Goal: Transaction & Acquisition: Purchase product/service

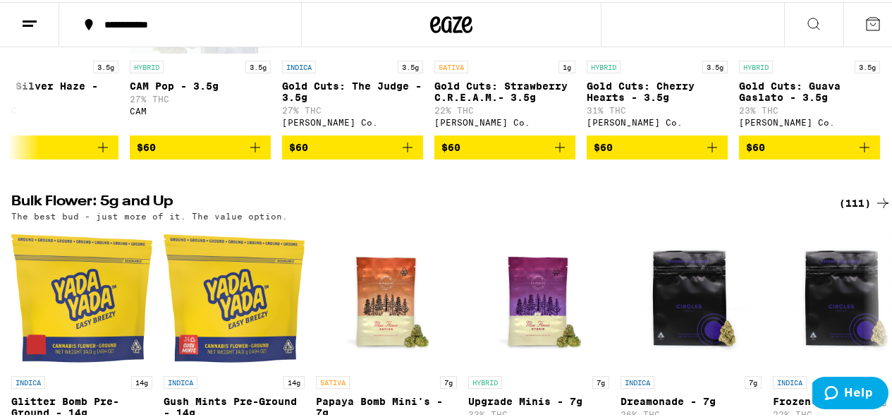
scroll to position [1841, 0]
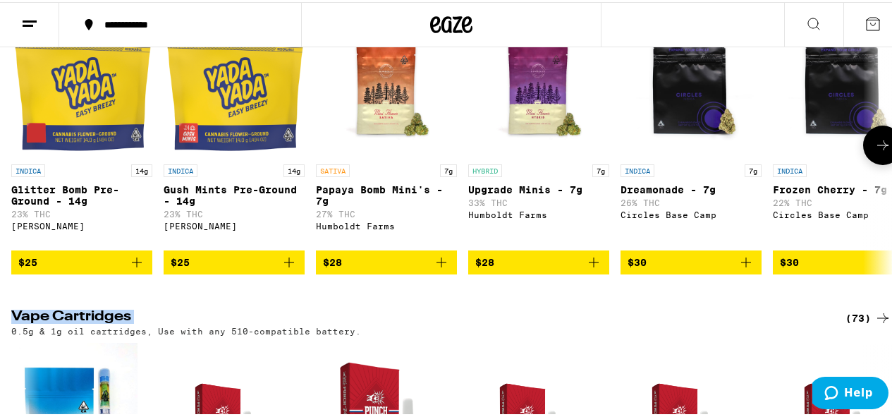
click at [876, 152] on icon at bounding box center [882, 143] width 17 height 17
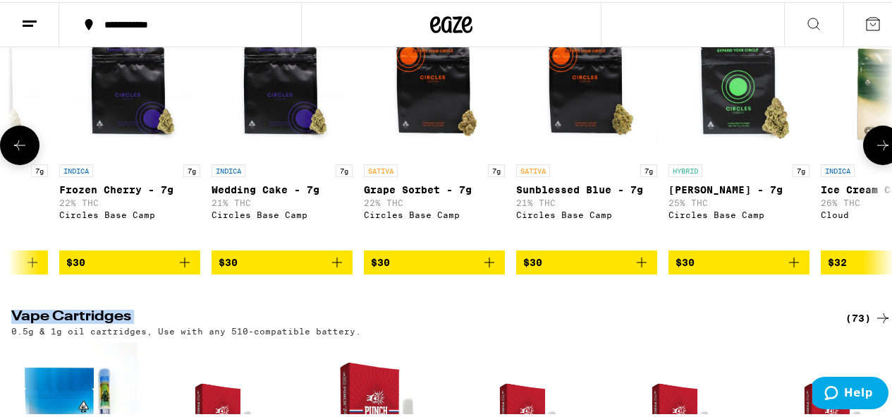
scroll to position [0, 715]
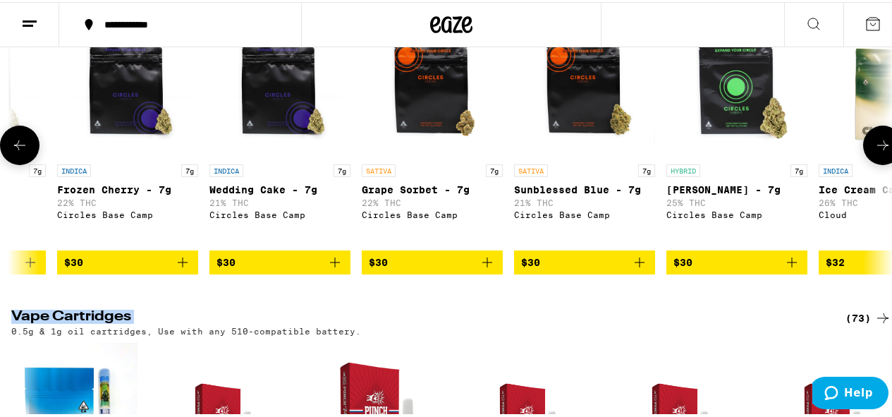
click at [876, 152] on icon at bounding box center [882, 143] width 17 height 17
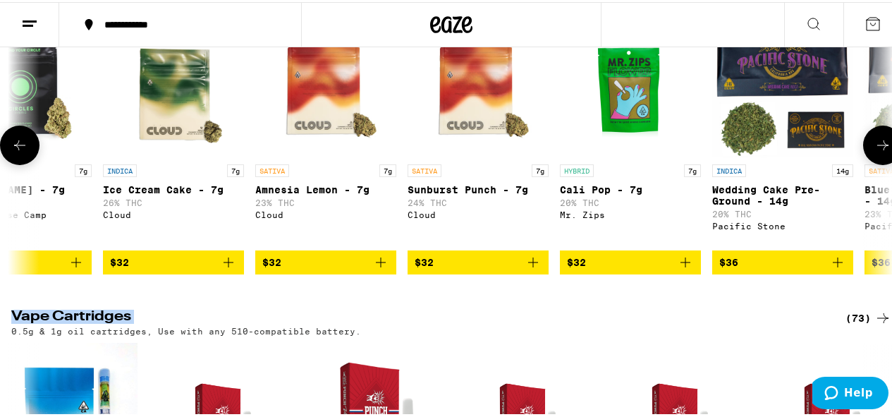
click at [876, 152] on icon at bounding box center [882, 143] width 17 height 17
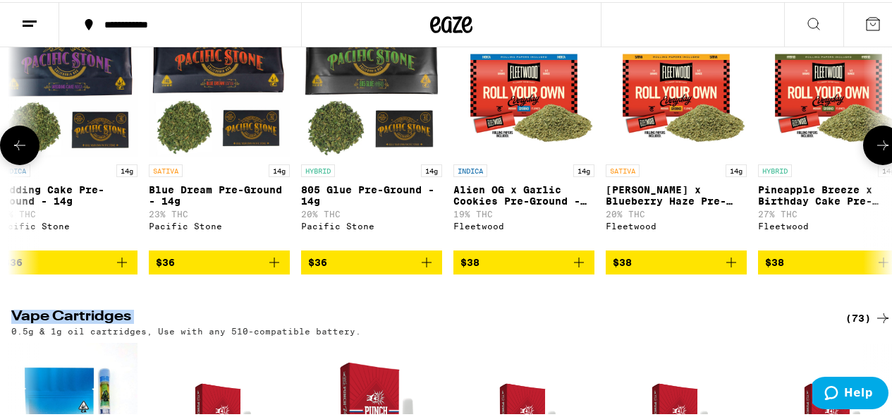
click at [875, 152] on icon at bounding box center [882, 143] width 17 height 17
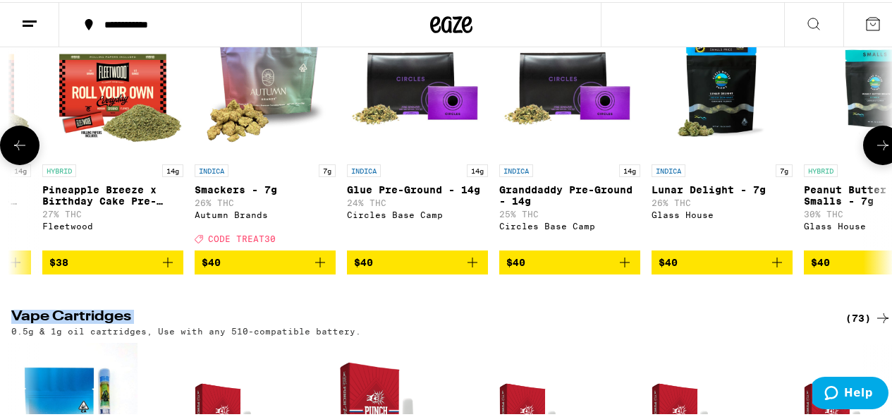
click at [875, 152] on icon at bounding box center [882, 143] width 17 height 17
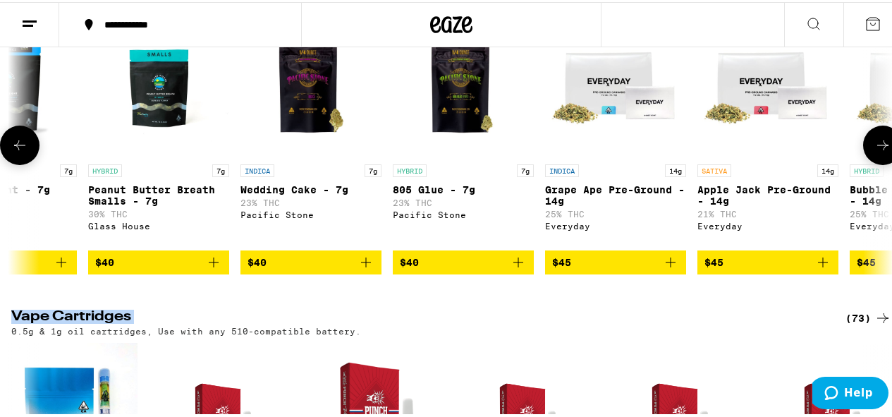
click at [875, 152] on icon at bounding box center [882, 143] width 17 height 17
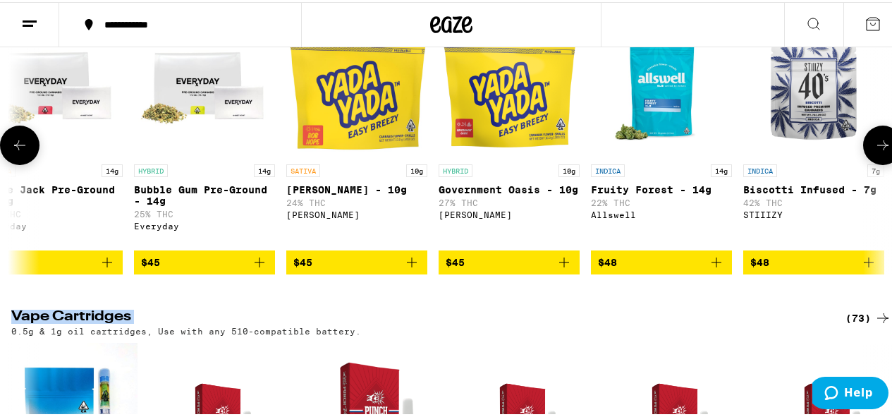
click at [875, 152] on icon at bounding box center [882, 143] width 17 height 17
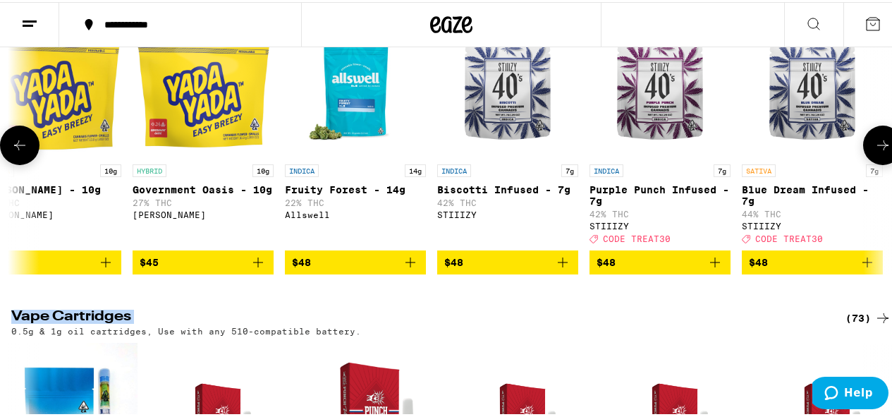
click at [875, 152] on icon at bounding box center [882, 143] width 17 height 17
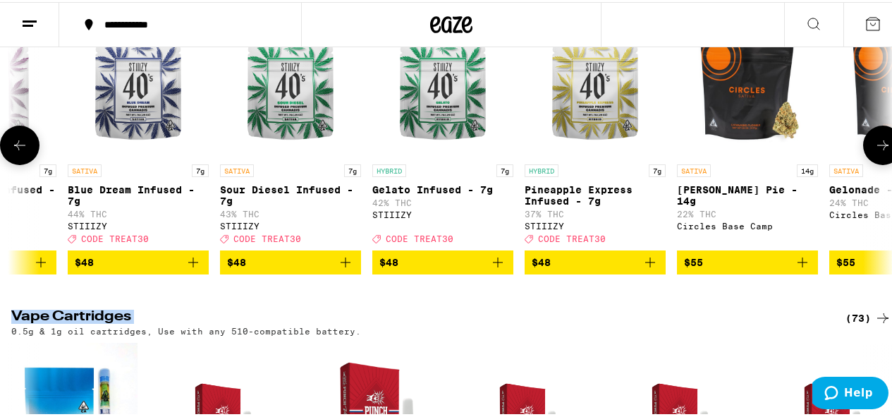
click at [875, 152] on icon at bounding box center [882, 143] width 17 height 17
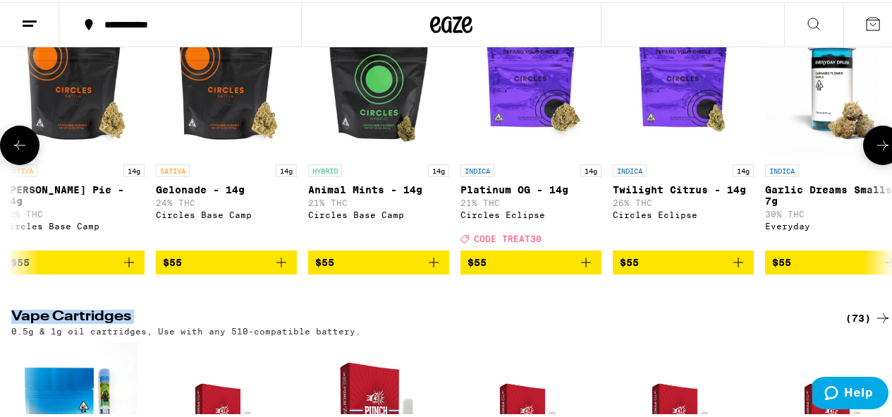
scroll to position [0, 5988]
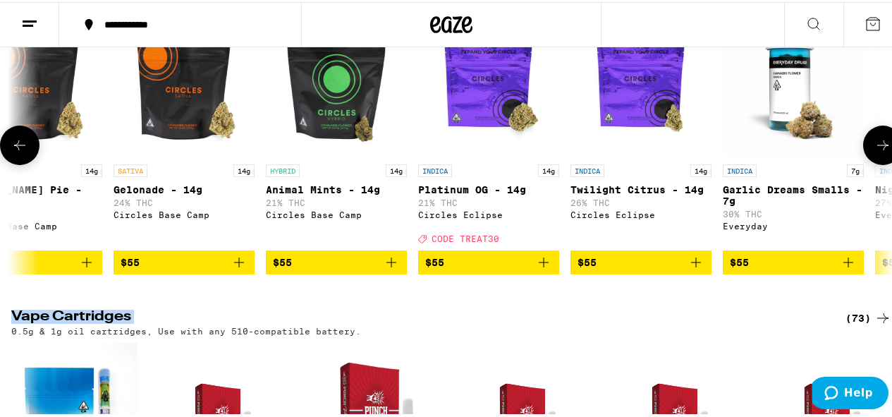
click at [875, 152] on icon at bounding box center [882, 143] width 17 height 17
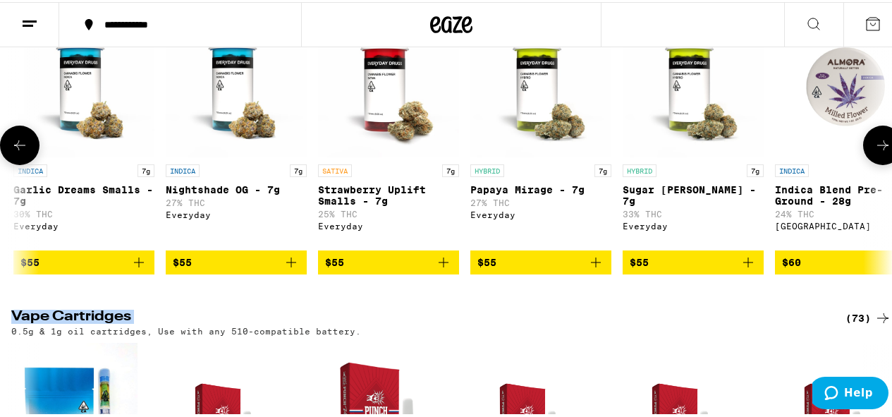
scroll to position [0, 6703]
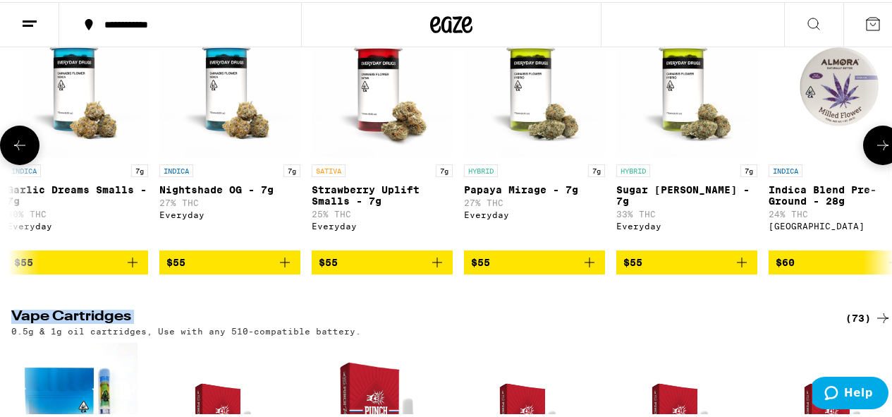
click at [874, 152] on icon at bounding box center [882, 143] width 17 height 17
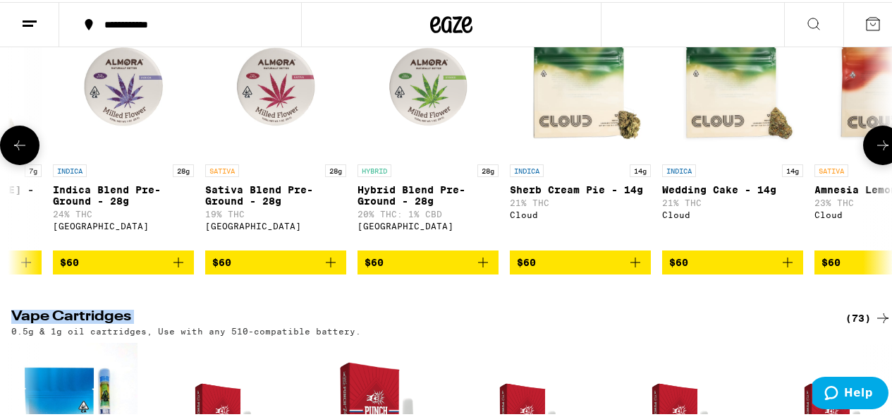
click at [874, 152] on icon at bounding box center [882, 143] width 17 height 17
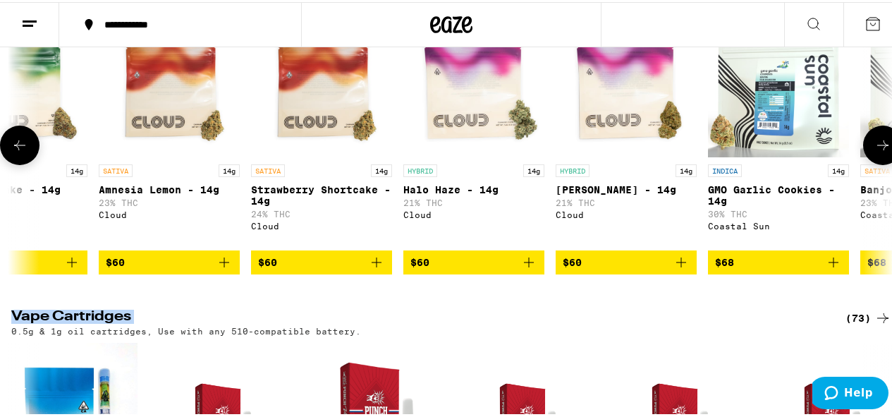
click at [874, 152] on icon at bounding box center [882, 143] width 17 height 17
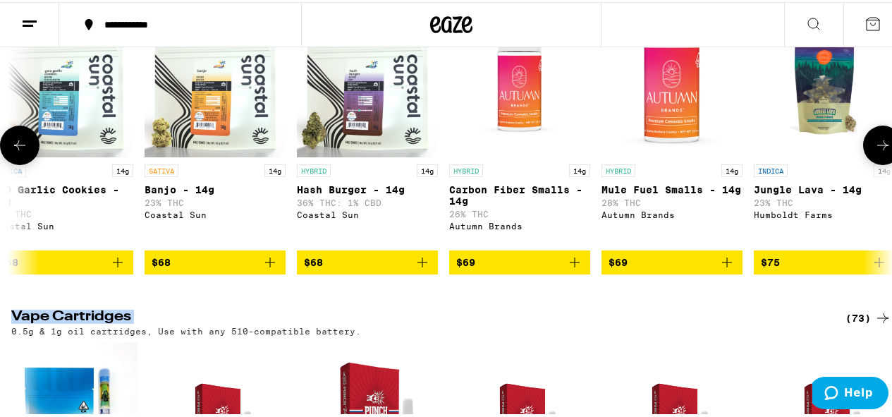
click at [874, 152] on icon at bounding box center [882, 143] width 17 height 17
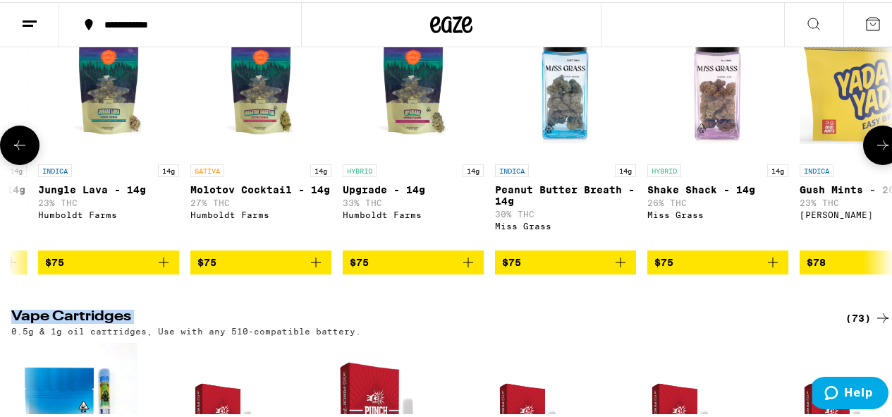
click at [874, 152] on icon at bounding box center [882, 143] width 17 height 17
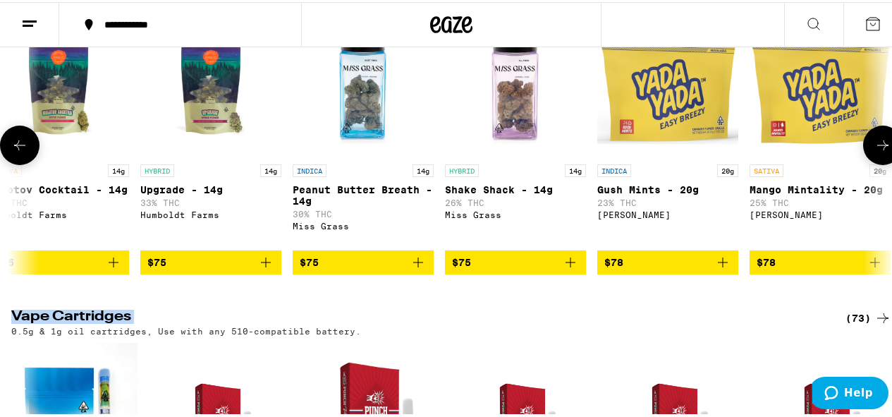
scroll to position [0, 10280]
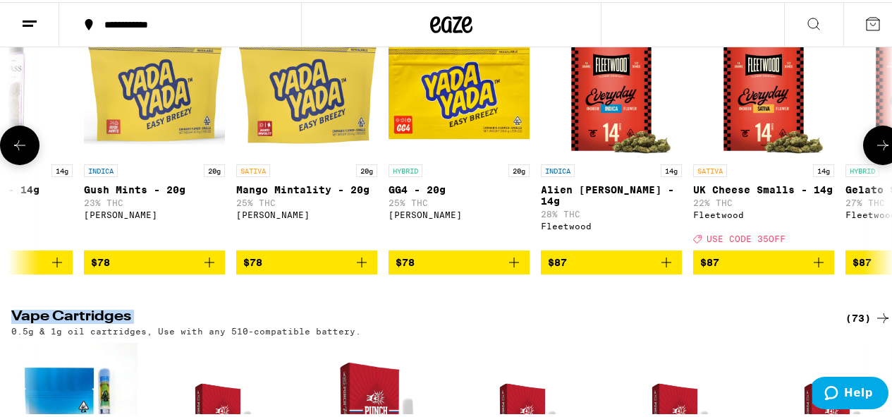
click at [874, 152] on icon at bounding box center [882, 143] width 17 height 17
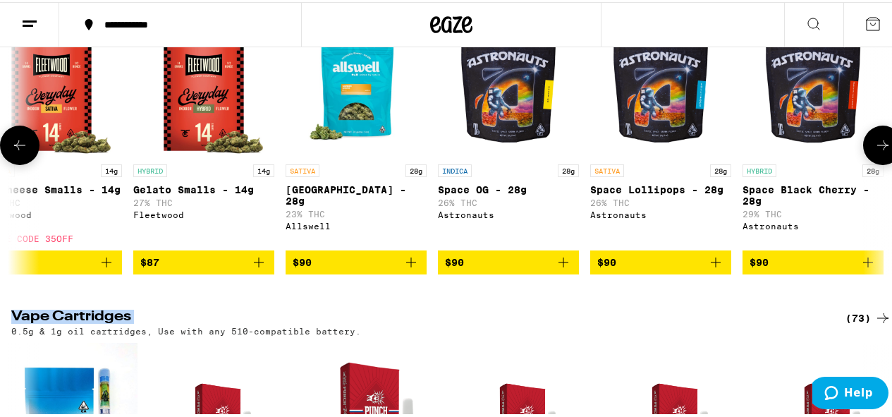
scroll to position [0, 10996]
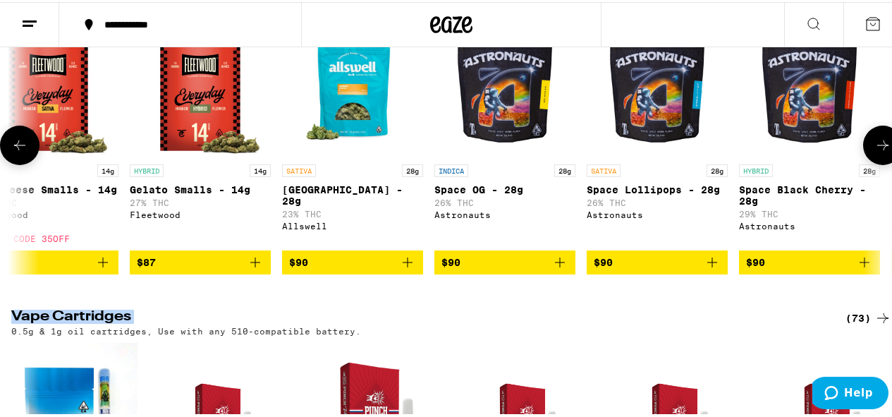
click at [20, 152] on icon at bounding box center [19, 143] width 17 height 17
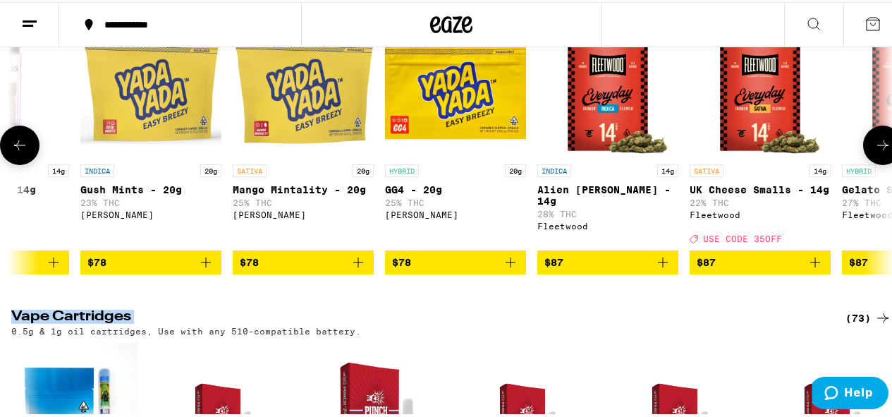
scroll to position [0, 10280]
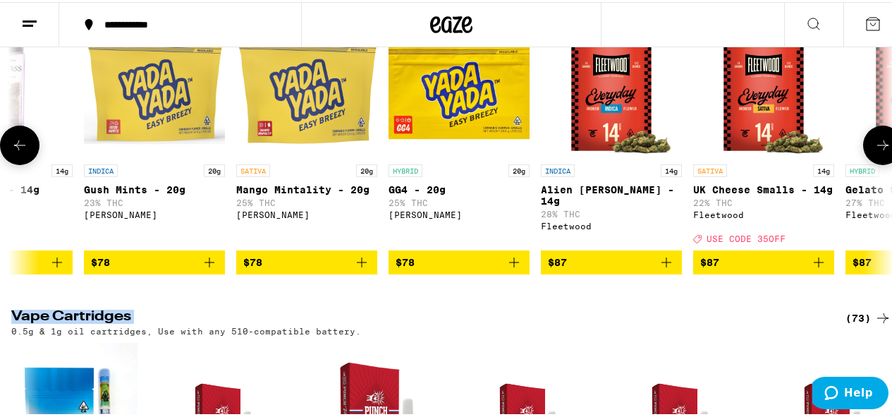
click at [20, 152] on icon at bounding box center [19, 143] width 17 height 17
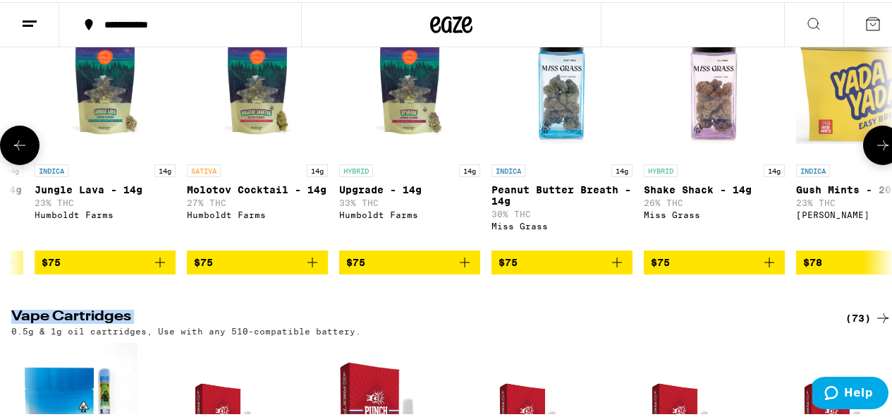
scroll to position [0, 9565]
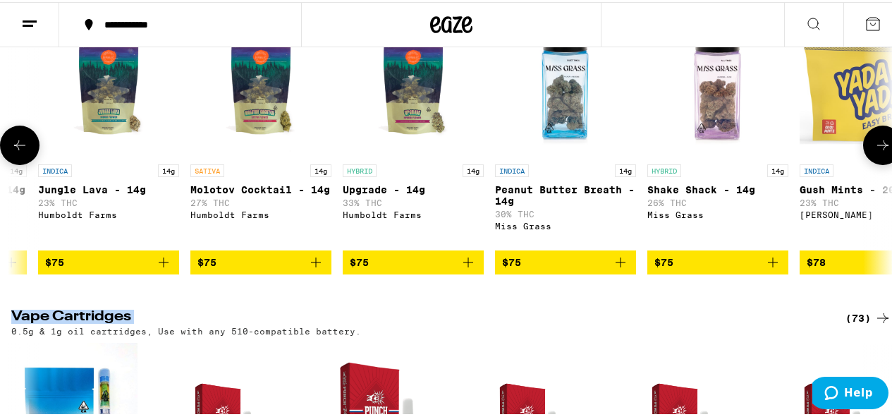
click at [20, 152] on icon at bounding box center [19, 143] width 17 height 17
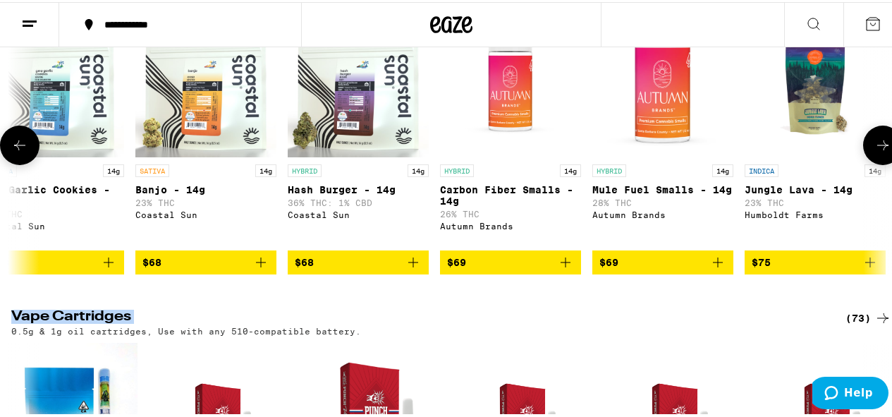
scroll to position [0, 8849]
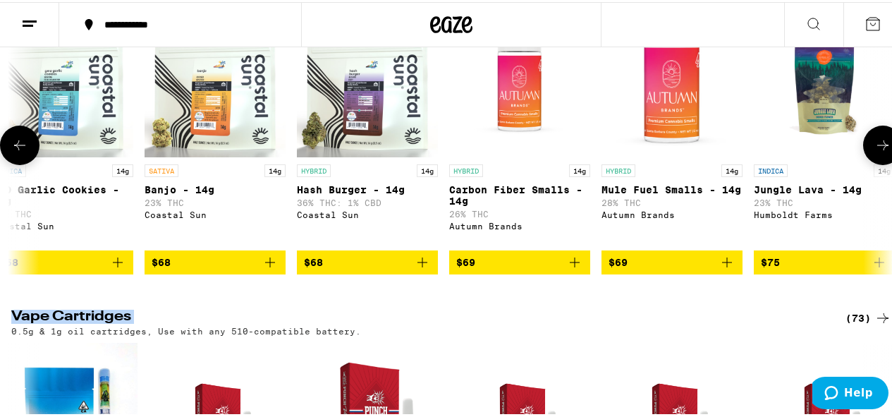
click at [20, 152] on icon at bounding box center [19, 143] width 17 height 17
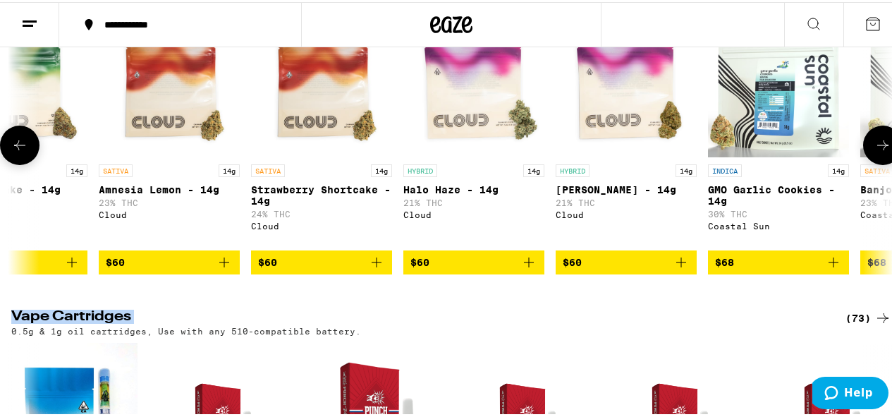
click at [20, 152] on icon at bounding box center [19, 143] width 17 height 17
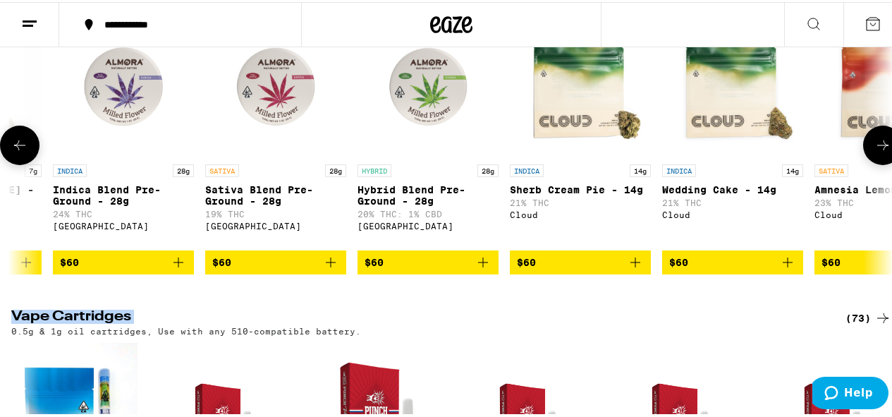
click at [20, 152] on icon at bounding box center [19, 143] width 17 height 17
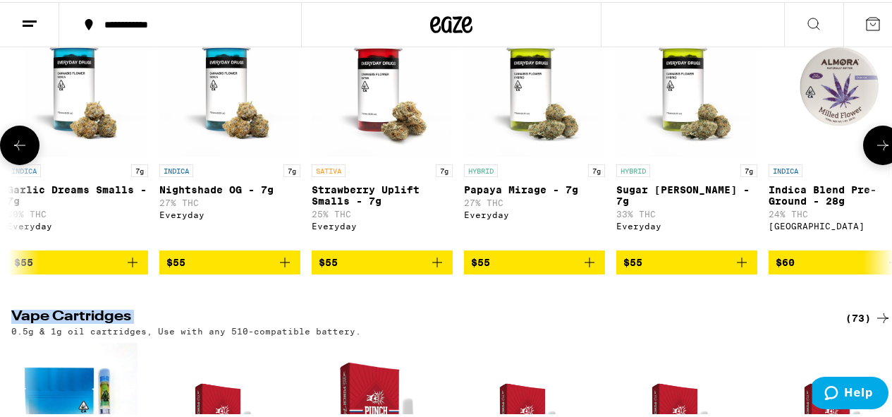
click at [20, 152] on icon at bounding box center [19, 143] width 17 height 17
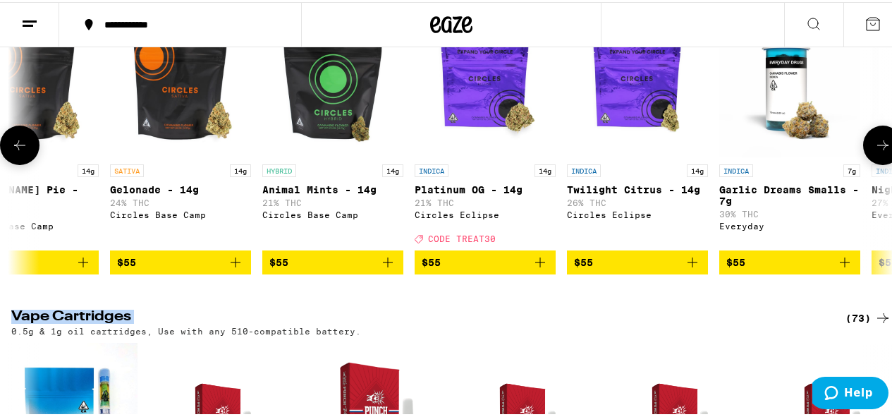
scroll to position [0, 5988]
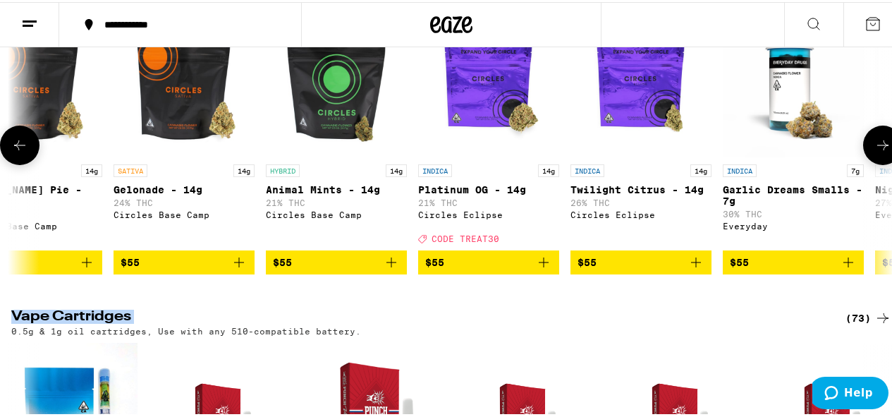
click at [18, 163] on button at bounding box center [19, 142] width 39 height 39
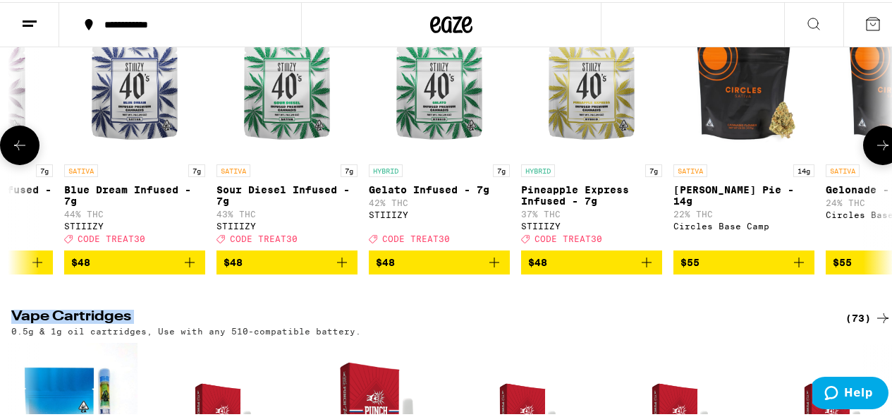
scroll to position [0, 5272]
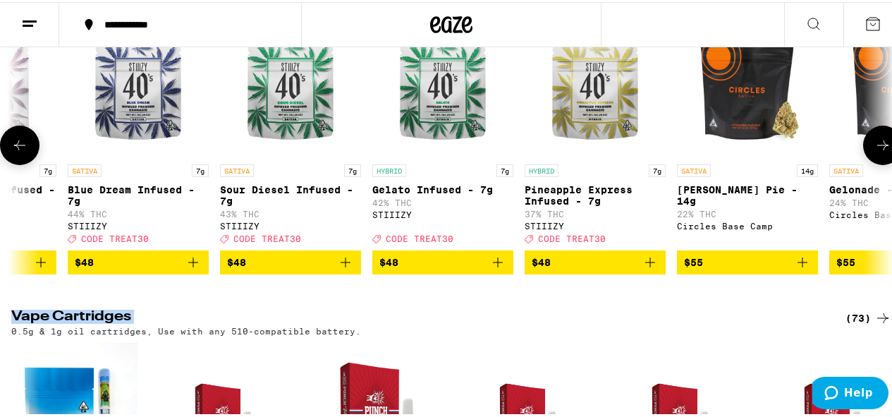
click at [17, 163] on button at bounding box center [19, 142] width 39 height 39
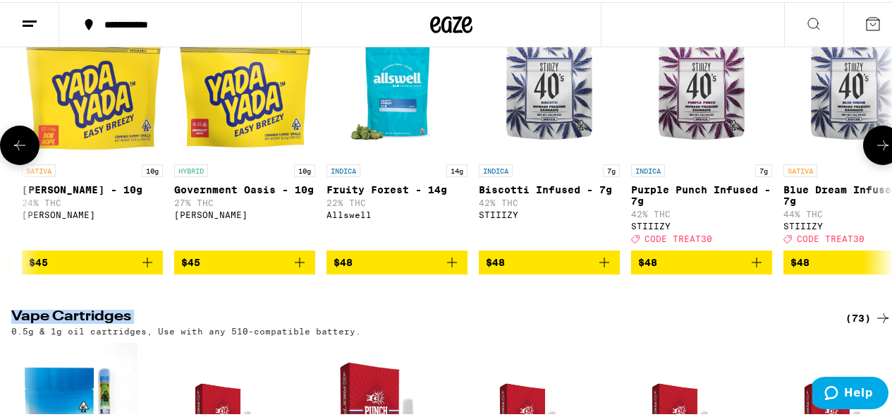
click at [17, 163] on button at bounding box center [19, 142] width 39 height 39
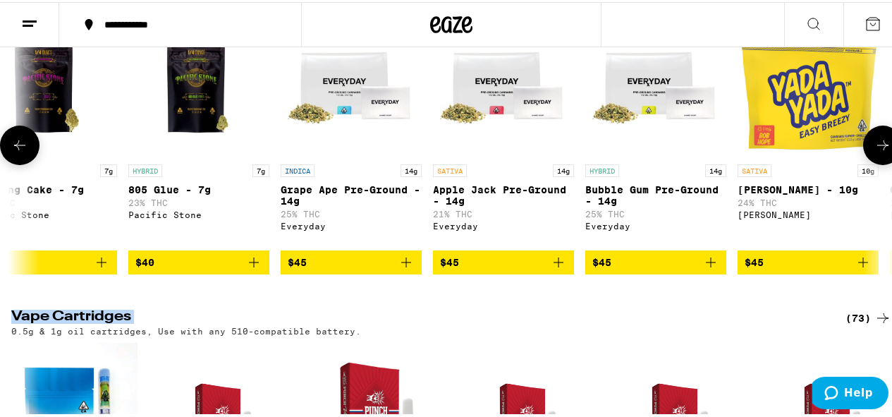
click at [17, 163] on button at bounding box center [19, 142] width 39 height 39
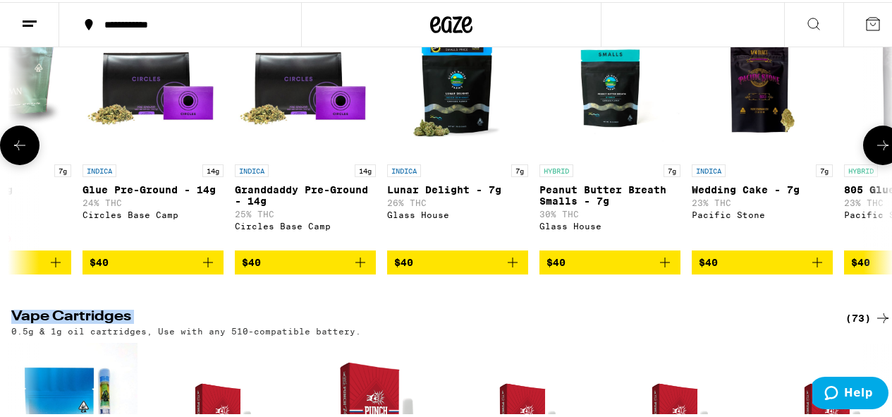
click at [17, 163] on button at bounding box center [19, 142] width 39 height 39
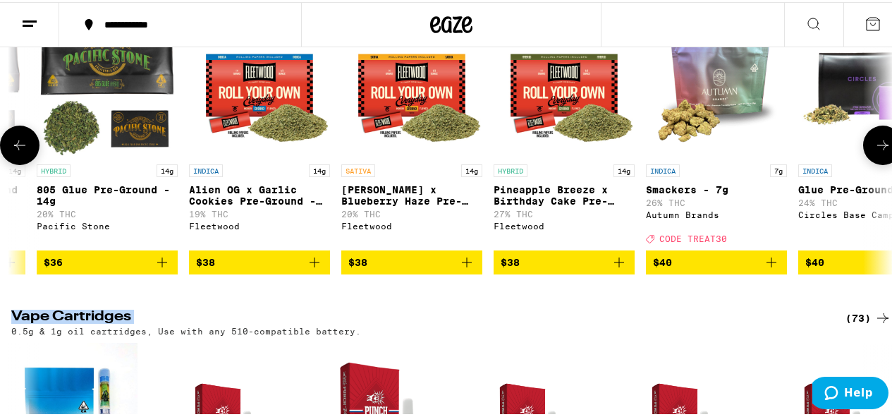
click at [17, 163] on button at bounding box center [19, 142] width 39 height 39
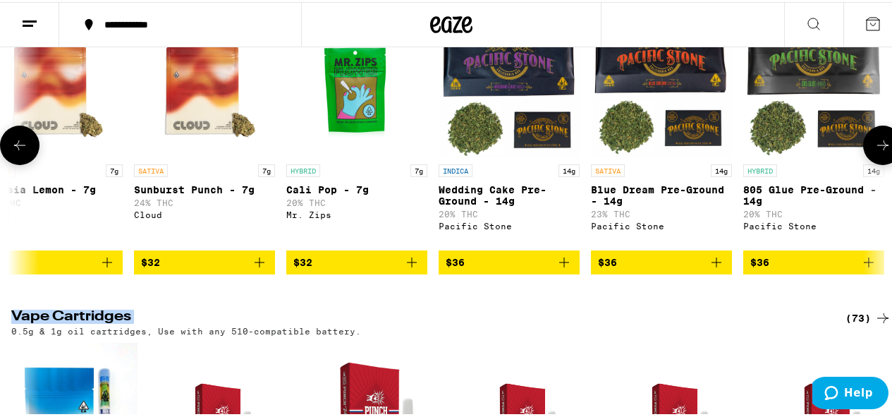
scroll to position [0, 1695]
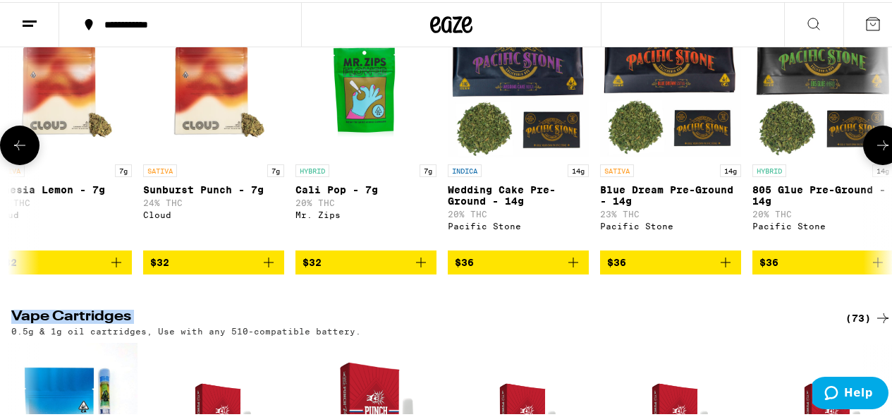
click at [877, 148] on icon at bounding box center [882, 143] width 11 height 10
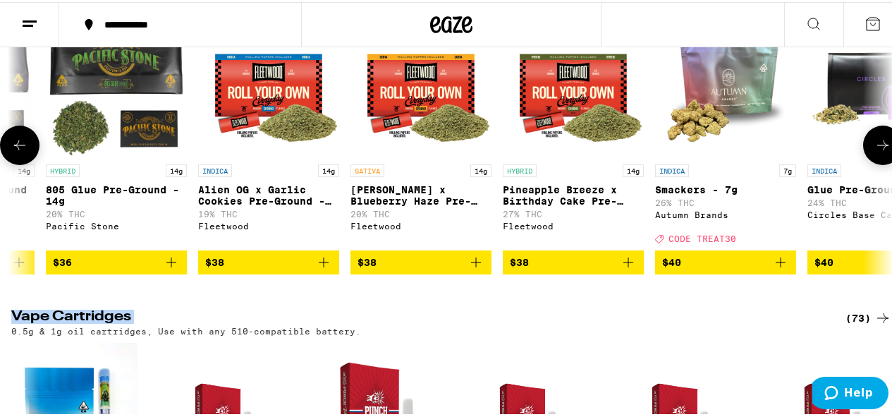
scroll to position [0, 2411]
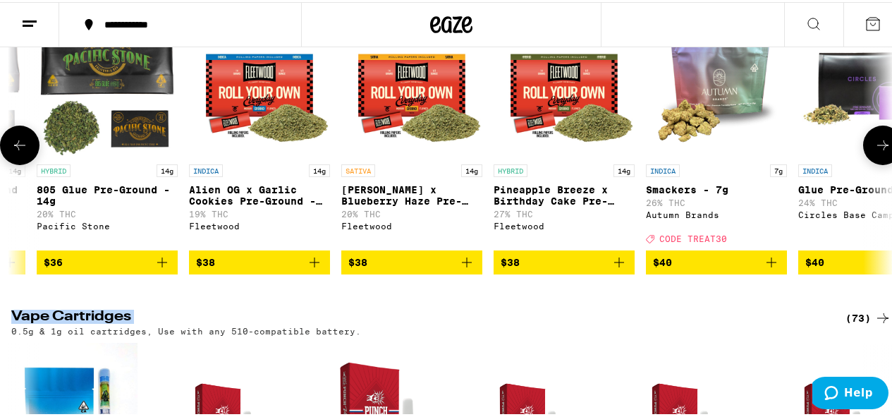
click at [23, 152] on icon at bounding box center [19, 143] width 17 height 17
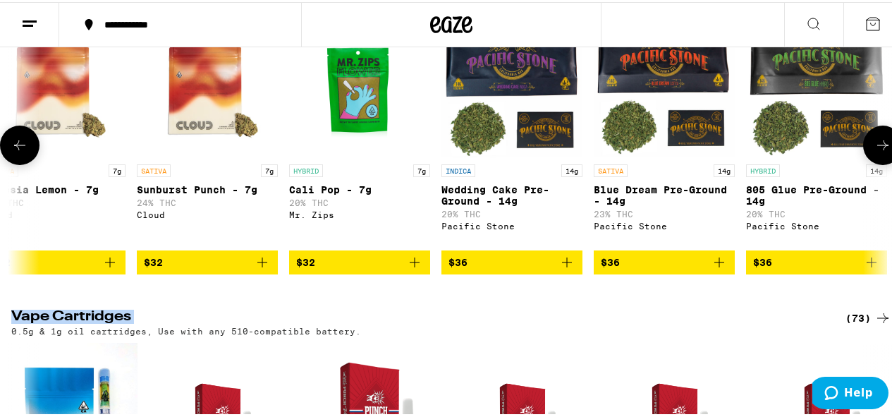
scroll to position [0, 1695]
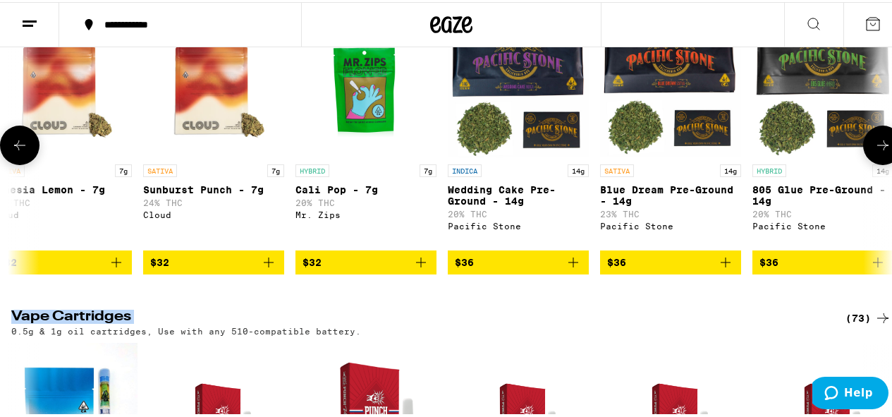
click at [21, 152] on icon at bounding box center [19, 143] width 17 height 17
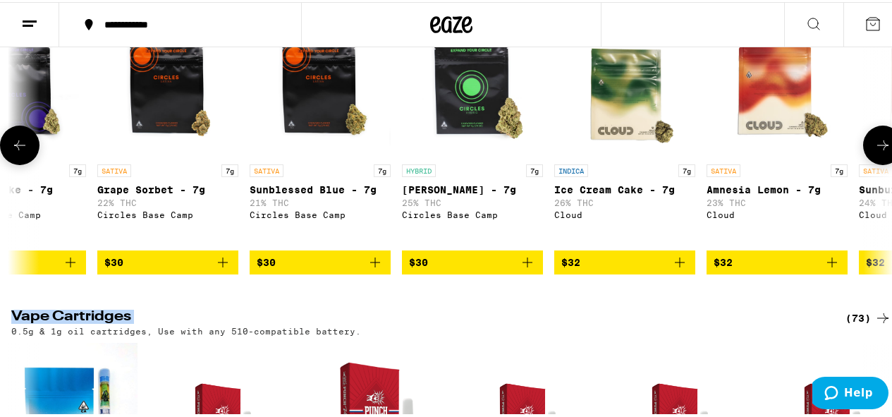
click at [21, 152] on icon at bounding box center [19, 143] width 17 height 17
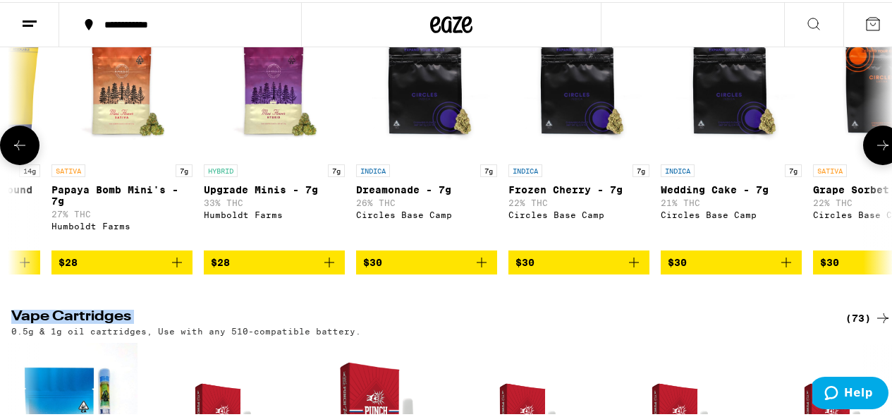
click at [21, 152] on icon at bounding box center [19, 143] width 17 height 17
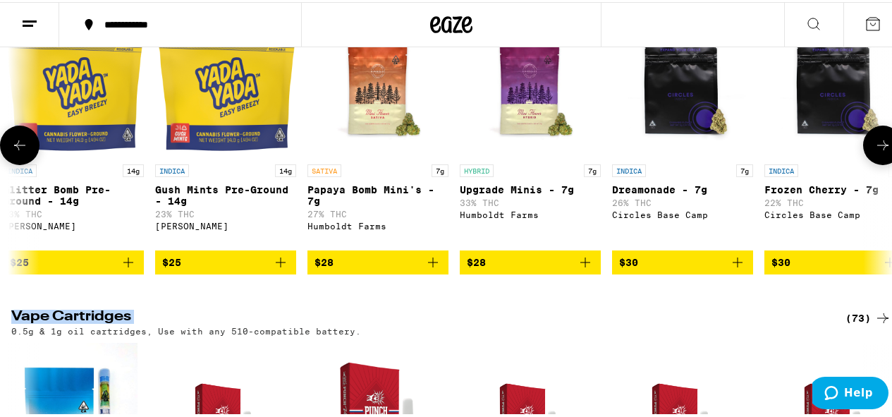
scroll to position [0, 0]
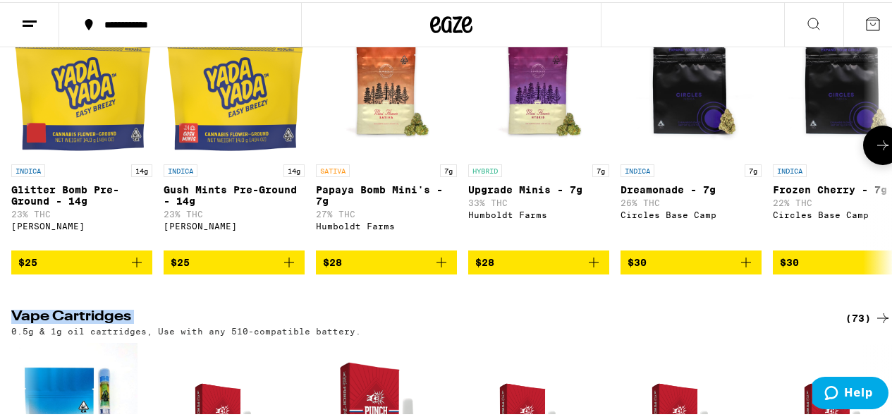
click at [21, 163] on div at bounding box center [19, 142] width 39 height 39
click at [882, 163] on button at bounding box center [882, 142] width 39 height 39
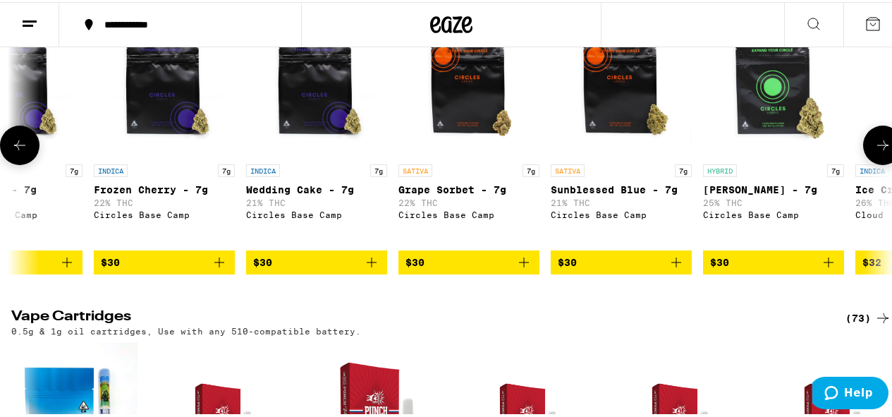
scroll to position [0, 715]
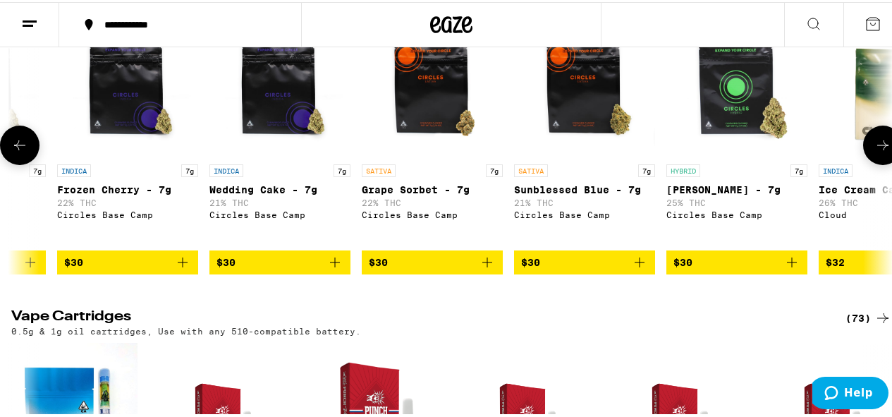
click at [874, 152] on icon at bounding box center [882, 143] width 17 height 17
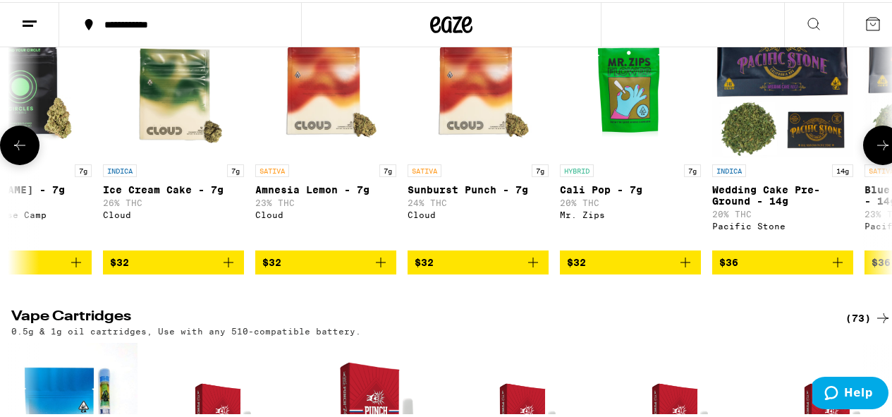
click at [877, 148] on icon at bounding box center [882, 143] width 11 height 10
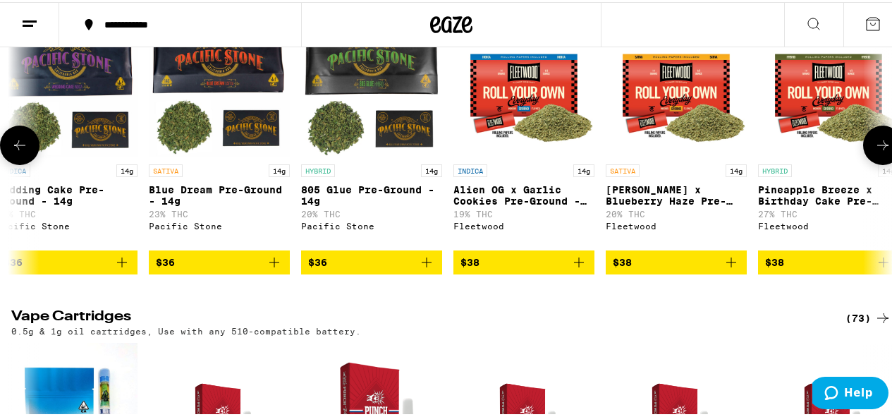
click at [877, 148] on icon at bounding box center [882, 143] width 11 height 10
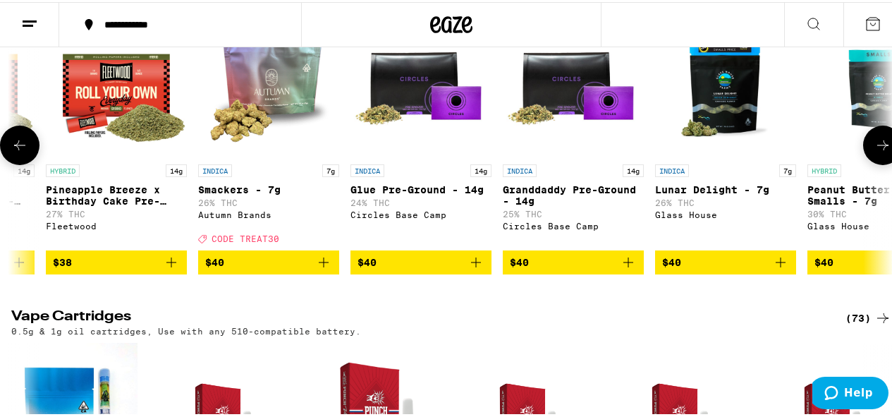
scroll to position [0, 2862]
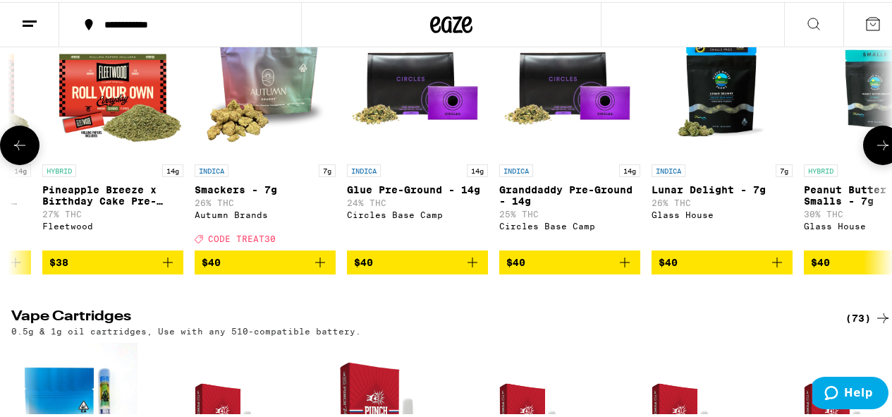
click at [877, 148] on icon at bounding box center [882, 143] width 11 height 10
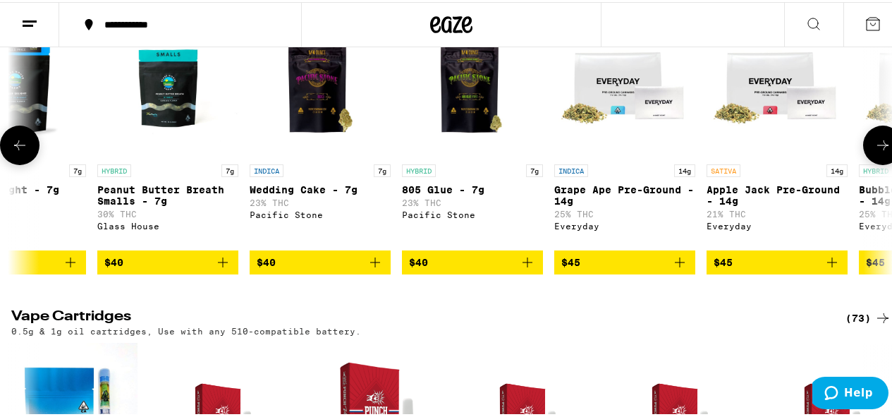
scroll to position [0, 3577]
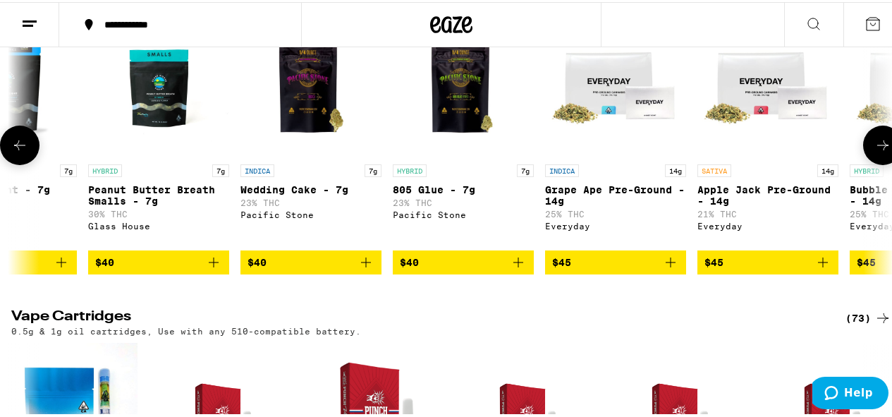
click at [877, 148] on icon at bounding box center [882, 143] width 11 height 10
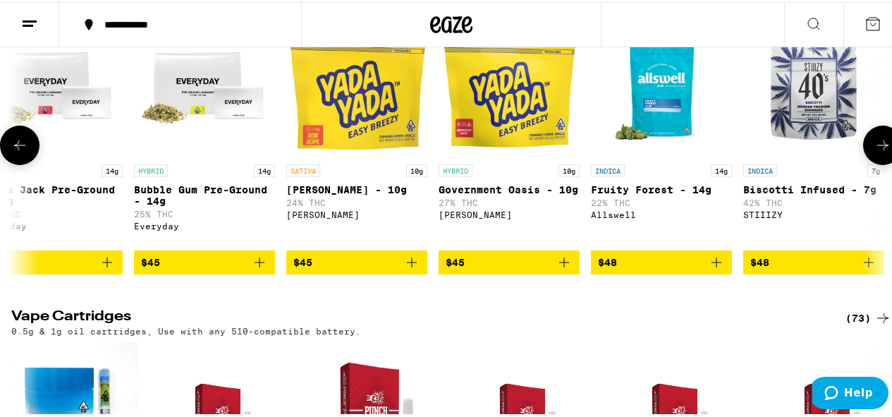
click at [877, 148] on icon at bounding box center [882, 143] width 11 height 10
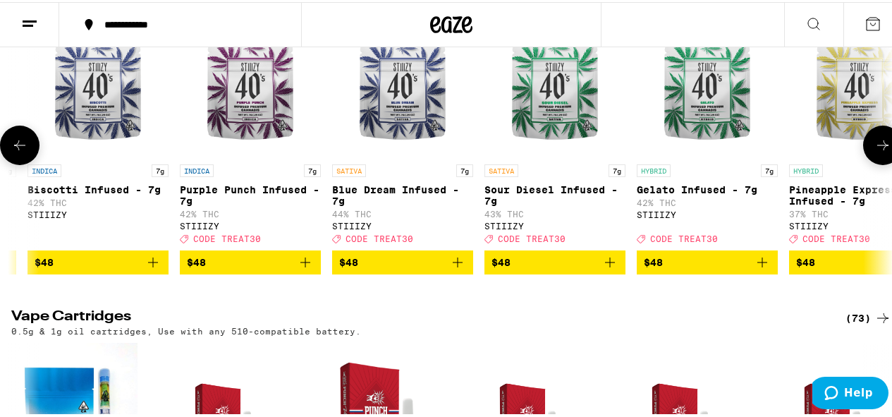
click at [877, 148] on icon at bounding box center [882, 143] width 11 height 10
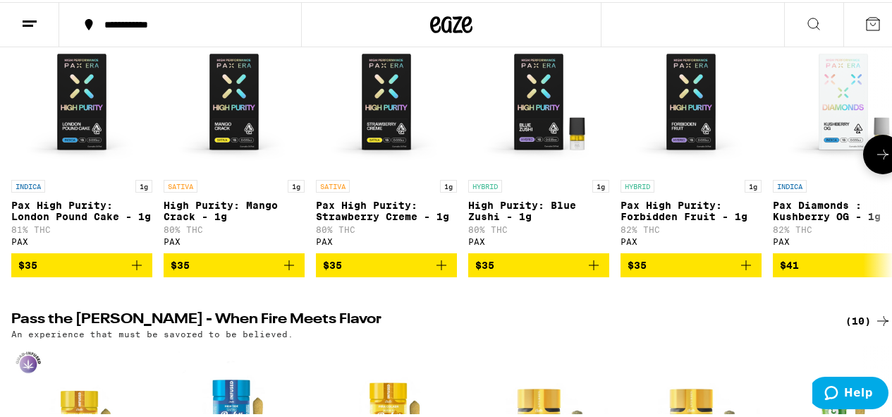
scroll to position [3674, 0]
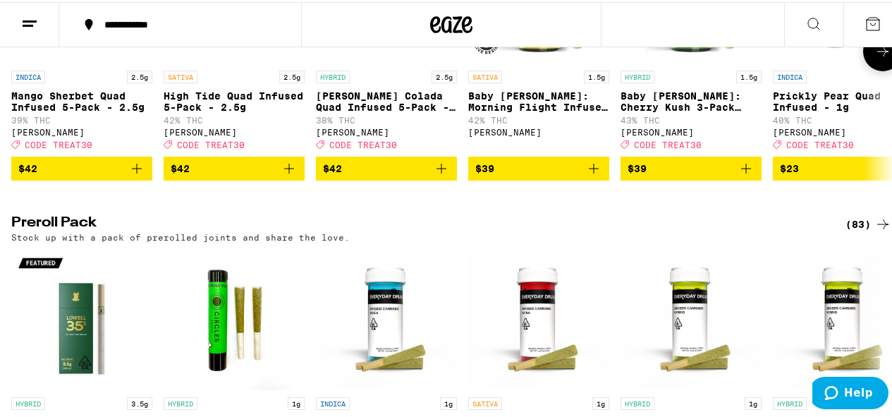
click at [884, 69] on button at bounding box center [882, 49] width 39 height 39
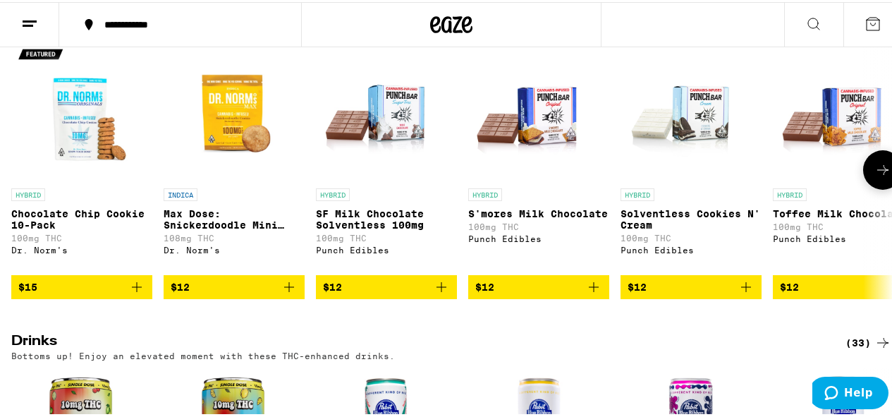
scroll to position [5013, 0]
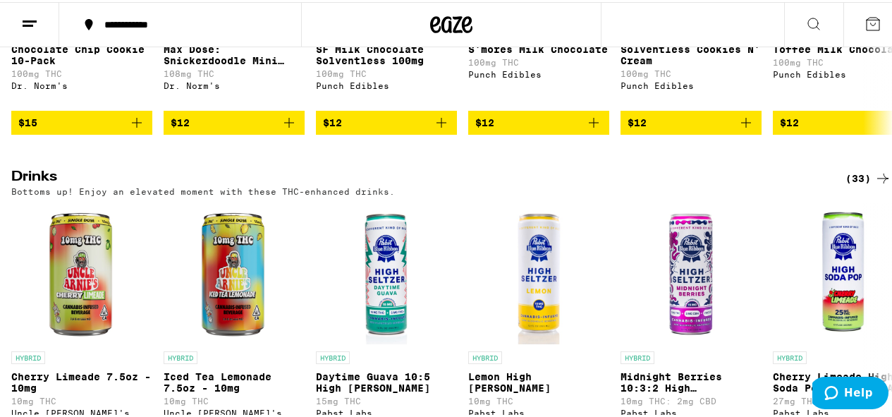
click at [880, 23] on button at bounding box center [882, 3] width 39 height 39
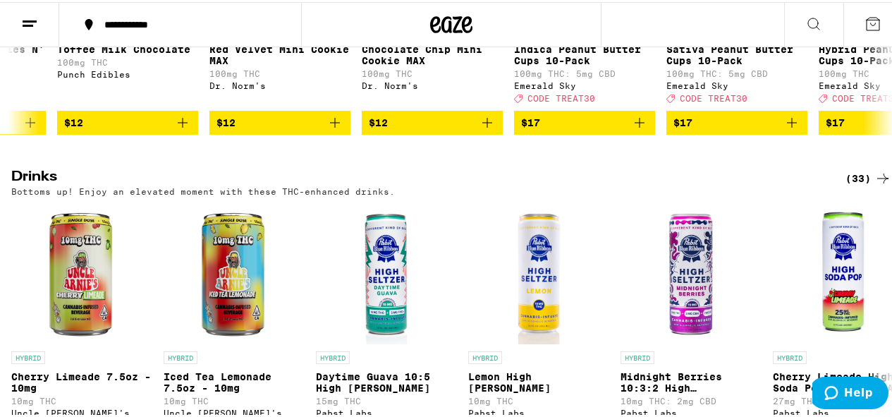
click at [881, 23] on button at bounding box center [882, 3] width 39 height 39
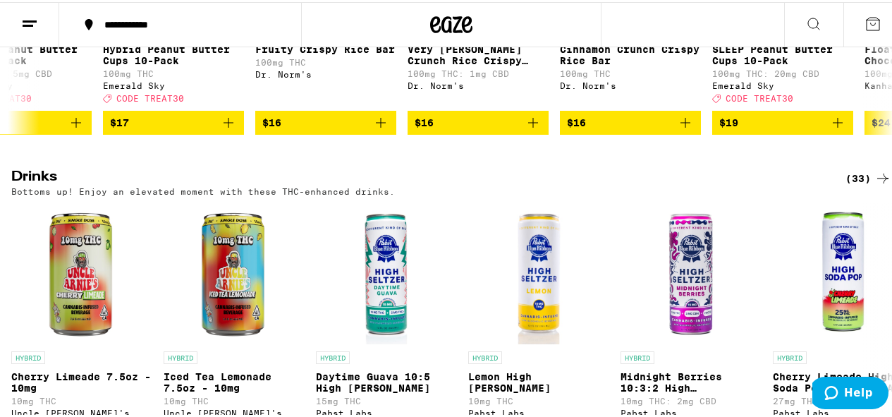
click at [881, 23] on button at bounding box center [882, 3] width 39 height 39
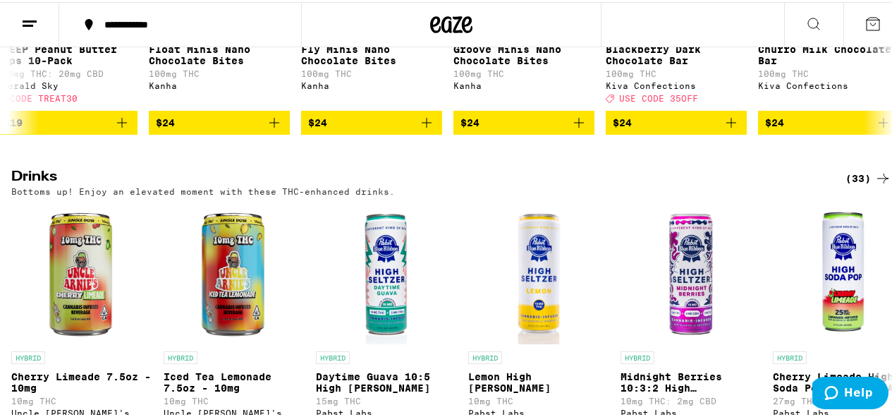
click at [881, 23] on button at bounding box center [882, 3] width 39 height 39
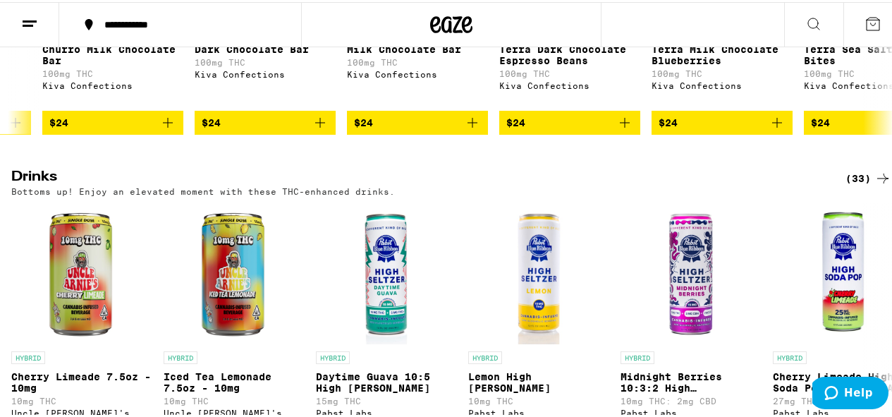
click at [882, 23] on button at bounding box center [882, 3] width 39 height 39
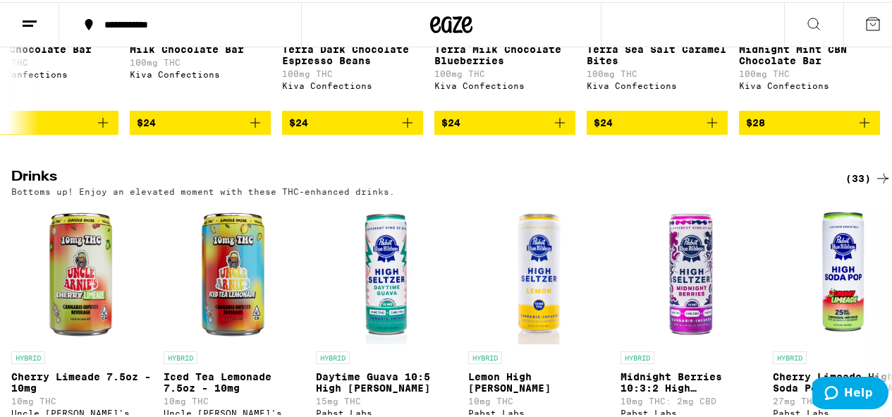
scroll to position [0, 3089]
click at [882, 23] on div at bounding box center [882, 3] width 39 height 39
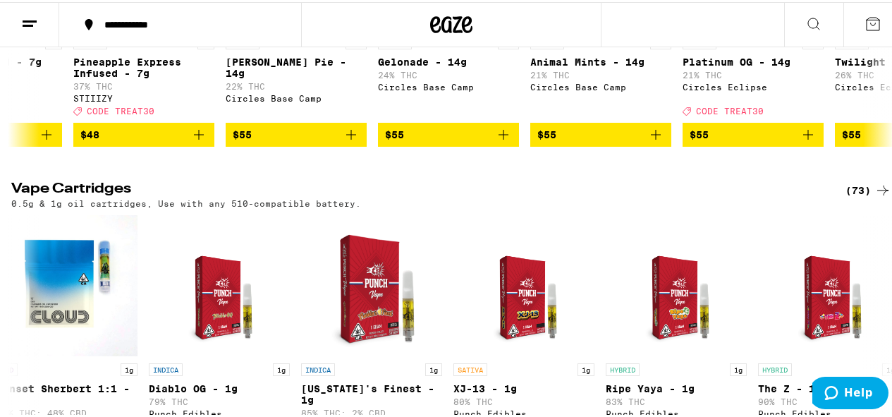
scroll to position [1841, 0]
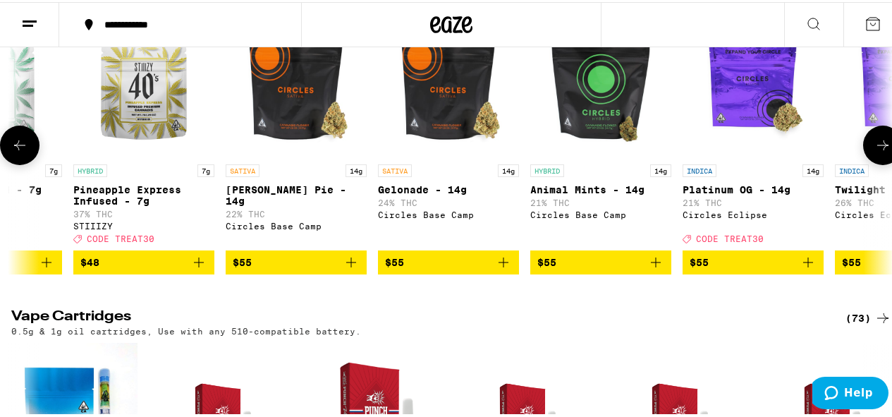
click at [28, 163] on button at bounding box center [19, 142] width 39 height 39
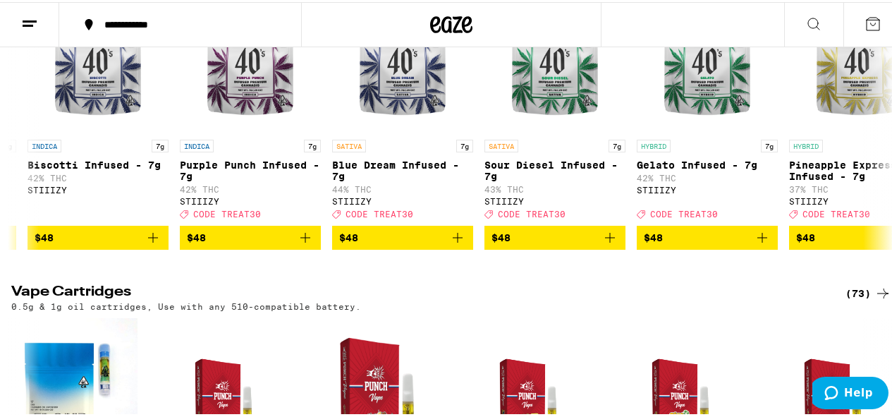
scroll to position [1903, 0]
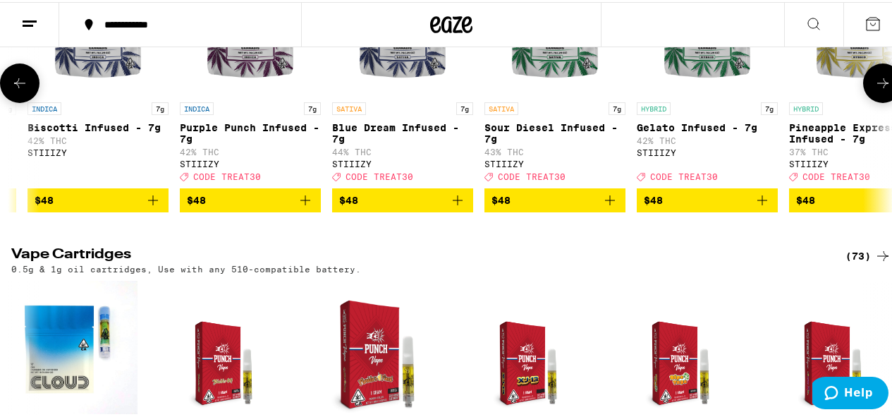
click at [874, 90] on icon at bounding box center [882, 81] width 17 height 17
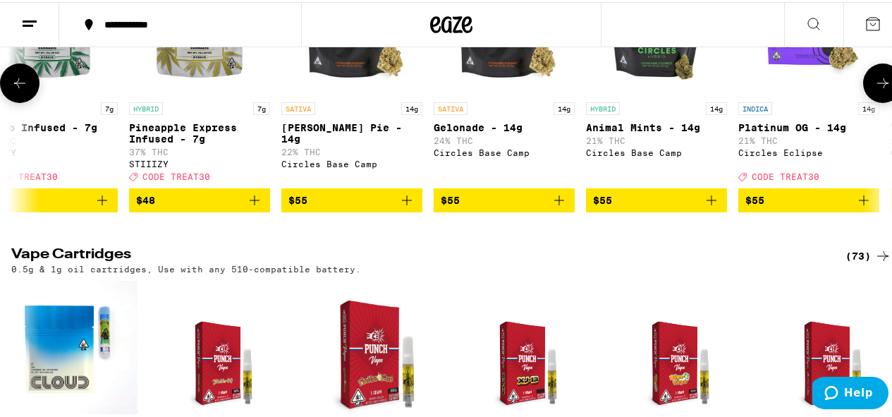
scroll to position [0, 5723]
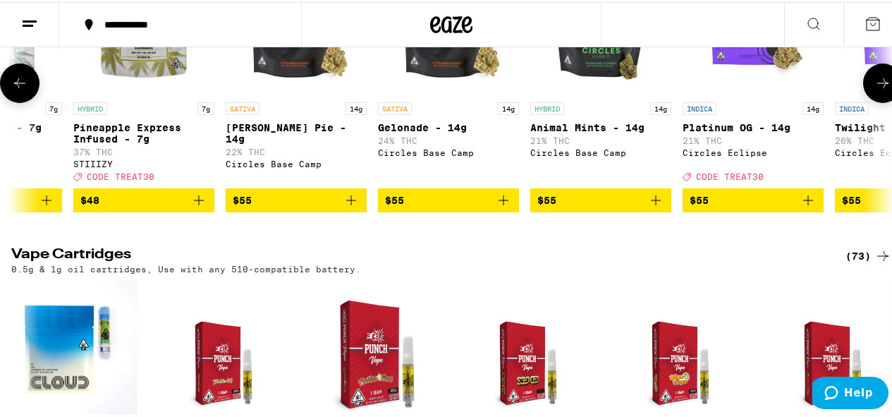
click at [13, 90] on icon at bounding box center [19, 81] width 17 height 17
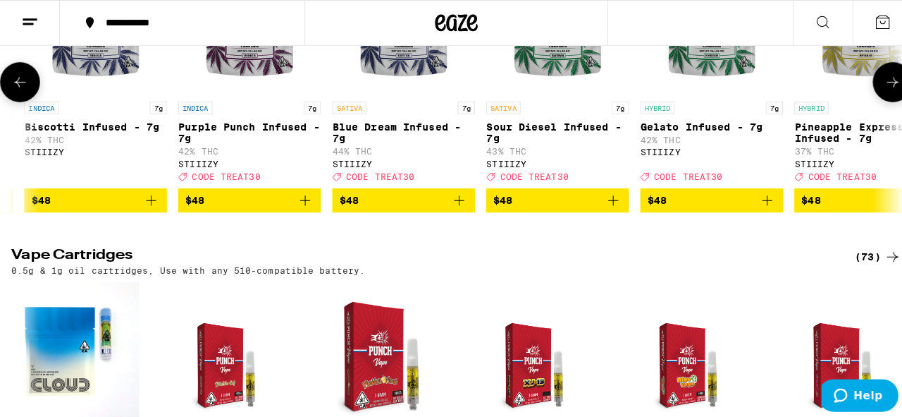
scroll to position [0, 5008]
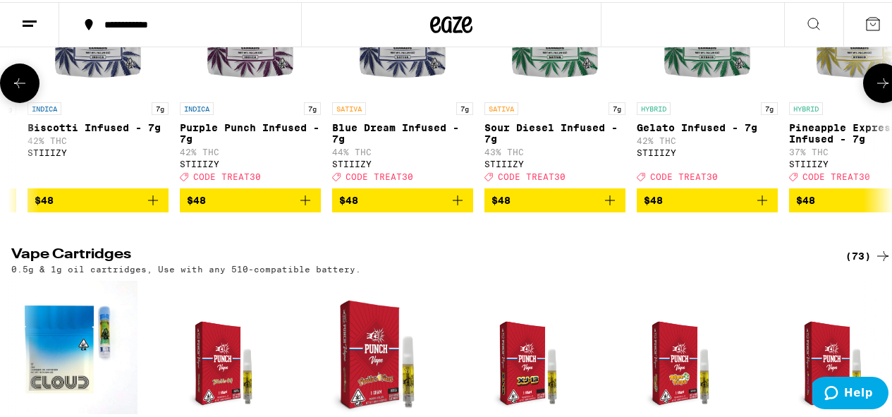
click at [507, 93] on img "Open page for Sour Diesel Infused - 7g from STIIIZY" at bounding box center [554, 22] width 141 height 141
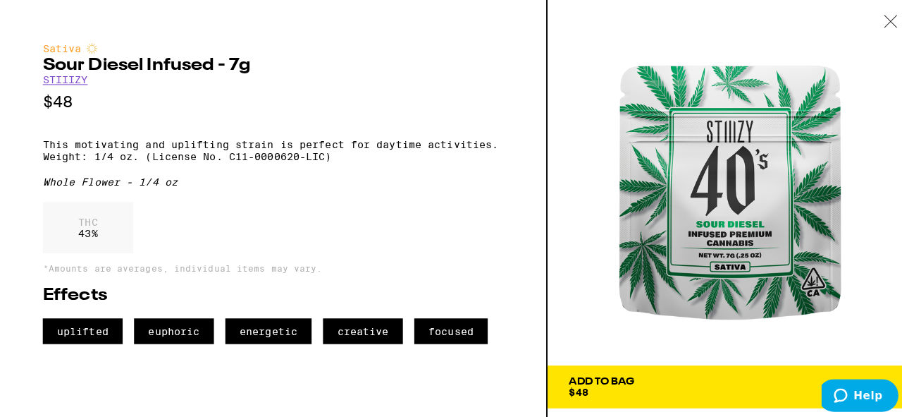
scroll to position [0, 3079]
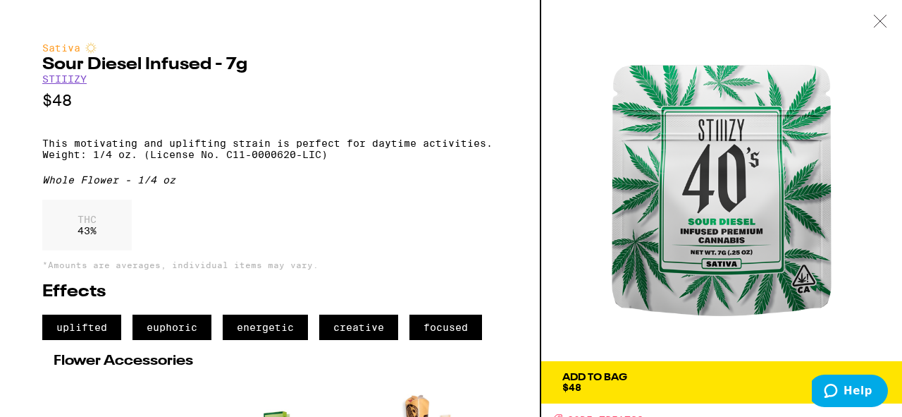
click at [875, 26] on icon at bounding box center [880, 21] width 14 height 13
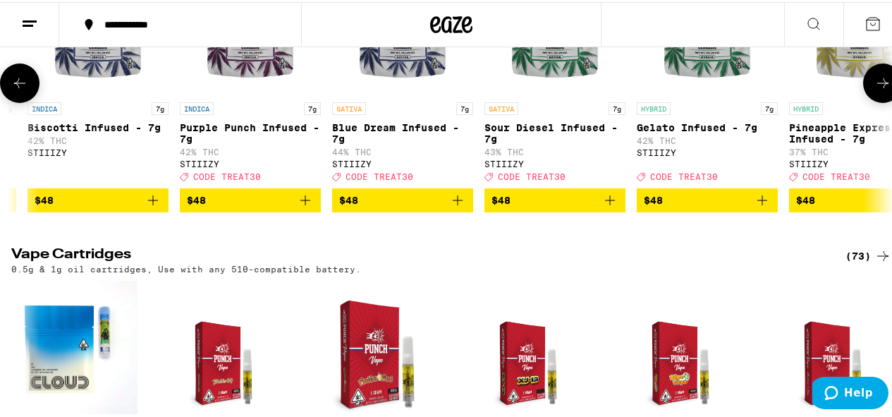
click at [369, 142] on p "Blue Dream Infused - 7g" at bounding box center [402, 131] width 141 height 23
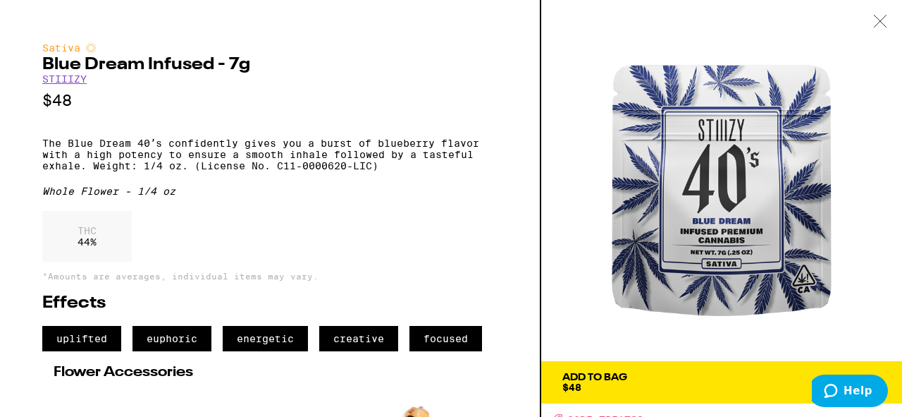
scroll to position [141, 0]
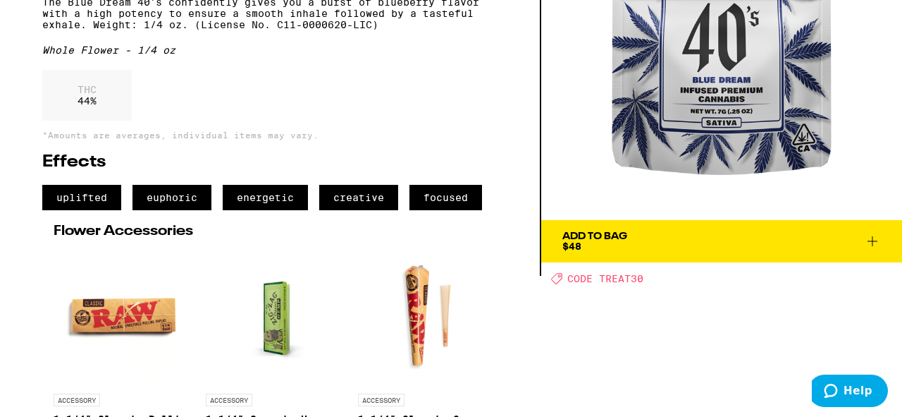
click at [880, 245] on icon at bounding box center [872, 241] width 17 height 17
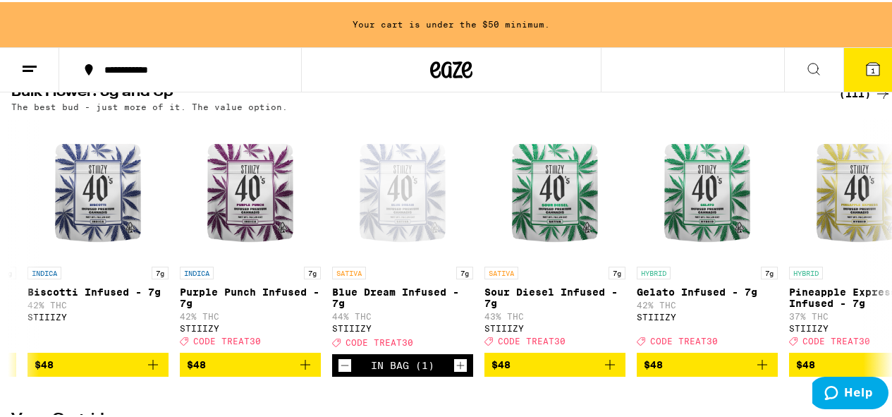
scroll to position [1948, 0]
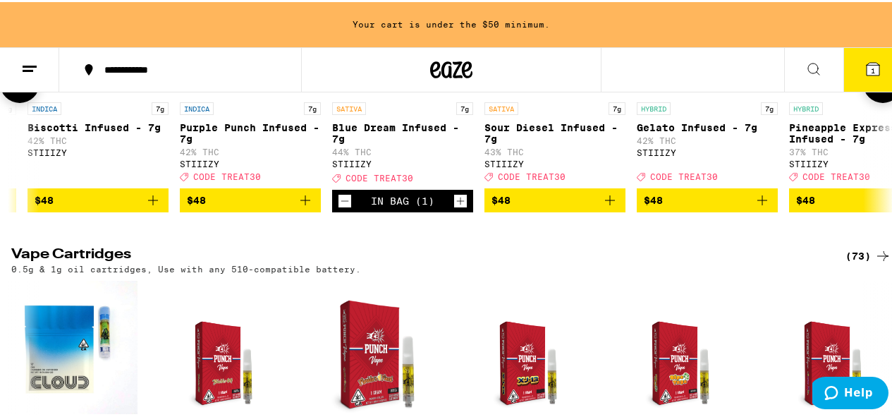
click at [875, 101] on button at bounding box center [882, 80] width 39 height 39
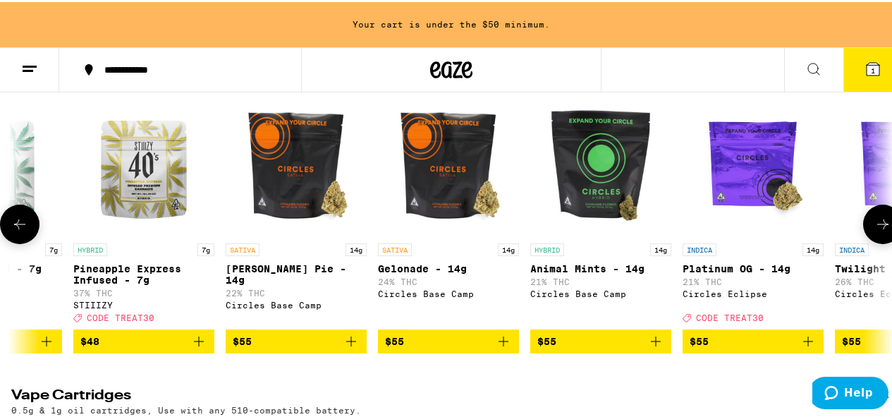
scroll to position [1878, 0]
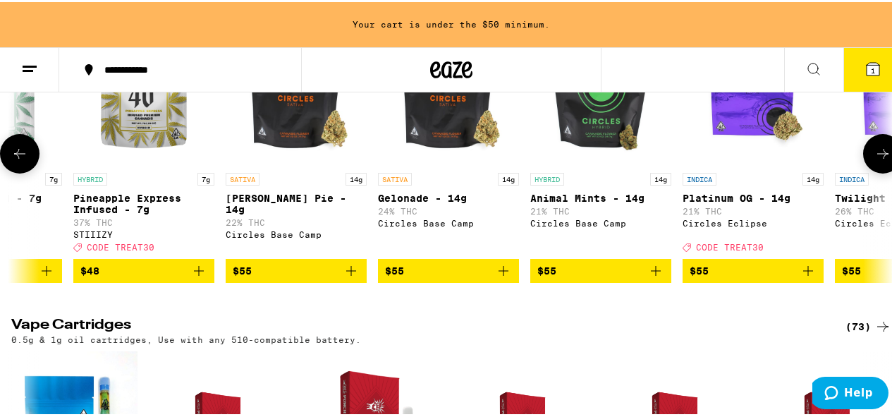
click at [874, 160] on icon at bounding box center [882, 151] width 17 height 17
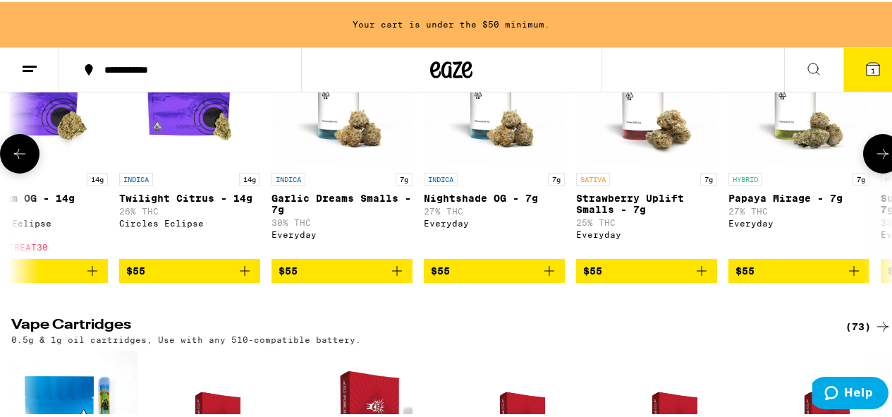
click at [874, 160] on icon at bounding box center [882, 151] width 17 height 17
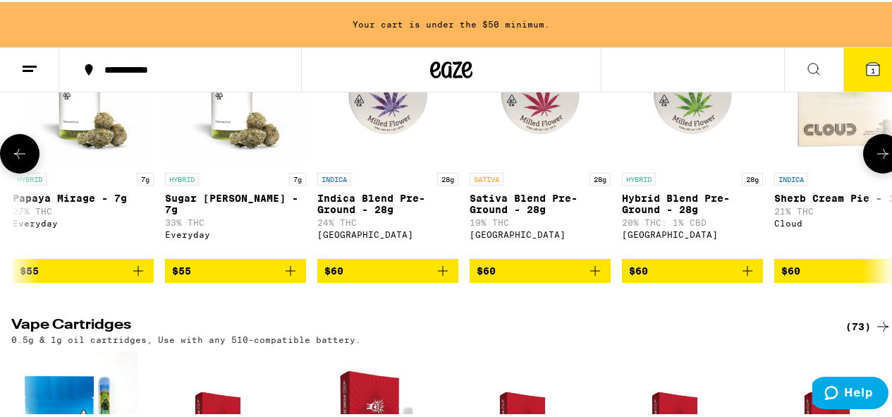
click at [874, 160] on icon at bounding box center [882, 151] width 17 height 17
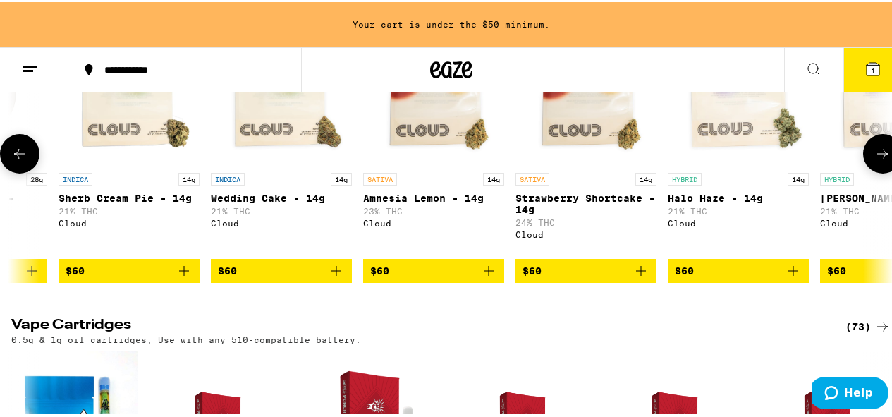
click at [874, 160] on icon at bounding box center [882, 151] width 17 height 17
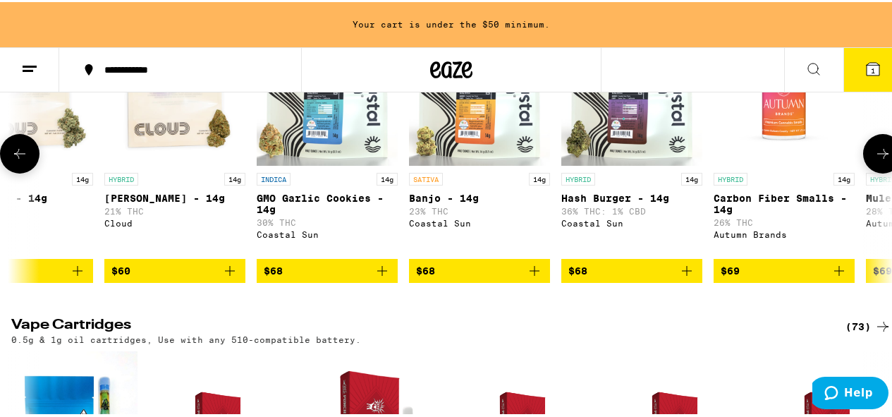
click at [874, 160] on icon at bounding box center [882, 151] width 17 height 17
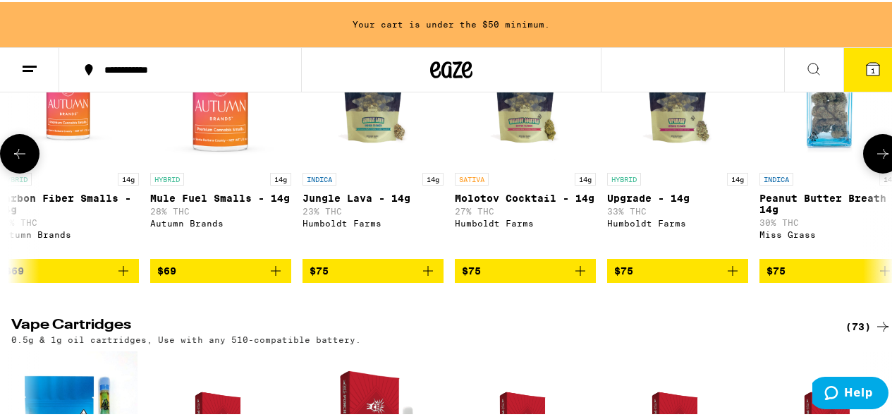
click at [874, 160] on icon at bounding box center [882, 151] width 17 height 17
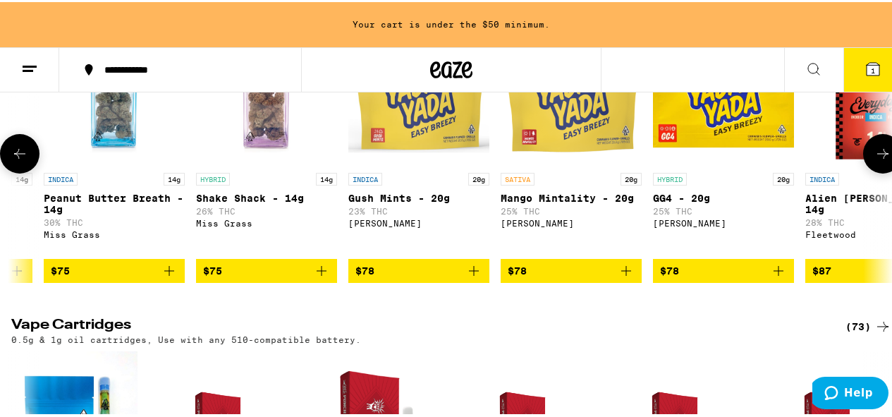
click at [874, 160] on icon at bounding box center [882, 151] width 17 height 17
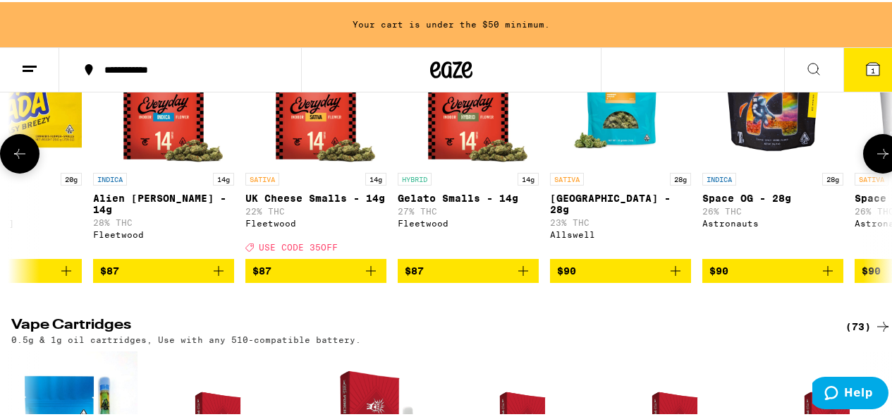
scroll to position [0, 10731]
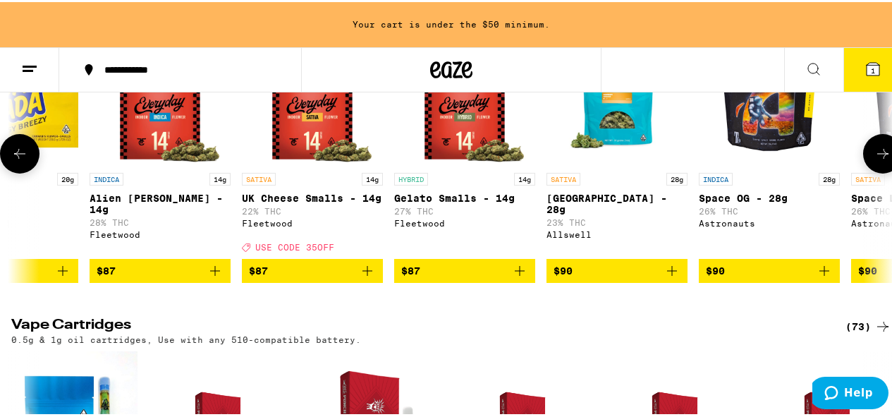
click at [874, 160] on icon at bounding box center [882, 151] width 17 height 17
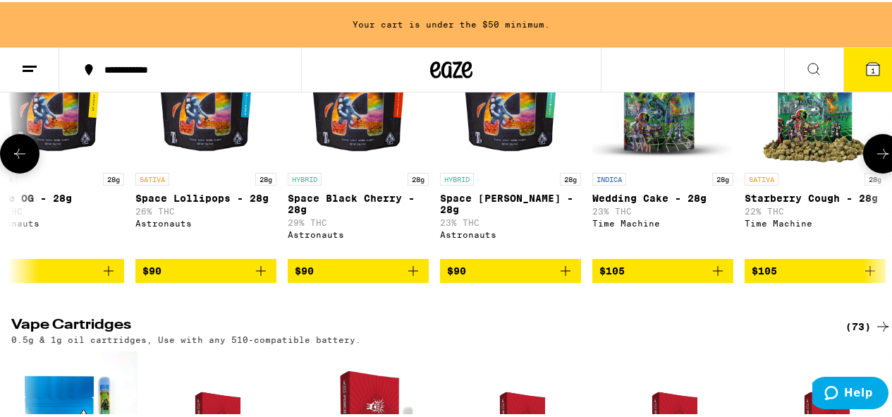
click at [874, 160] on icon at bounding box center [882, 151] width 17 height 17
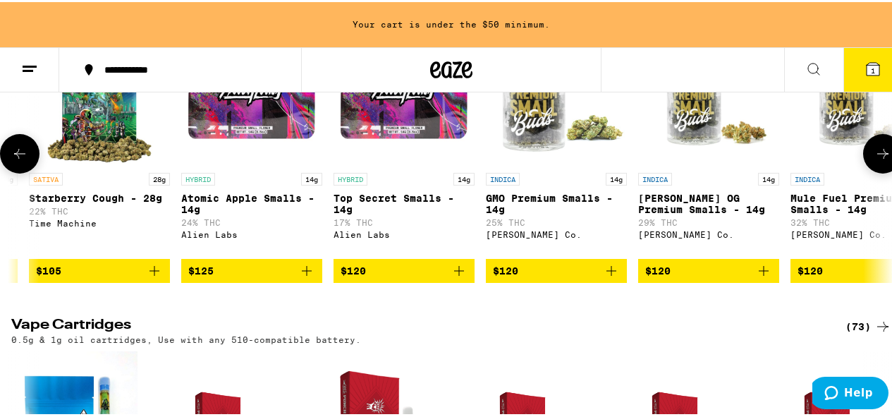
click at [874, 160] on icon at bounding box center [882, 151] width 17 height 17
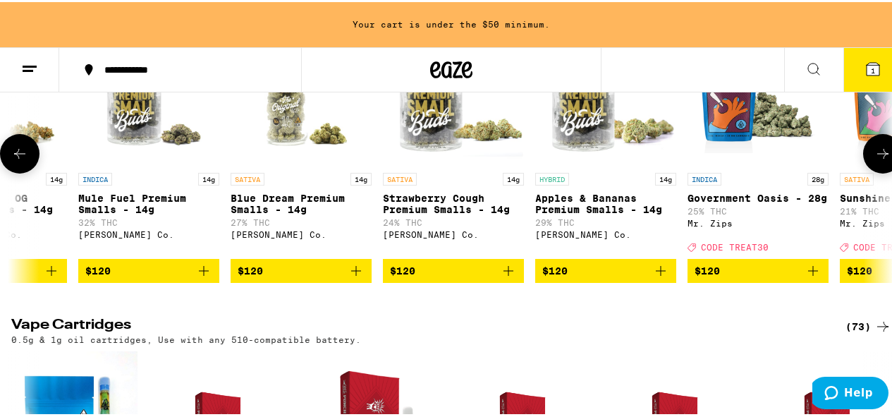
scroll to position [0, 12878]
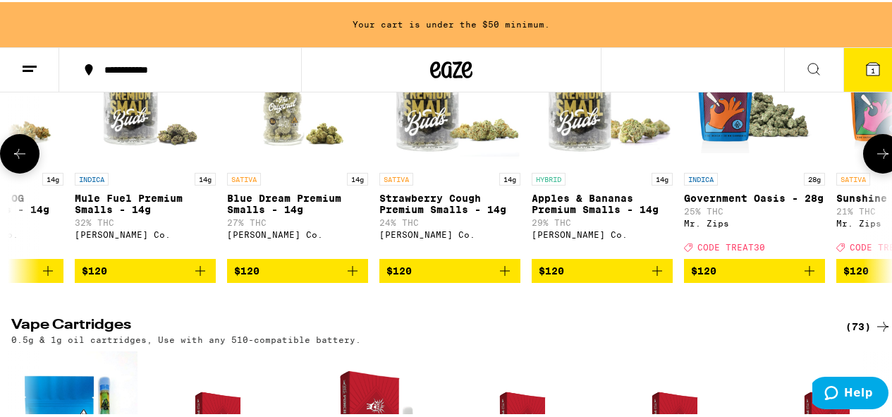
click at [874, 160] on icon at bounding box center [882, 151] width 17 height 17
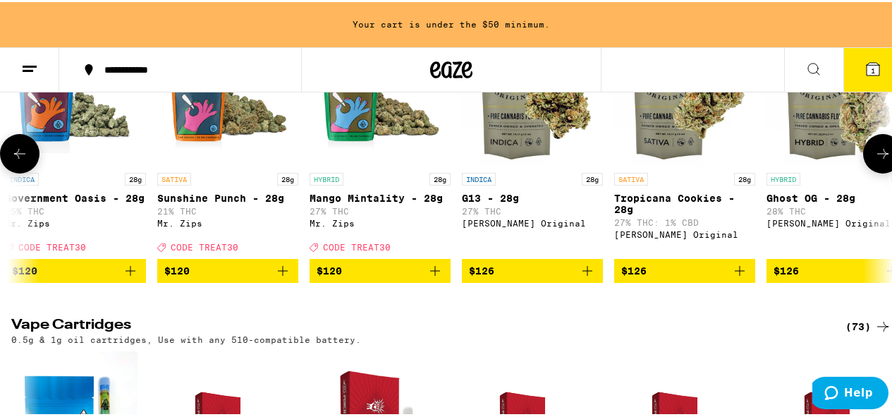
scroll to position [0, 13593]
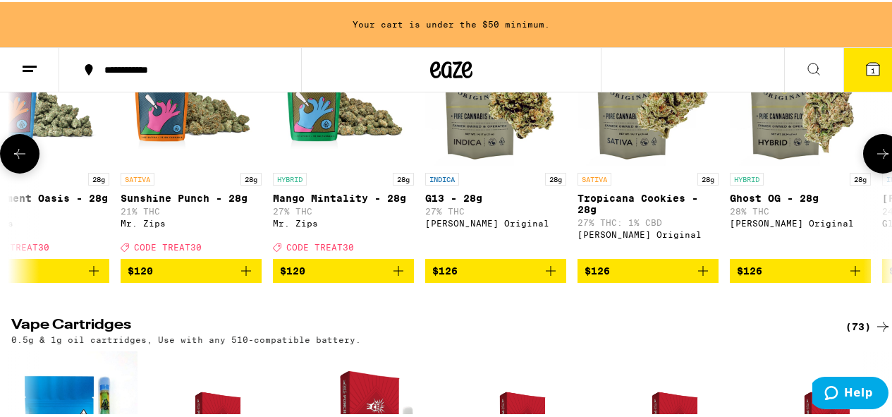
click at [874, 160] on icon at bounding box center [882, 151] width 17 height 17
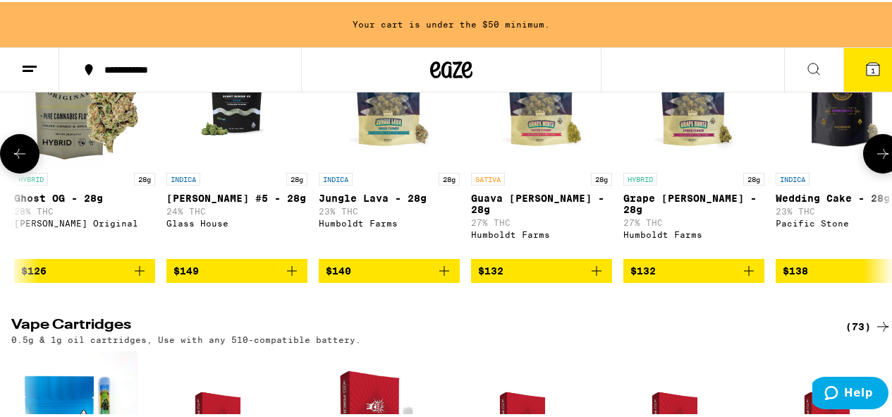
click at [874, 160] on icon at bounding box center [882, 151] width 17 height 17
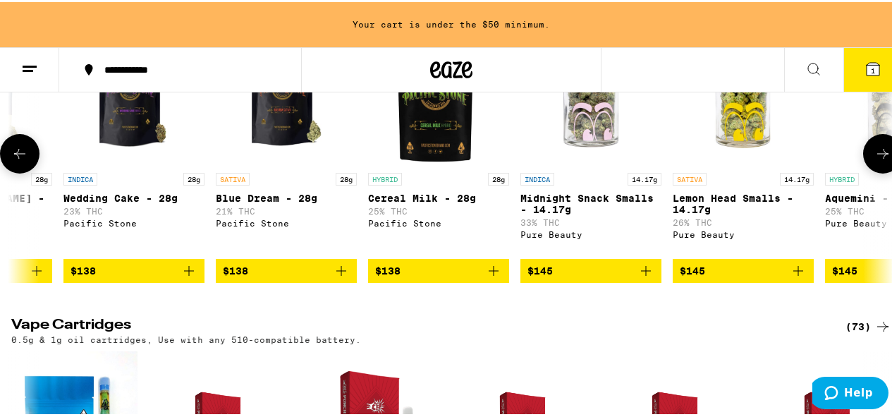
scroll to position [0, 15024]
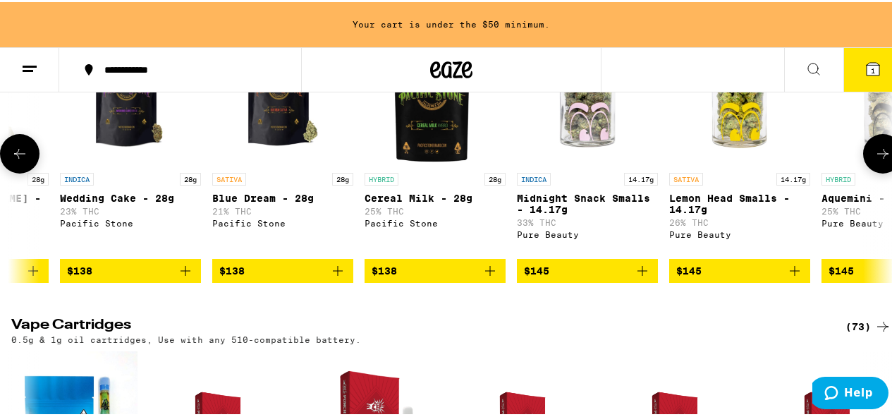
click at [13, 171] on button at bounding box center [19, 151] width 39 height 39
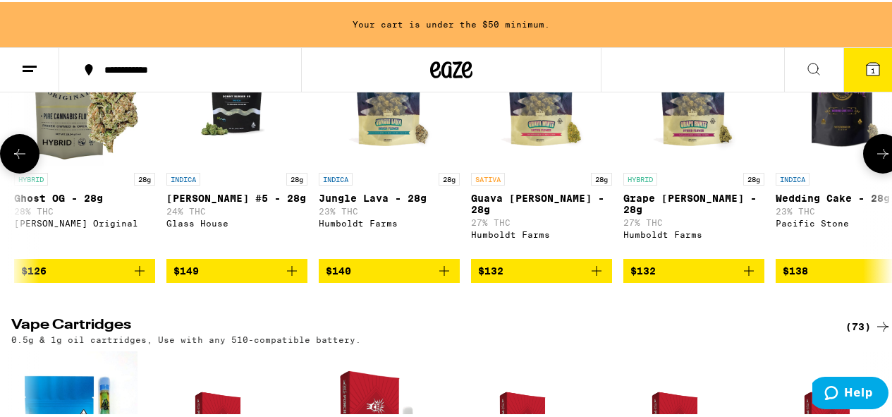
click at [13, 171] on button at bounding box center [19, 151] width 39 height 39
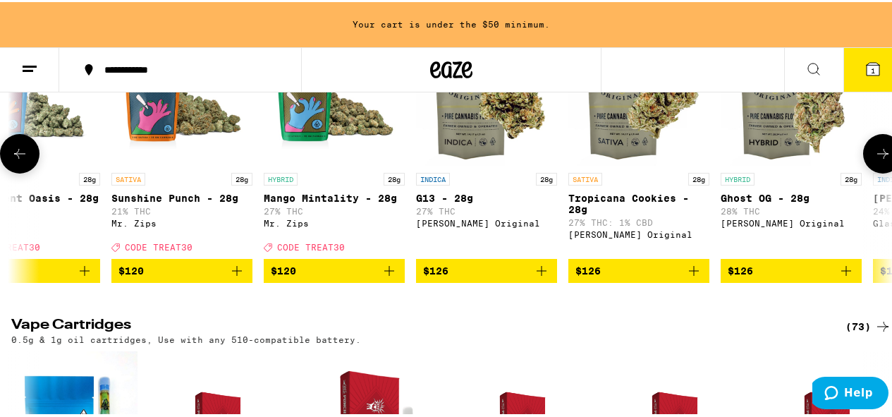
click at [13, 171] on button at bounding box center [19, 151] width 39 height 39
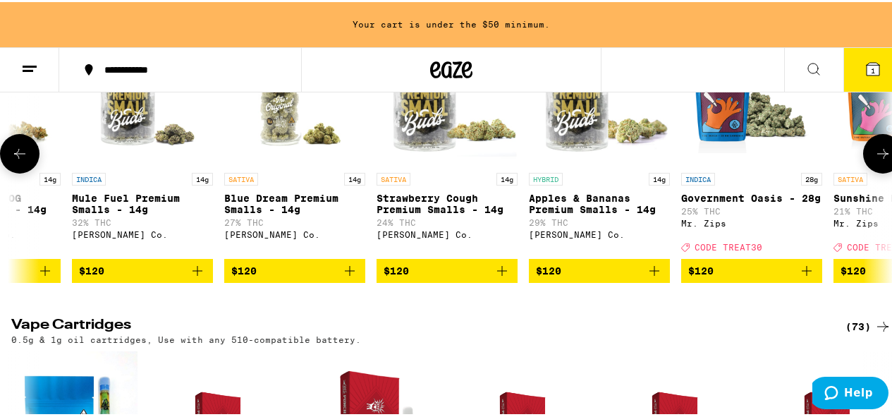
scroll to position [0, 12878]
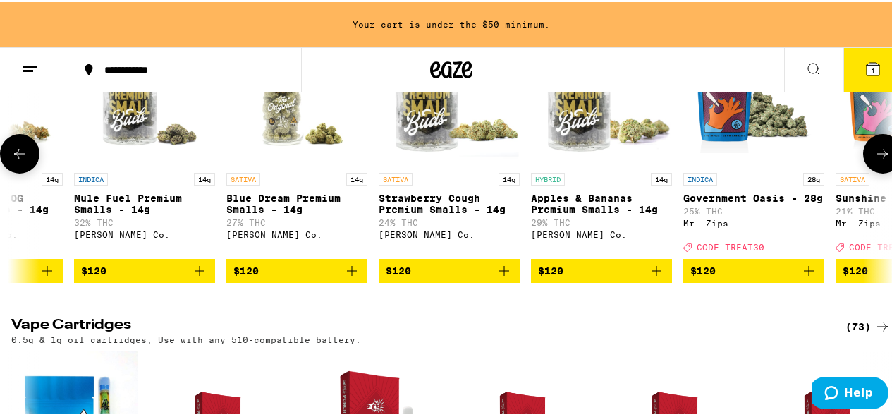
click at [13, 171] on button at bounding box center [19, 151] width 39 height 39
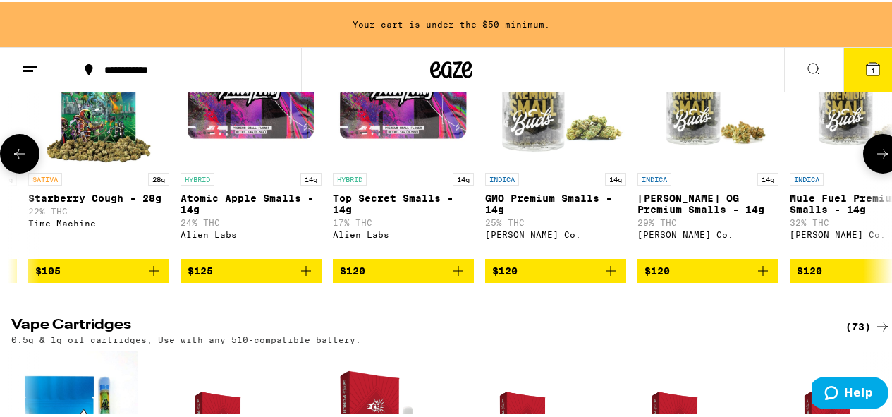
click at [13, 171] on button at bounding box center [19, 151] width 39 height 39
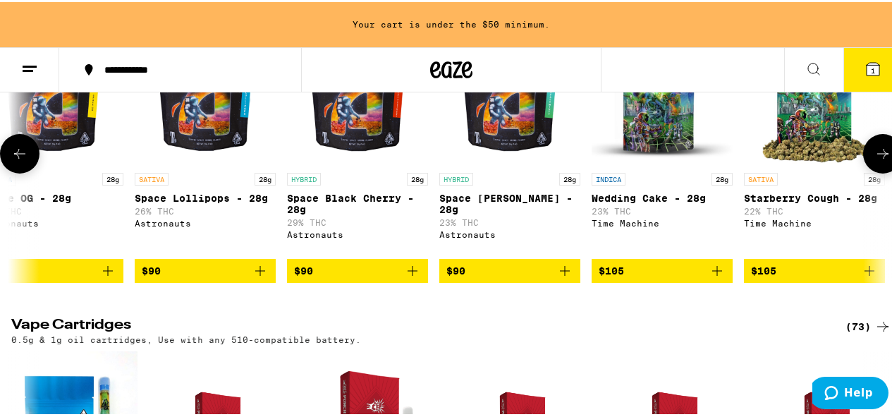
click at [13, 171] on button at bounding box center [19, 151] width 39 height 39
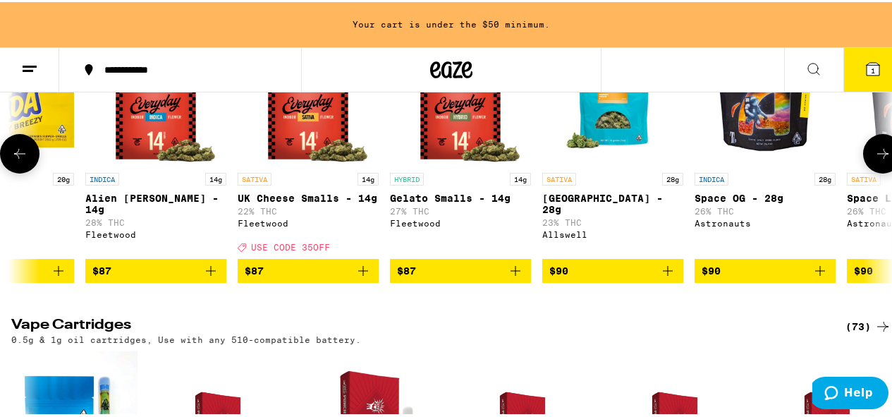
scroll to position [0, 10732]
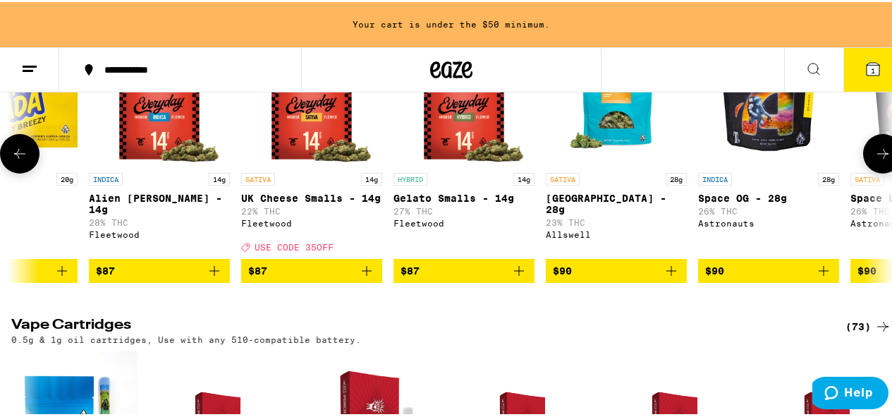
click at [9, 171] on button at bounding box center [19, 151] width 39 height 39
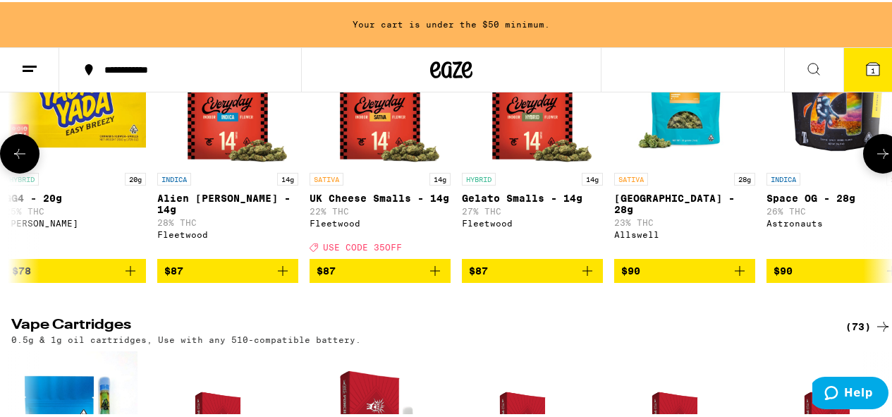
scroll to position [0, 10017]
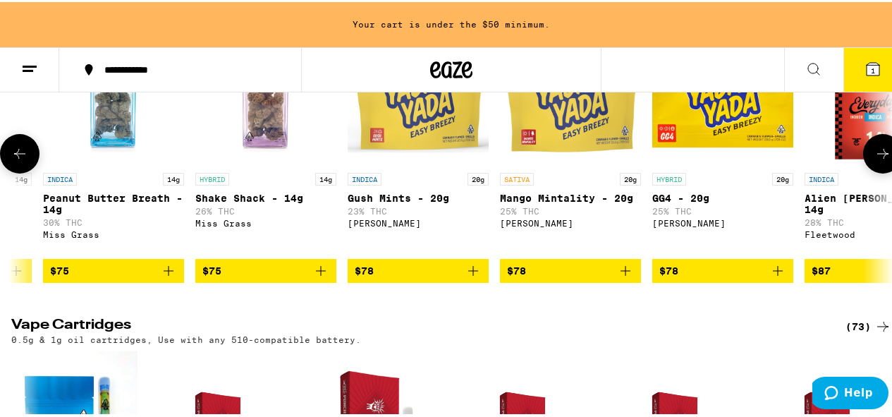
click at [9, 171] on button at bounding box center [19, 151] width 39 height 39
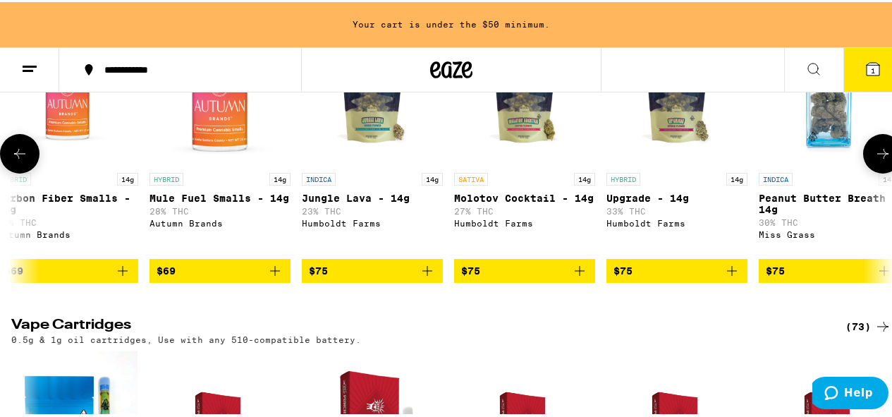
click at [8, 171] on button at bounding box center [19, 151] width 39 height 39
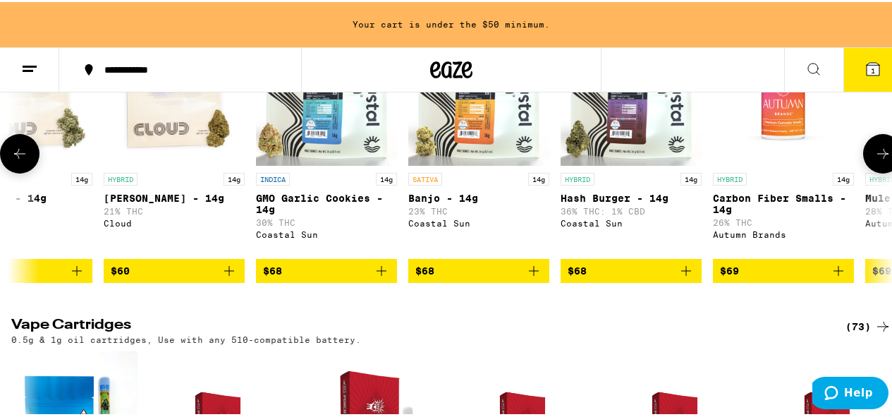
click at [8, 171] on button at bounding box center [19, 151] width 39 height 39
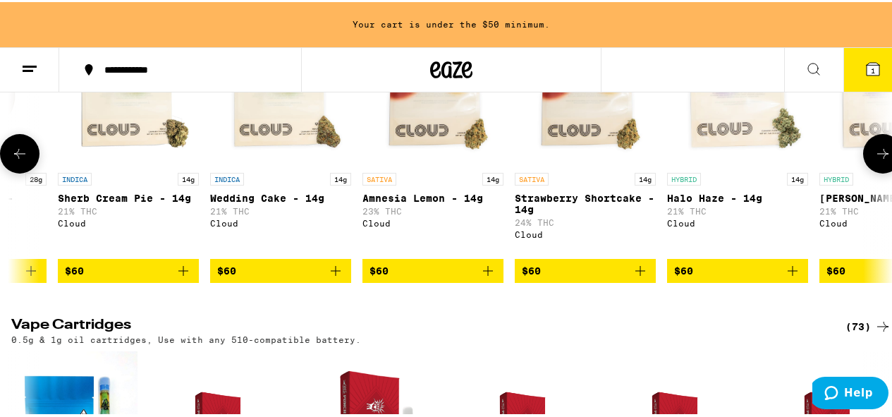
click at [8, 171] on button at bounding box center [19, 151] width 39 height 39
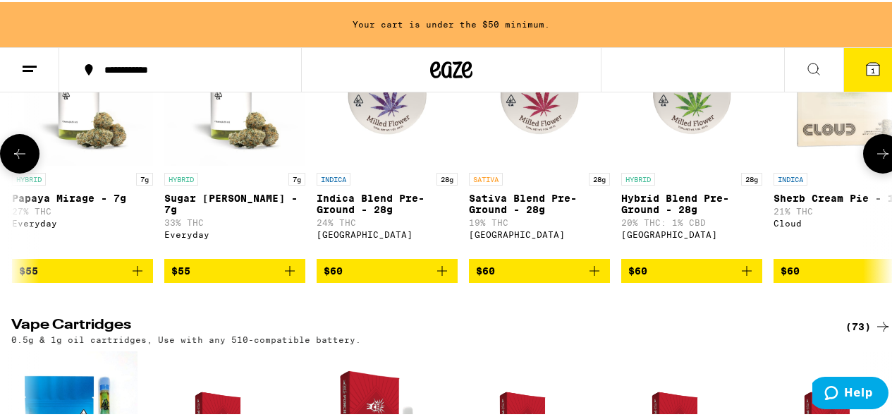
click at [8, 171] on button at bounding box center [19, 151] width 39 height 39
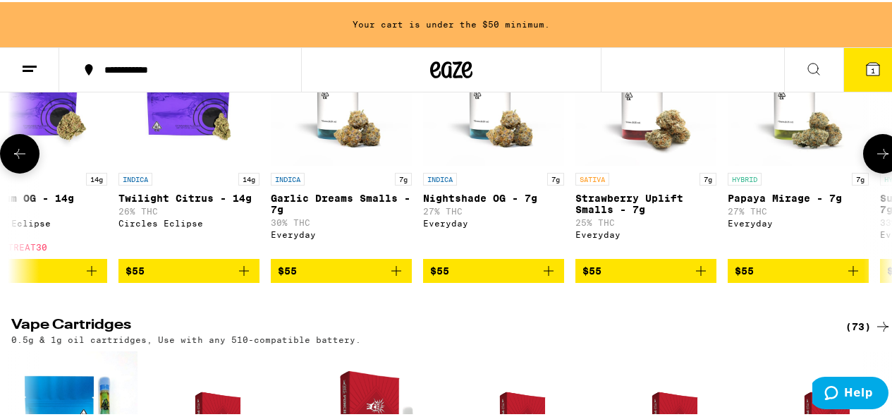
click at [6, 171] on button at bounding box center [19, 151] width 39 height 39
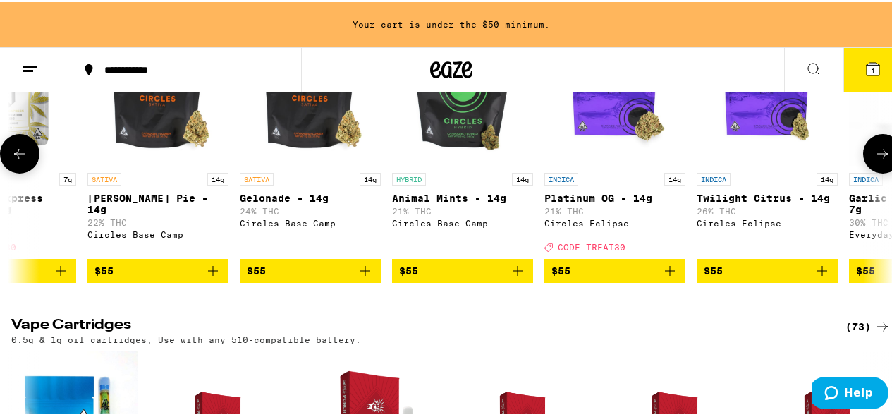
scroll to position [0, 5724]
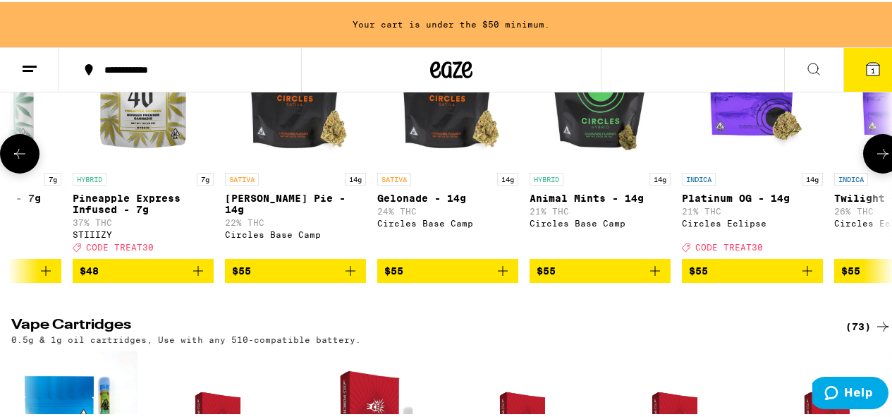
click at [23, 160] on icon at bounding box center [19, 151] width 17 height 17
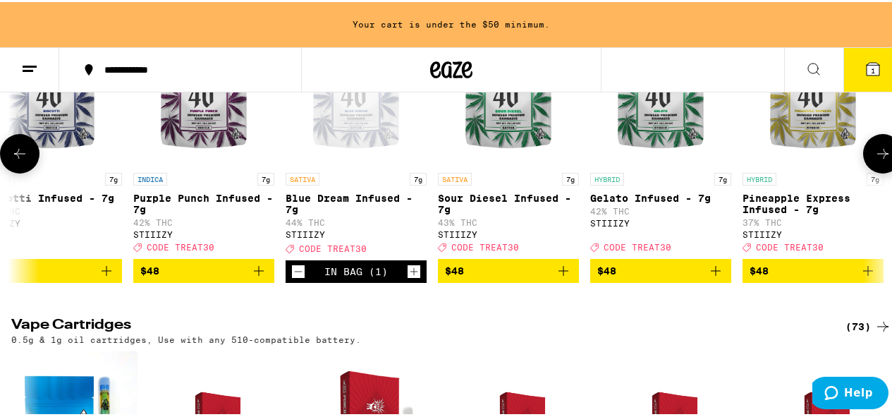
click at [23, 160] on icon at bounding box center [19, 151] width 17 height 17
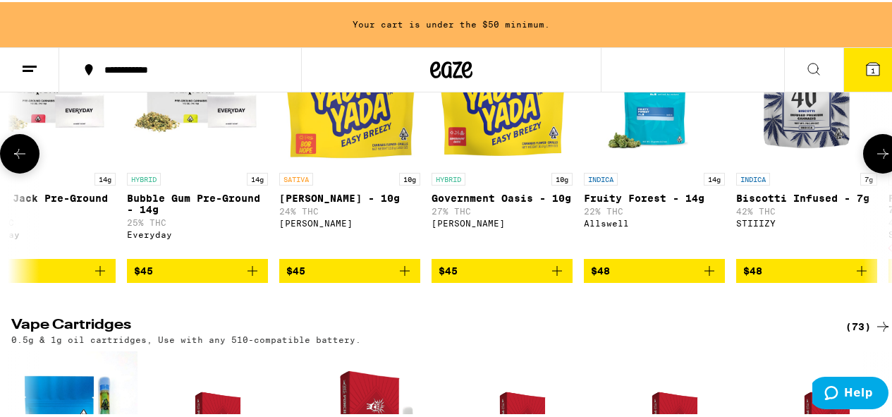
click at [23, 160] on icon at bounding box center [19, 151] width 17 height 17
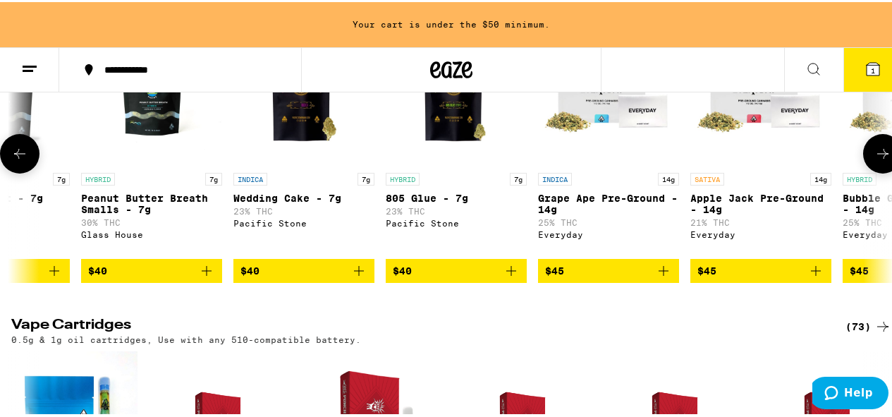
click at [23, 160] on icon at bounding box center [19, 151] width 17 height 17
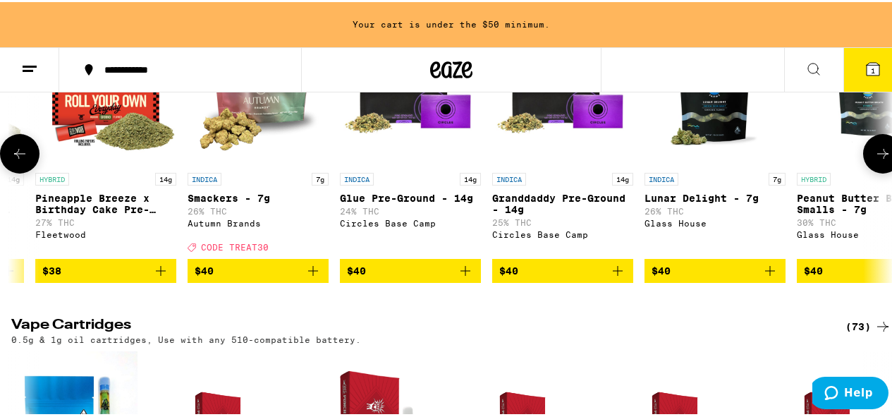
click at [23, 160] on icon at bounding box center [19, 151] width 17 height 17
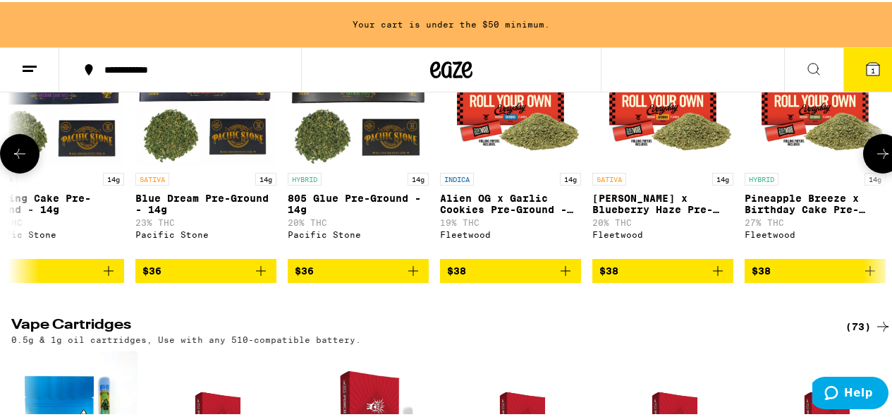
scroll to position [0, 2153]
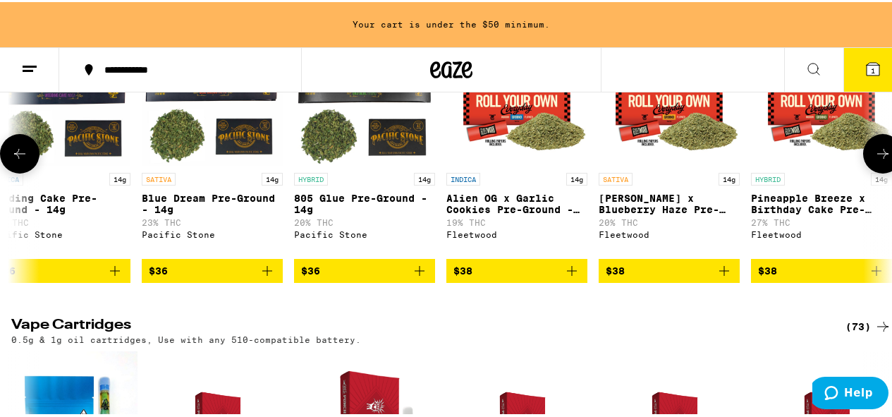
click at [863, 171] on button at bounding box center [882, 151] width 39 height 39
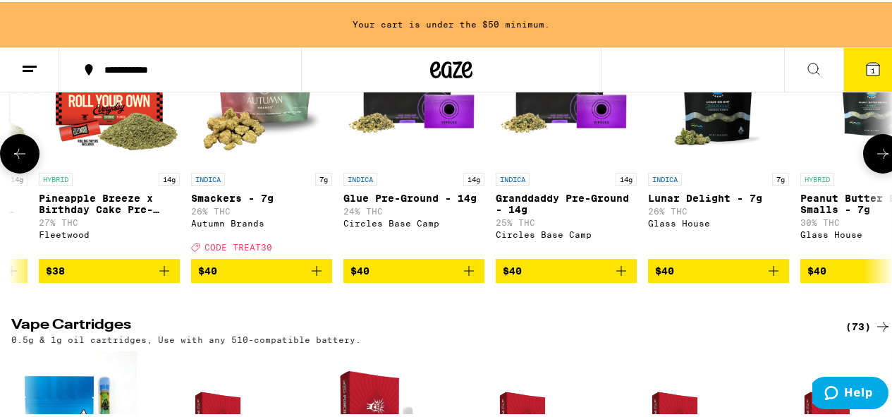
scroll to position [0, 2869]
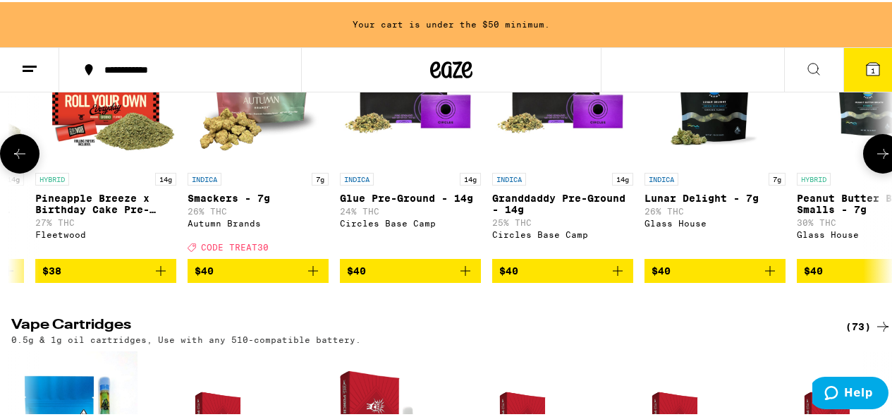
click at [25, 160] on icon at bounding box center [19, 151] width 17 height 17
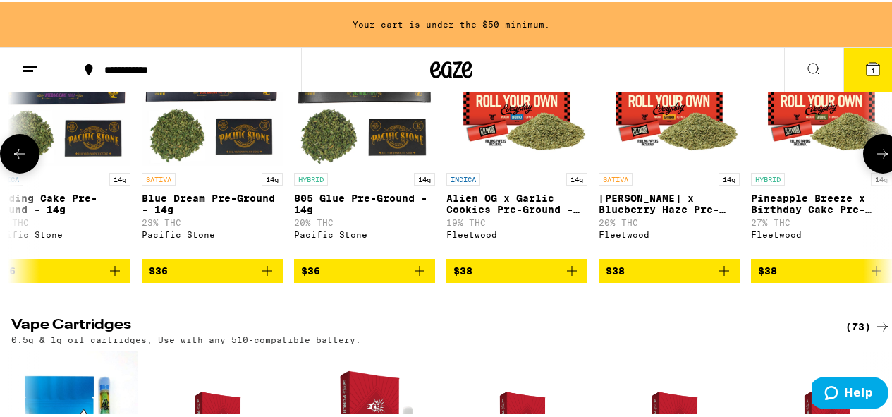
click at [25, 160] on icon at bounding box center [19, 151] width 17 height 17
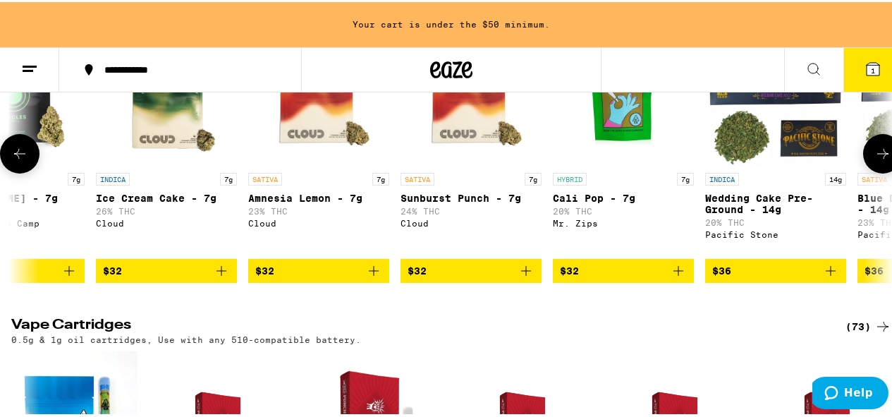
click at [25, 160] on icon at bounding box center [19, 151] width 17 height 17
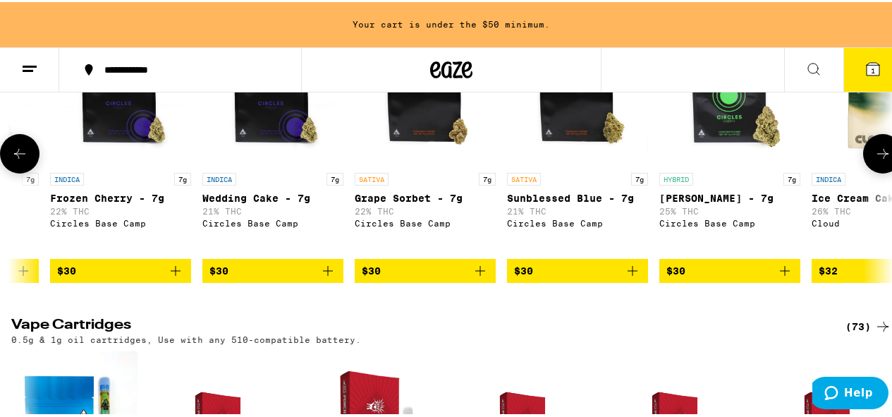
click at [26, 160] on icon at bounding box center [19, 151] width 17 height 17
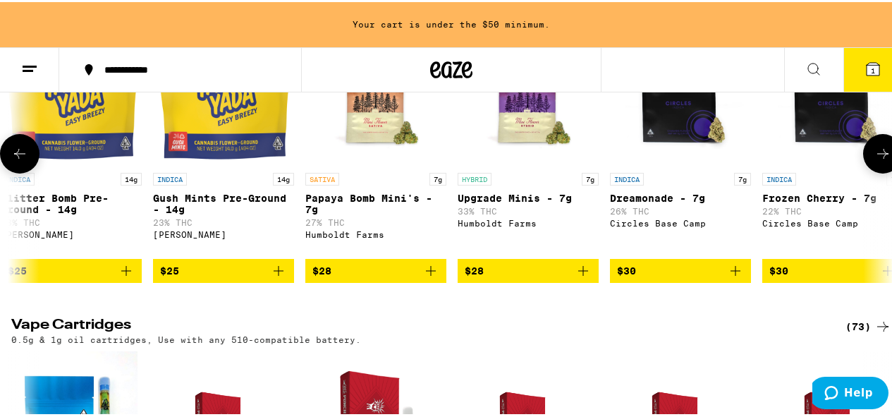
scroll to position [0, 7]
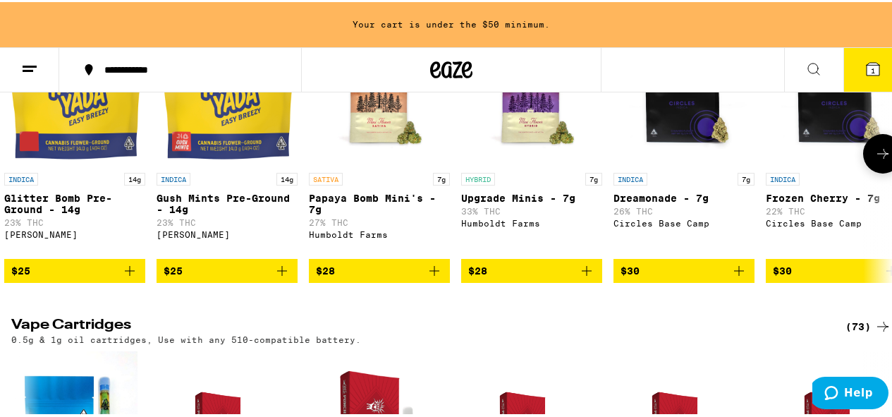
click at [27, 171] on div at bounding box center [19, 151] width 39 height 39
click at [880, 171] on button at bounding box center [882, 151] width 39 height 39
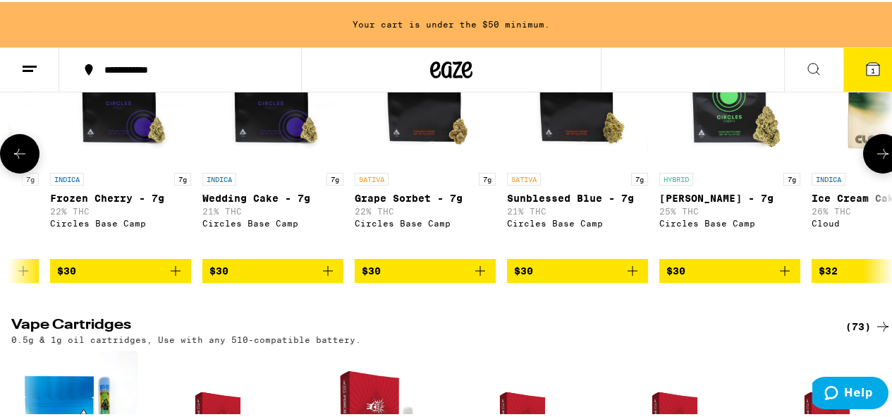
click at [878, 160] on icon at bounding box center [882, 151] width 17 height 17
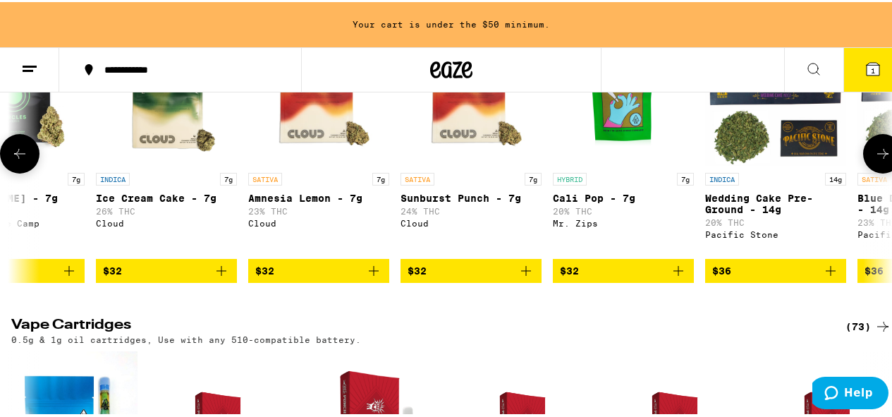
click at [878, 160] on icon at bounding box center [882, 151] width 17 height 17
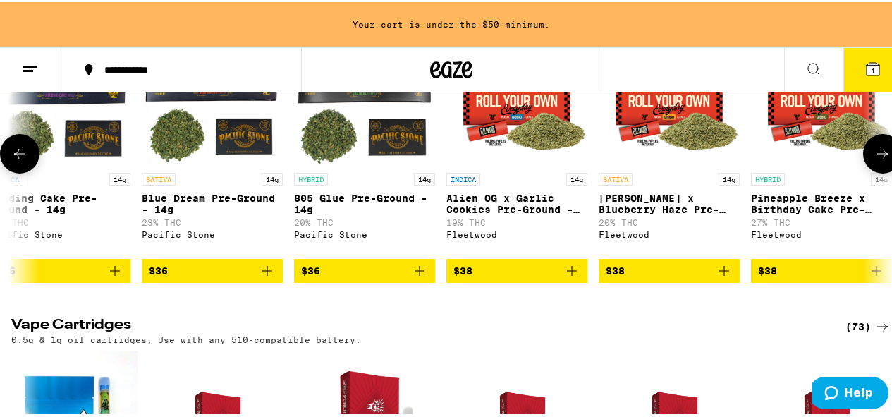
click at [878, 160] on icon at bounding box center [882, 151] width 17 height 17
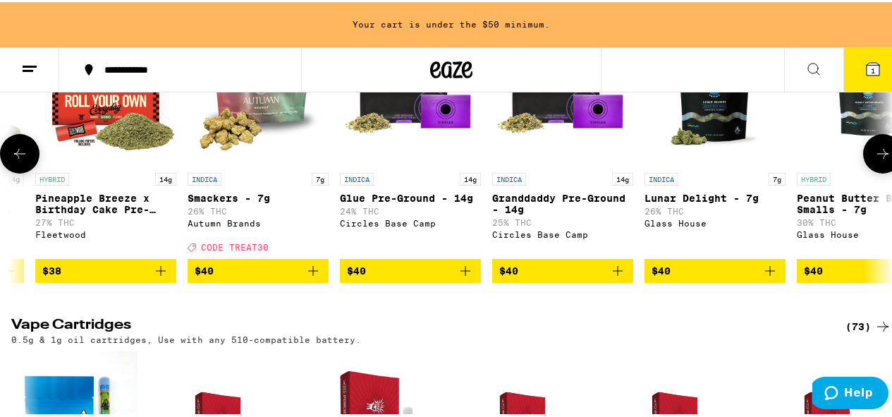
click at [878, 160] on icon at bounding box center [882, 151] width 17 height 17
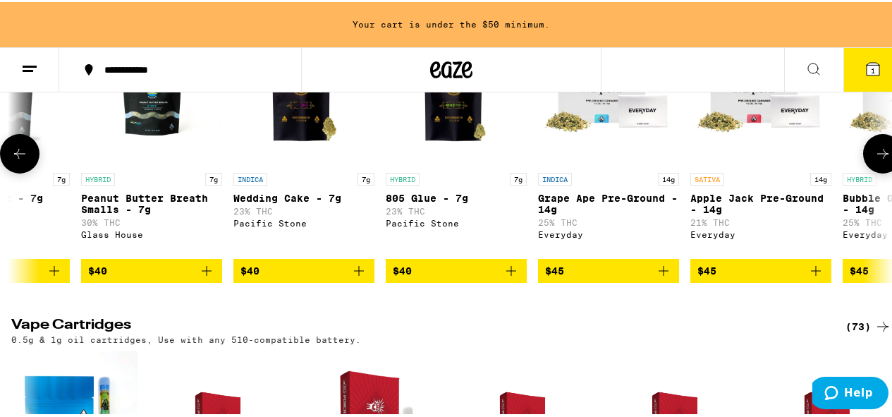
click at [878, 160] on icon at bounding box center [882, 151] width 17 height 17
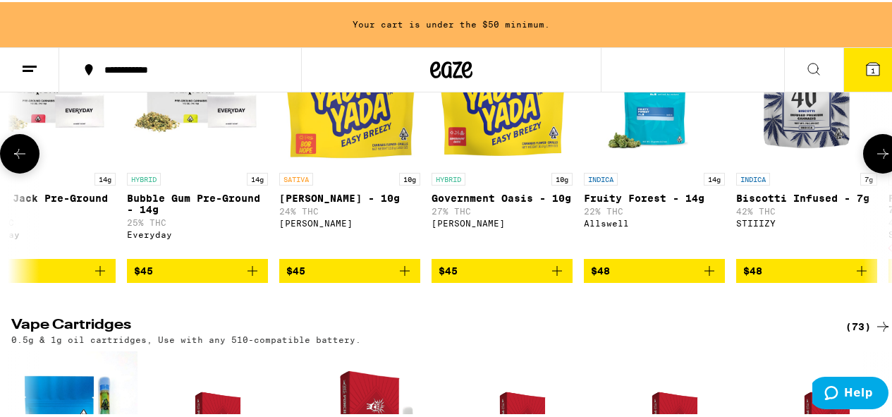
click at [878, 160] on icon at bounding box center [882, 151] width 17 height 17
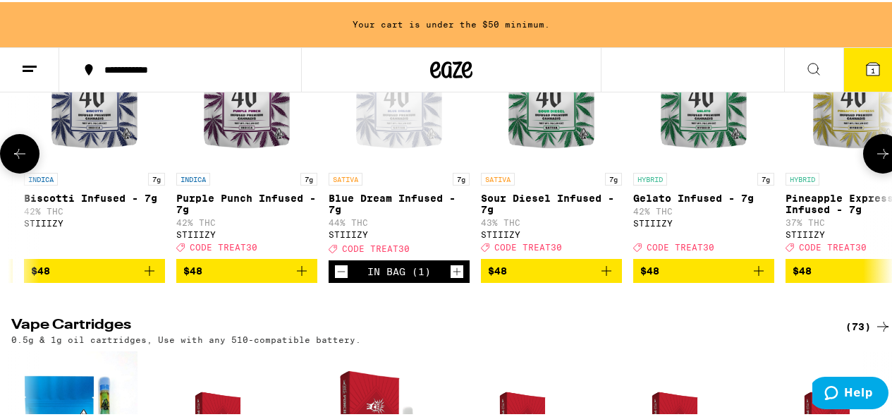
scroll to position [0, 5015]
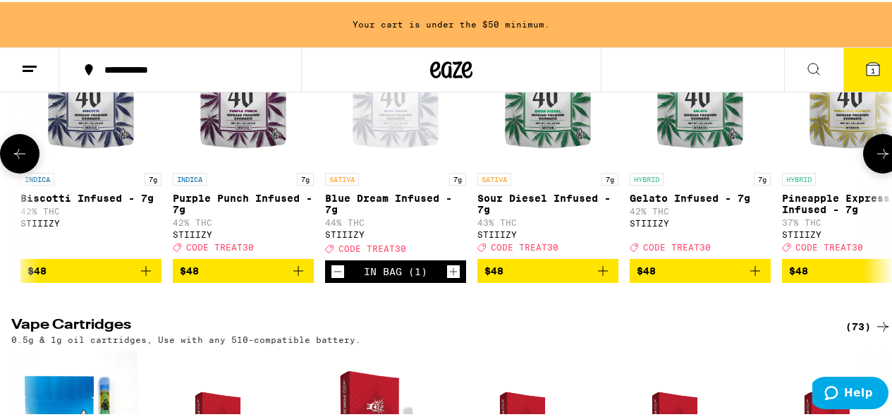
click at [878, 160] on icon at bounding box center [882, 151] width 17 height 17
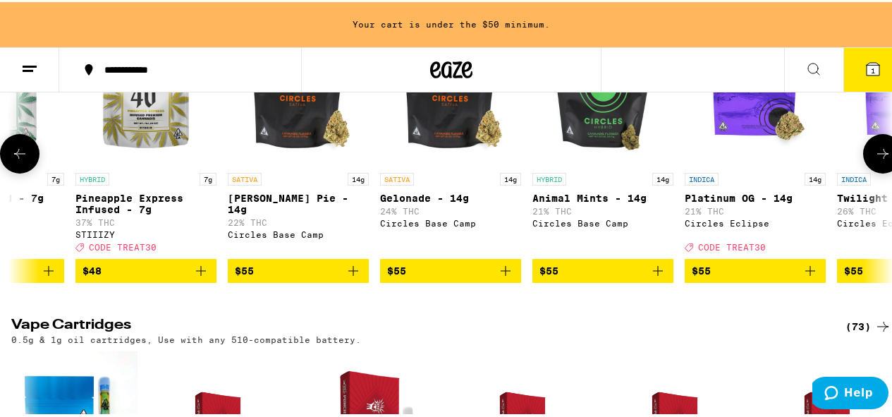
scroll to position [0, 5730]
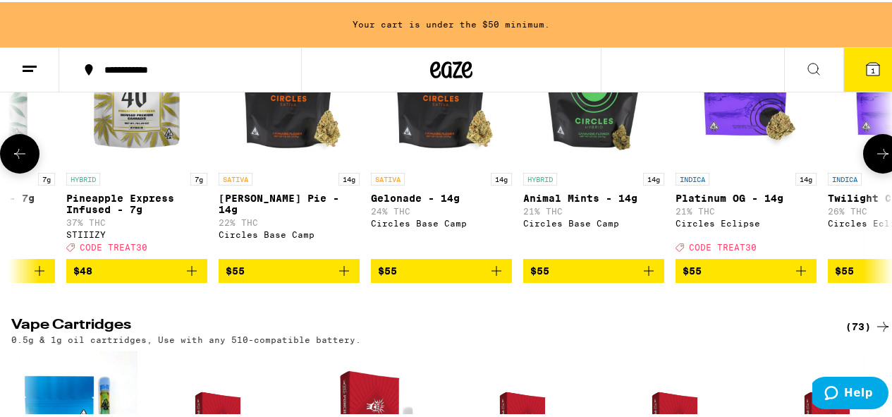
click at [878, 160] on icon at bounding box center [882, 151] width 17 height 17
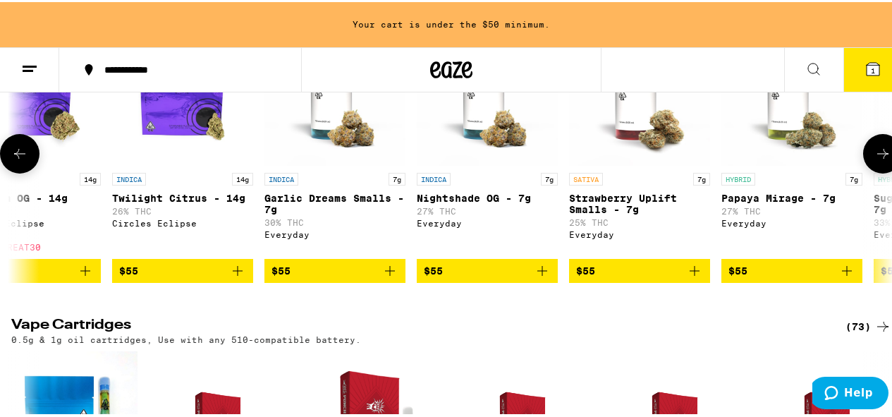
click at [878, 160] on icon at bounding box center [882, 151] width 17 height 17
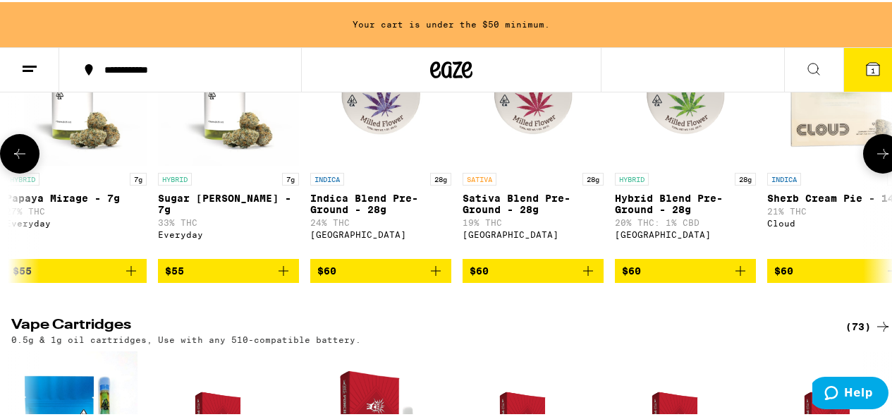
click at [878, 160] on icon at bounding box center [882, 151] width 17 height 17
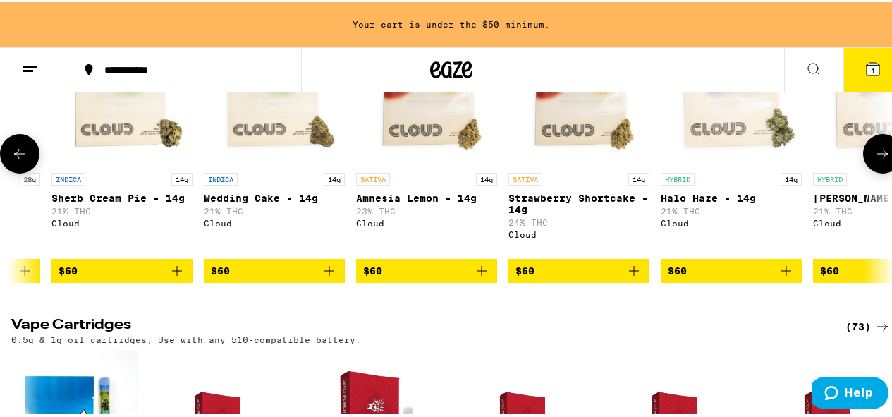
click at [878, 160] on icon at bounding box center [882, 151] width 17 height 17
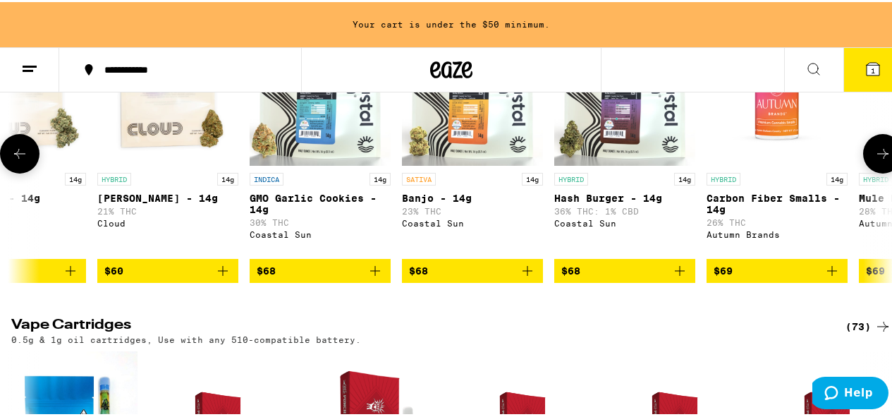
click at [878, 160] on icon at bounding box center [882, 151] width 17 height 17
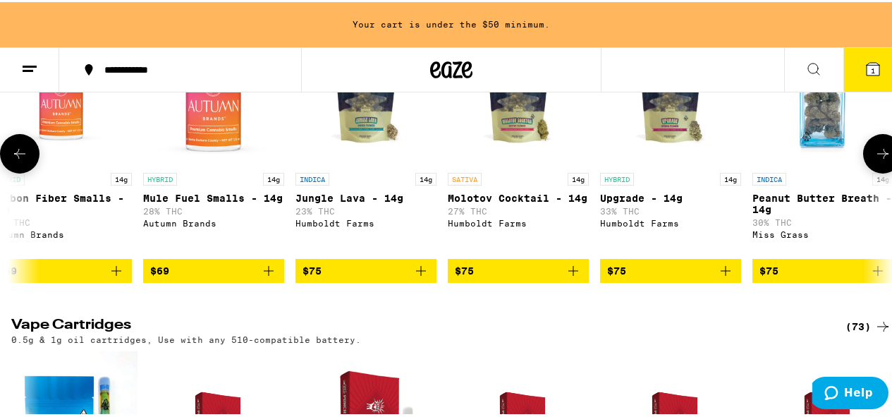
click at [878, 160] on icon at bounding box center [882, 151] width 17 height 17
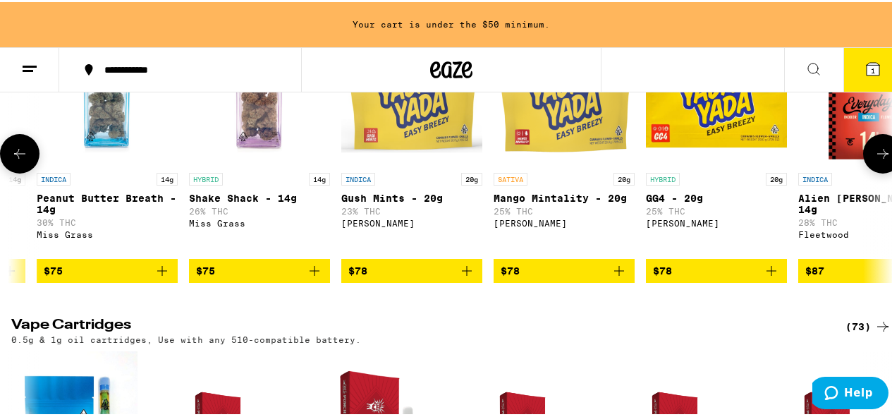
click at [878, 160] on icon at bounding box center [882, 151] width 17 height 17
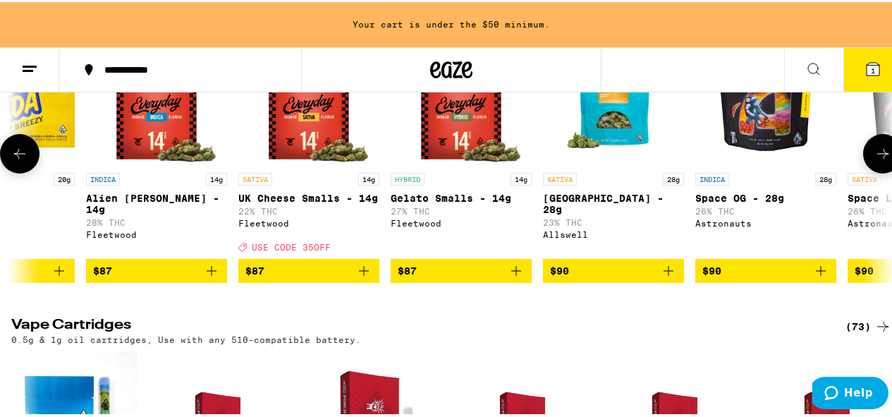
scroll to position [0, 10739]
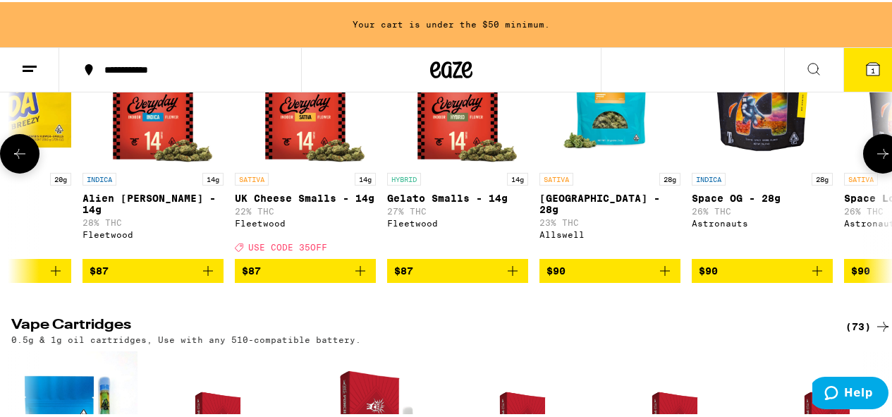
click at [368, 277] on icon "Add to bag" at bounding box center [360, 268] width 17 height 17
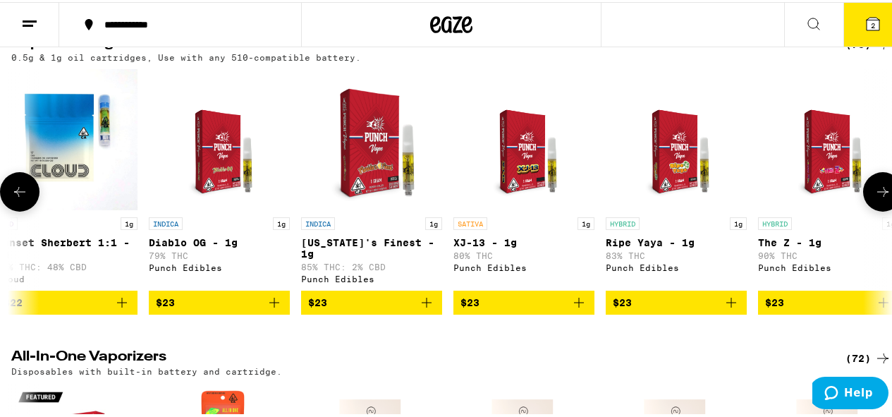
scroll to position [1762, 0]
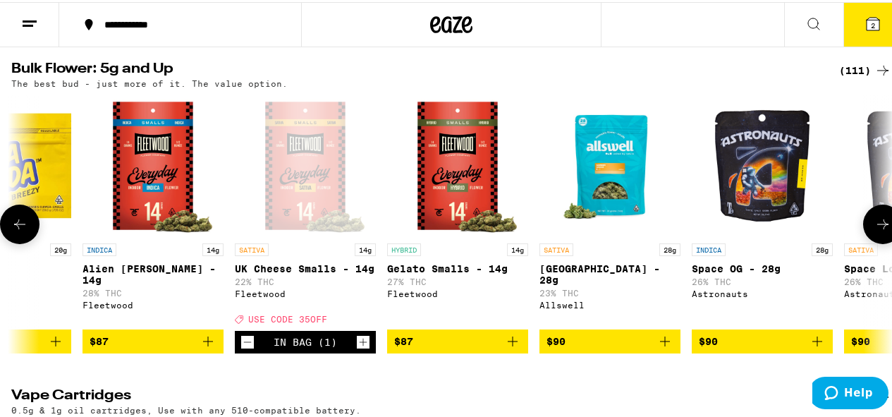
click at [879, 230] on icon at bounding box center [882, 222] width 17 height 17
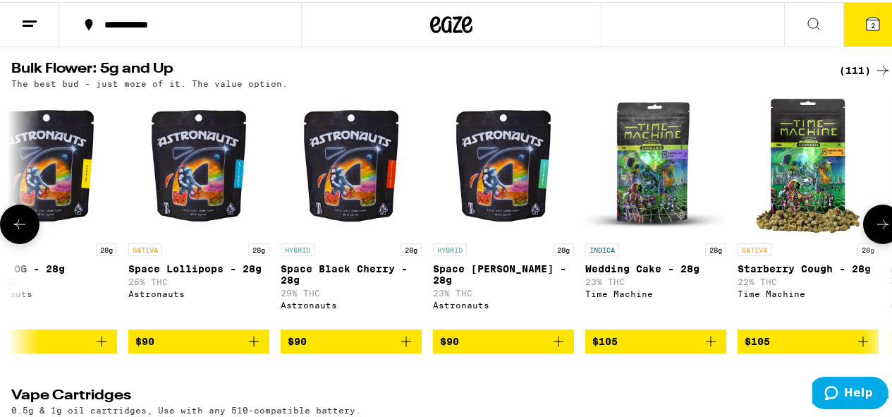
click at [879, 230] on icon at bounding box center [882, 222] width 17 height 17
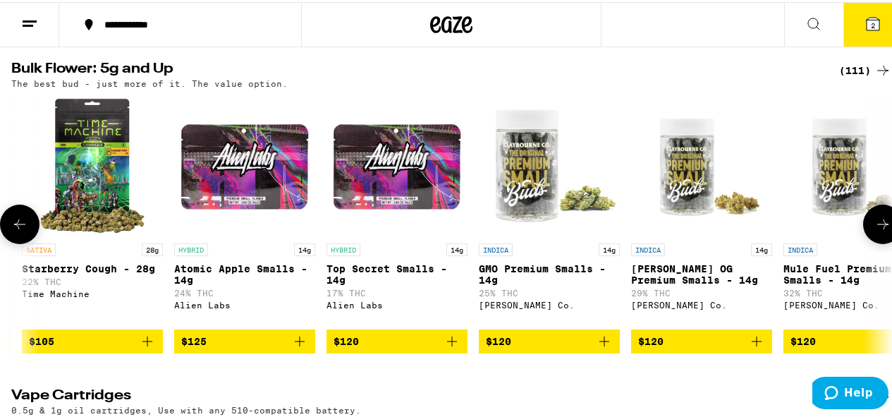
click at [880, 230] on icon at bounding box center [882, 222] width 17 height 17
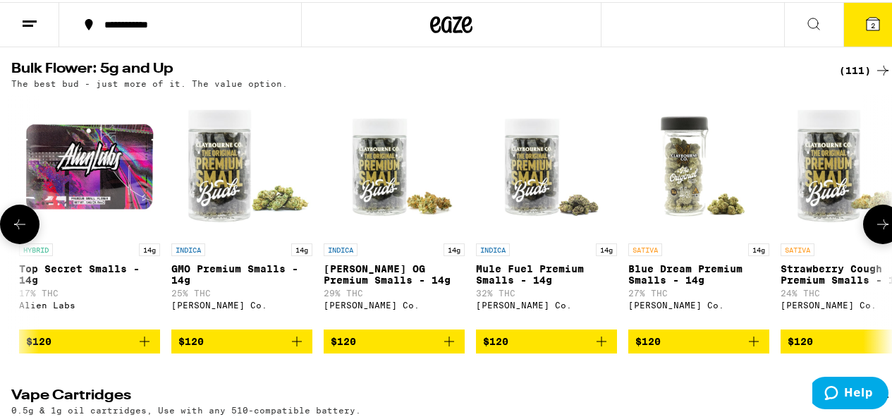
click at [880, 230] on icon at bounding box center [882, 222] width 17 height 17
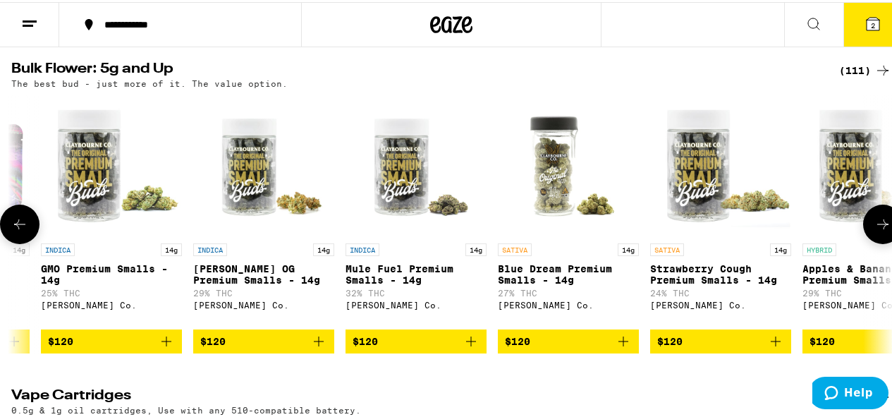
click at [880, 230] on icon at bounding box center [882, 222] width 17 height 17
click at [880, 242] on button at bounding box center [882, 221] width 39 height 39
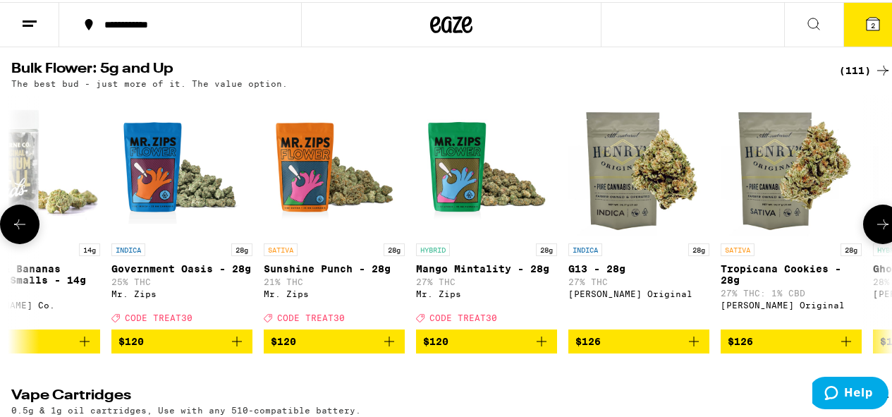
scroll to position [1833, 0]
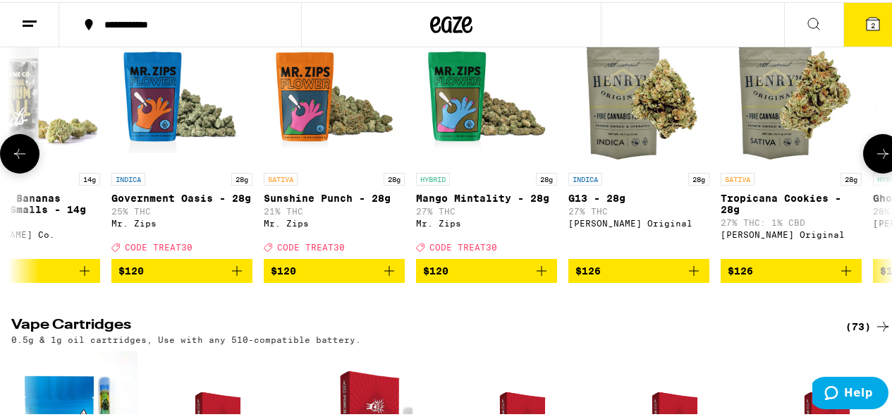
click at [878, 160] on icon at bounding box center [882, 151] width 17 height 17
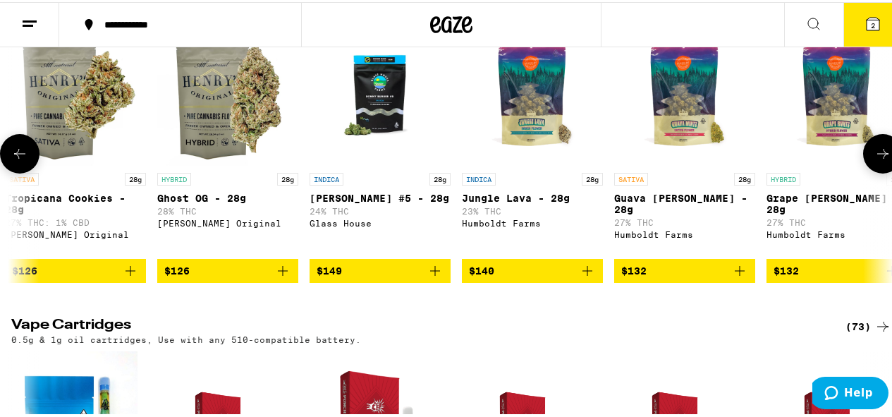
click at [878, 160] on icon at bounding box center [882, 151] width 17 height 17
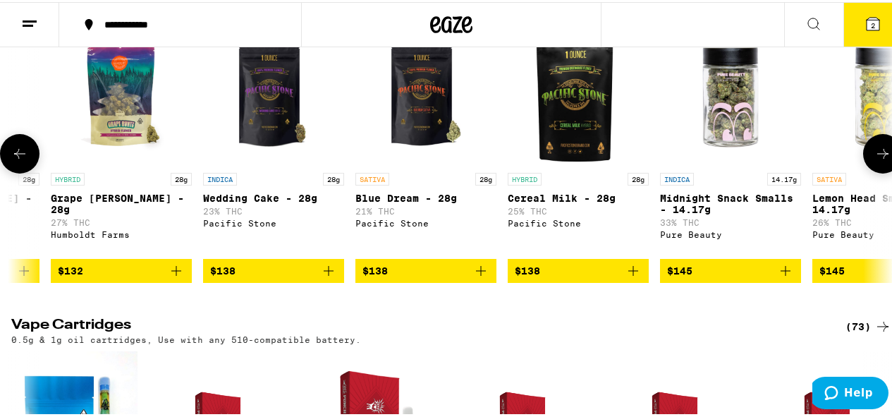
click at [877, 160] on icon at bounding box center [882, 151] width 17 height 17
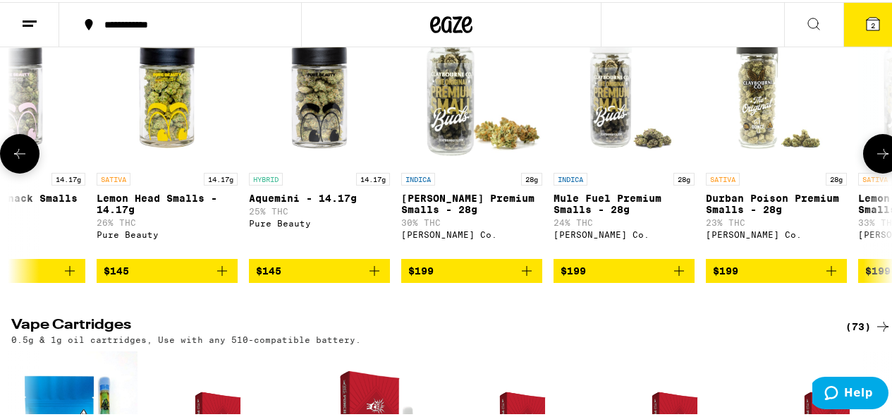
click at [877, 160] on icon at bounding box center [882, 151] width 17 height 17
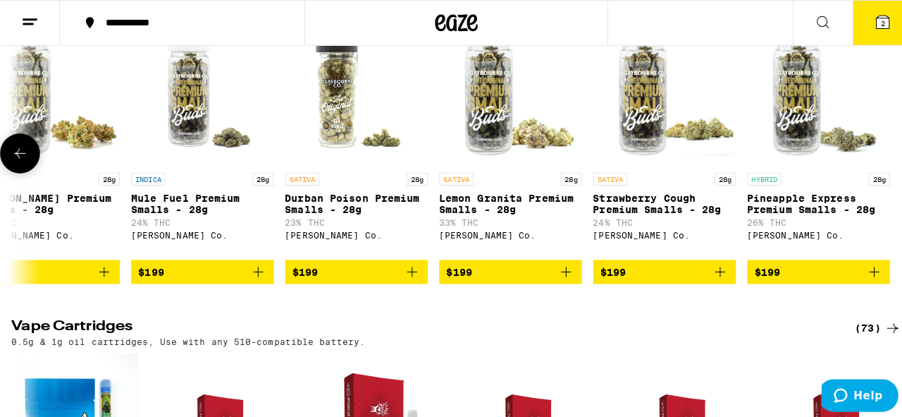
scroll to position [0, 16031]
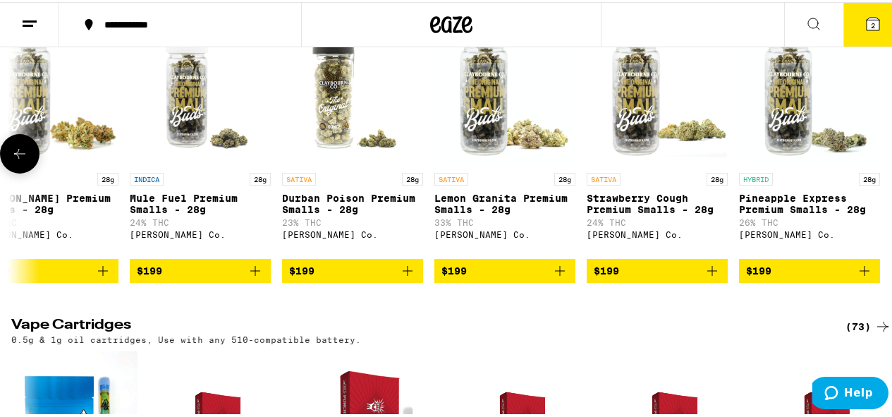
click at [877, 171] on div at bounding box center [882, 151] width 39 height 39
click at [866, 22] on icon at bounding box center [872, 22] width 13 height 13
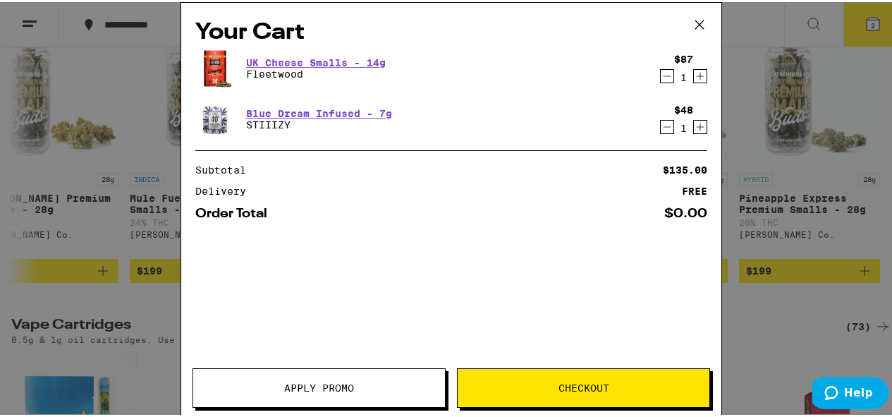
scroll to position [0, 16020]
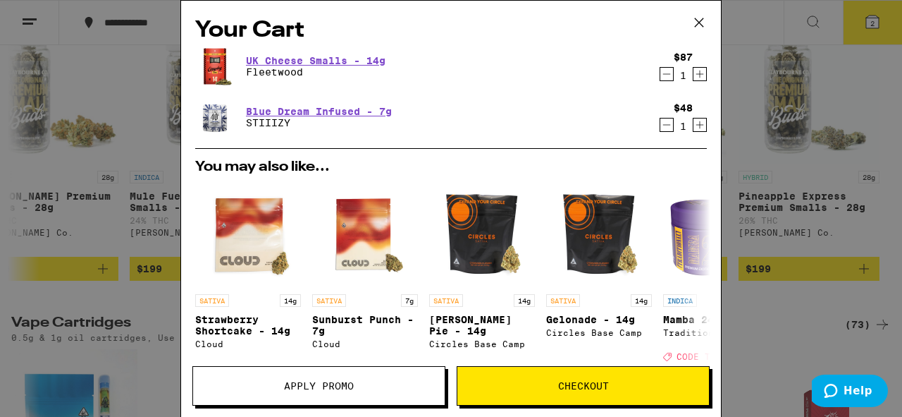
click at [257, 389] on span "Apply Promo" at bounding box center [319, 386] width 252 height 10
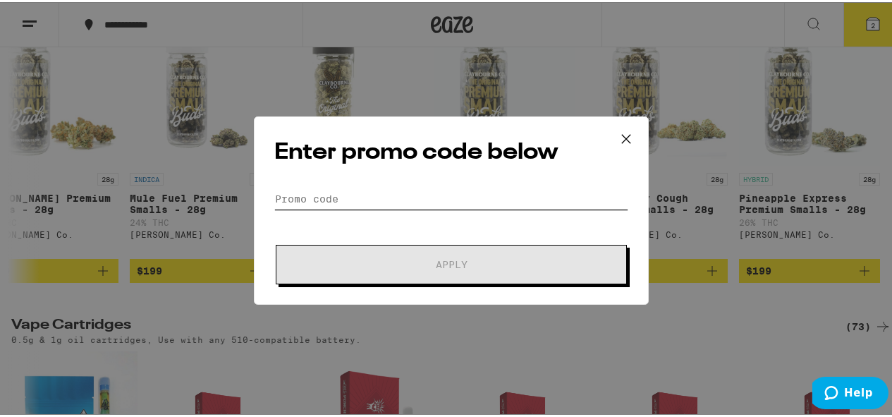
click at [367, 191] on input "Promo Code" at bounding box center [451, 196] width 354 height 21
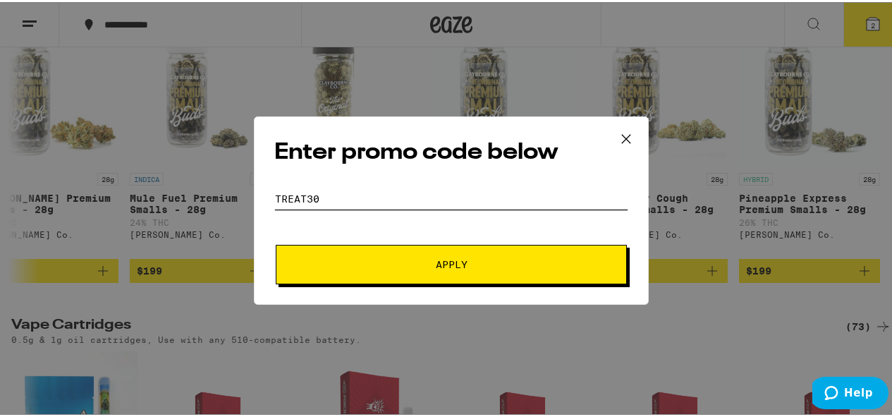
type input "treat30"
click at [338, 271] on button "Apply" at bounding box center [451, 261] width 351 height 39
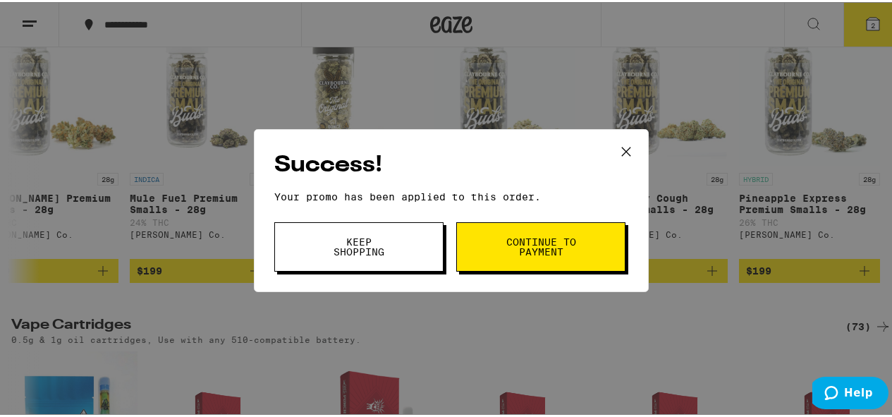
click at [615, 149] on icon at bounding box center [625, 149] width 21 height 21
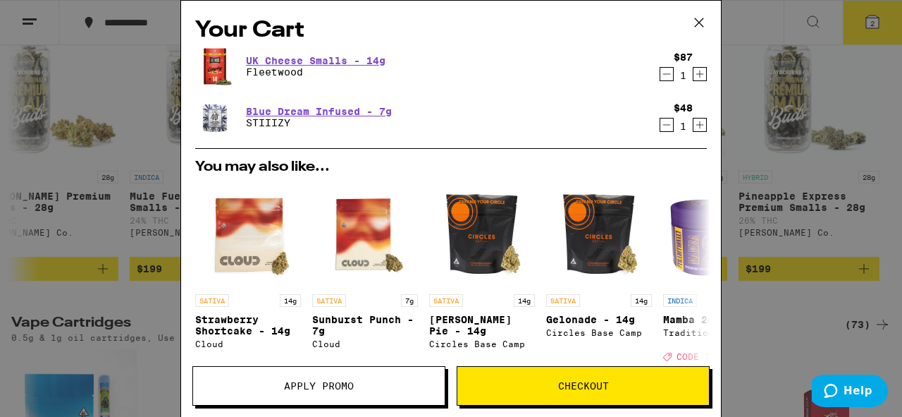
click at [297, 385] on span "Apply Promo" at bounding box center [319, 386] width 70 height 10
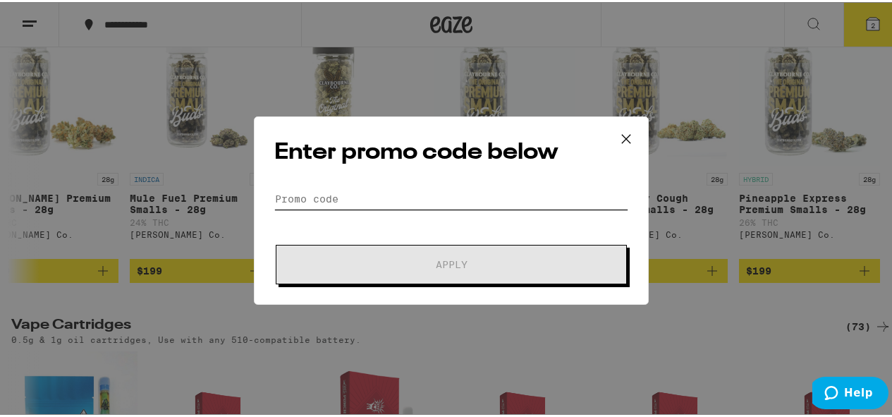
click at [366, 204] on input "Promo Code" at bounding box center [451, 196] width 354 height 21
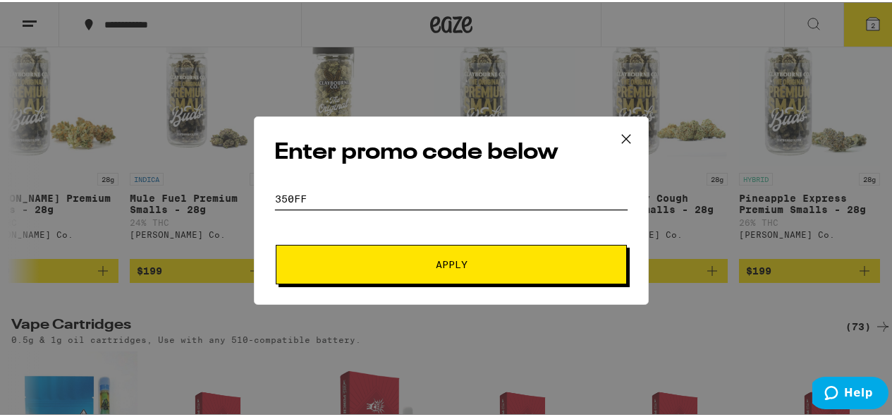
type input "350ff"
click at [410, 268] on button "Apply" at bounding box center [451, 261] width 351 height 39
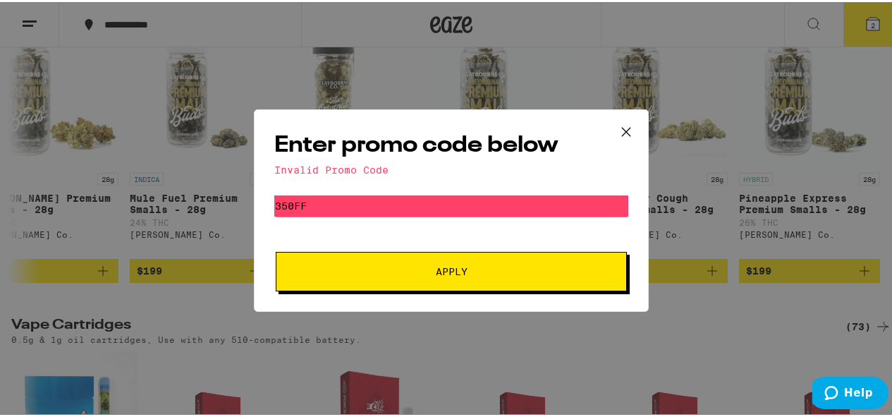
click at [627, 129] on icon at bounding box center [625, 129] width 21 height 21
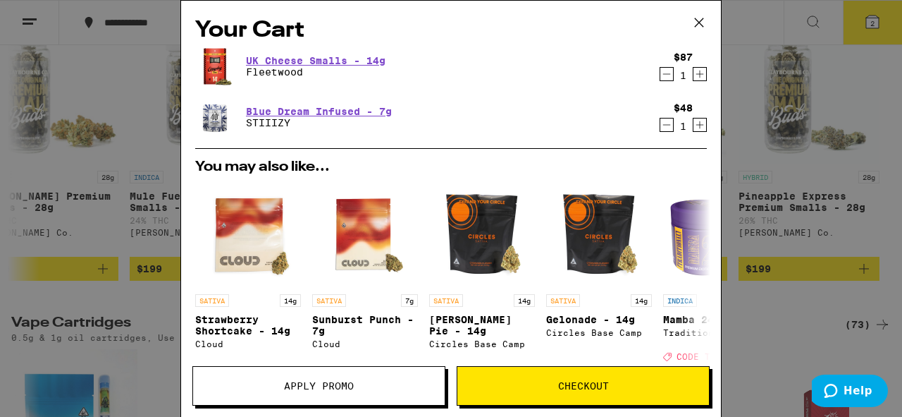
drag, startPoint x: 30, startPoint y: 197, endPoint x: 132, endPoint y: 185, distance: 102.8
click at [132, 185] on div "Your Cart UK Cheese Smalls - 14g Fleetwood $87 1 Blue Dream Infused - 7g STIIIZ…" at bounding box center [451, 208] width 902 height 417
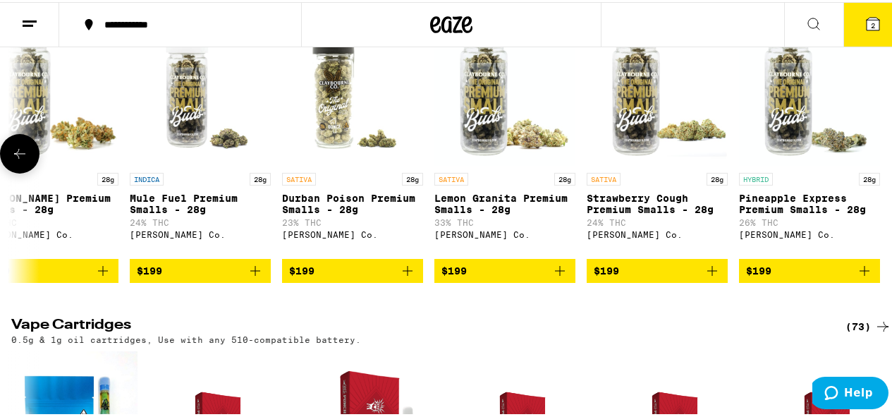
click at [31, 171] on button at bounding box center [19, 151] width 39 height 39
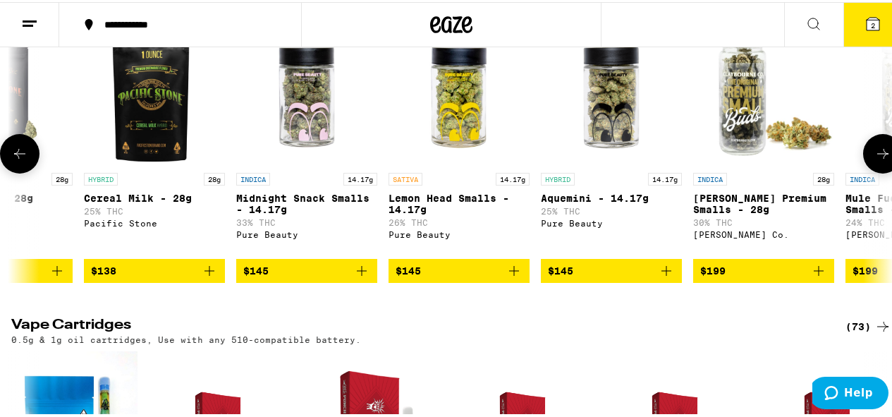
click at [31, 171] on button at bounding box center [19, 151] width 39 height 39
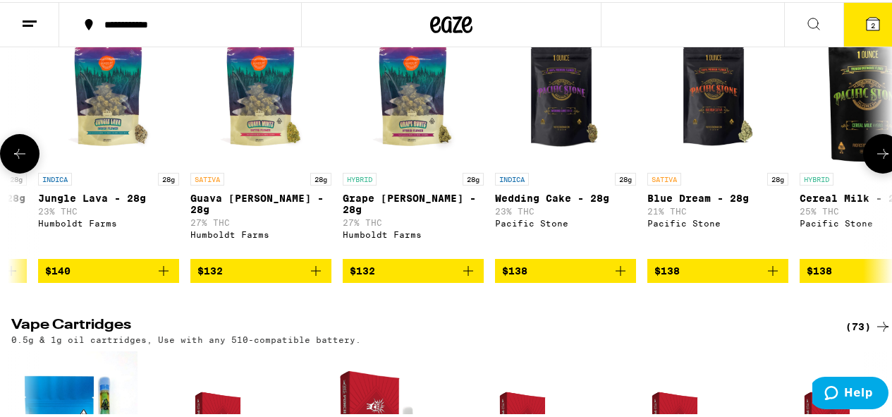
click at [31, 171] on button at bounding box center [19, 151] width 39 height 39
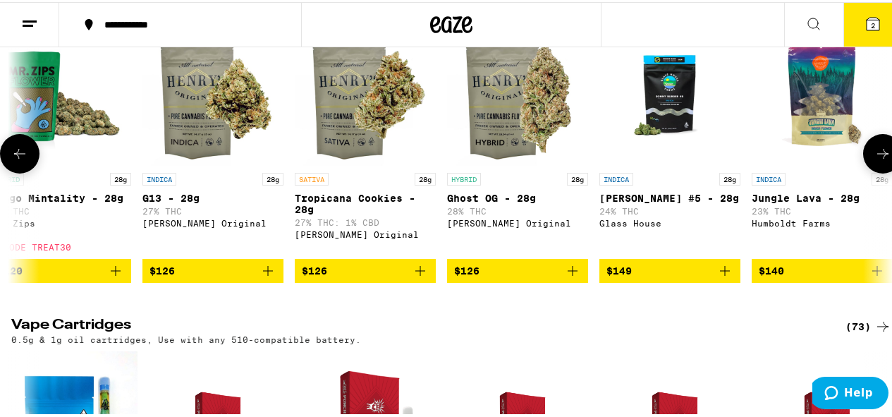
click at [31, 171] on button at bounding box center [19, 151] width 39 height 39
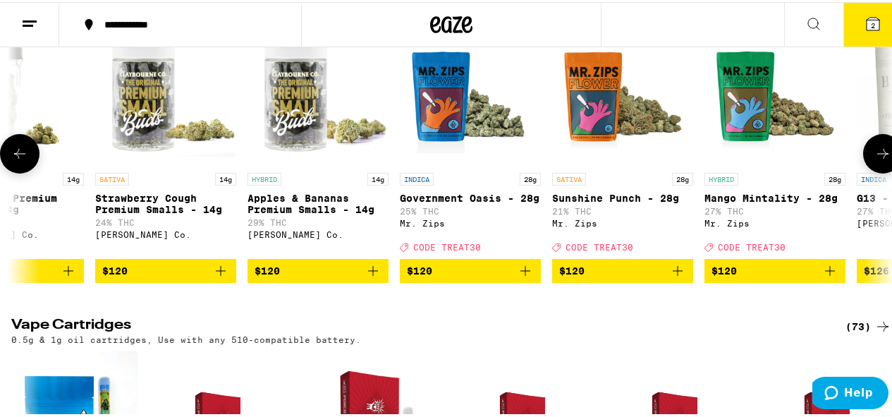
scroll to position [0, 13158]
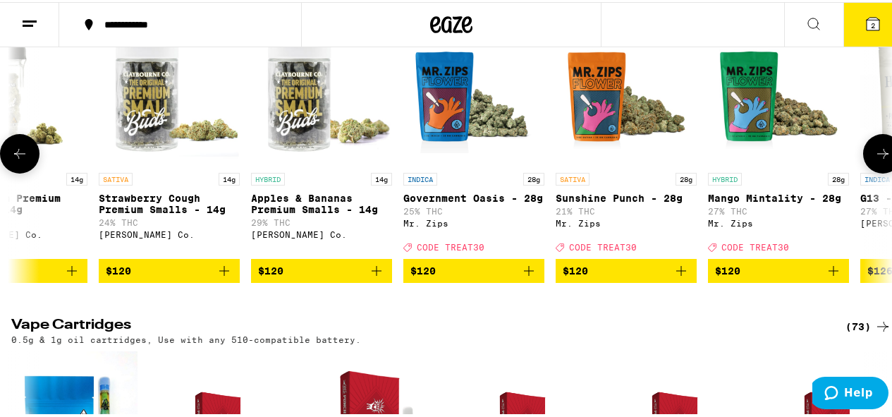
click at [31, 171] on button at bounding box center [19, 151] width 39 height 39
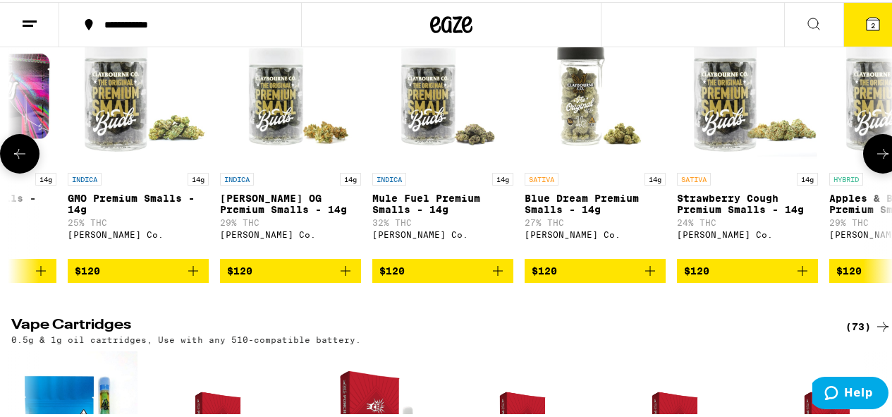
click at [31, 171] on button at bounding box center [19, 151] width 39 height 39
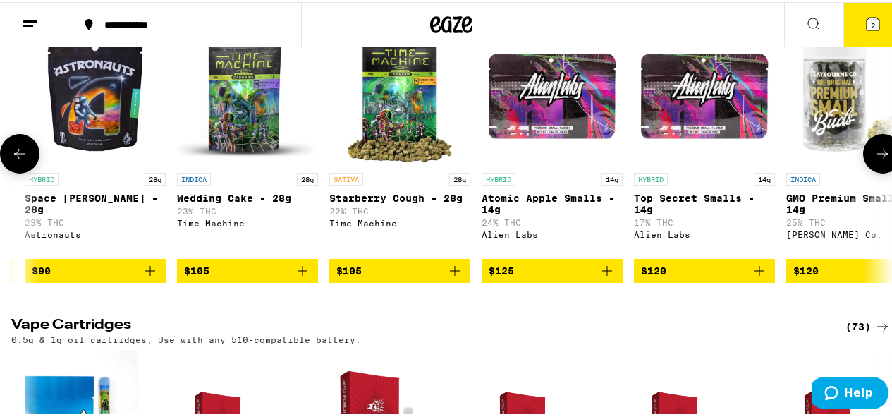
click at [31, 171] on button at bounding box center [19, 151] width 39 height 39
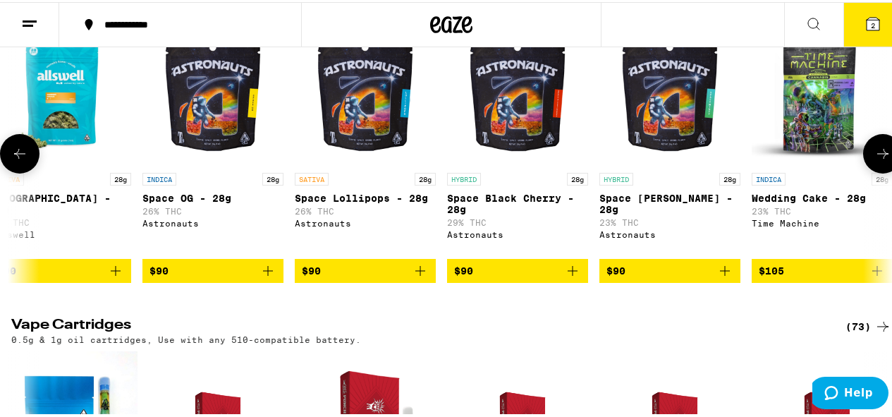
click at [31, 171] on button at bounding box center [19, 151] width 39 height 39
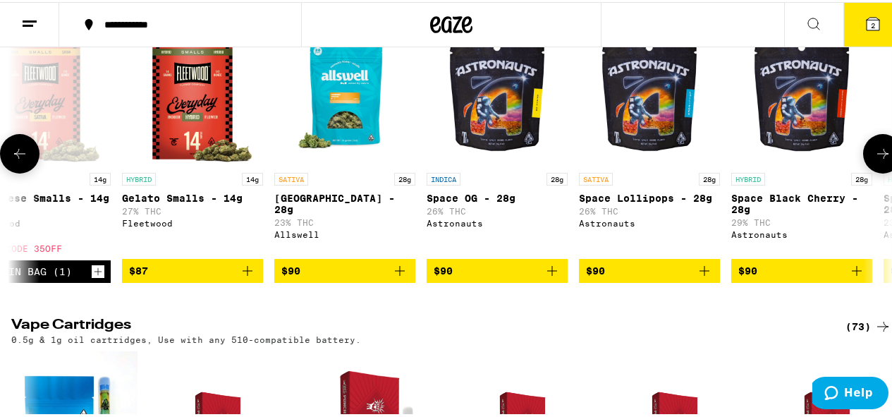
click at [31, 171] on button at bounding box center [19, 151] width 39 height 39
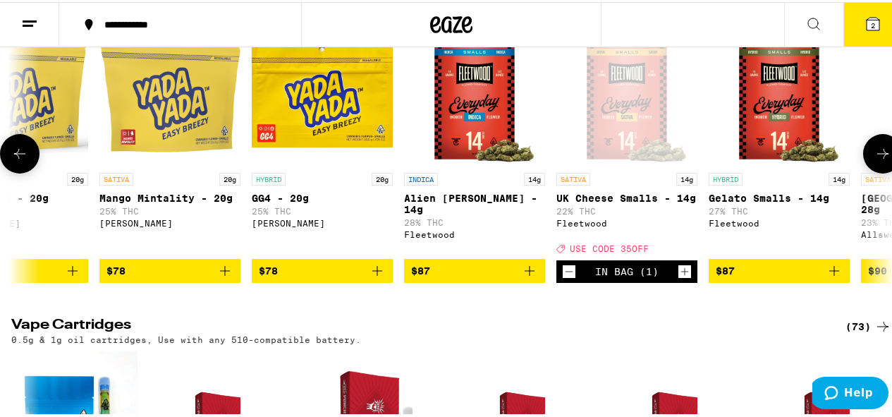
click at [31, 171] on button at bounding box center [19, 151] width 39 height 39
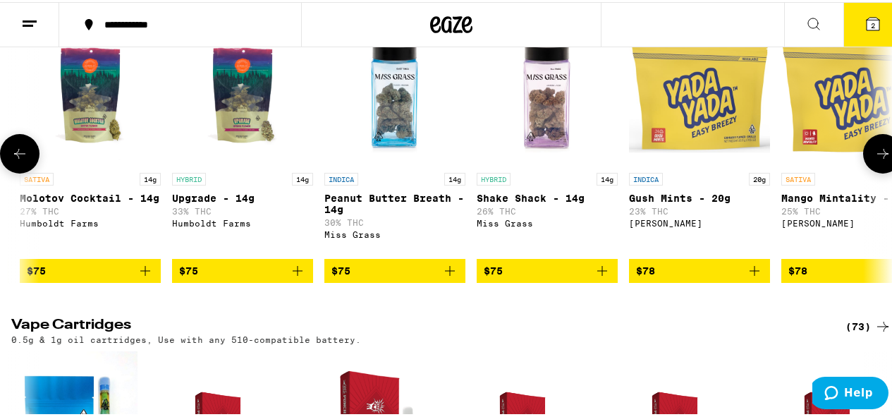
scroll to position [0, 9663]
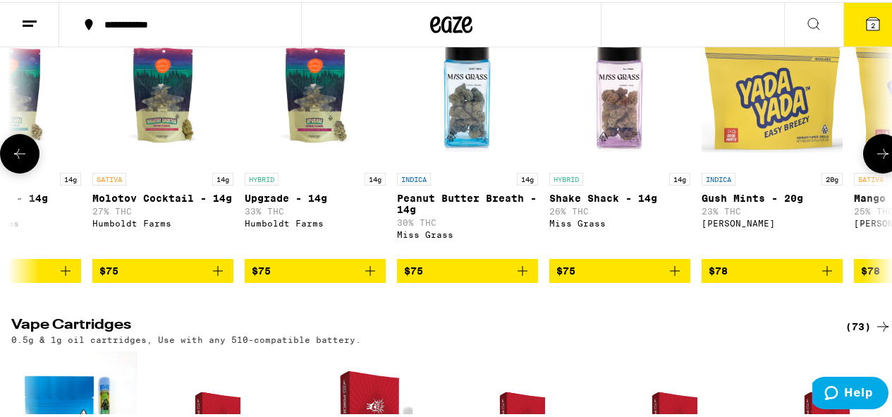
click at [876, 160] on icon at bounding box center [882, 151] width 17 height 17
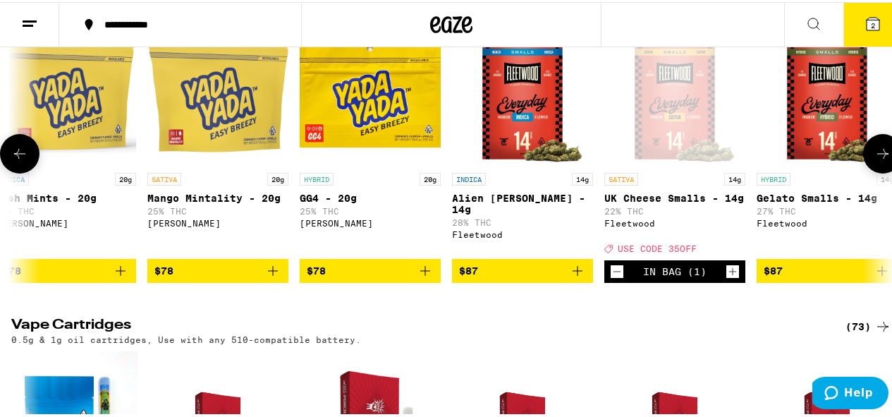
scroll to position [0, 10378]
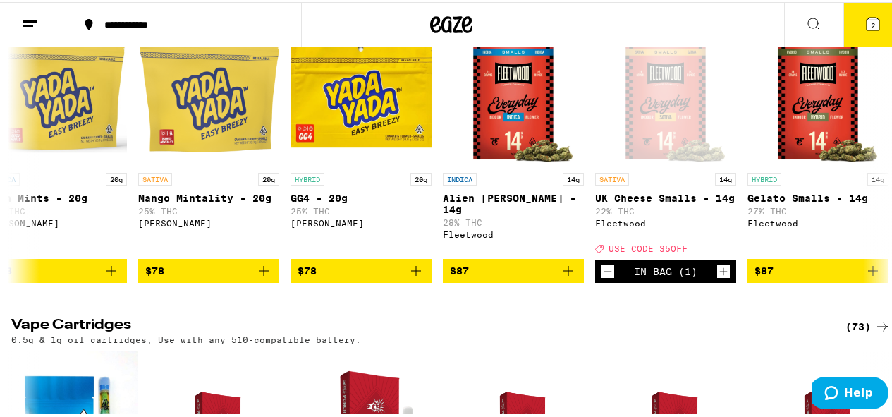
click at [870, 35] on button "2" at bounding box center [872, 23] width 59 height 44
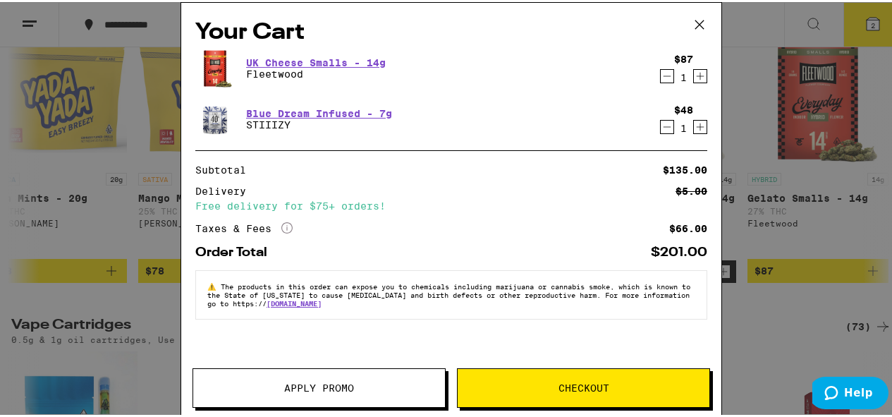
click at [364, 389] on span "Apply Promo" at bounding box center [319, 386] width 252 height 10
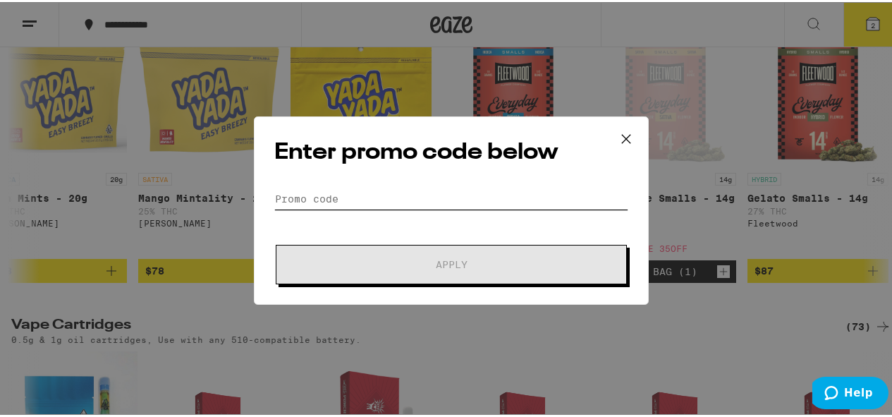
click at [404, 199] on input "Promo Code" at bounding box center [451, 196] width 354 height 21
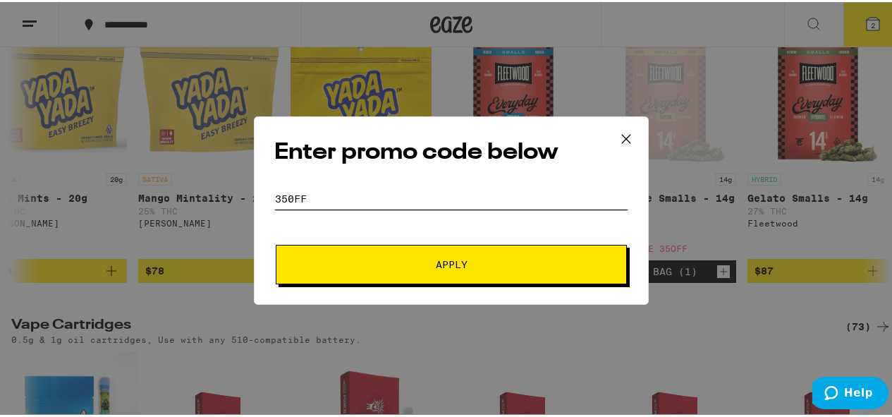
click at [276, 242] on button "Apply" at bounding box center [451, 261] width 351 height 39
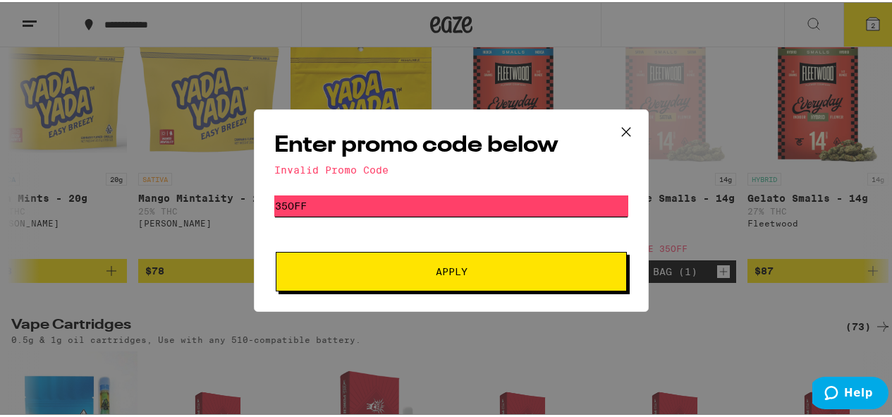
type input "35off"
click at [276, 250] on button "Apply" at bounding box center [451, 269] width 351 height 39
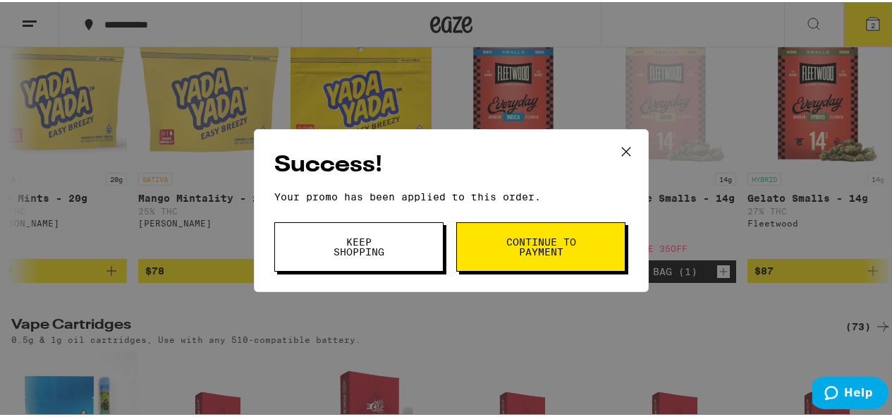
click at [620, 145] on icon at bounding box center [625, 149] width 21 height 21
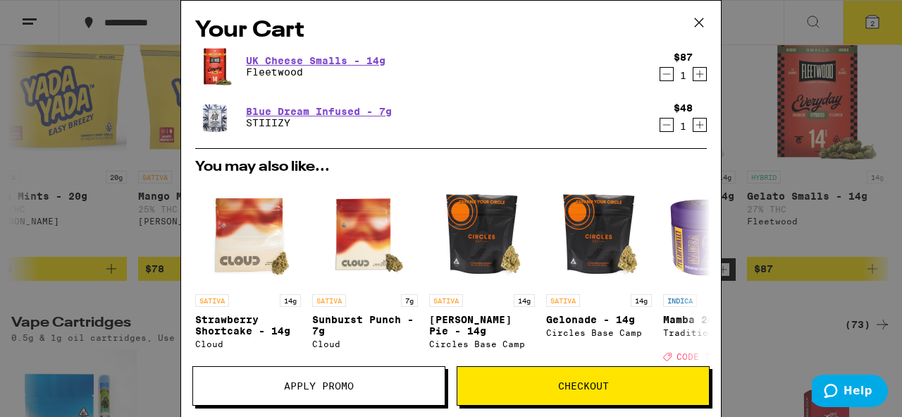
click at [312, 389] on span "Apply Promo" at bounding box center [319, 386] width 70 height 10
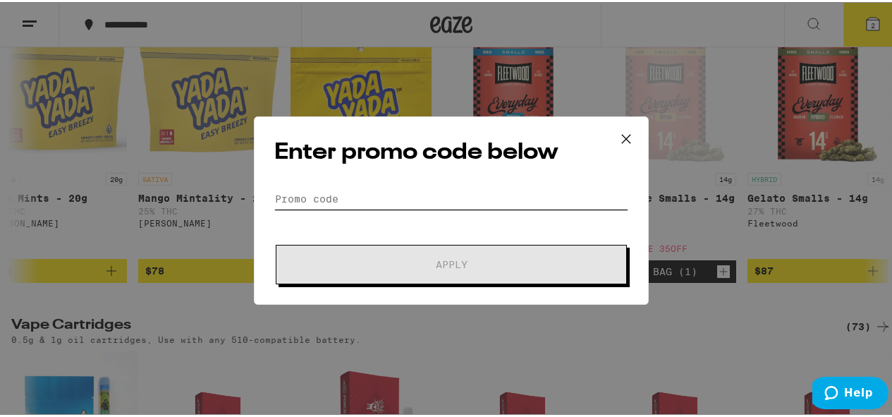
click at [410, 195] on input "Promo Code" at bounding box center [451, 196] width 354 height 21
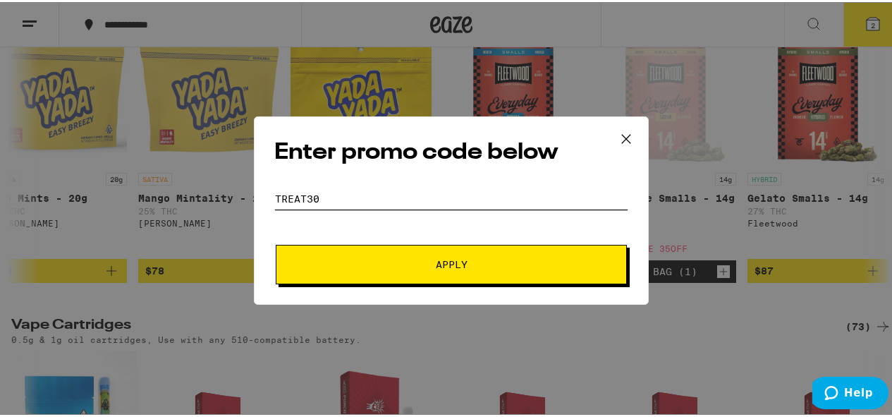
type input "treat30"
click at [347, 263] on span "Apply" at bounding box center [451, 262] width 254 height 10
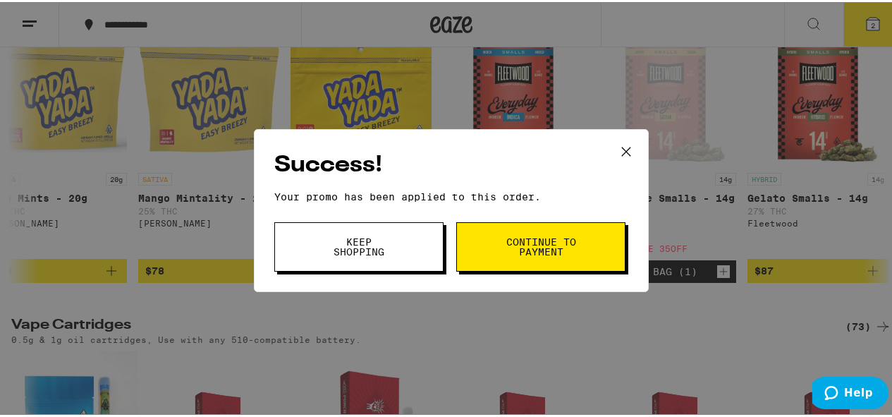
click at [532, 230] on button "Continue to payment" at bounding box center [540, 244] width 169 height 49
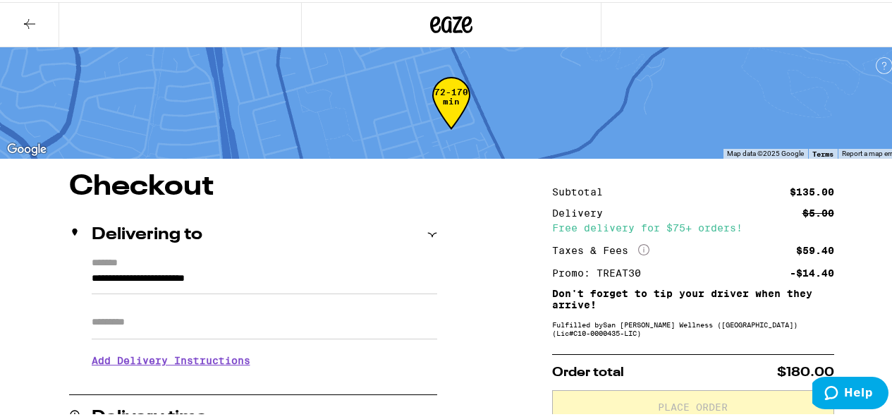
click at [37, 18] on icon at bounding box center [29, 21] width 17 height 17
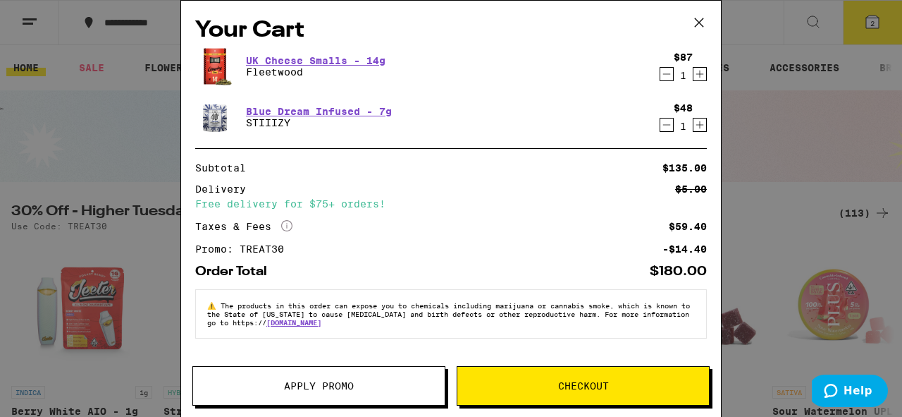
click at [357, 376] on button "Apply Promo" at bounding box center [318, 385] width 253 height 39
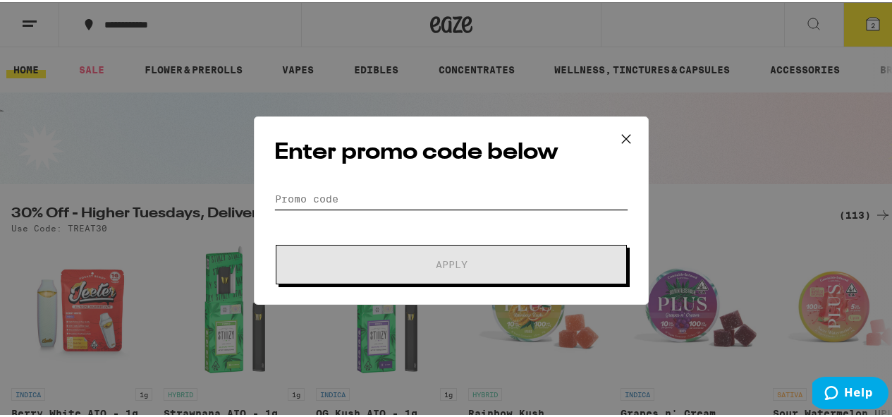
click at [441, 199] on input "Promo Code" at bounding box center [451, 196] width 354 height 21
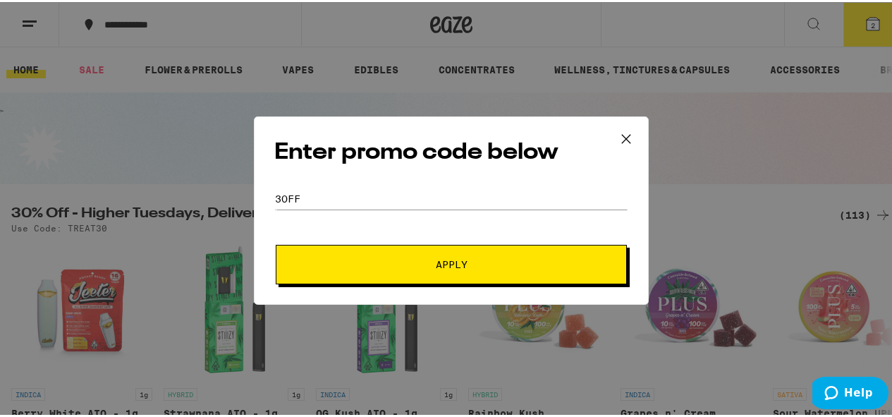
click at [383, 278] on button "Apply" at bounding box center [451, 261] width 351 height 39
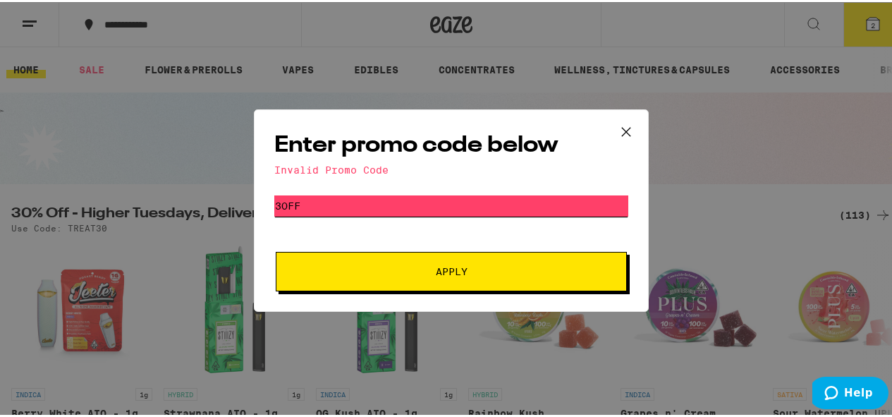
click at [276, 201] on input "3off" at bounding box center [451, 203] width 354 height 21
type input "35off"
click at [481, 271] on span "Apply" at bounding box center [451, 269] width 254 height 10
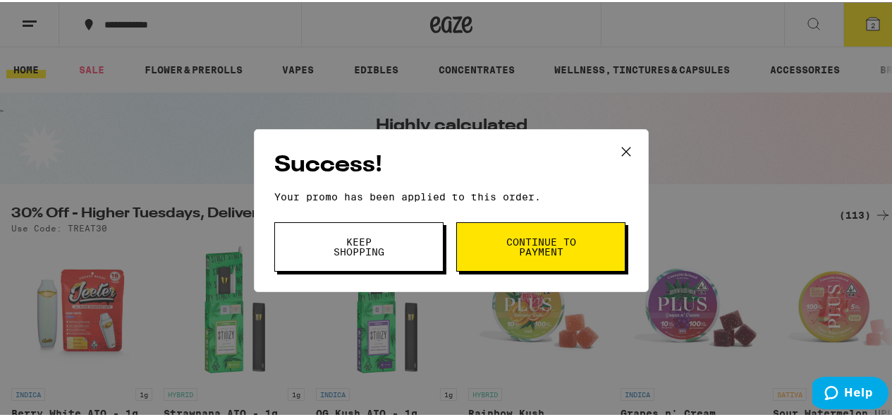
click at [486, 249] on button "Continue to payment" at bounding box center [540, 244] width 169 height 49
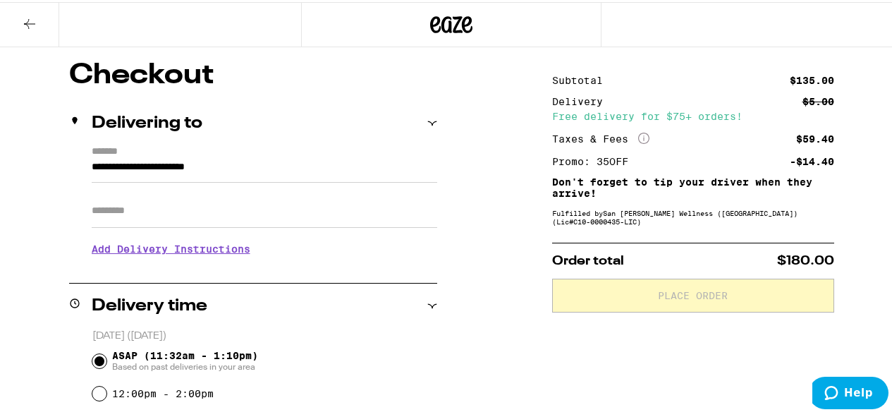
scroll to position [141, 0]
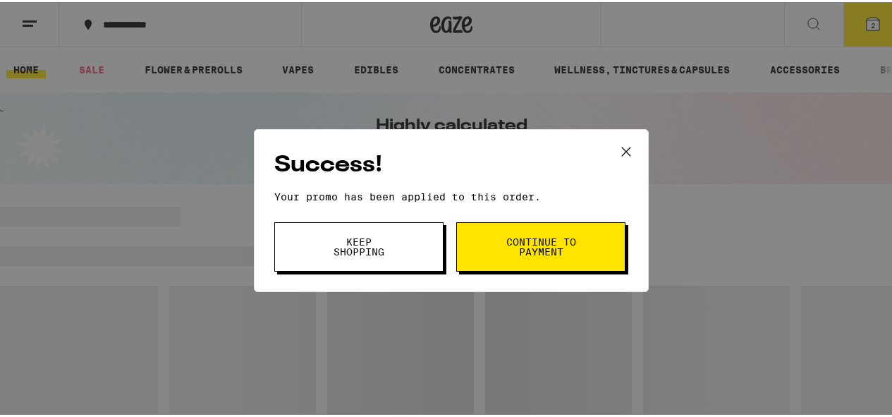
click at [33, 20] on div "Success! Your promo has been applied to this order. Promo Code Keep Shopping Co…" at bounding box center [451, 208] width 902 height 417
click at [351, 240] on span "Keep Shopping" at bounding box center [359, 245] width 72 height 20
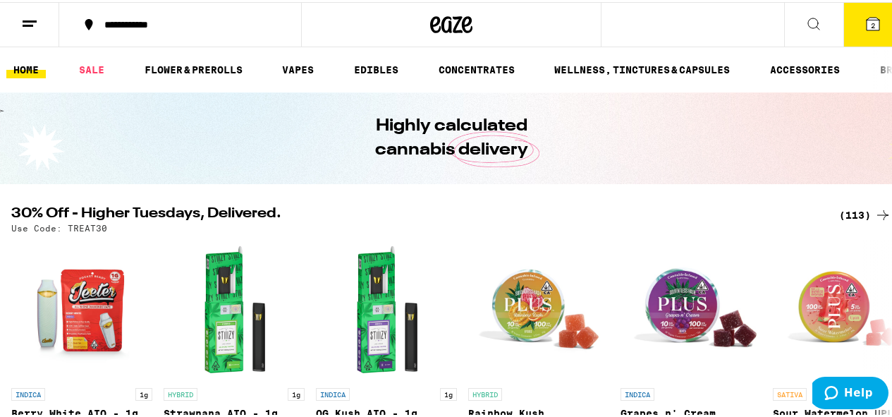
click at [852, 32] on button "2" at bounding box center [872, 23] width 59 height 44
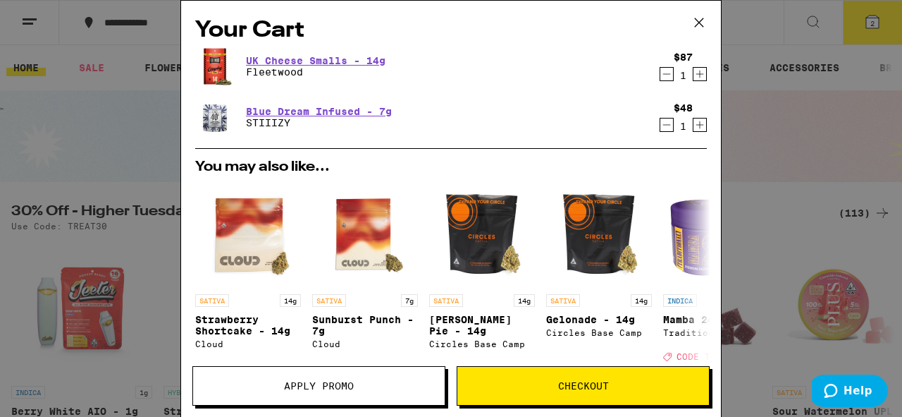
click at [660, 127] on icon "Decrement" at bounding box center [666, 124] width 13 height 17
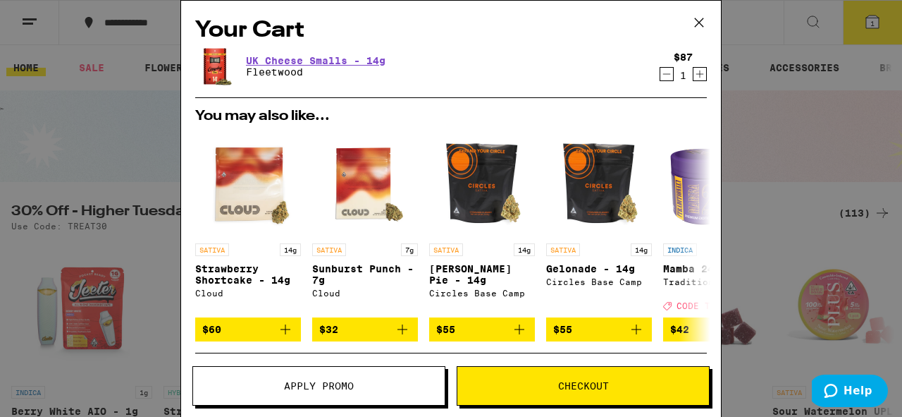
click at [660, 74] on icon "Decrement" at bounding box center [666, 74] width 13 height 17
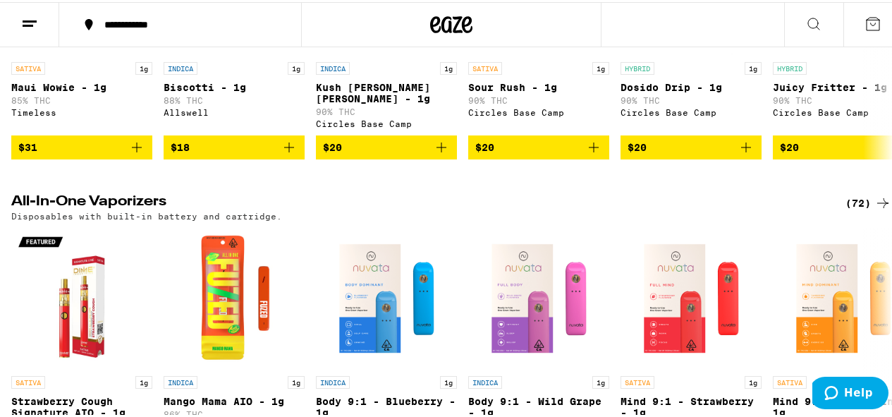
scroll to position [2185, 0]
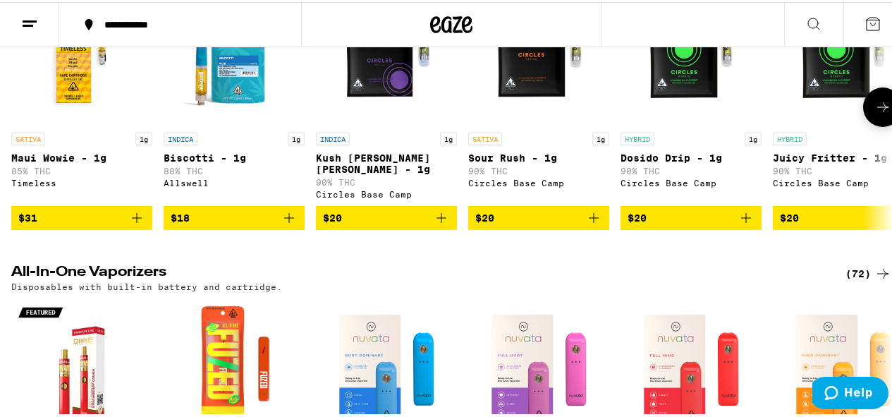
click at [878, 113] on icon at bounding box center [882, 105] width 17 height 17
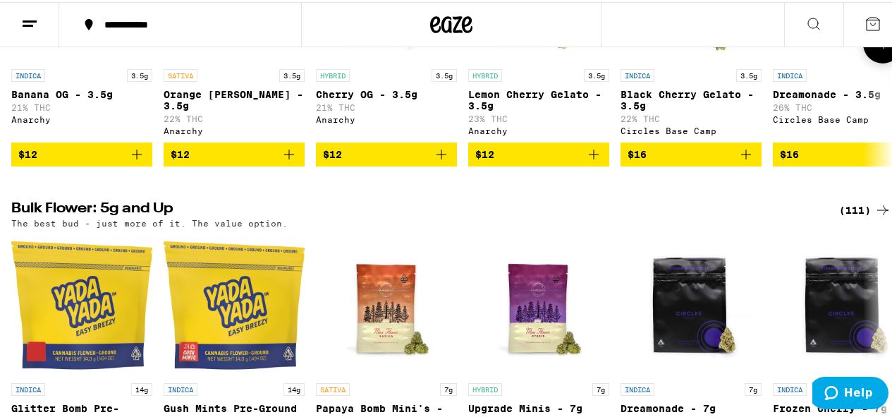
scroll to position [1833, 0]
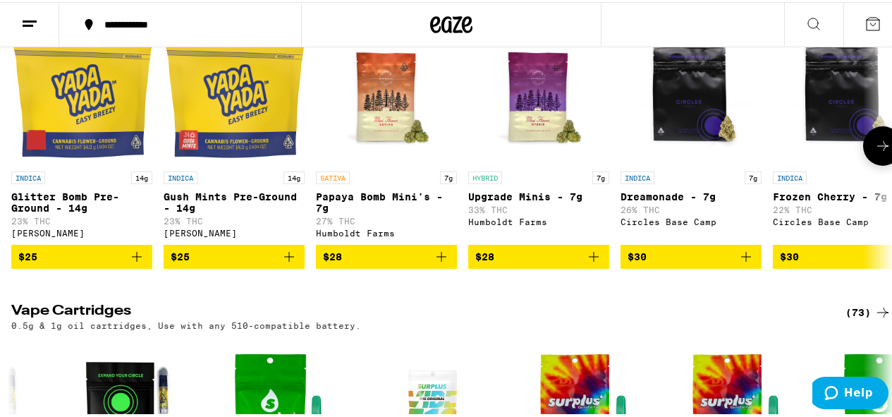
click at [874, 152] on icon at bounding box center [882, 143] width 17 height 17
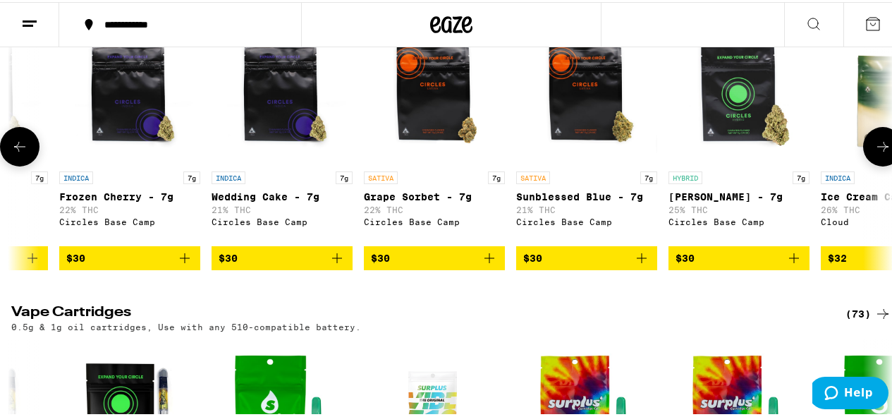
click at [874, 153] on icon at bounding box center [882, 144] width 17 height 17
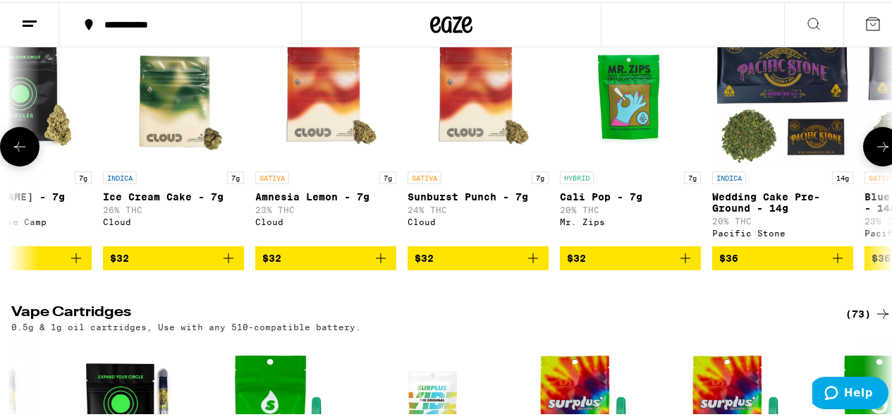
click at [874, 153] on icon at bounding box center [882, 144] width 17 height 17
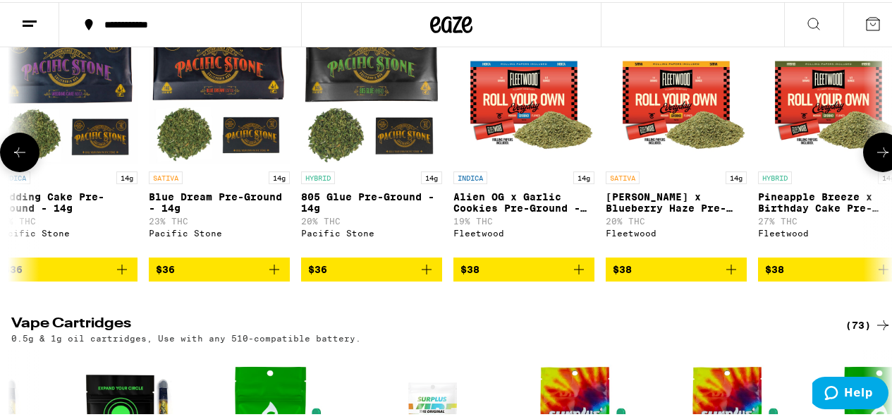
click at [874, 170] on button at bounding box center [882, 149] width 39 height 39
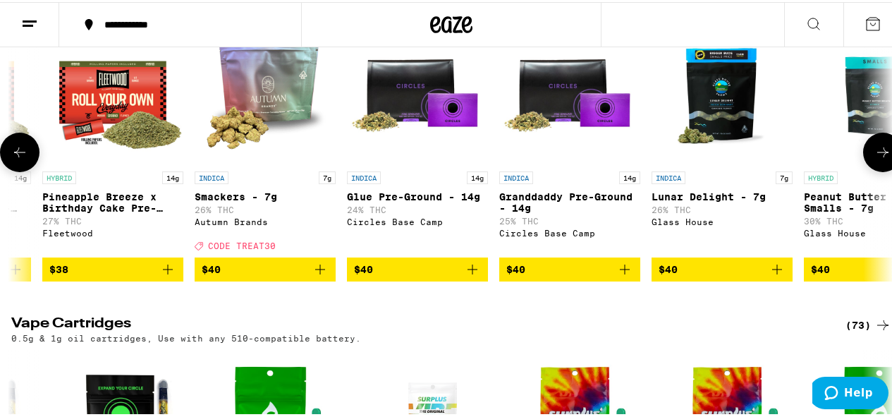
click at [874, 170] on button at bounding box center [882, 149] width 39 height 39
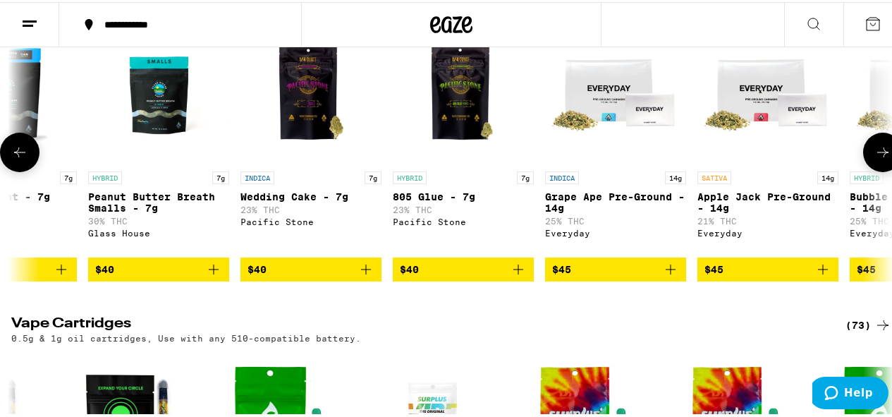
click at [874, 170] on button at bounding box center [882, 149] width 39 height 39
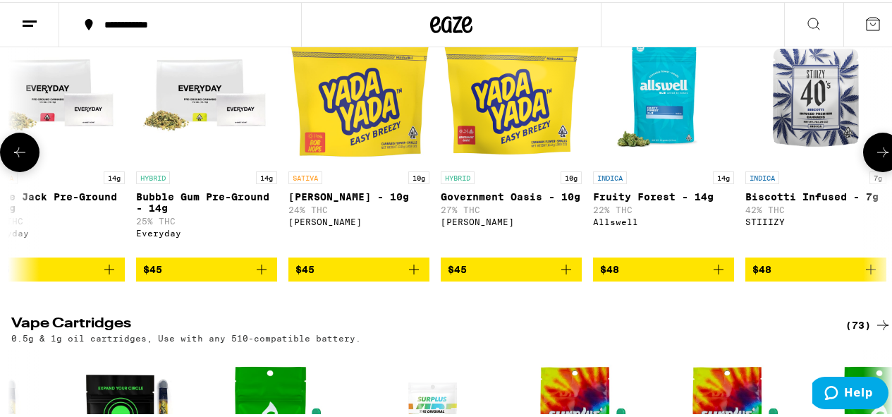
click at [874, 170] on button at bounding box center [882, 149] width 39 height 39
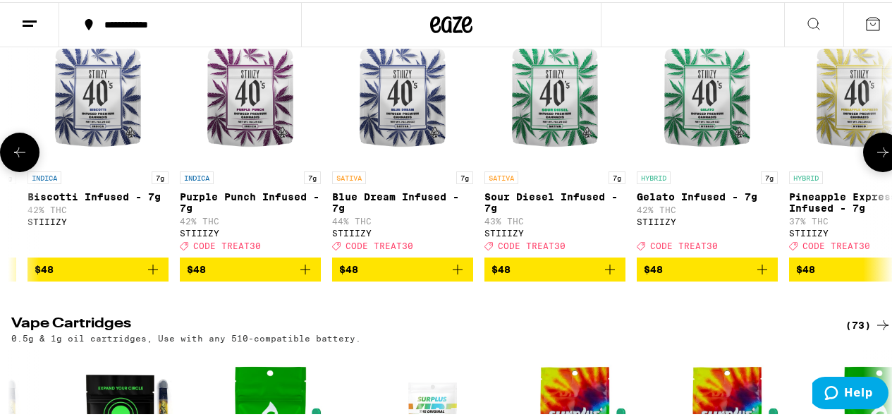
click at [874, 170] on button at bounding box center [882, 149] width 39 height 39
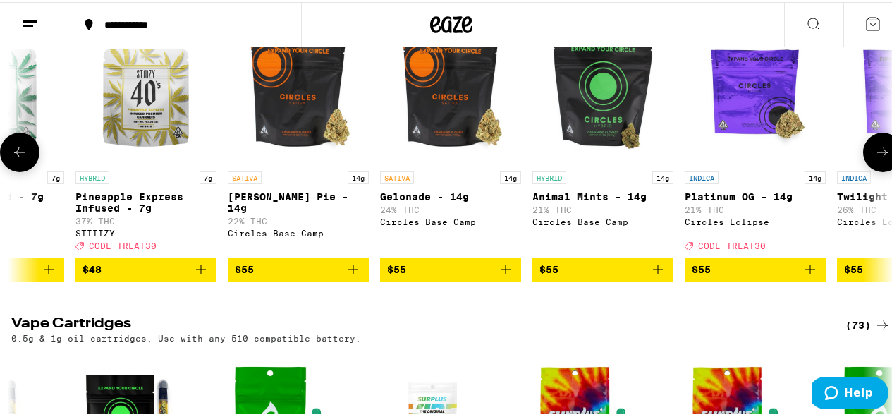
click at [874, 170] on button at bounding box center [882, 149] width 39 height 39
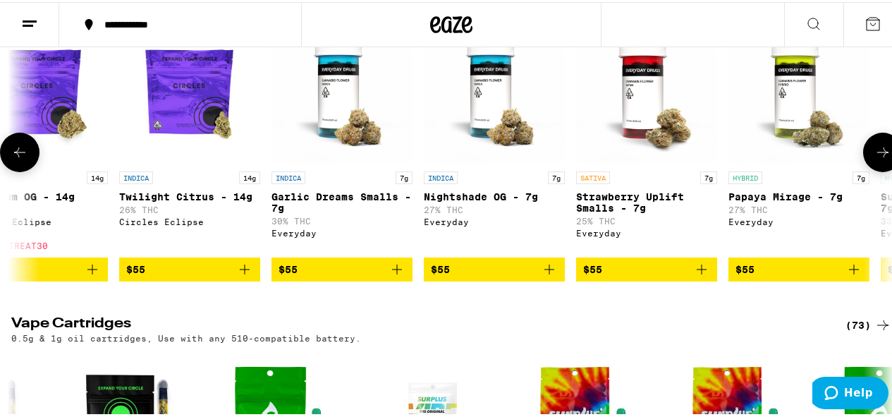
click at [874, 170] on button at bounding box center [882, 149] width 39 height 39
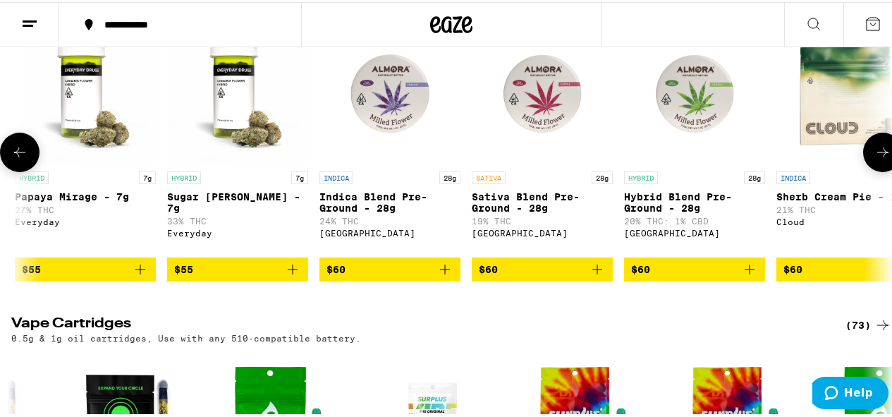
click at [874, 170] on button at bounding box center [882, 149] width 39 height 39
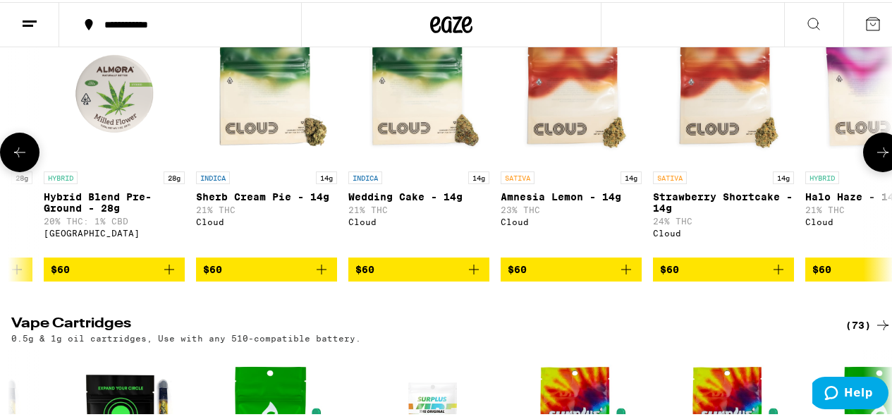
click at [874, 170] on button at bounding box center [882, 149] width 39 height 39
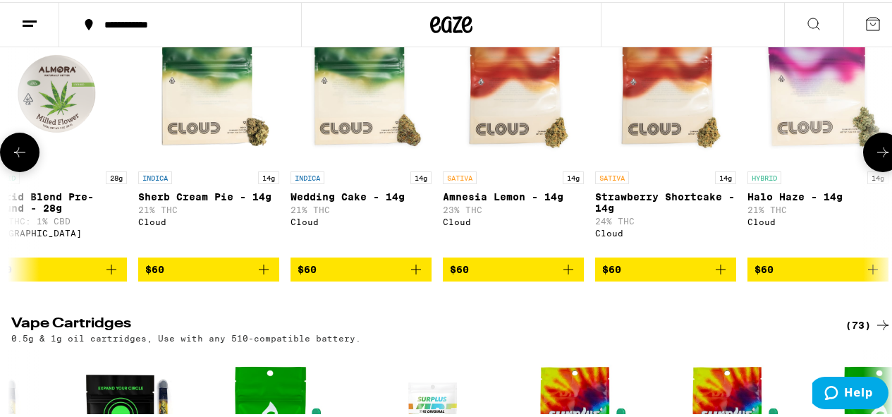
click at [874, 170] on button at bounding box center [882, 149] width 39 height 39
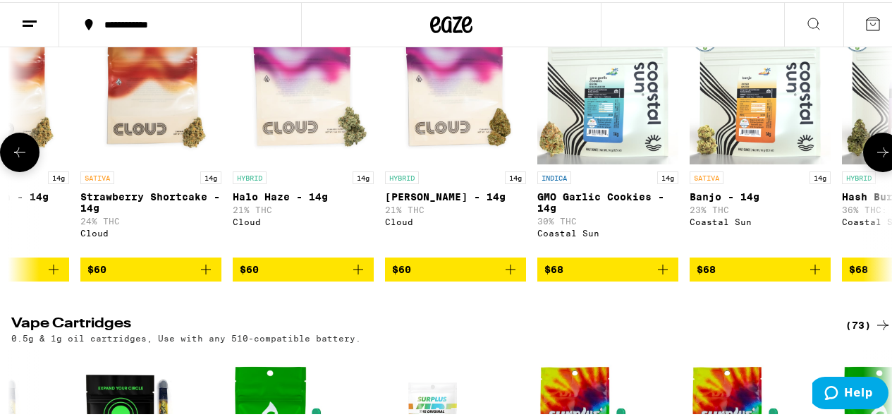
click at [874, 170] on button at bounding box center [882, 149] width 39 height 39
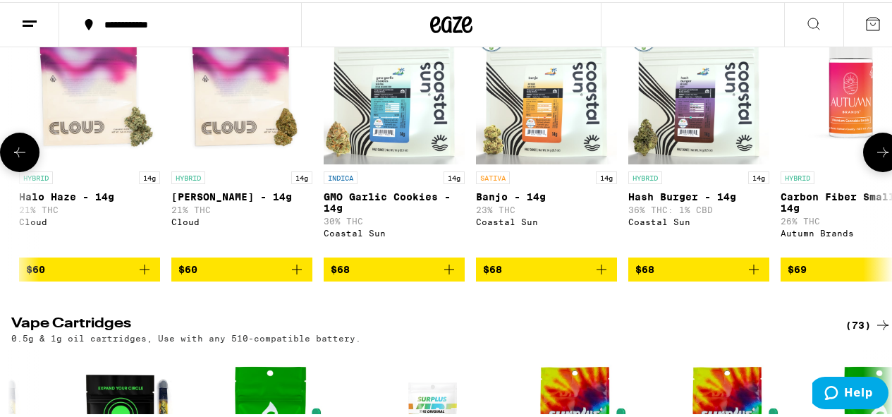
click at [874, 170] on button at bounding box center [882, 149] width 39 height 39
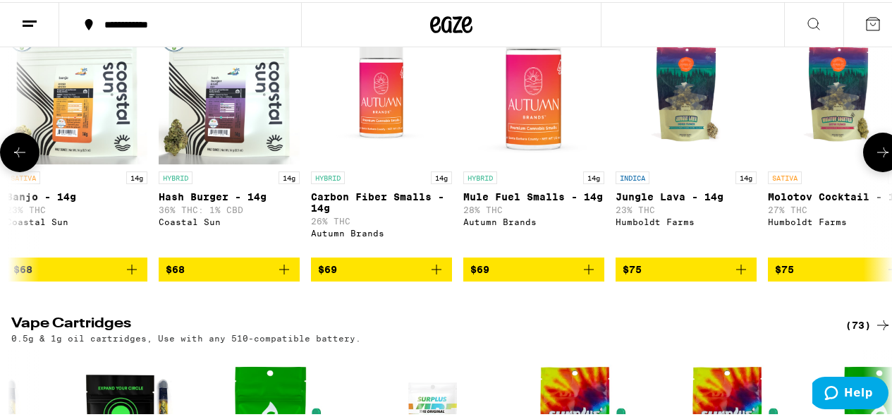
click at [874, 170] on button at bounding box center [882, 149] width 39 height 39
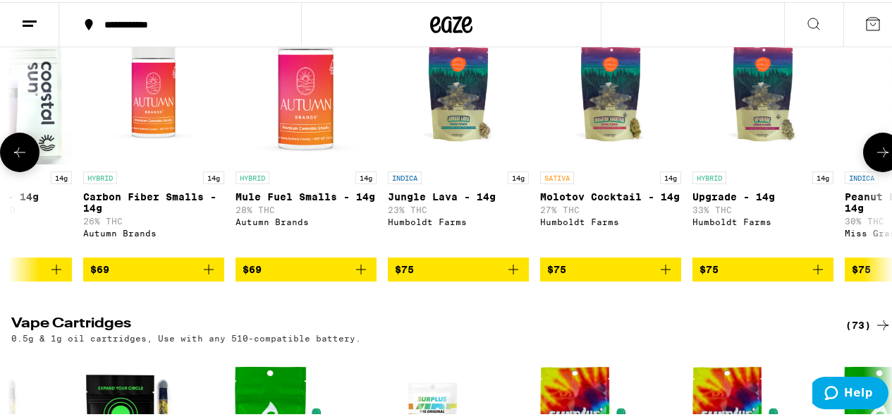
click at [874, 170] on button at bounding box center [882, 149] width 39 height 39
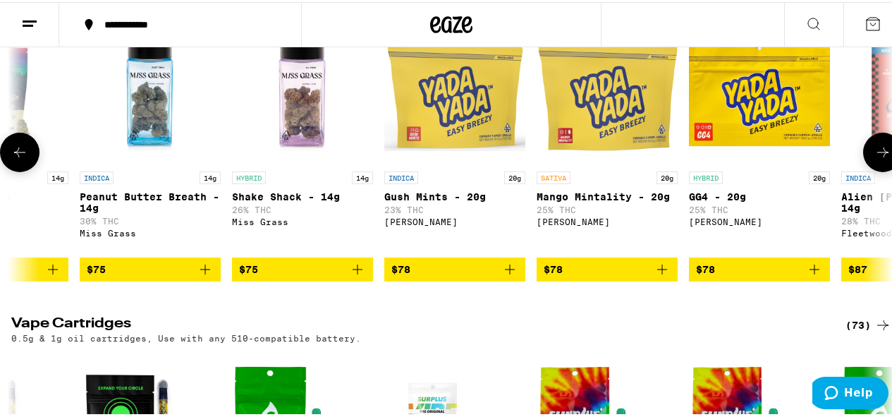
click at [874, 170] on button at bounding box center [882, 149] width 39 height 39
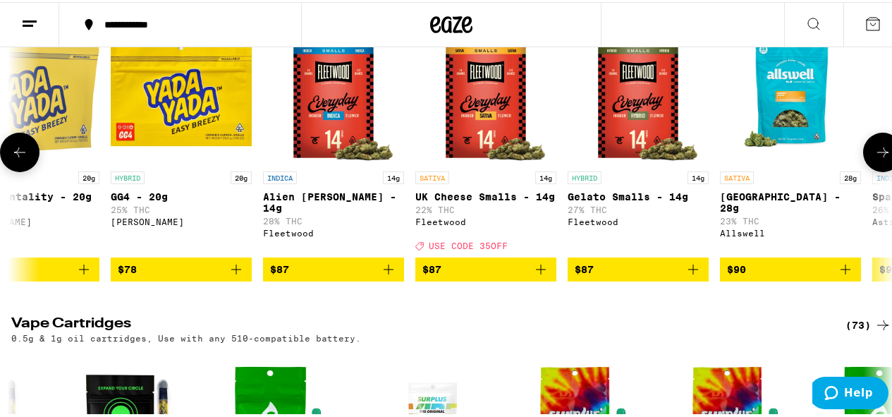
click at [874, 170] on button at bounding box center [882, 149] width 39 height 39
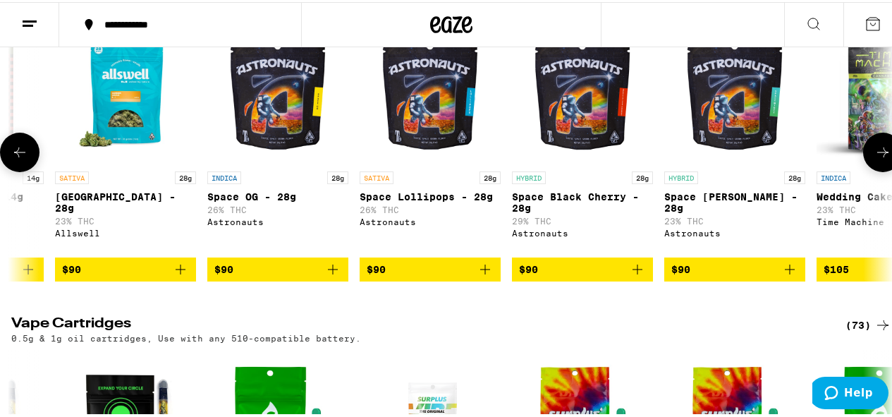
click at [874, 170] on button at bounding box center [882, 149] width 39 height 39
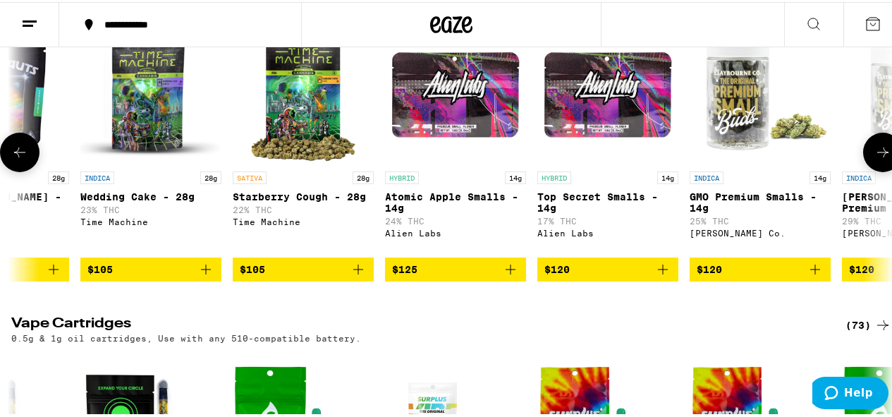
click at [874, 170] on button at bounding box center [882, 149] width 39 height 39
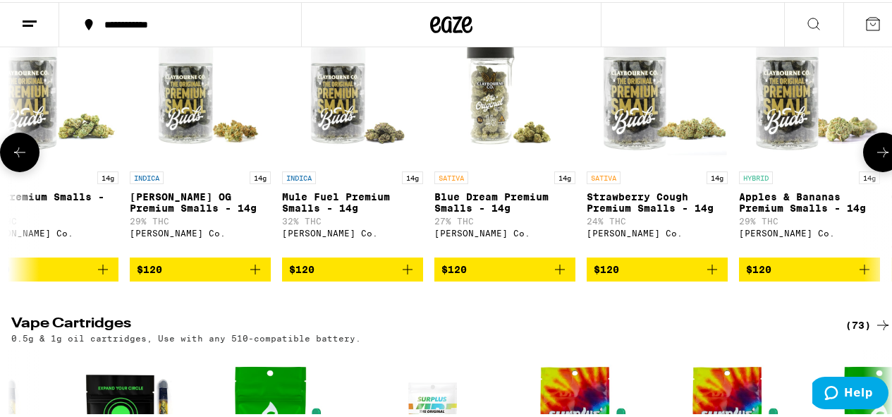
click at [874, 170] on button at bounding box center [882, 149] width 39 height 39
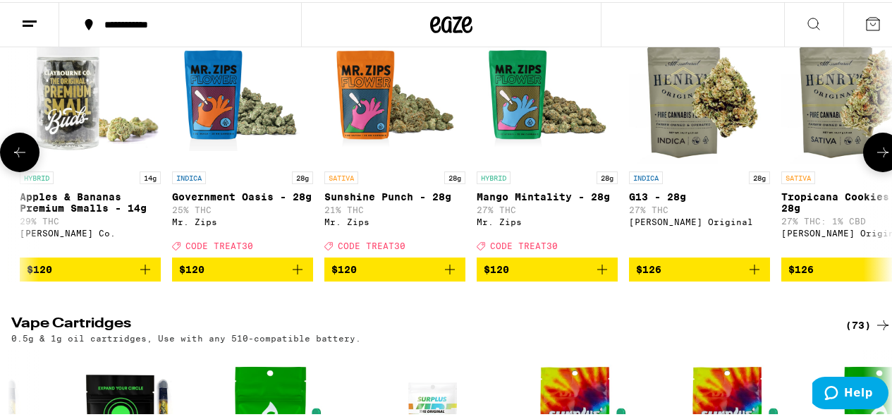
click at [874, 170] on button at bounding box center [882, 149] width 39 height 39
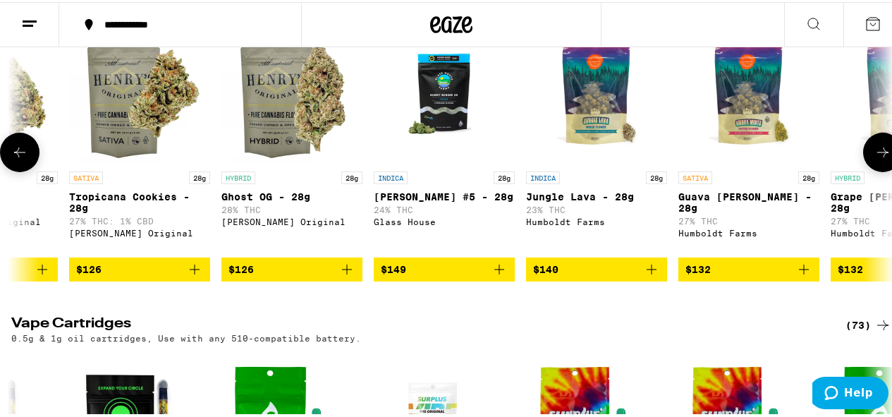
scroll to position [0, 14105]
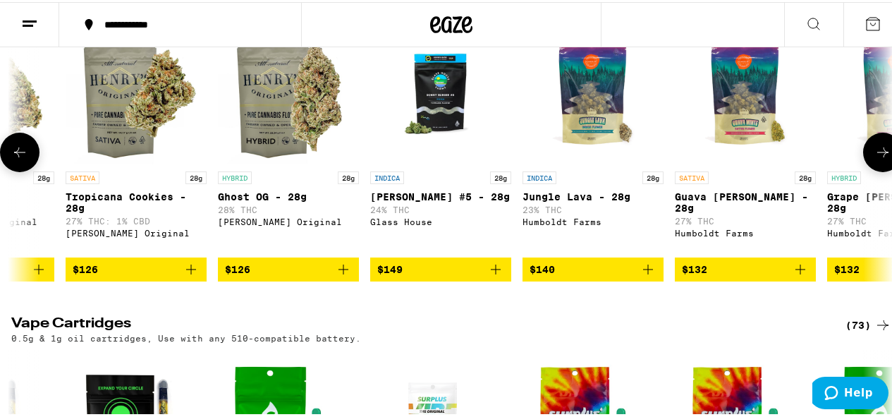
click at [27, 159] on icon at bounding box center [19, 150] width 17 height 17
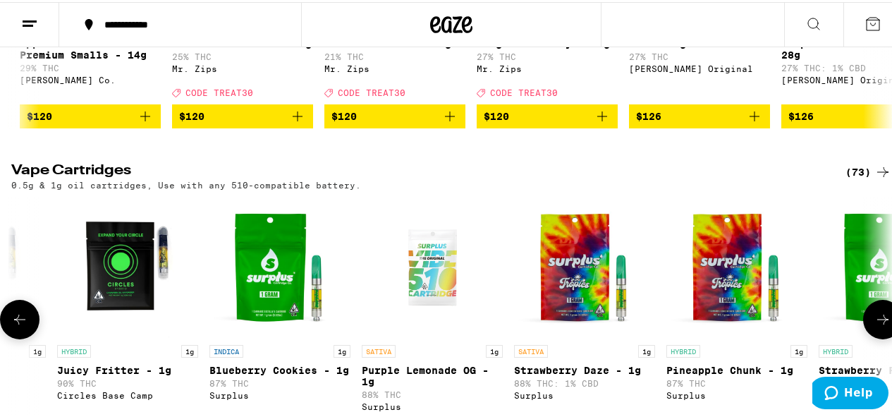
scroll to position [1774, 0]
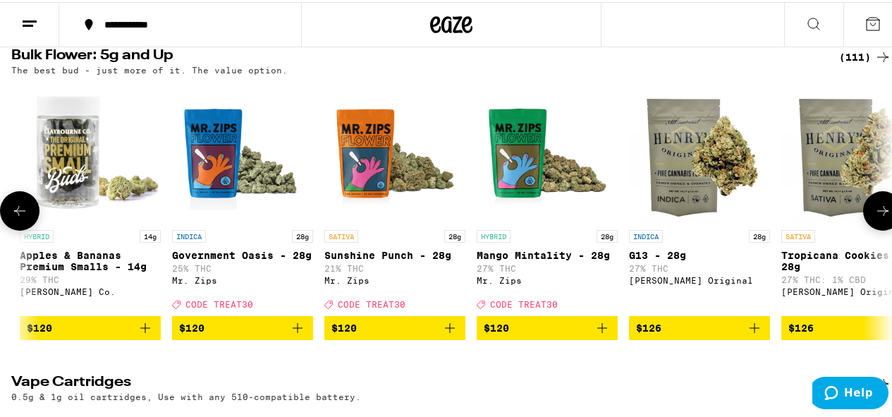
click at [875, 217] on icon at bounding box center [882, 208] width 17 height 17
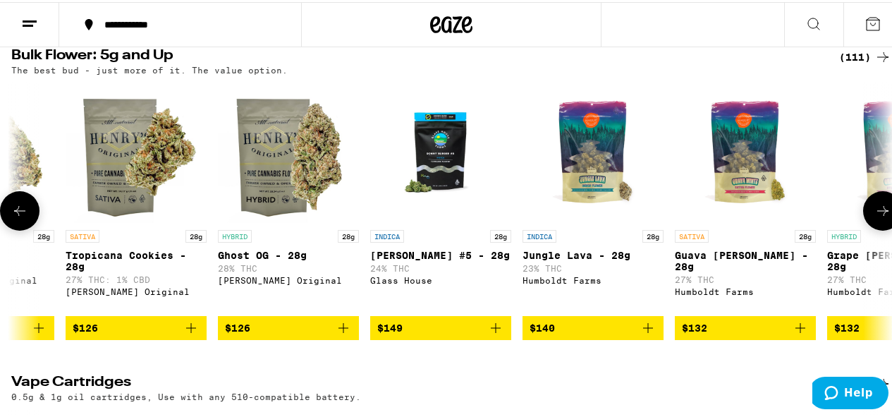
click at [875, 217] on icon at bounding box center [882, 208] width 17 height 17
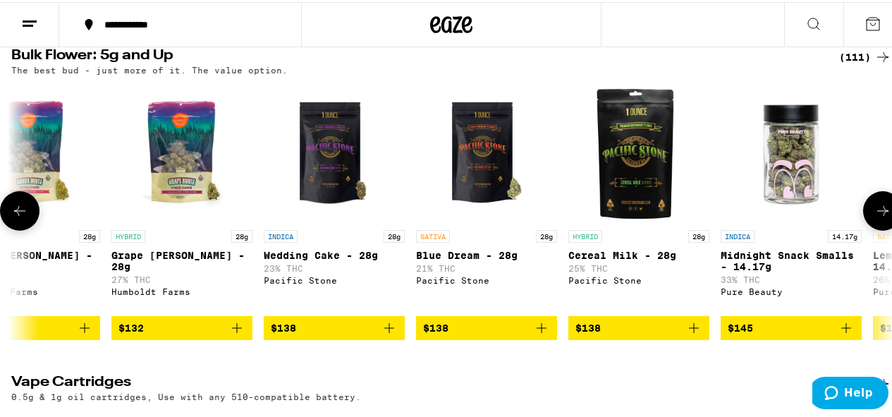
click at [877, 214] on icon at bounding box center [882, 209] width 11 height 10
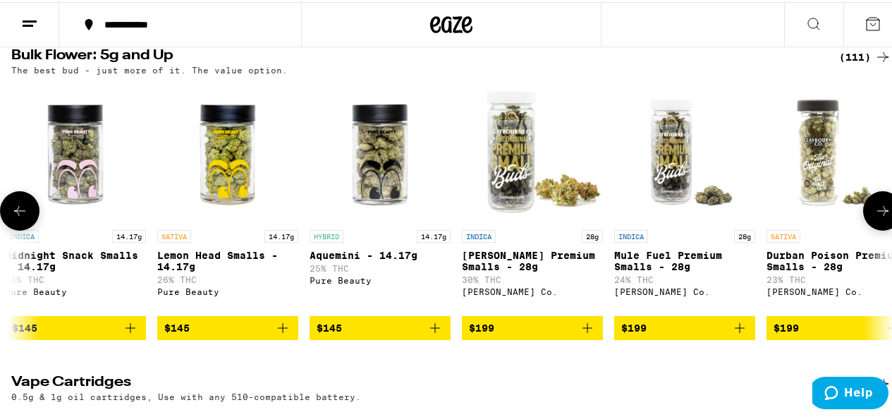
click at [877, 214] on icon at bounding box center [882, 209] width 11 height 10
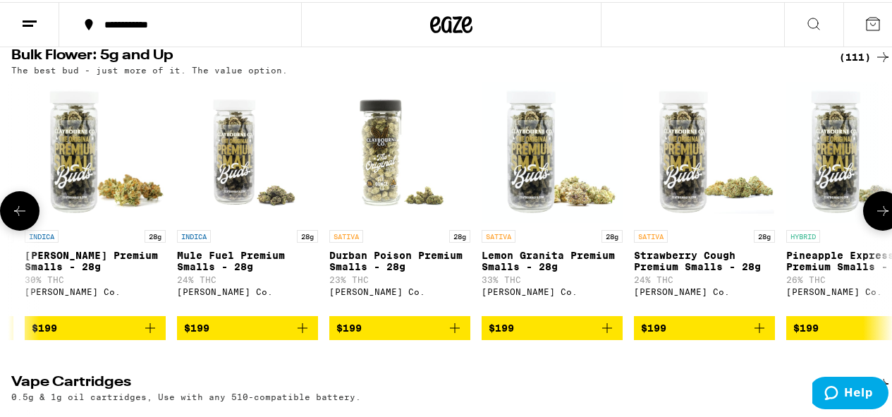
scroll to position [0, 16031]
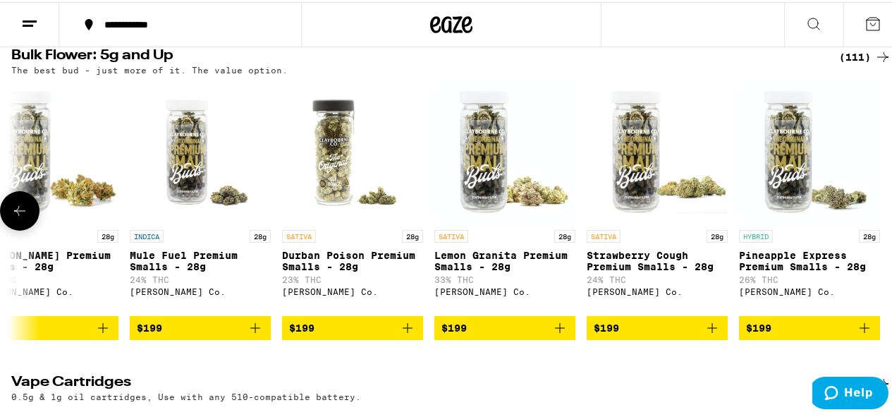
click at [882, 209] on button at bounding box center [882, 209] width 0 height 0
click at [875, 228] on div at bounding box center [882, 208] width 39 height 39
click at [21, 217] on icon at bounding box center [19, 208] width 17 height 17
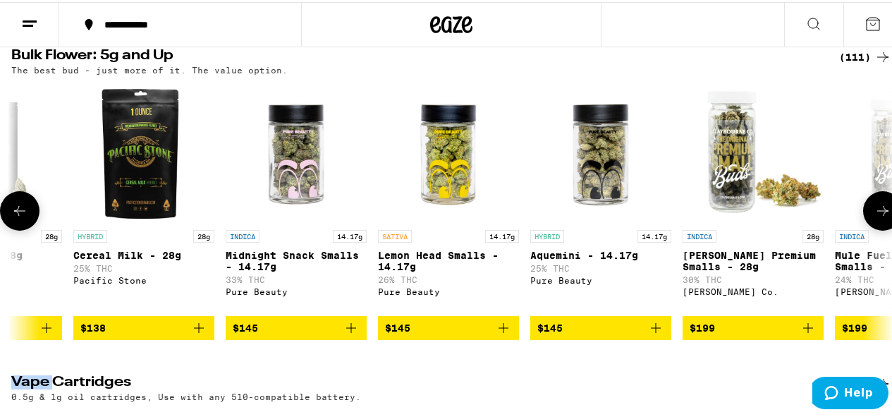
click at [21, 217] on icon at bounding box center [19, 208] width 17 height 17
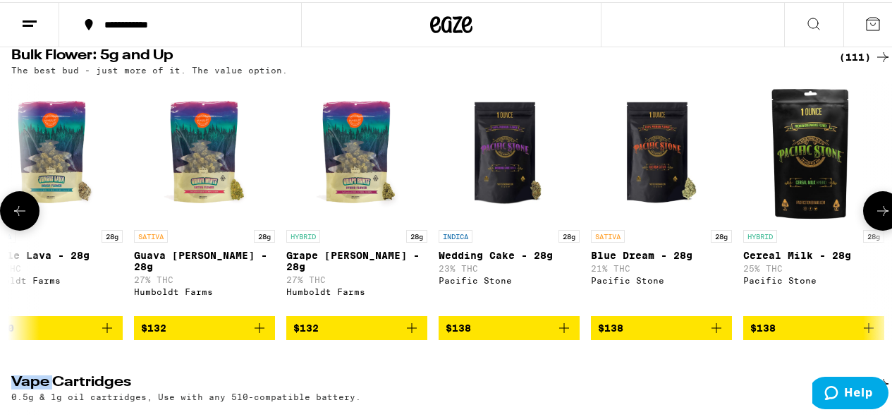
click at [21, 217] on icon at bounding box center [19, 208] width 17 height 17
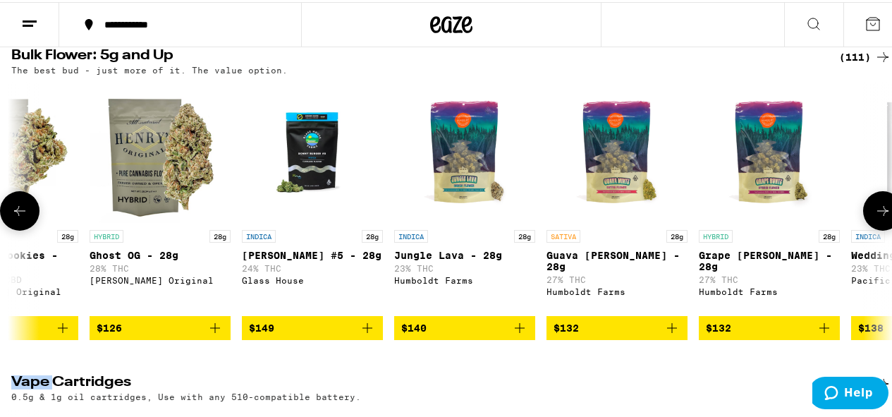
click at [21, 217] on icon at bounding box center [19, 208] width 17 height 17
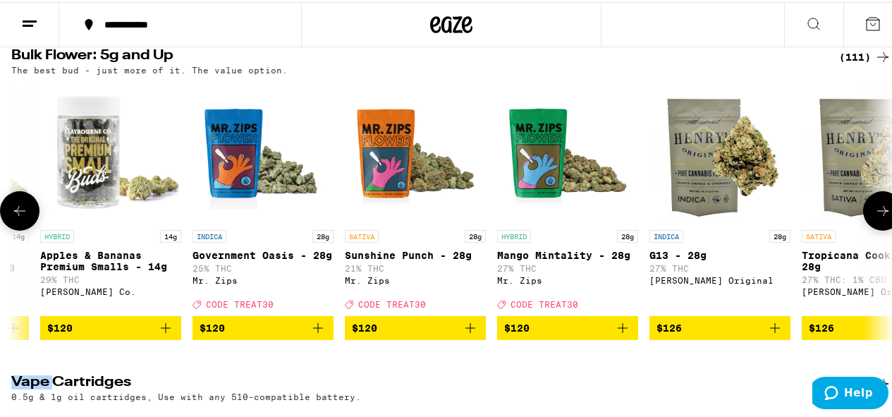
click at [21, 217] on icon at bounding box center [19, 208] width 17 height 17
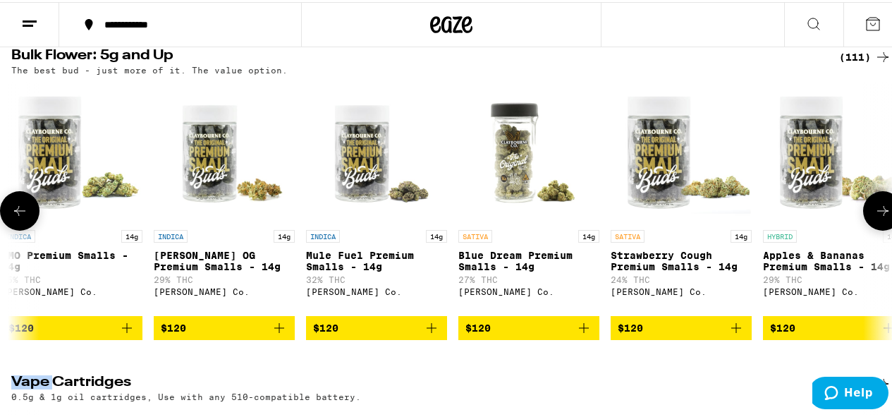
click at [21, 217] on icon at bounding box center [19, 208] width 17 height 17
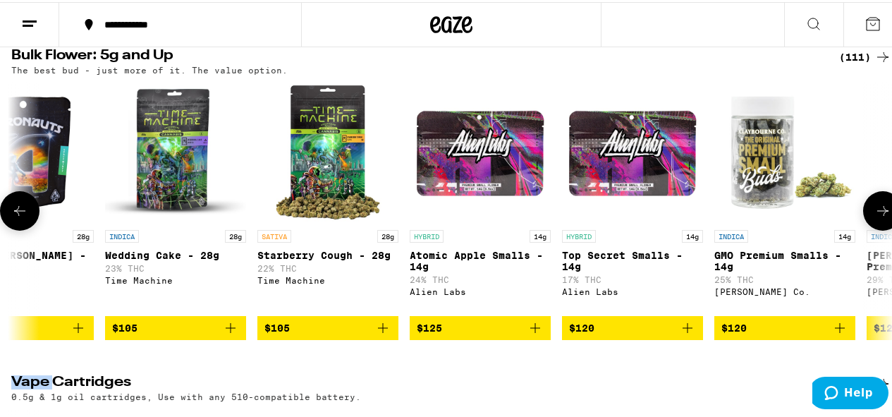
click at [21, 217] on icon at bounding box center [19, 208] width 17 height 17
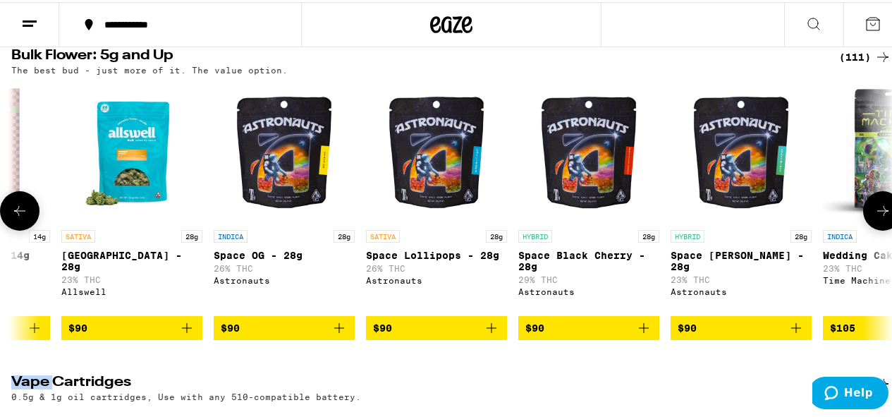
click at [21, 217] on icon at bounding box center [19, 208] width 17 height 17
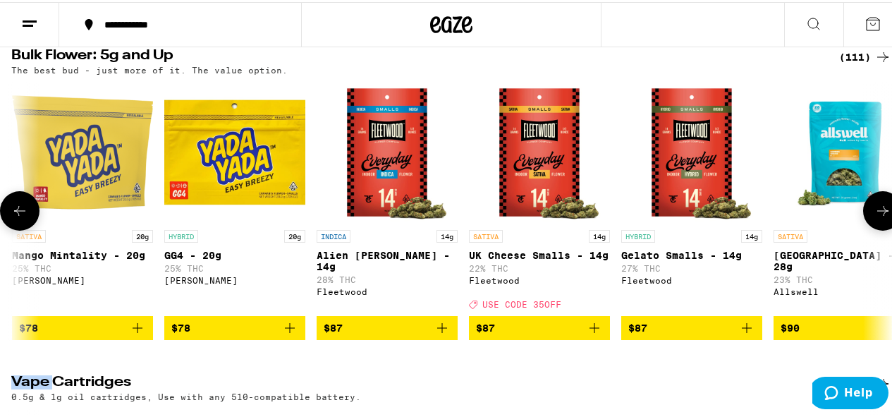
scroll to position [0, 10501]
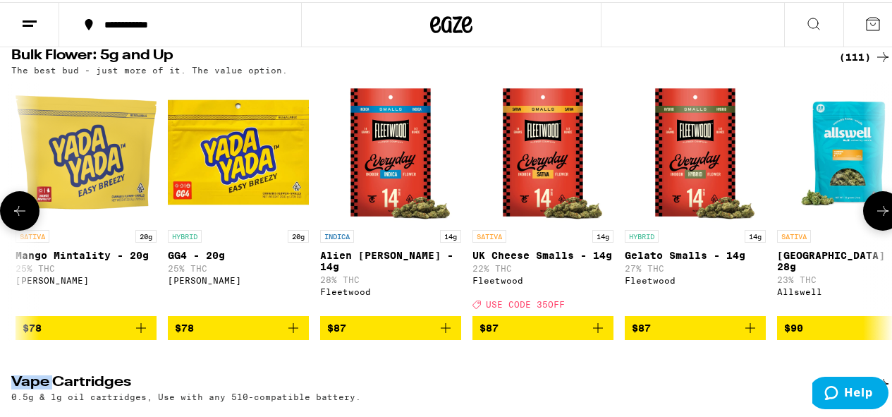
click at [21, 217] on icon at bounding box center [19, 208] width 17 height 17
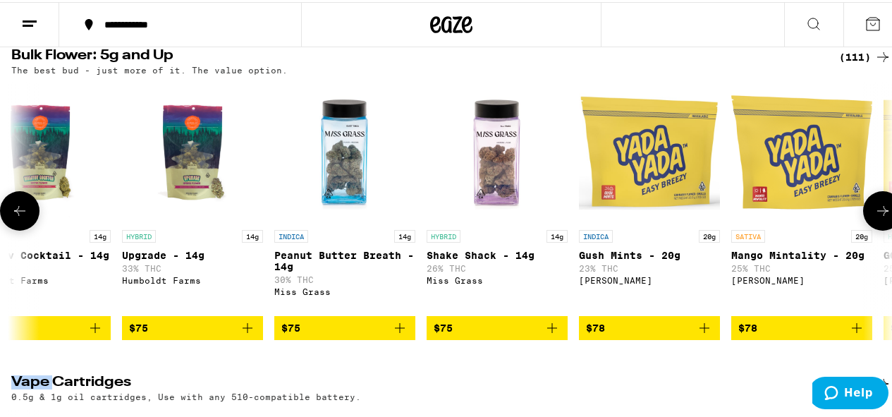
click at [21, 217] on icon at bounding box center [19, 208] width 17 height 17
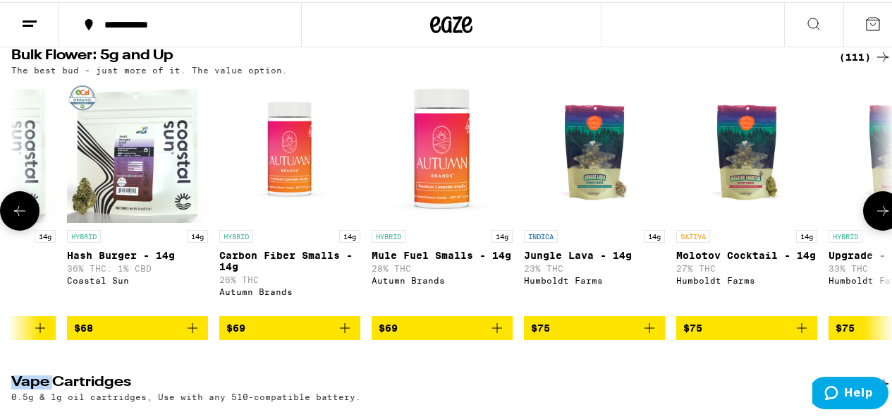
scroll to position [0, 9070]
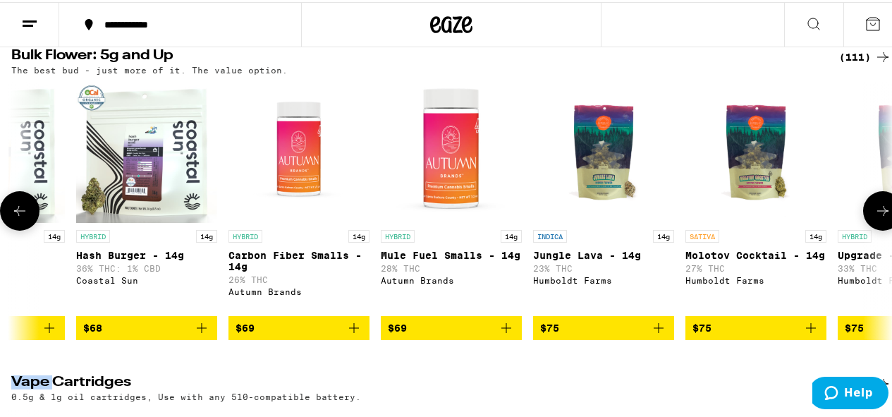
click at [21, 217] on icon at bounding box center [19, 208] width 17 height 17
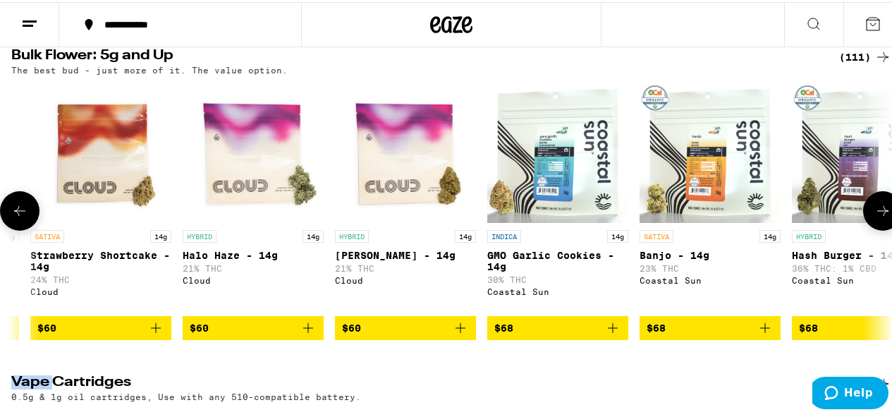
click at [21, 217] on icon at bounding box center [19, 208] width 17 height 17
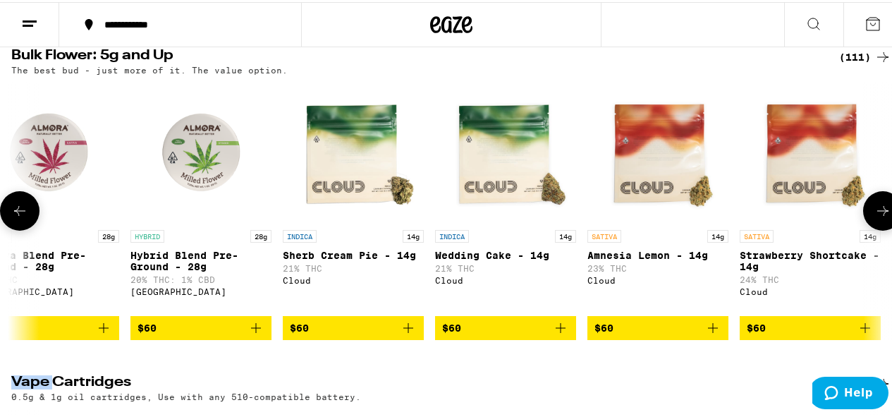
scroll to position [0, 7639]
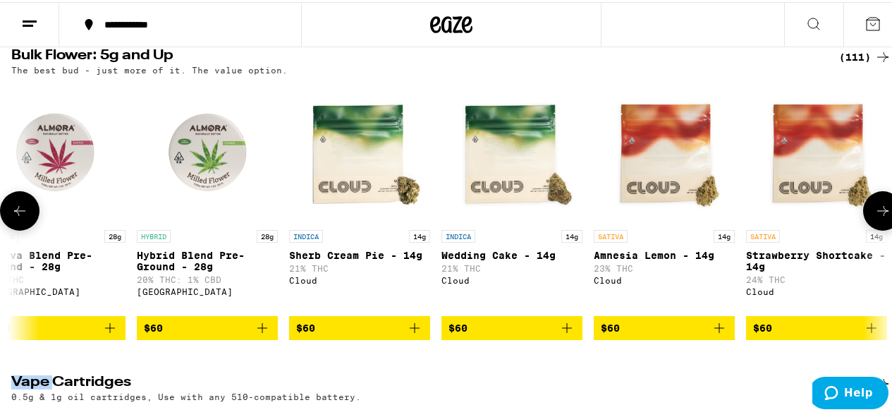
click at [21, 217] on icon at bounding box center [19, 208] width 17 height 17
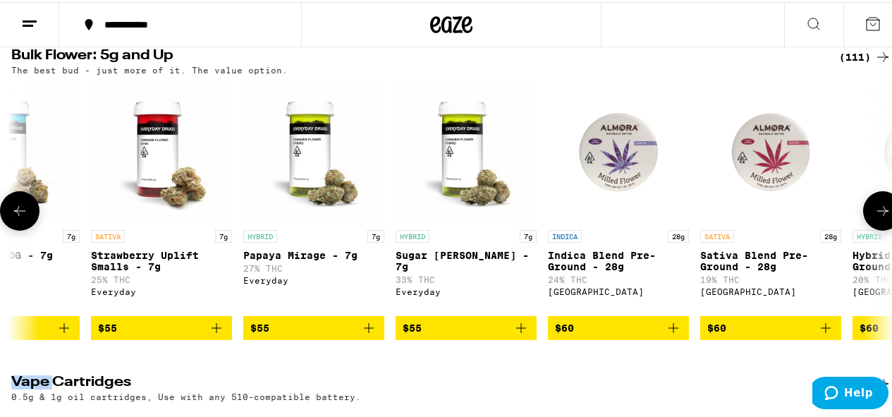
click at [21, 217] on icon at bounding box center [19, 208] width 17 height 17
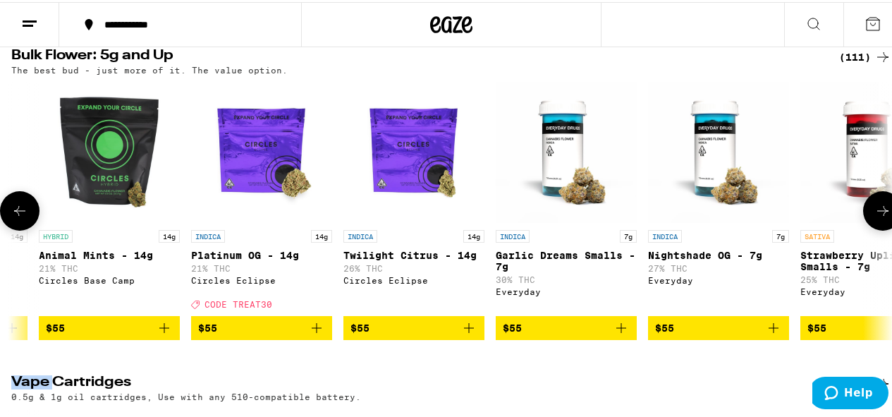
scroll to position [0, 6208]
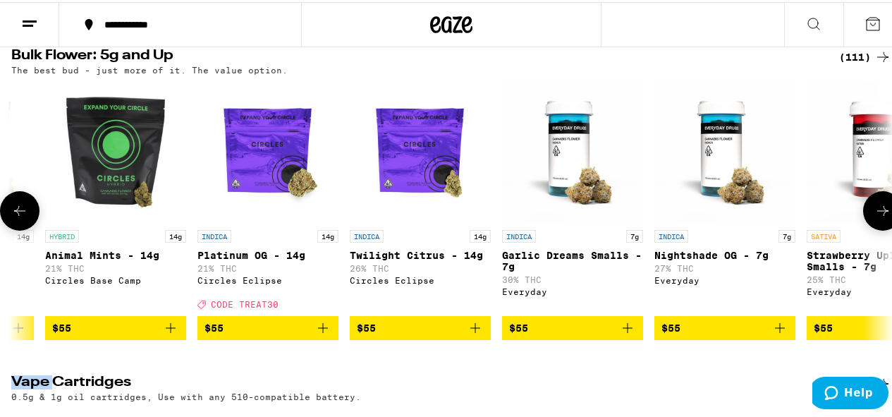
click at [21, 217] on icon at bounding box center [19, 208] width 17 height 17
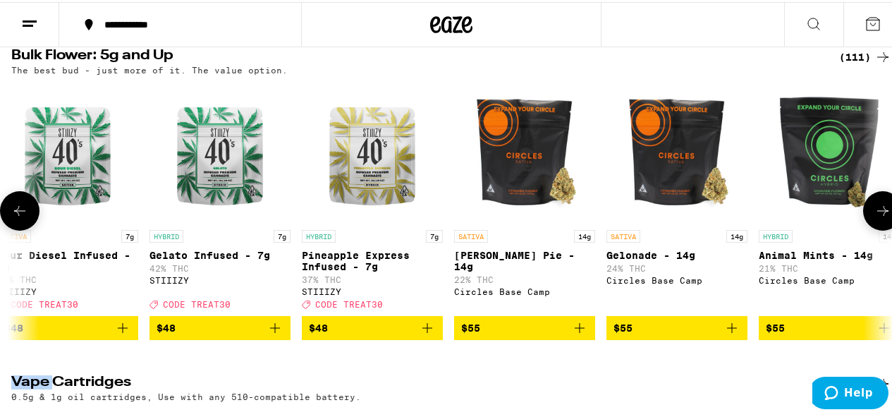
scroll to position [0, 5493]
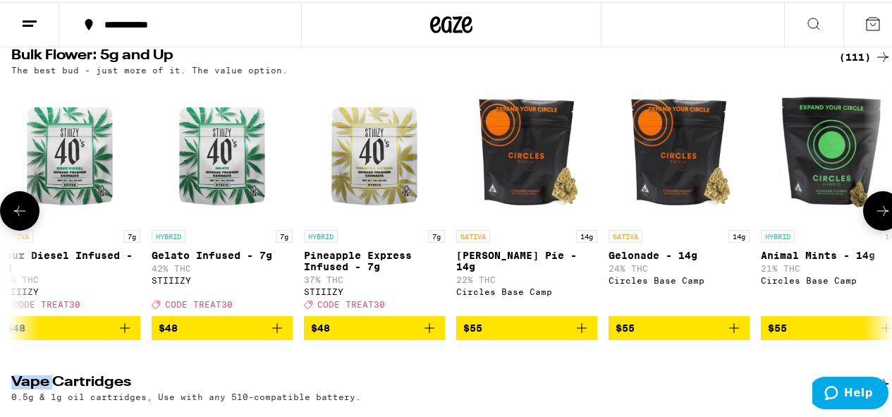
click at [873, 228] on button at bounding box center [882, 208] width 39 height 39
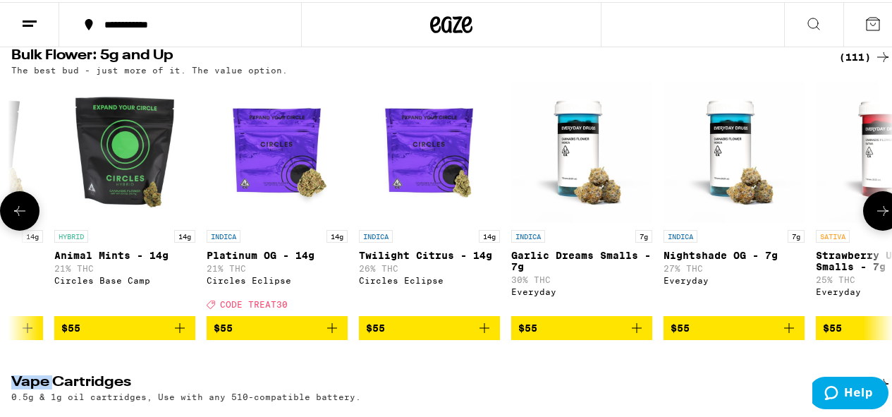
click at [875, 228] on button at bounding box center [882, 208] width 39 height 39
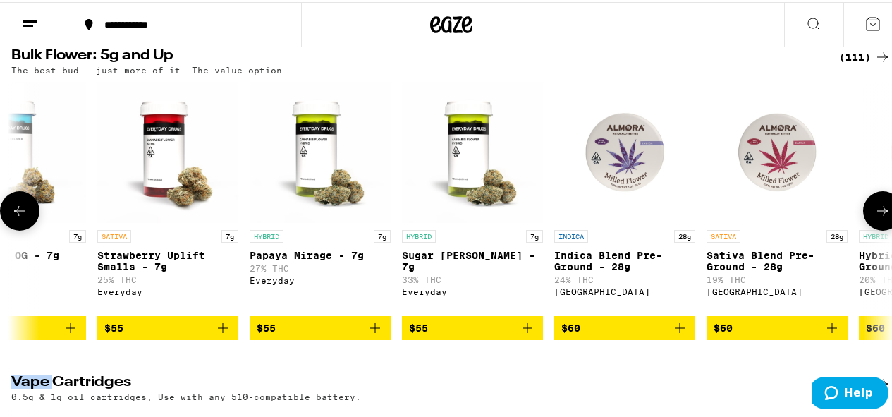
click at [875, 228] on button at bounding box center [882, 208] width 39 height 39
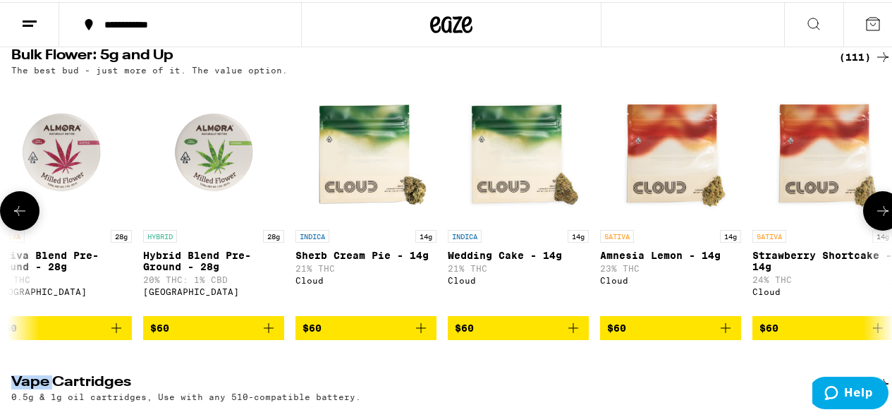
click at [876, 228] on button at bounding box center [882, 208] width 39 height 39
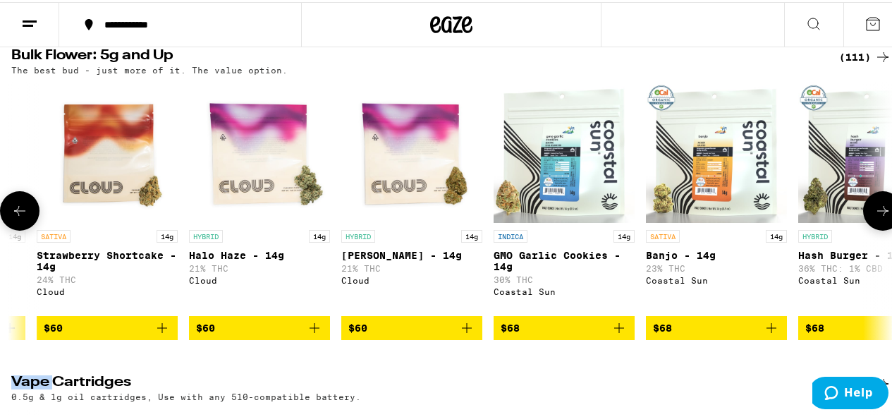
click at [878, 228] on button at bounding box center [882, 208] width 39 height 39
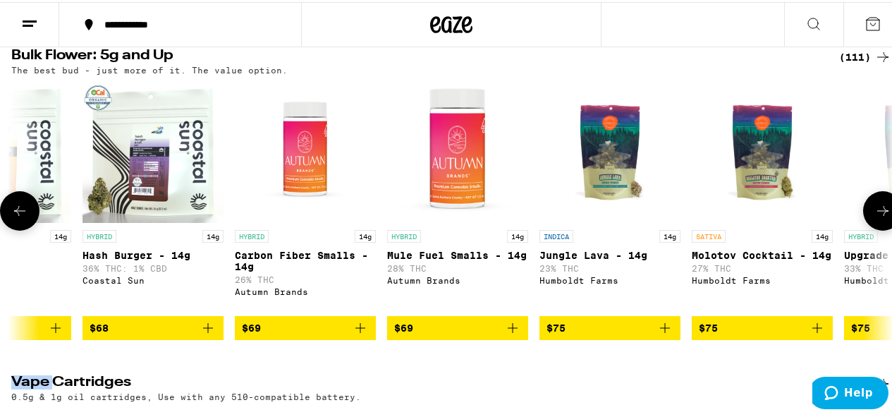
click at [878, 228] on button at bounding box center [882, 208] width 39 height 39
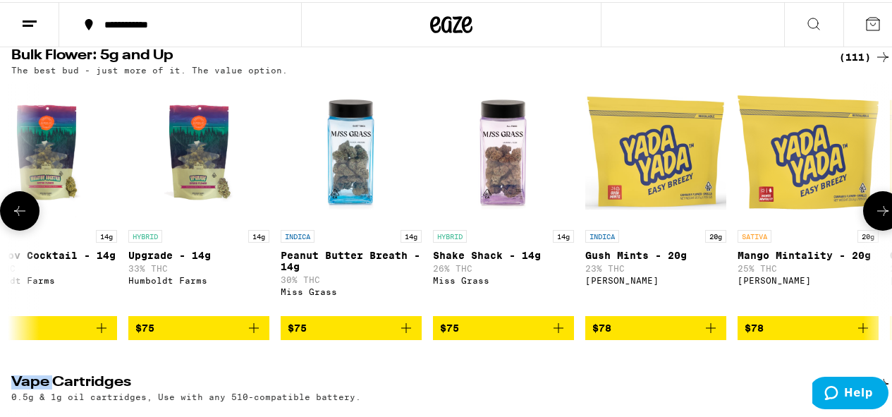
click at [878, 228] on button at bounding box center [882, 208] width 39 height 39
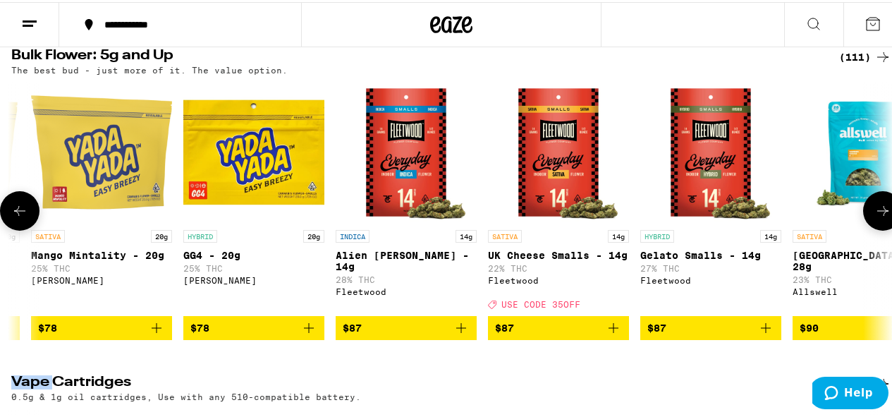
scroll to position [0, 10495]
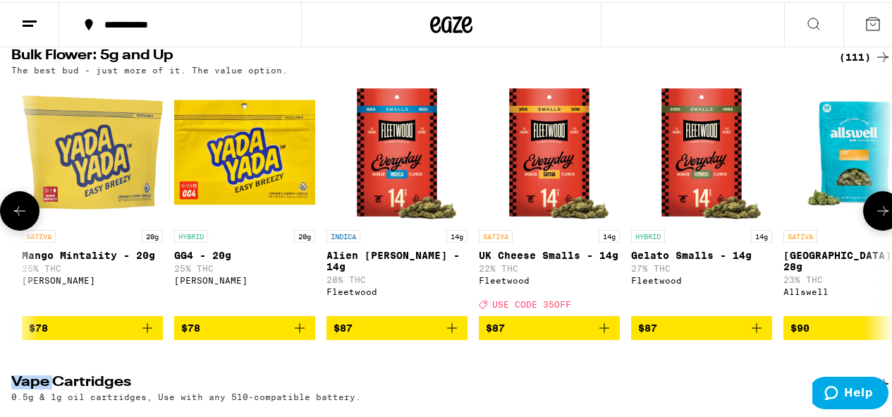
click at [25, 217] on icon at bounding box center [19, 208] width 17 height 17
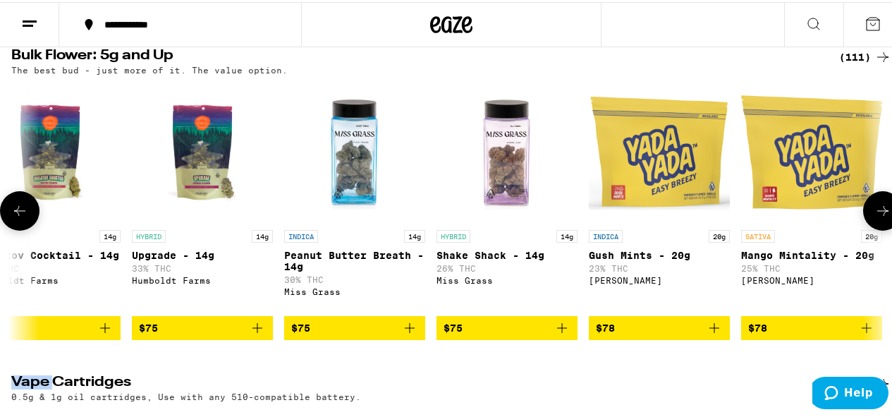
click at [24, 217] on icon at bounding box center [19, 208] width 17 height 17
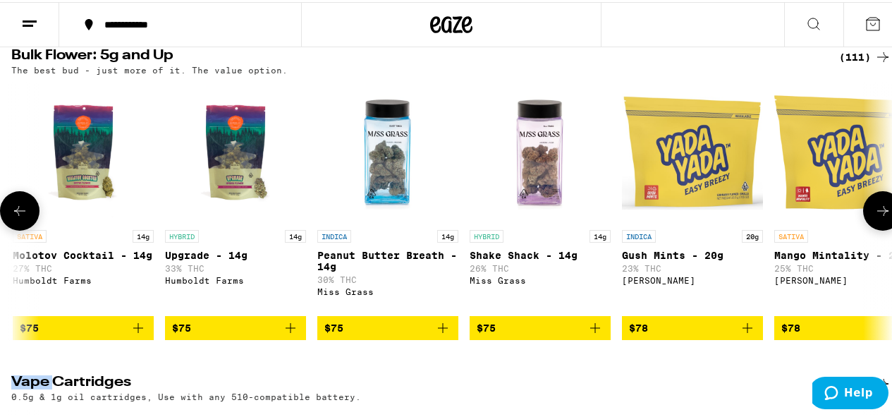
click at [24, 217] on icon at bounding box center [19, 208] width 17 height 17
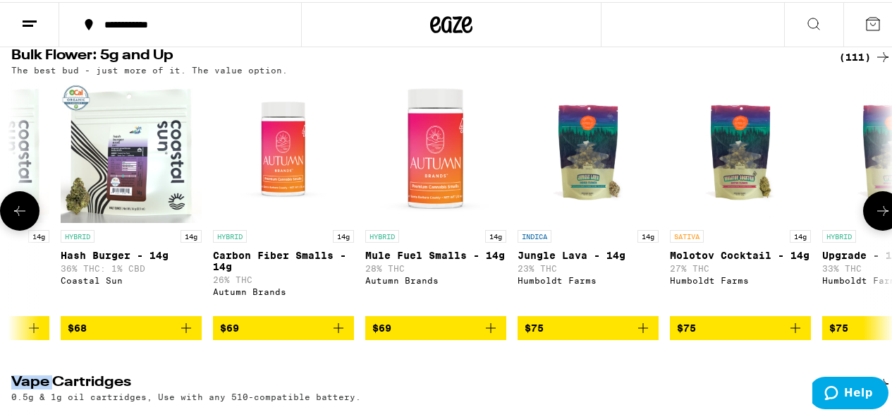
click at [24, 217] on icon at bounding box center [19, 208] width 17 height 17
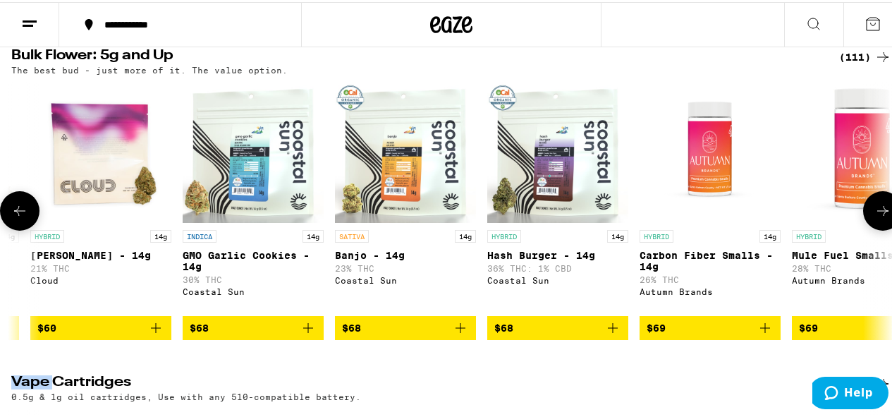
click at [24, 217] on icon at bounding box center [19, 208] width 17 height 17
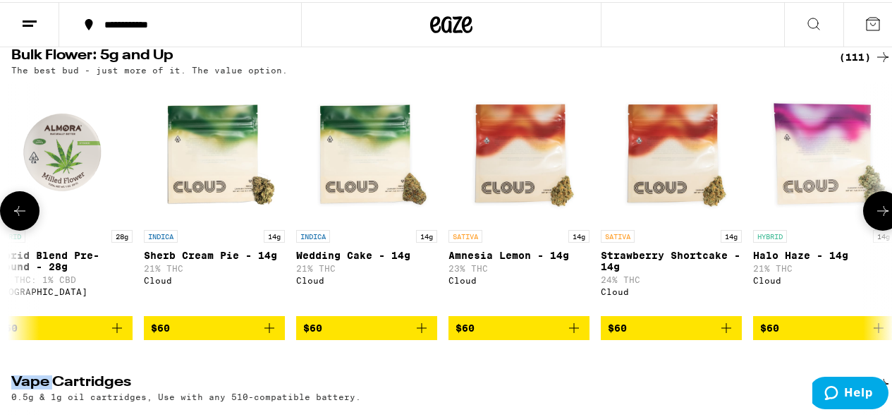
click at [24, 217] on icon at bounding box center [19, 208] width 17 height 17
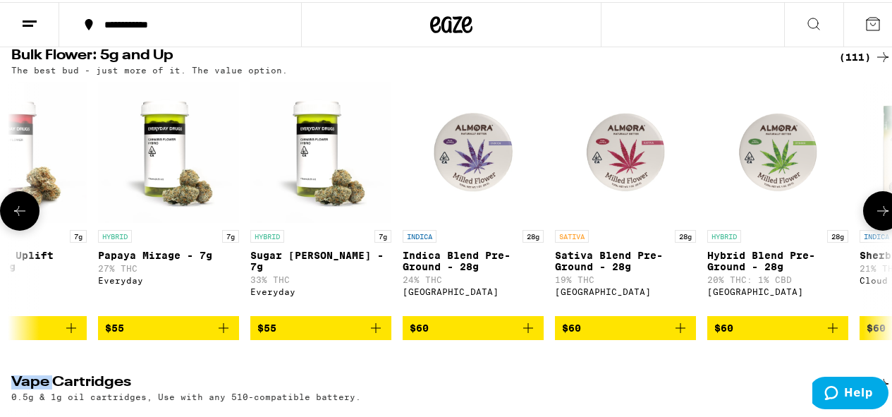
click at [24, 217] on icon at bounding box center [19, 208] width 17 height 17
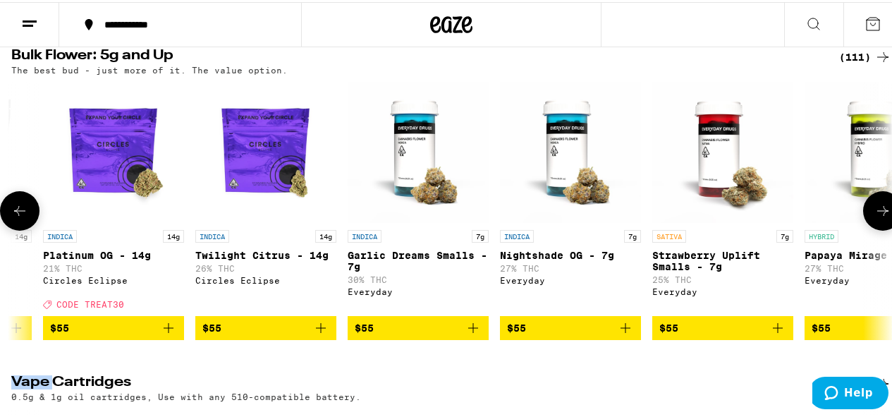
scroll to position [0, 6354]
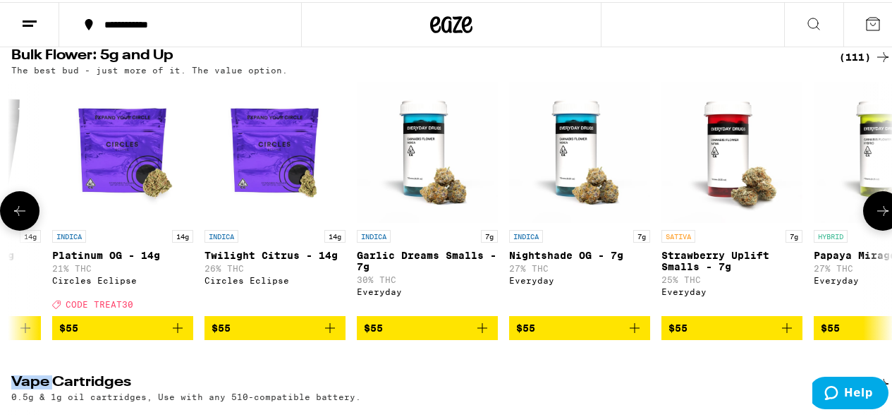
click at [24, 217] on icon at bounding box center [19, 208] width 17 height 17
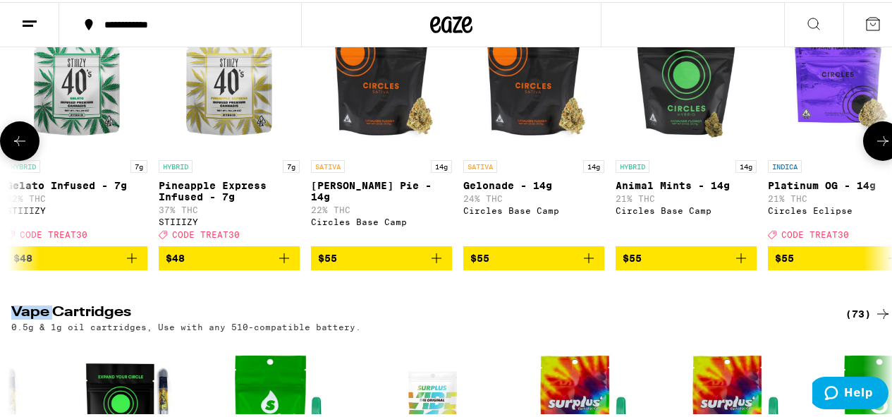
scroll to position [1845, 0]
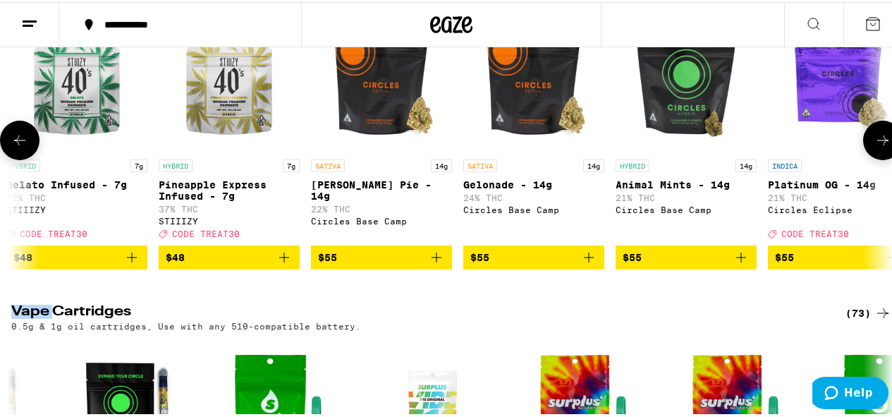
click at [23, 147] on icon at bounding box center [19, 138] width 17 height 17
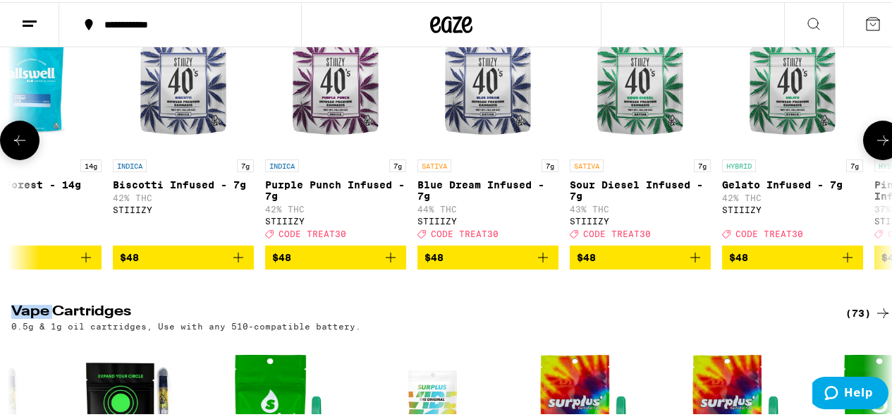
click at [23, 147] on icon at bounding box center [19, 138] width 17 height 17
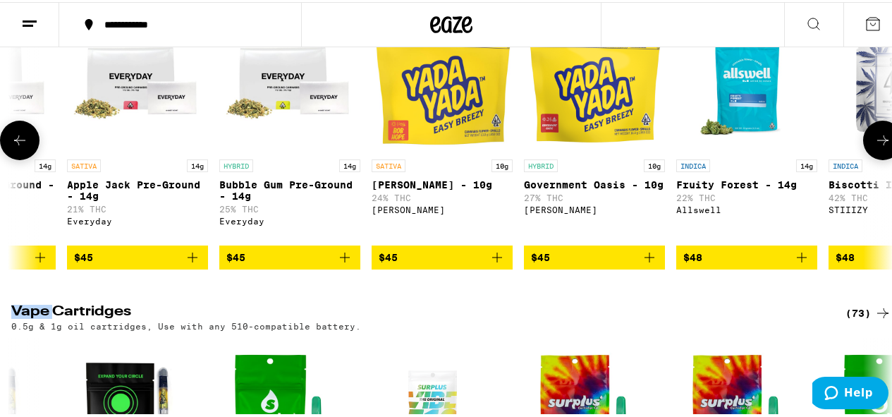
click at [23, 147] on icon at bounding box center [19, 138] width 17 height 17
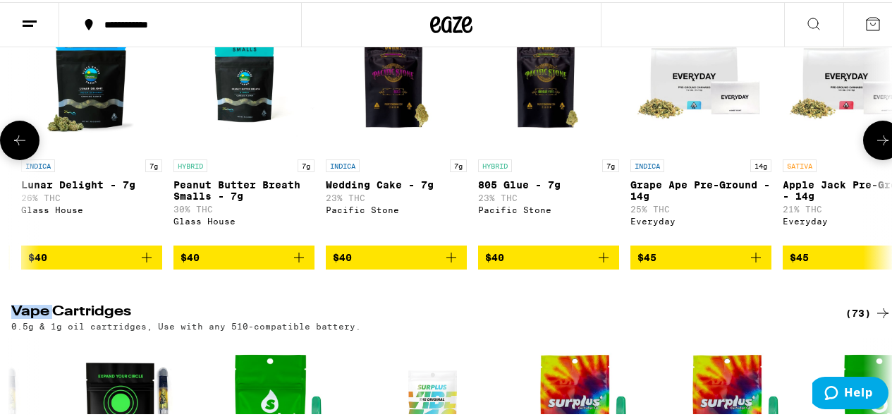
click at [23, 147] on icon at bounding box center [19, 138] width 17 height 17
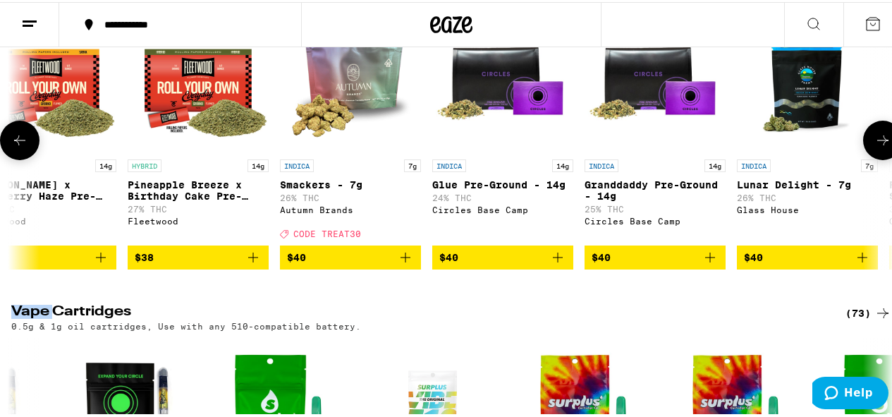
click at [23, 147] on icon at bounding box center [19, 138] width 17 height 17
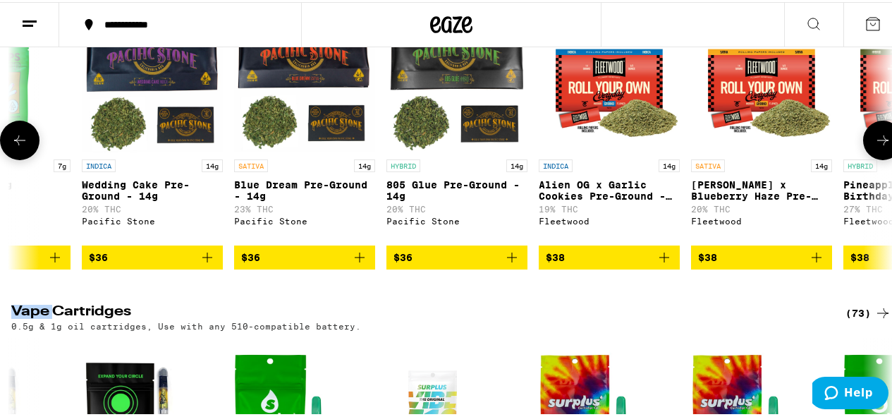
click at [23, 147] on icon at bounding box center [19, 138] width 17 height 17
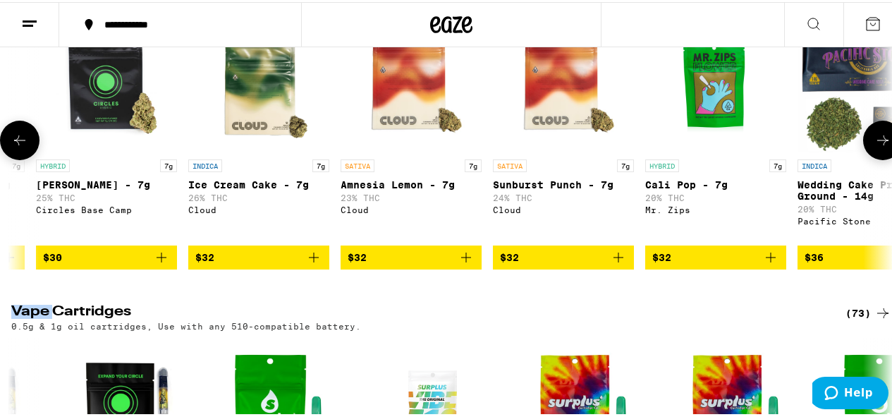
click at [23, 147] on icon at bounding box center [19, 138] width 17 height 17
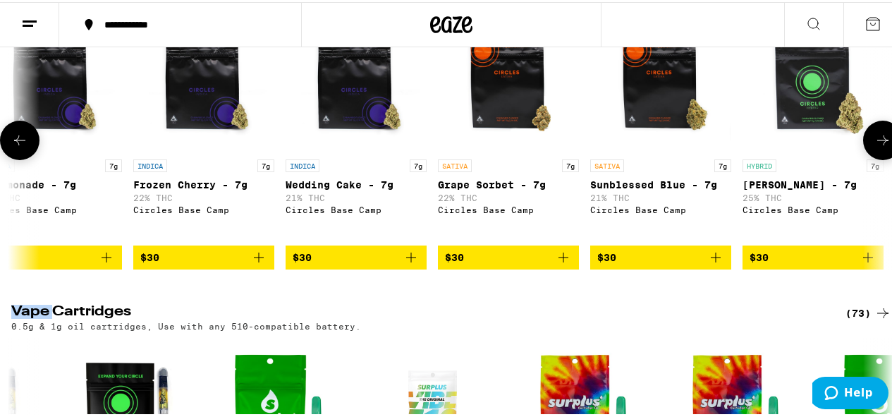
scroll to position [0, 630]
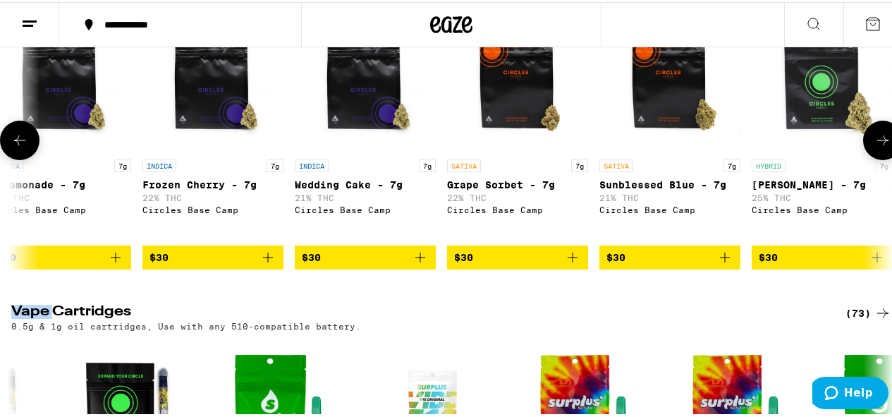
click at [20, 147] on icon at bounding box center [19, 138] width 17 height 17
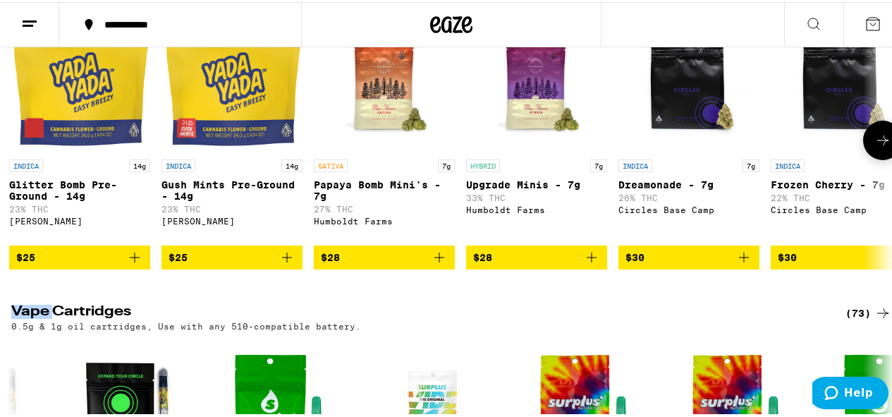
scroll to position [0, 0]
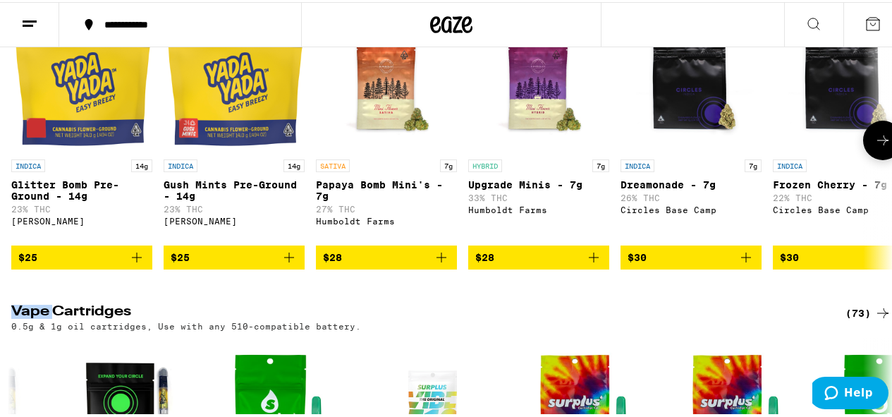
click at [443, 264] on icon "Add to bag" at bounding box center [441, 255] width 17 height 17
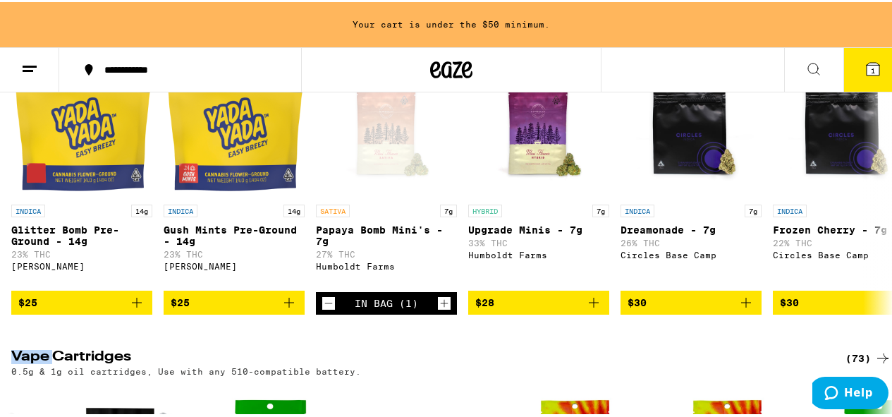
scroll to position [1890, 0]
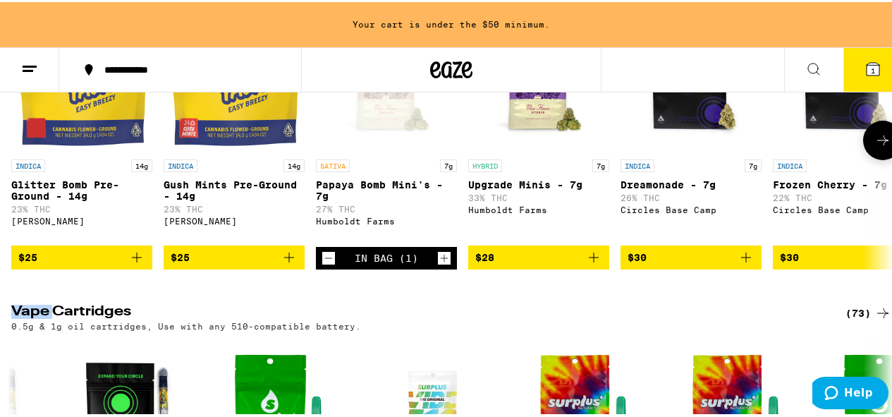
click at [882, 158] on button at bounding box center [882, 137] width 39 height 39
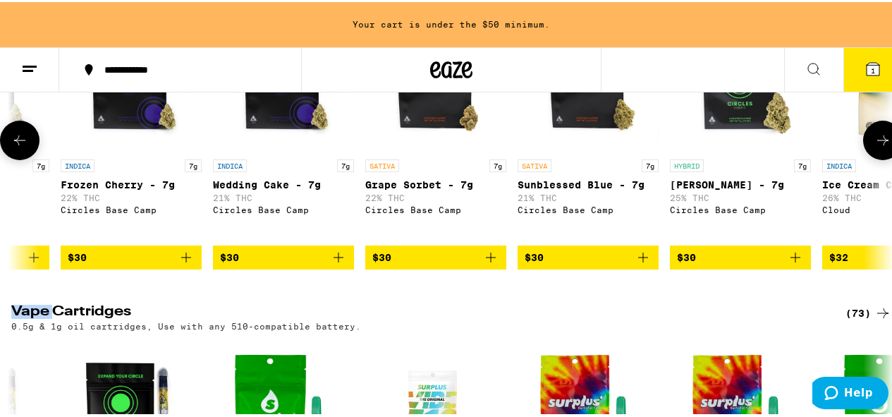
scroll to position [0, 715]
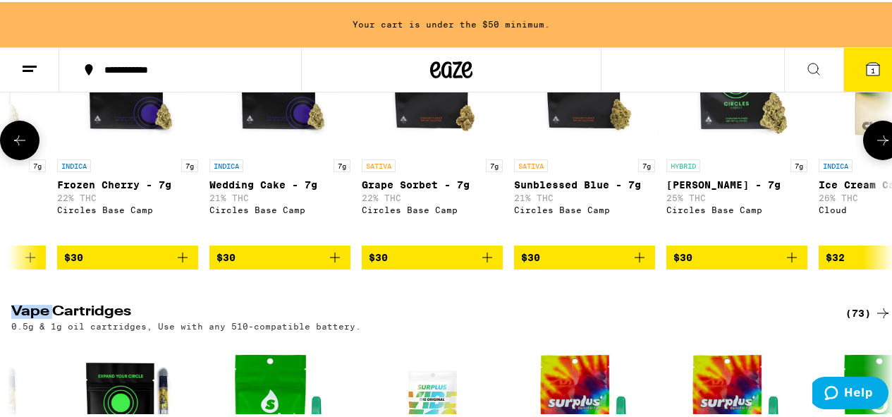
click at [636, 264] on icon "Add to bag" at bounding box center [639, 255] width 17 height 17
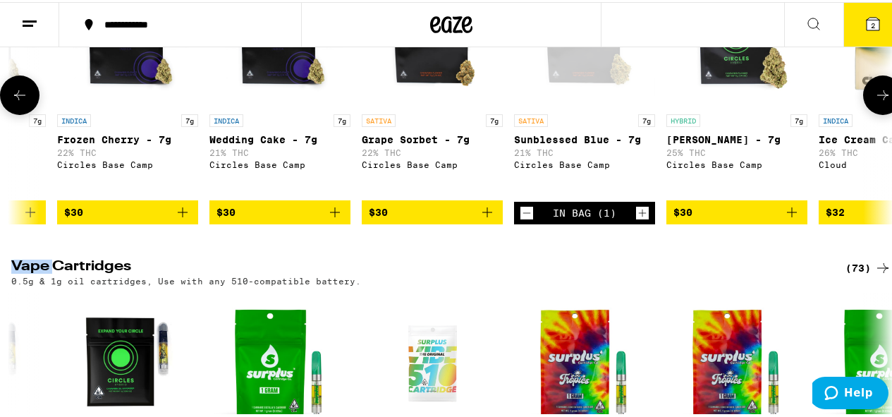
scroll to position [1845, 0]
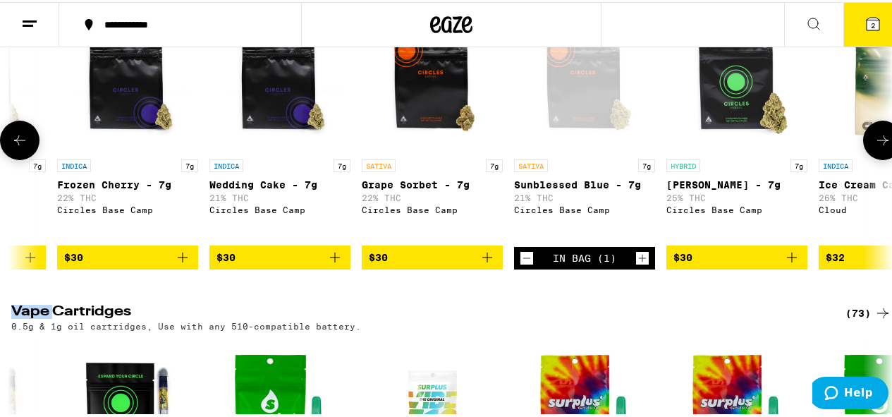
click at [884, 158] on button at bounding box center [882, 137] width 39 height 39
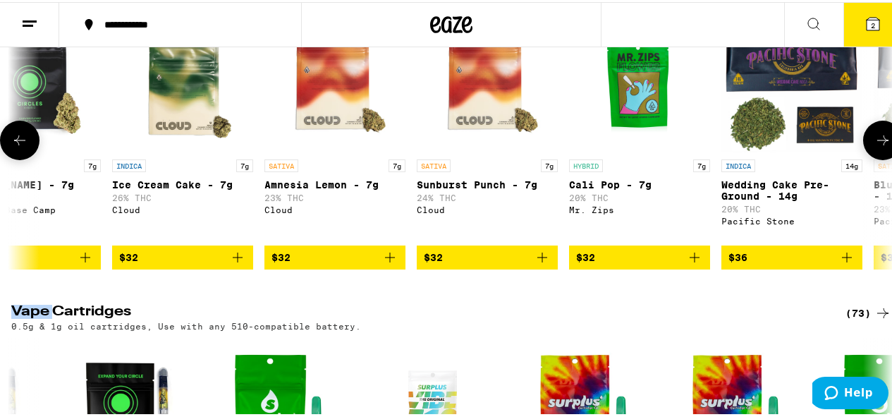
scroll to position [0, 1431]
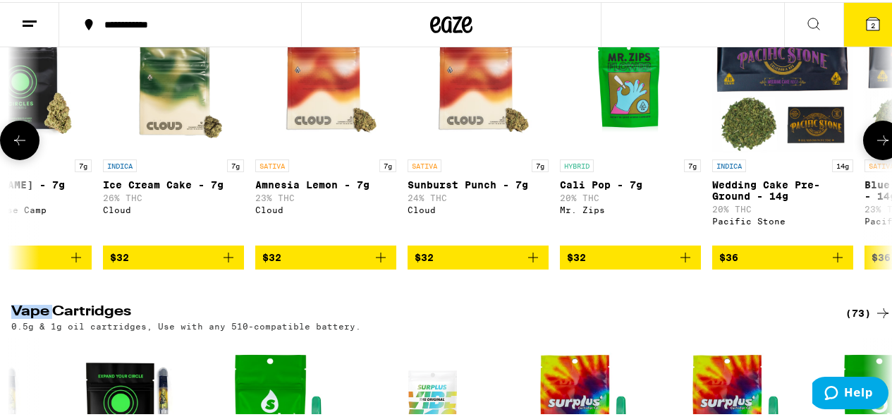
click at [884, 158] on button at bounding box center [882, 137] width 39 height 39
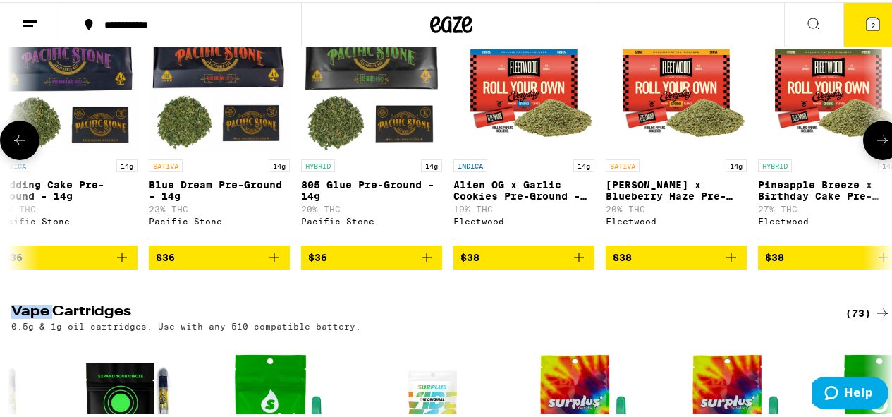
click at [884, 158] on button at bounding box center [882, 137] width 39 height 39
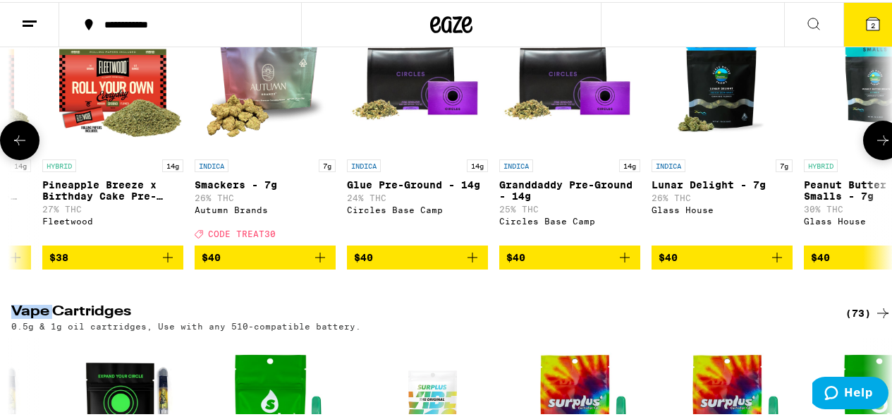
click at [884, 158] on button at bounding box center [882, 137] width 39 height 39
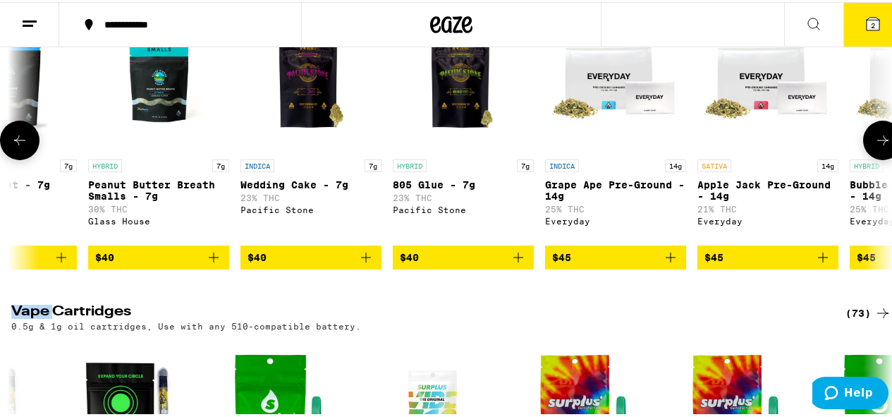
click at [884, 158] on button at bounding box center [882, 137] width 39 height 39
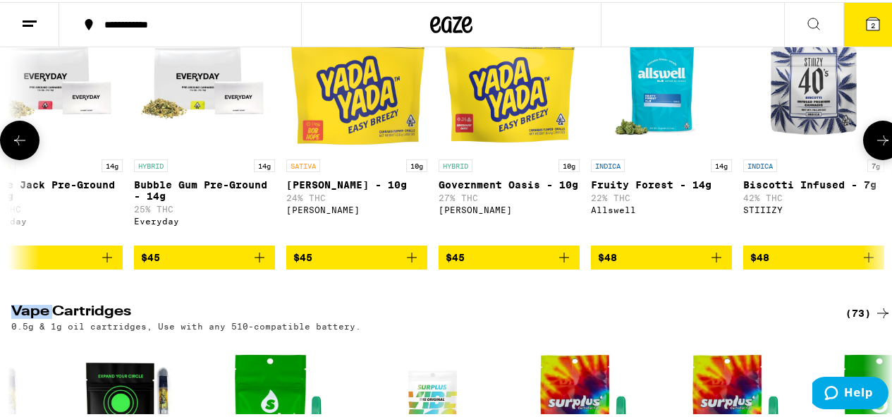
click at [884, 158] on button at bounding box center [882, 137] width 39 height 39
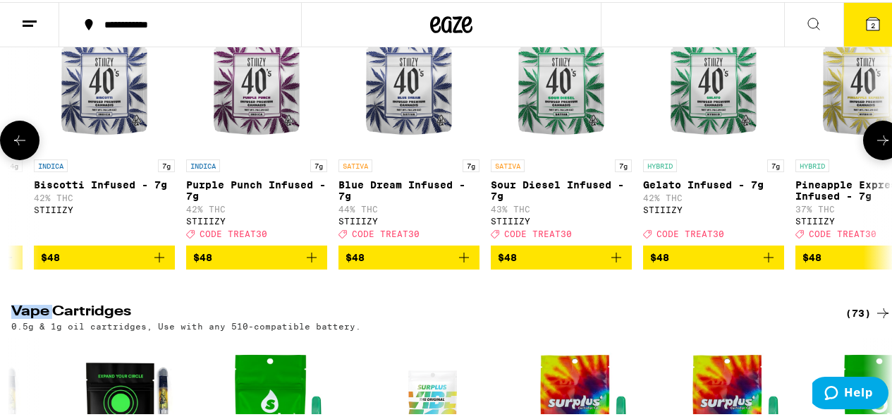
scroll to position [0, 5008]
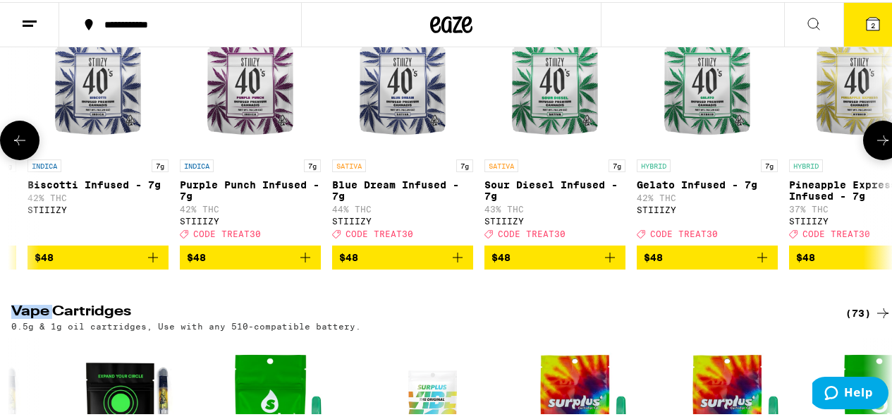
click at [16, 147] on icon at bounding box center [19, 138] width 17 height 17
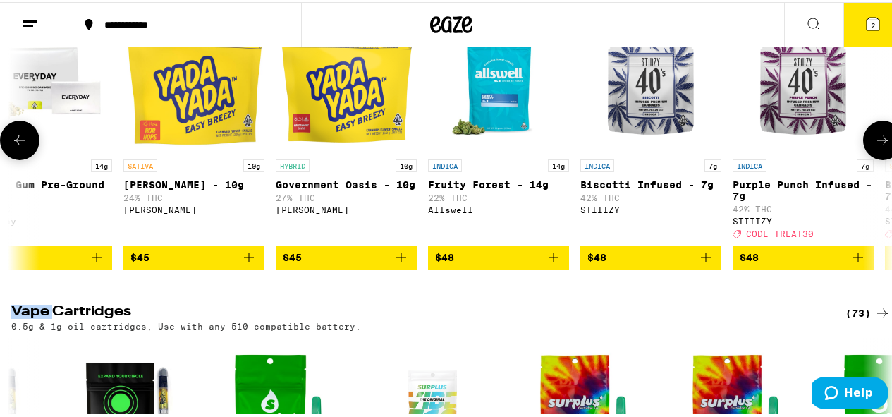
click at [17, 147] on icon at bounding box center [19, 138] width 17 height 17
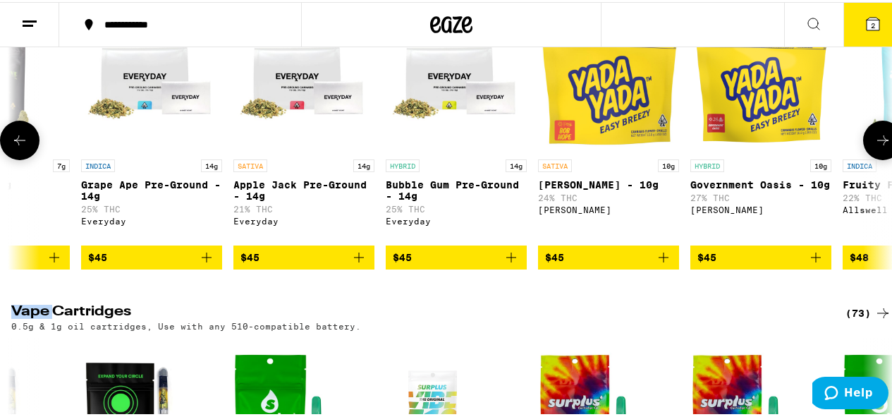
click at [17, 147] on icon at bounding box center [19, 138] width 17 height 17
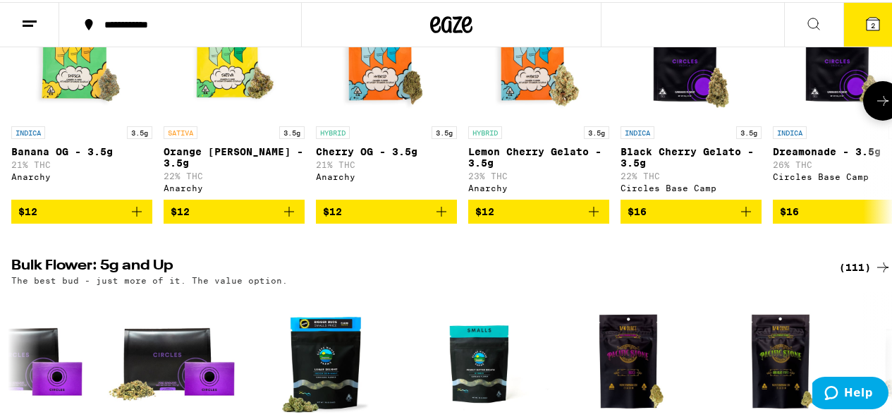
scroll to position [1492, 0]
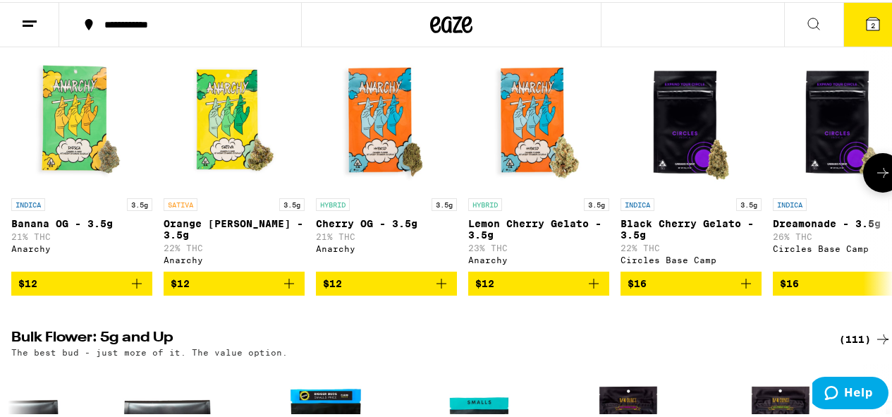
click at [874, 179] on icon at bounding box center [882, 170] width 17 height 17
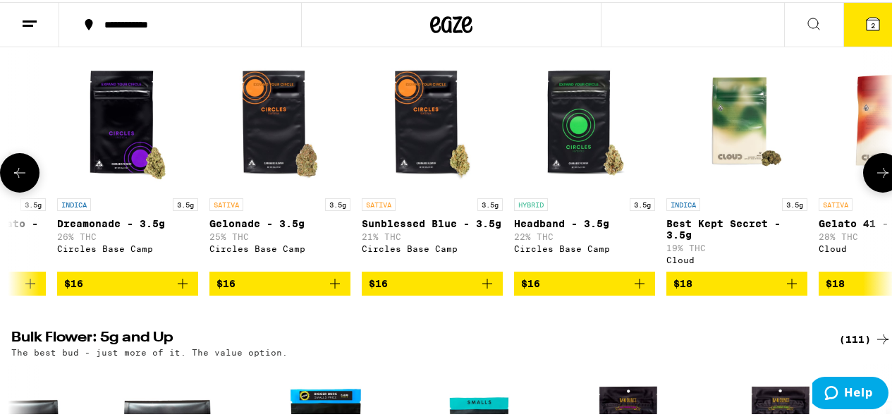
click at [881, 190] on button at bounding box center [882, 170] width 39 height 39
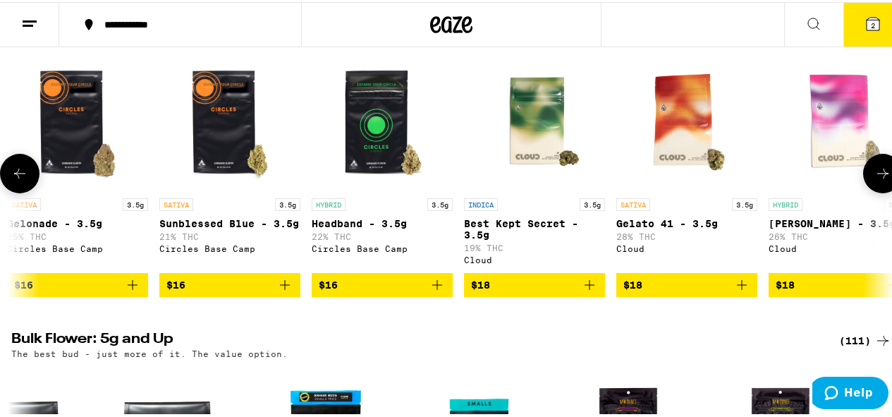
scroll to position [0, 1431]
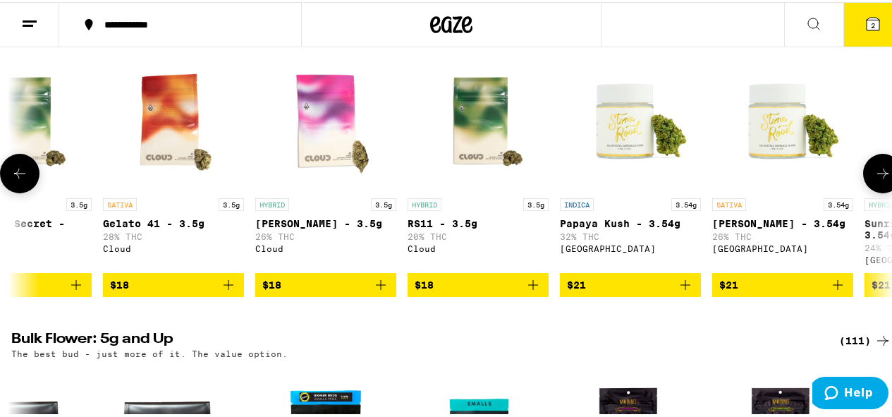
click at [881, 191] on button at bounding box center [882, 171] width 39 height 39
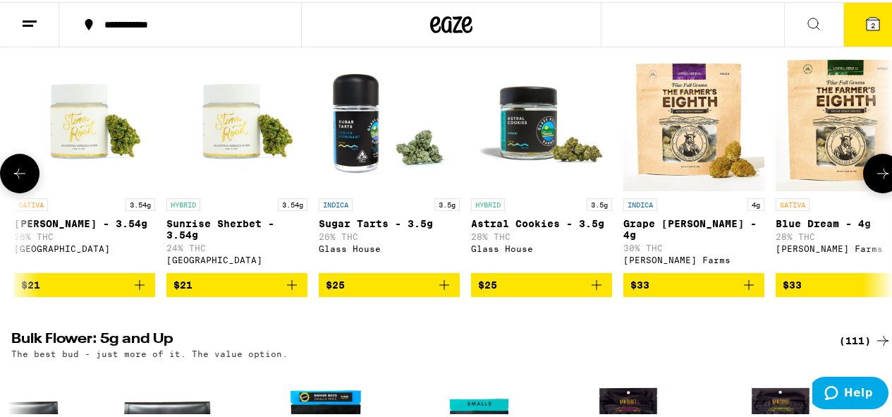
scroll to position [0, 2146]
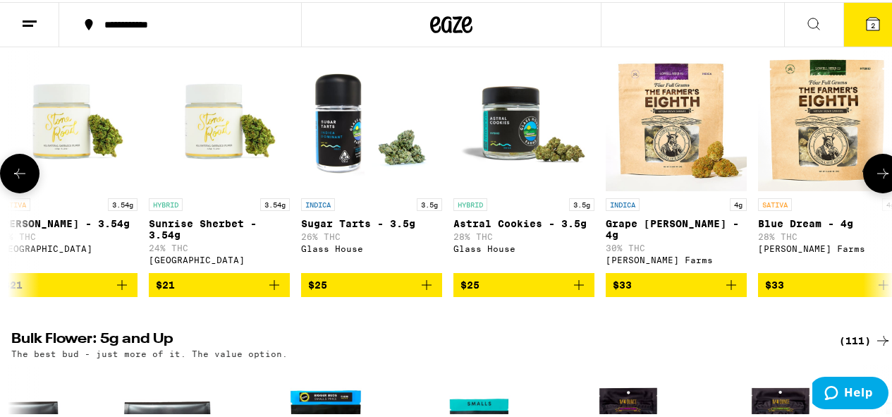
click at [881, 191] on button at bounding box center [882, 171] width 39 height 39
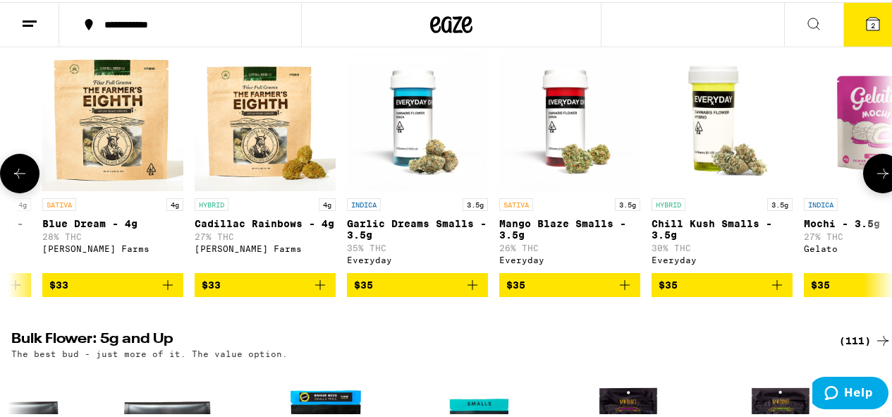
click at [881, 191] on button at bounding box center [882, 171] width 39 height 39
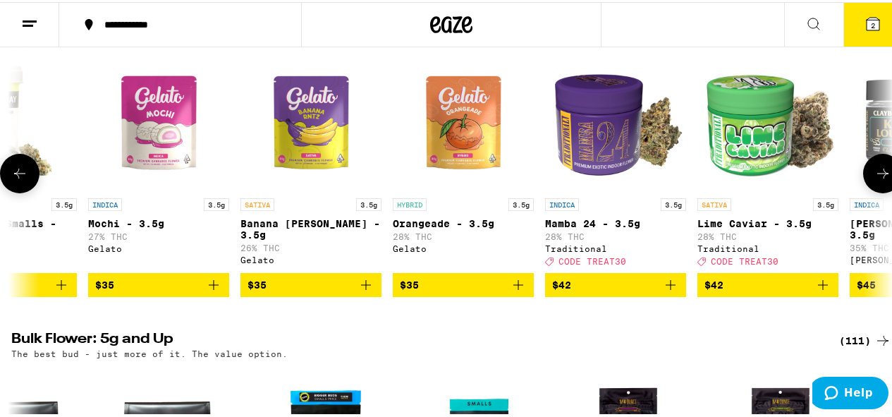
click at [881, 191] on button at bounding box center [882, 171] width 39 height 39
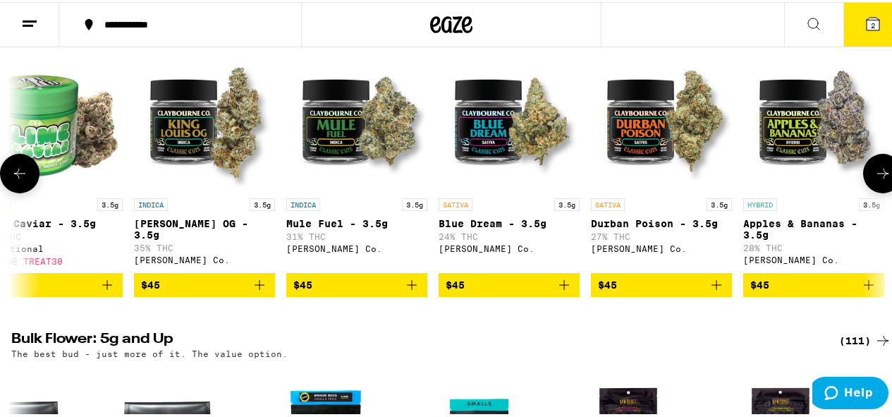
click at [881, 191] on button at bounding box center [882, 171] width 39 height 39
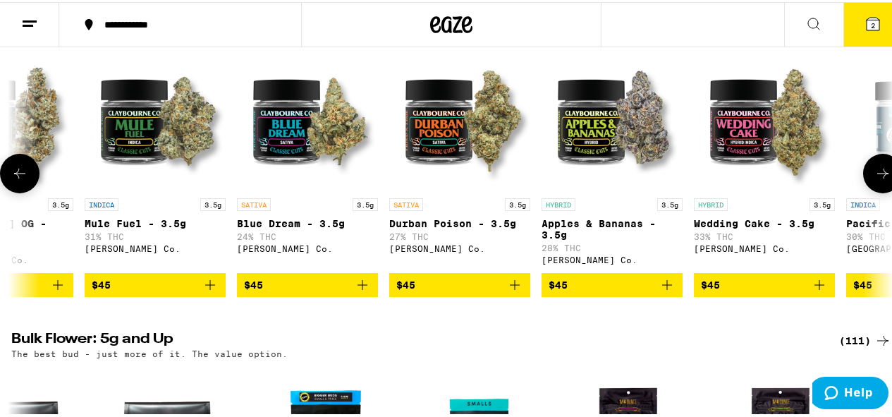
click at [881, 191] on button at bounding box center [882, 171] width 39 height 39
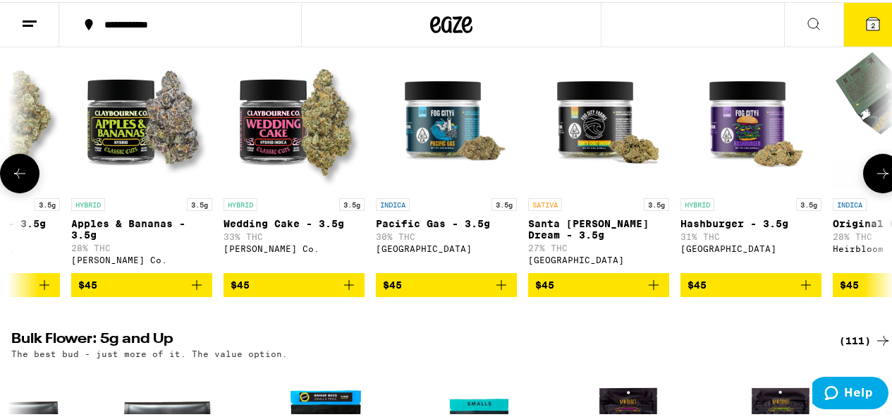
click at [881, 191] on button at bounding box center [882, 171] width 39 height 39
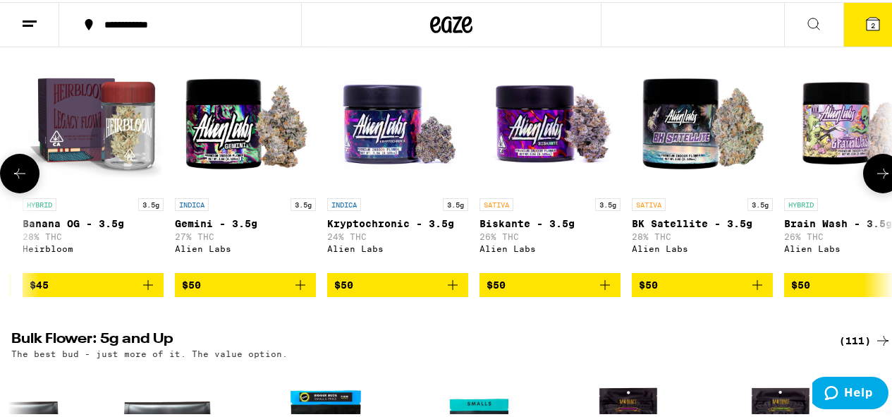
click at [881, 191] on button at bounding box center [882, 171] width 39 height 39
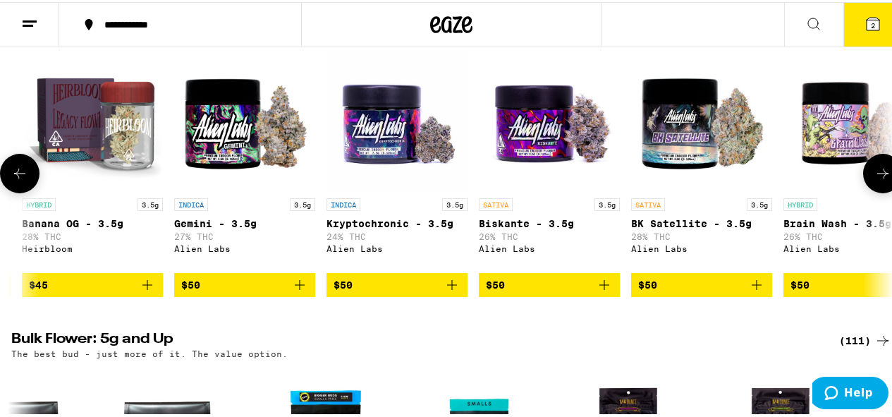
scroll to position [0, 6281]
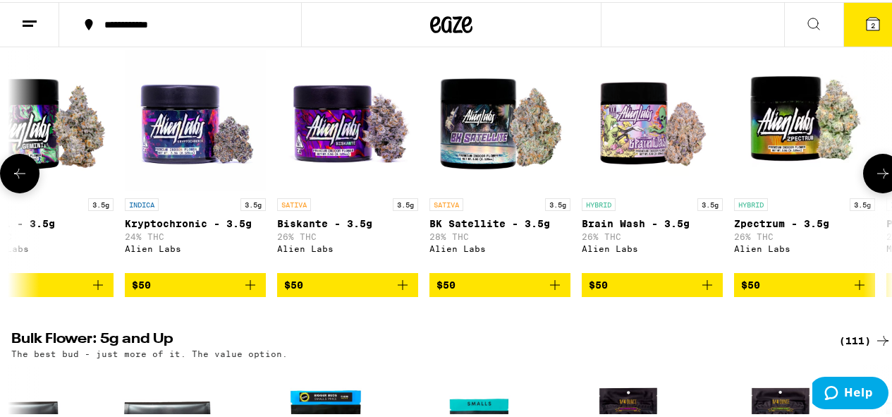
click at [881, 191] on button at bounding box center [882, 171] width 39 height 39
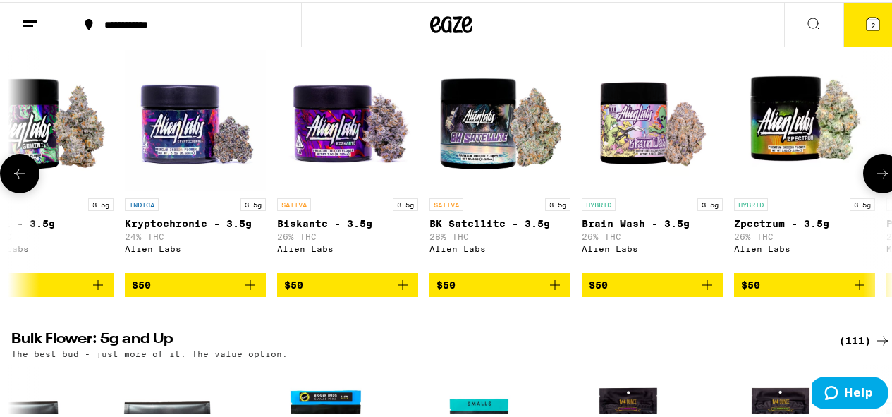
click at [881, 191] on button at bounding box center [882, 171] width 39 height 39
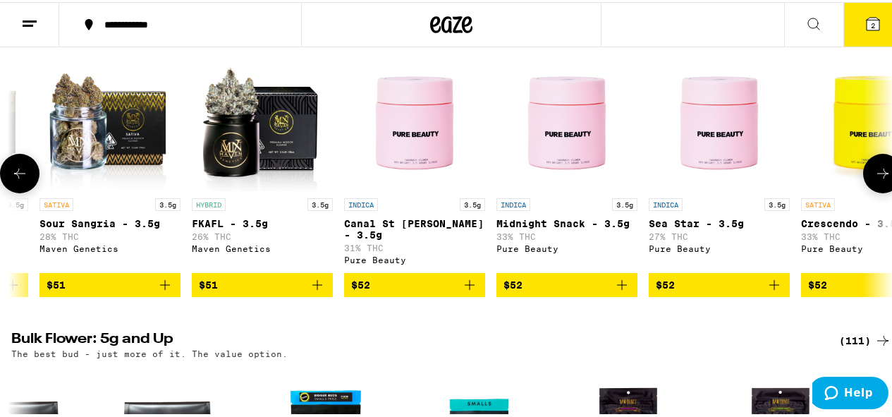
click at [23, 180] on icon at bounding box center [19, 171] width 17 height 17
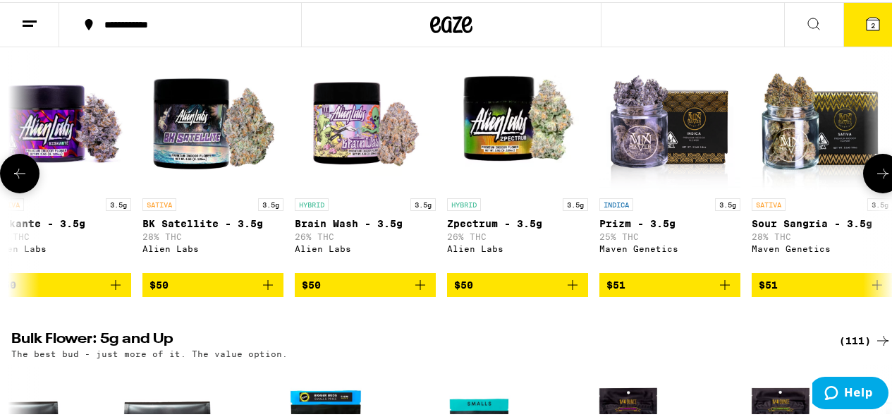
scroll to position [0, 6564]
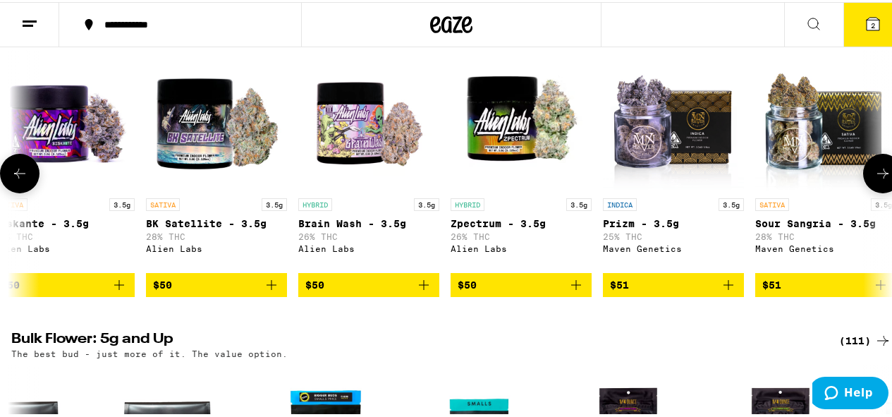
click at [880, 180] on icon at bounding box center [882, 171] width 17 height 17
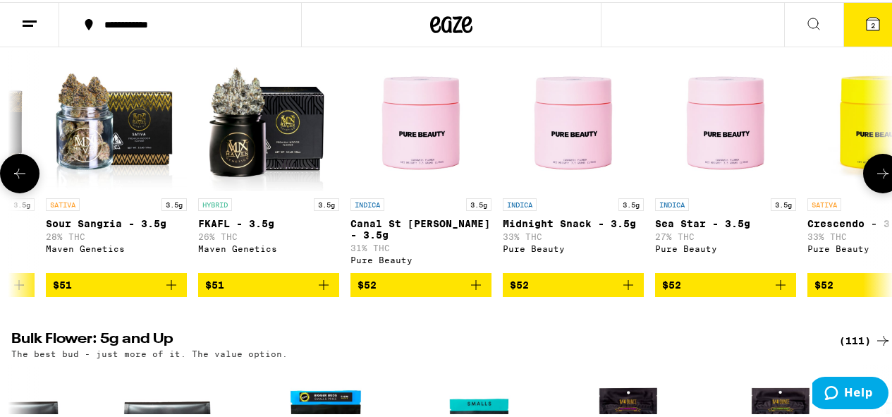
scroll to position [0, 7280]
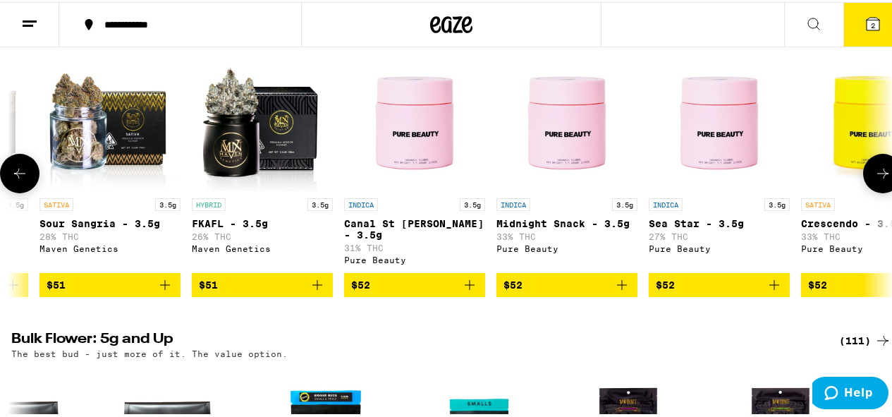
click at [18, 191] on button at bounding box center [19, 171] width 39 height 39
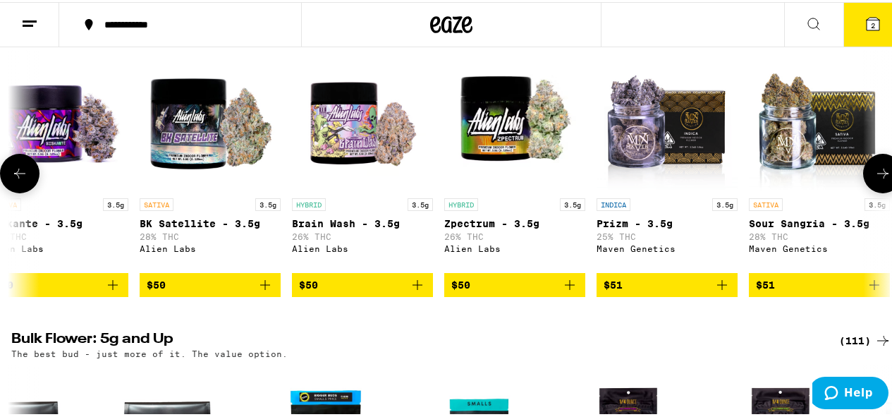
scroll to position [0, 6564]
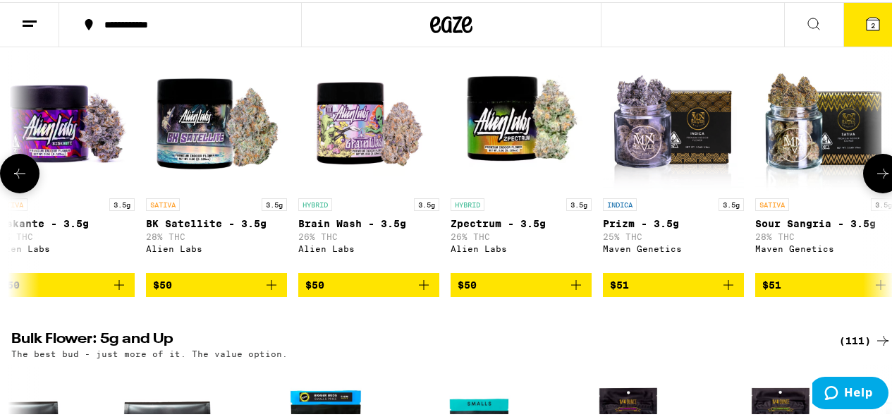
click at [17, 180] on icon at bounding box center [19, 171] width 17 height 17
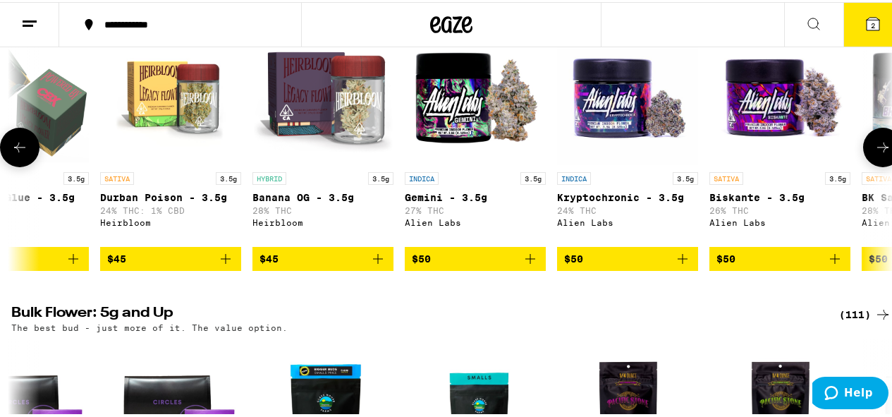
scroll to position [1434, 0]
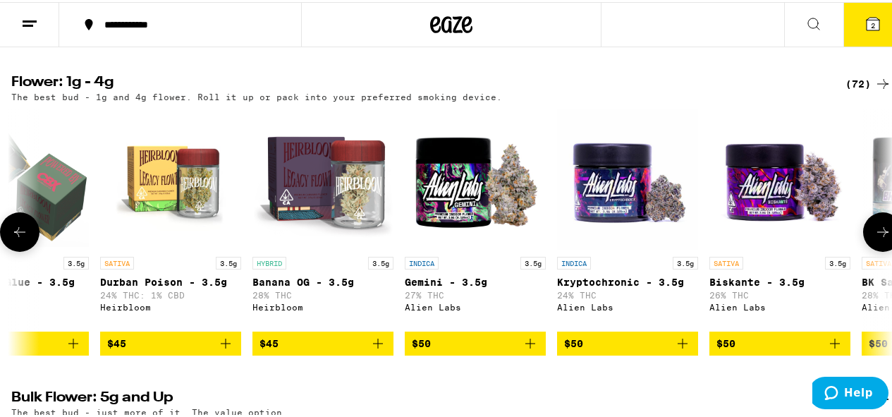
click at [875, 250] on button at bounding box center [882, 229] width 39 height 39
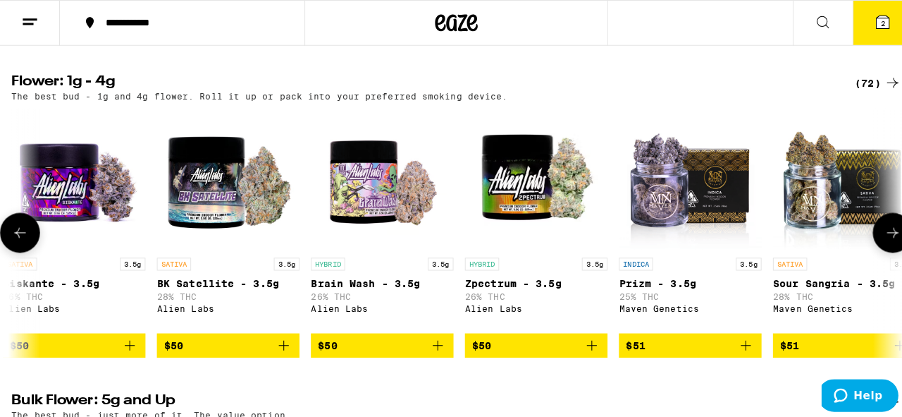
scroll to position [0, 6564]
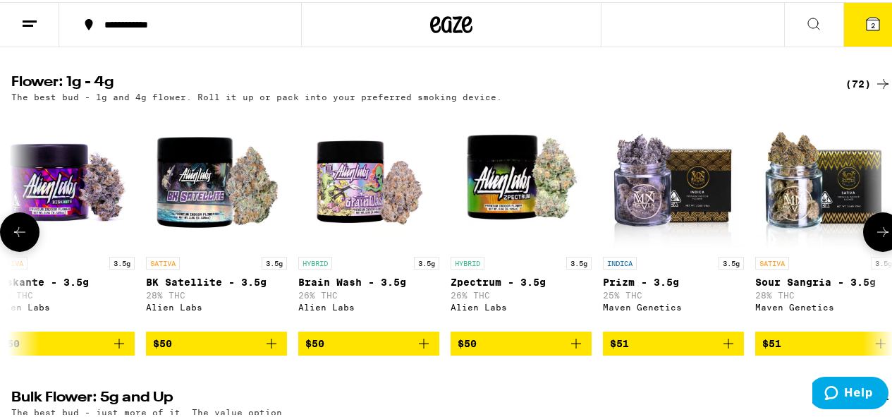
click at [656, 247] on img "Open page for Prizm - 3.5g from Maven Genetics" at bounding box center [673, 176] width 141 height 141
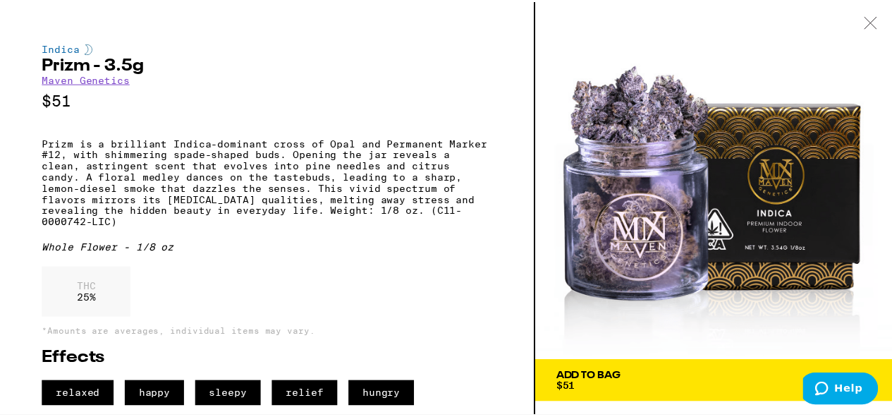
scroll to position [16, 0]
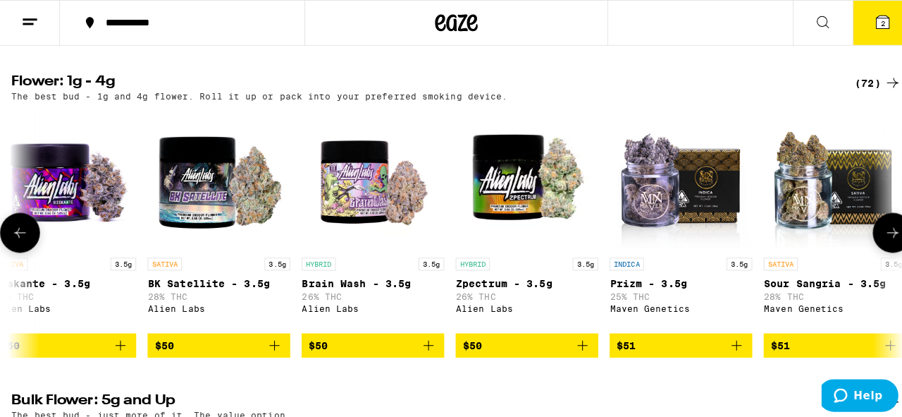
scroll to position [1504, 0]
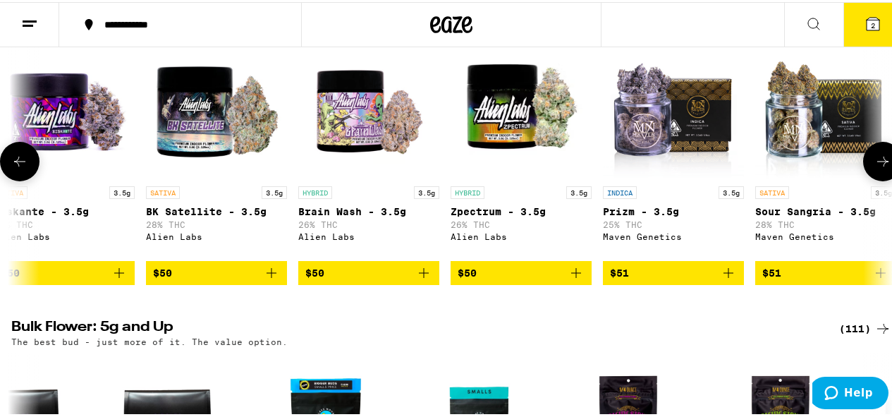
click at [59, 159] on img "Open page for Biskante - 3.5g from Alien Labs" at bounding box center [64, 106] width 141 height 141
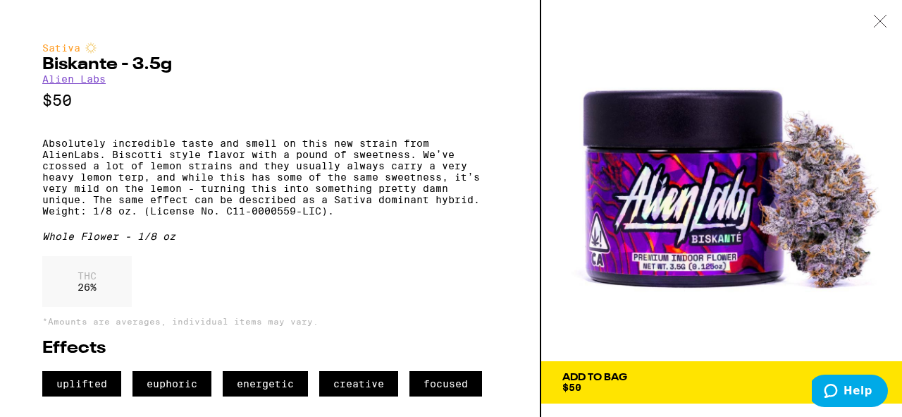
scroll to position [3, 0]
click at [636, 372] on span "Add To Bag $50" at bounding box center [721, 382] width 319 height 20
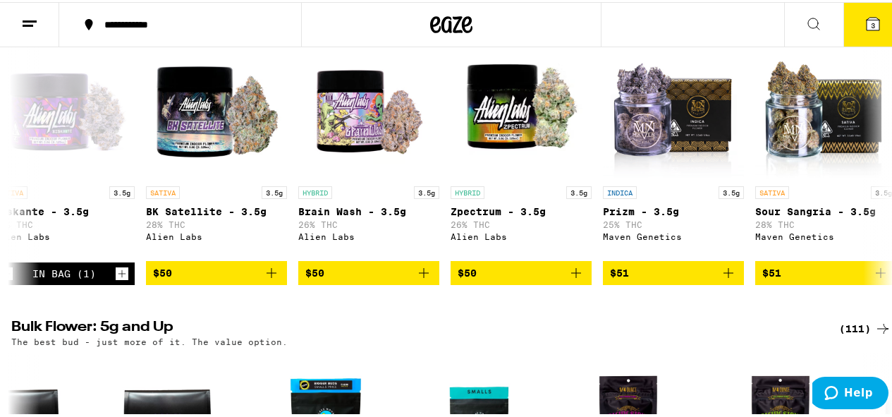
click at [860, 32] on button "3" at bounding box center [872, 23] width 59 height 44
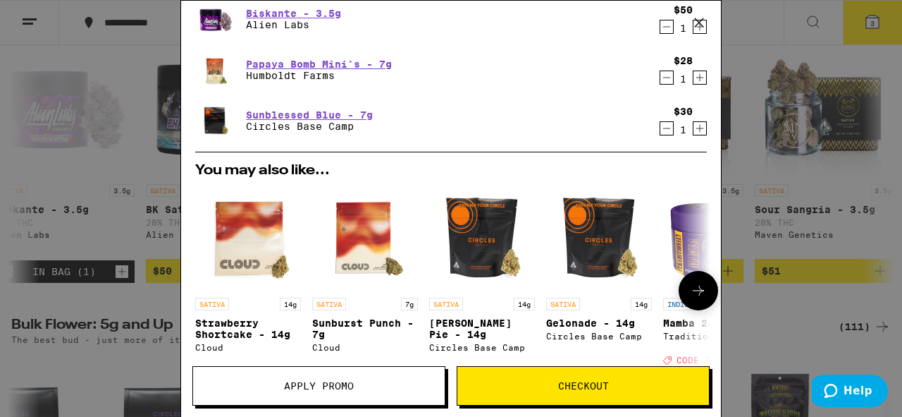
scroll to position [141, 0]
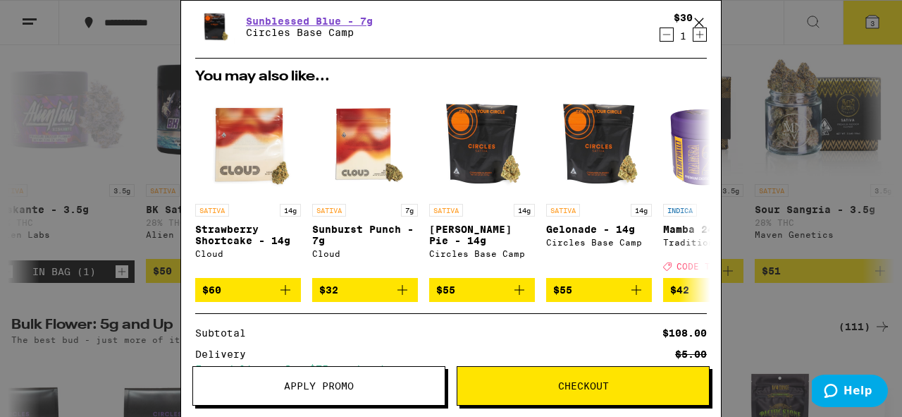
click at [512, 388] on span "Checkout" at bounding box center [583, 386] width 252 height 10
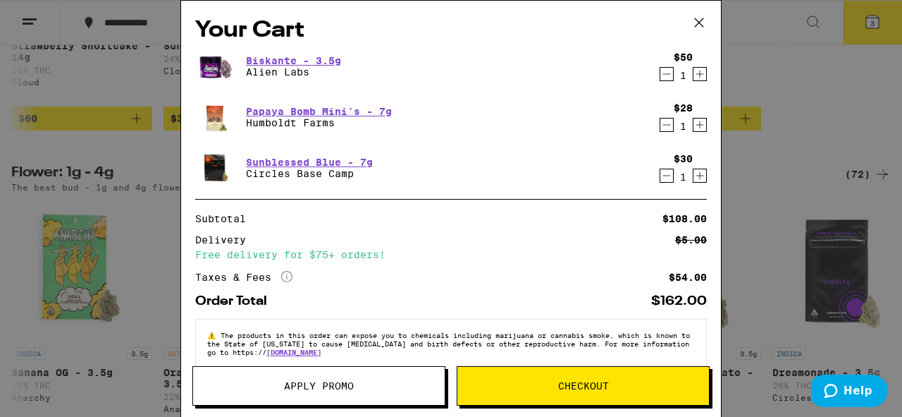
scroll to position [6618, 0]
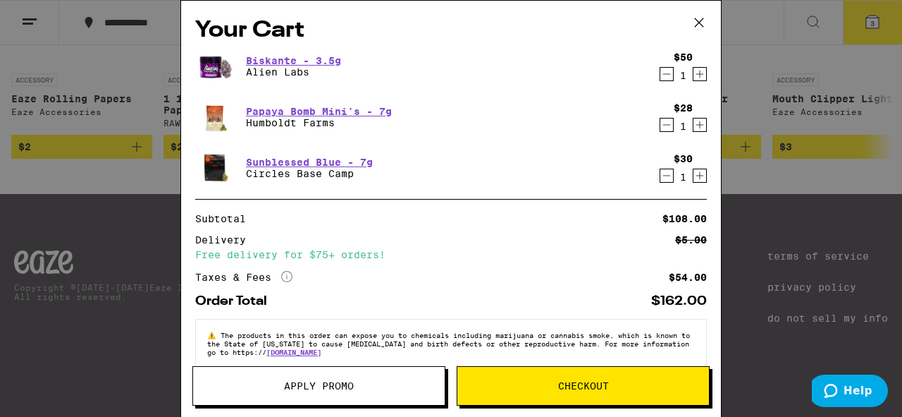
click at [660, 178] on icon "Decrement" at bounding box center [666, 175] width 13 height 17
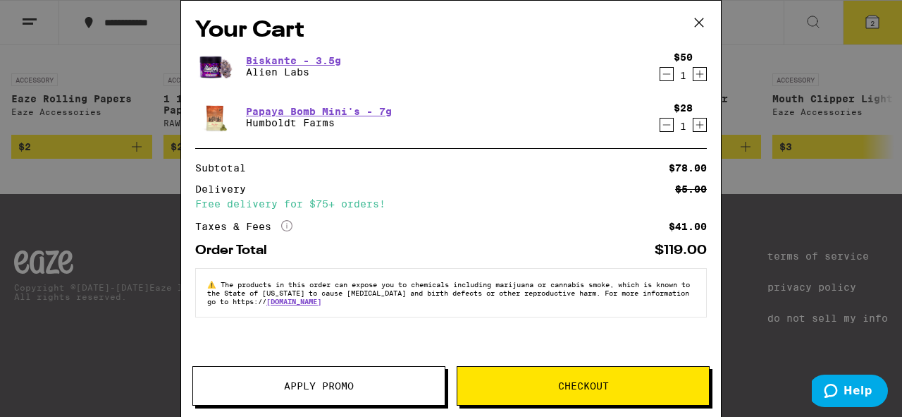
click at [664, 72] on icon "Decrement" at bounding box center [666, 74] width 13 height 17
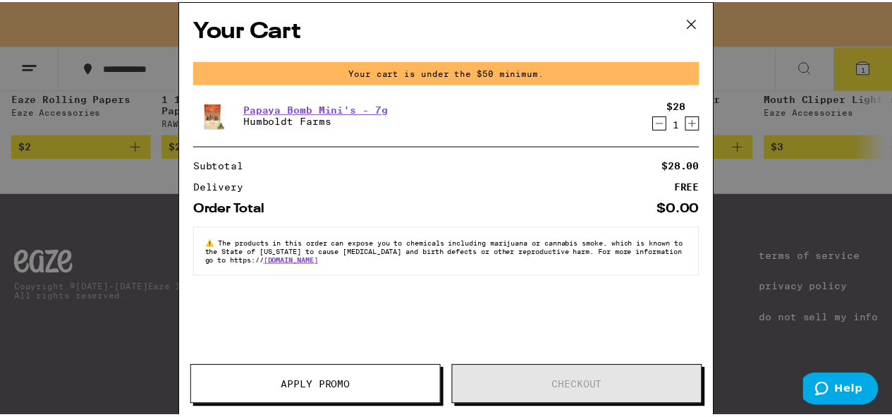
scroll to position [6663, 0]
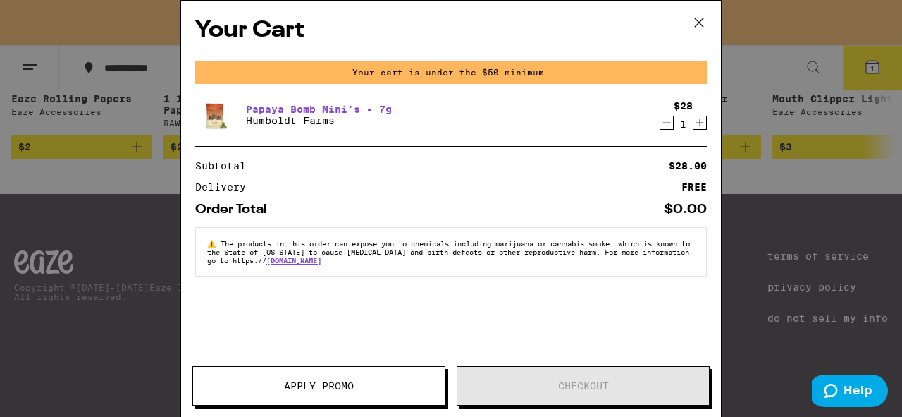
click at [701, 20] on icon at bounding box center [699, 22] width 8 height 8
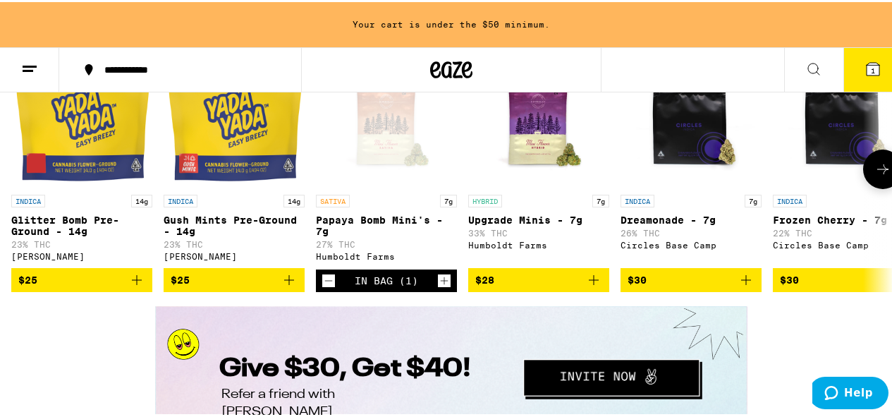
scroll to position [1874, 0]
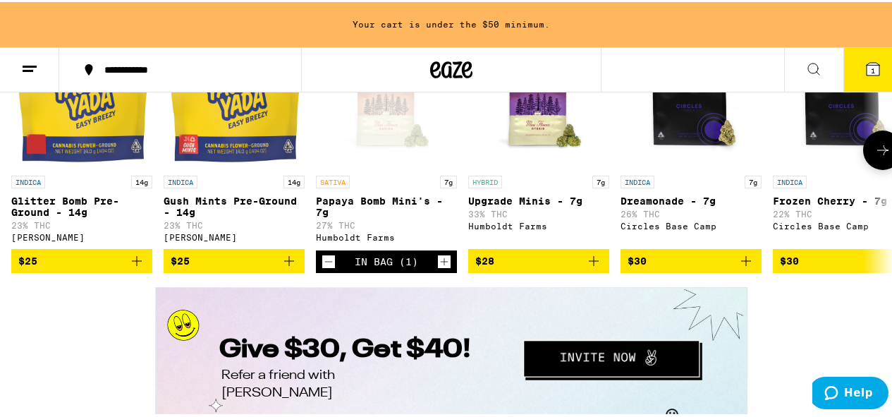
click at [875, 156] on icon at bounding box center [882, 148] width 17 height 17
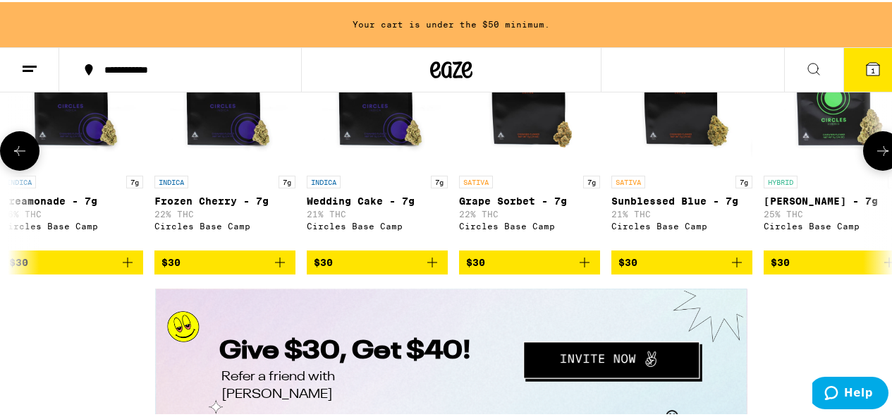
scroll to position [0, 715]
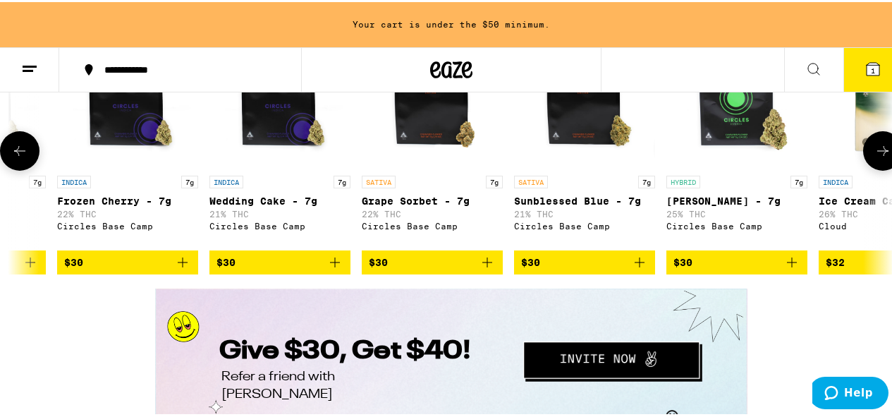
click at [877, 168] on button at bounding box center [882, 148] width 39 height 39
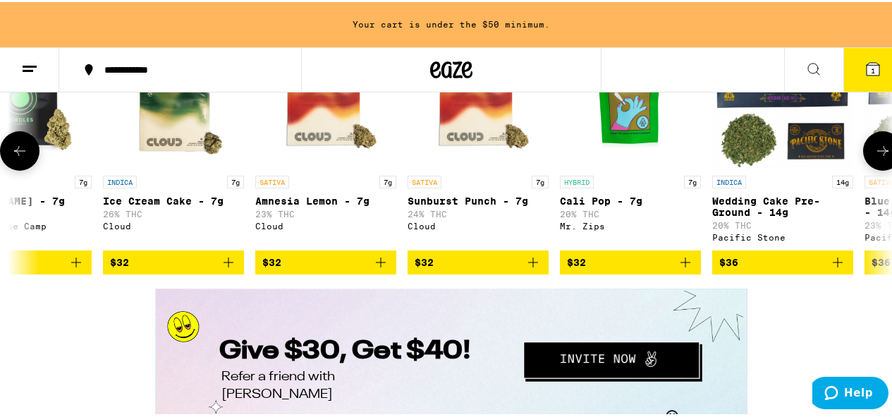
click at [877, 157] on icon at bounding box center [882, 148] width 17 height 17
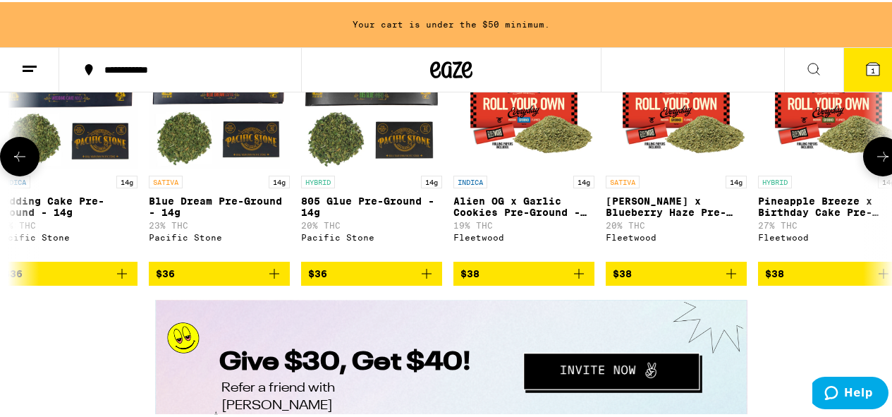
click at [877, 163] on icon at bounding box center [882, 154] width 17 height 17
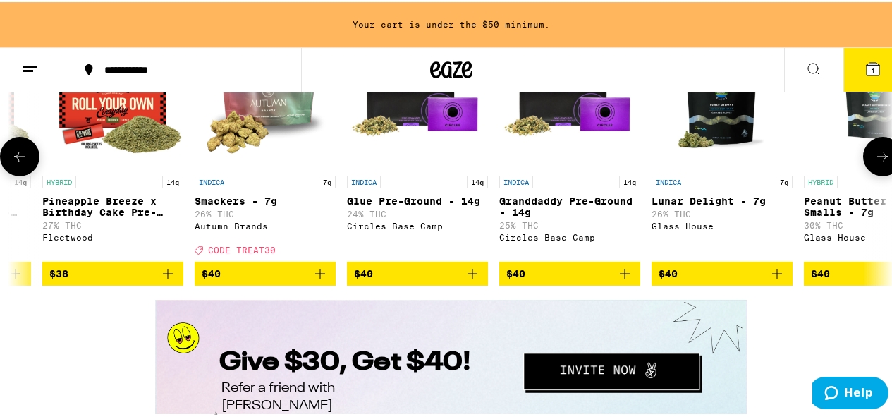
click at [877, 163] on icon at bounding box center [882, 154] width 17 height 17
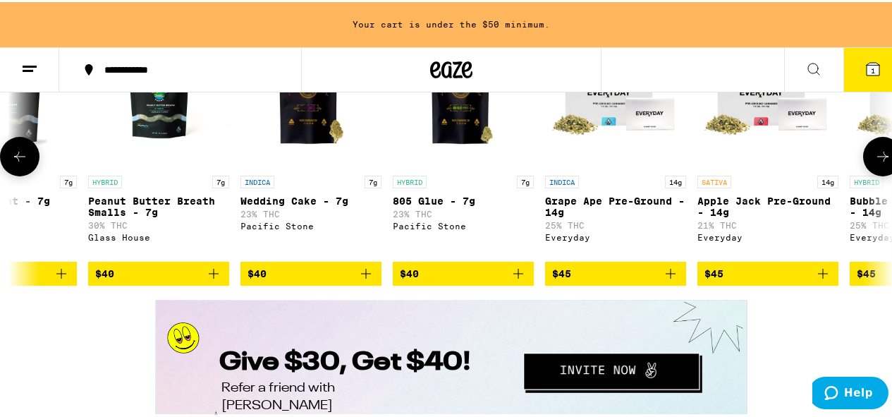
click at [877, 163] on icon at bounding box center [882, 154] width 17 height 17
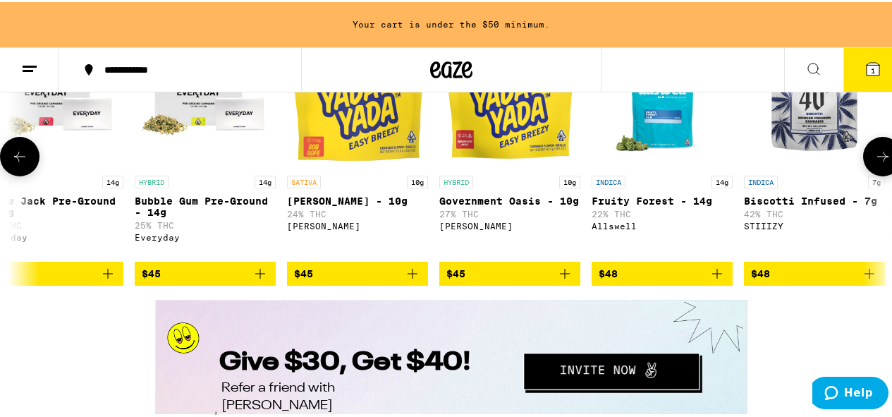
scroll to position [0, 4293]
click at [877, 163] on icon at bounding box center [882, 154] width 17 height 17
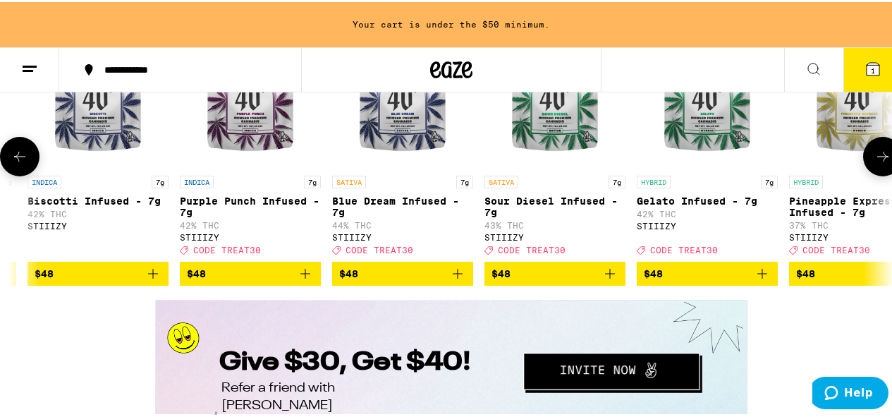
click at [877, 163] on icon at bounding box center [882, 154] width 17 height 17
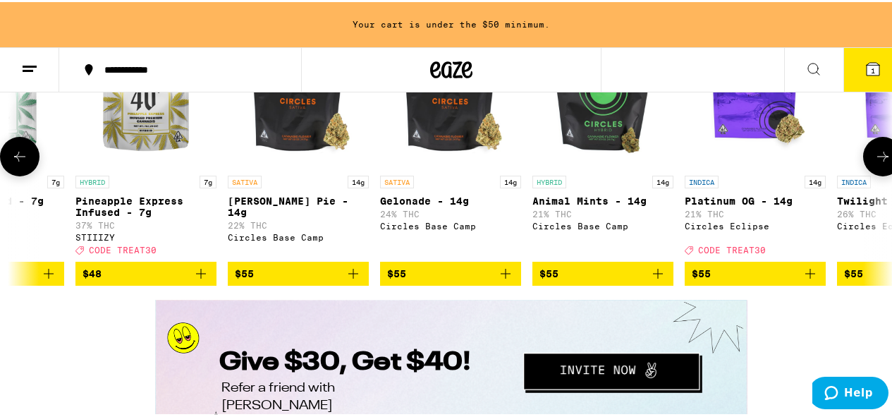
scroll to position [0, 5723]
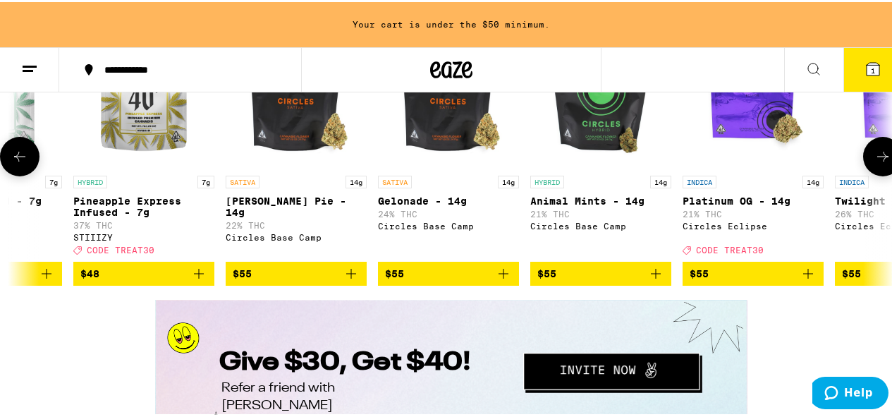
click at [877, 163] on icon at bounding box center [882, 154] width 17 height 17
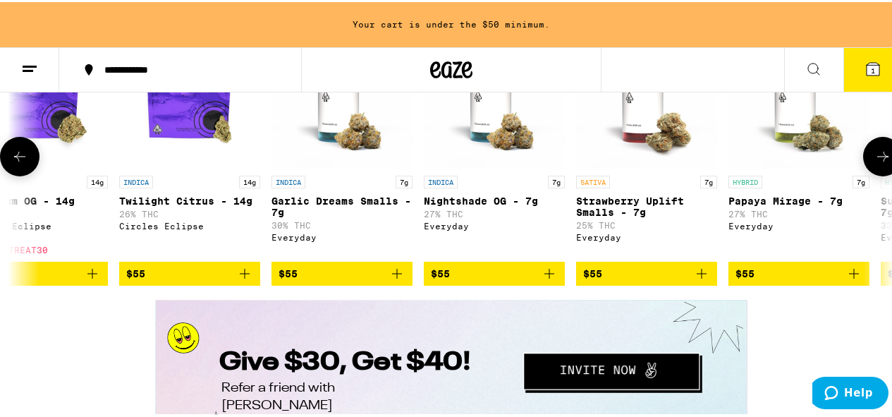
click at [877, 163] on icon at bounding box center [882, 154] width 17 height 17
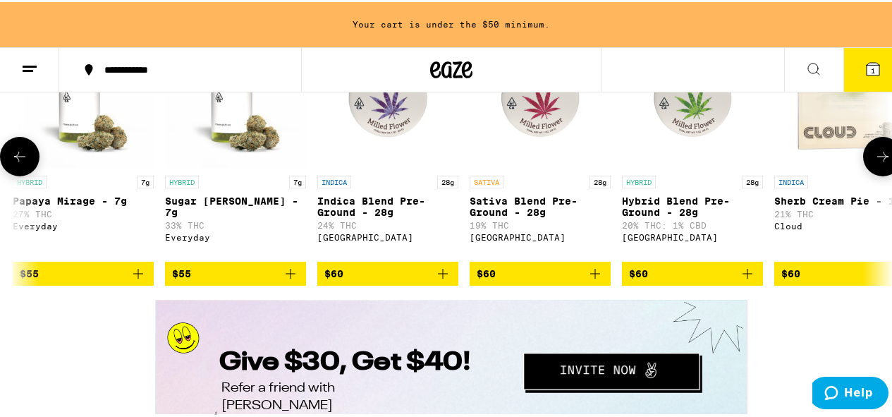
click at [878, 163] on icon at bounding box center [882, 154] width 17 height 17
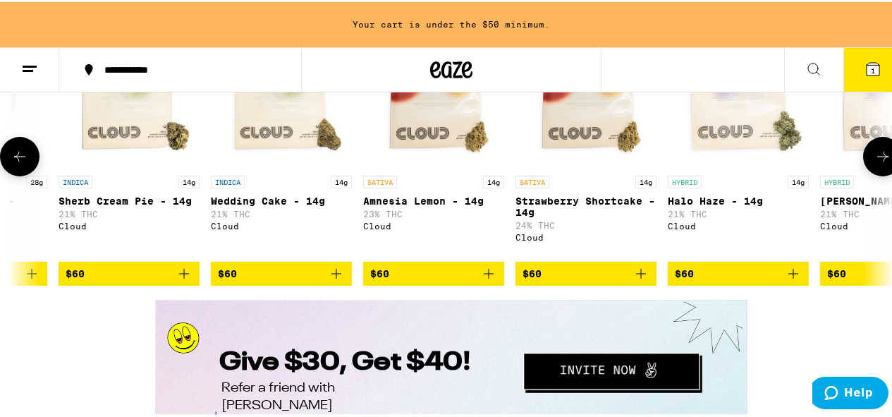
click at [878, 163] on icon at bounding box center [882, 154] width 17 height 17
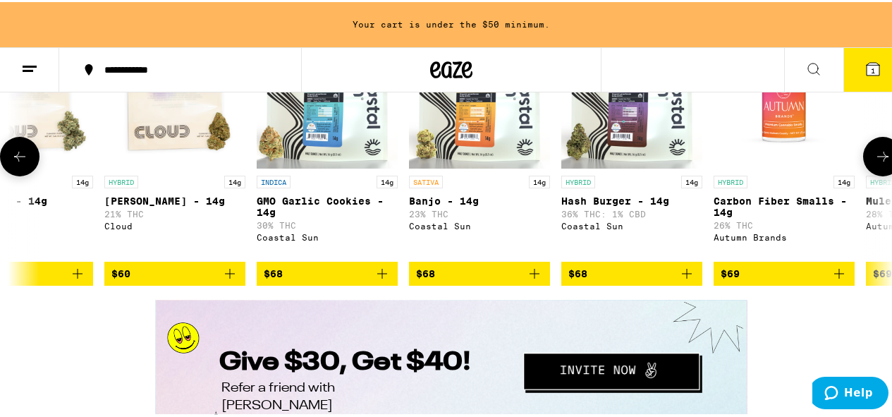
click at [878, 163] on icon at bounding box center [882, 154] width 17 height 17
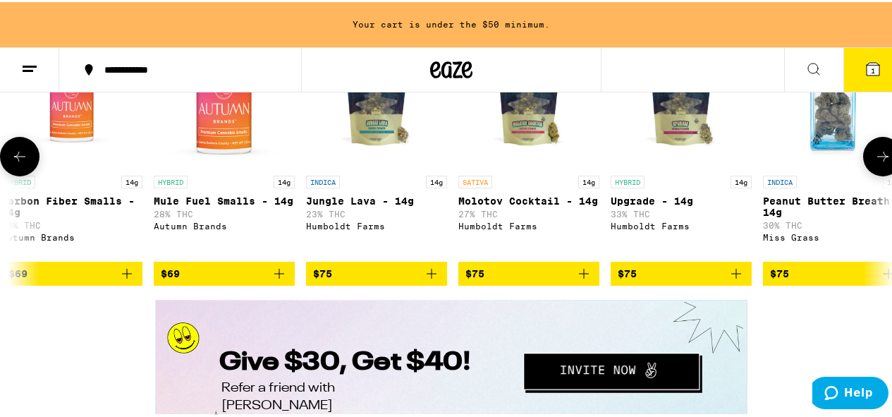
scroll to position [0, 9301]
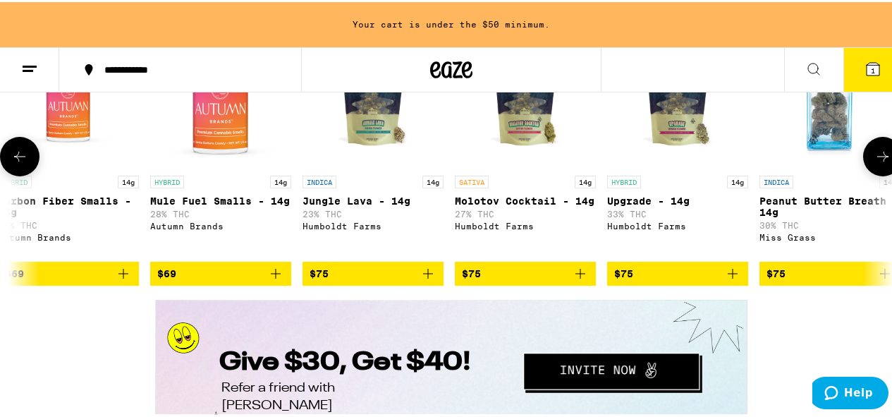
click at [878, 163] on icon at bounding box center [882, 154] width 17 height 17
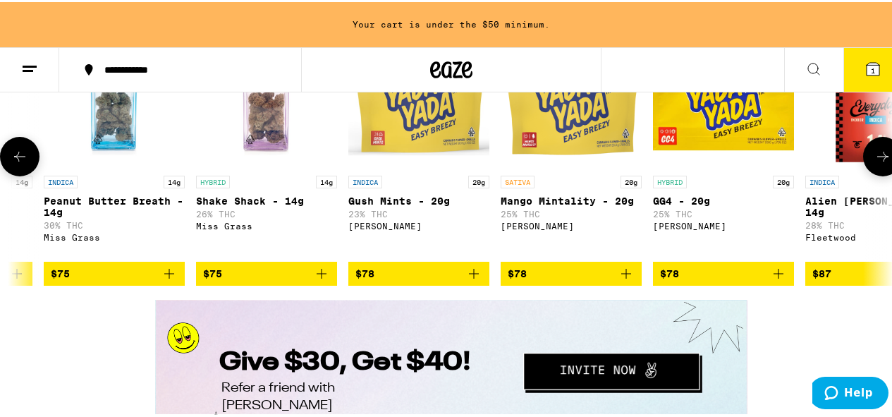
click at [878, 159] on icon at bounding box center [882, 154] width 11 height 10
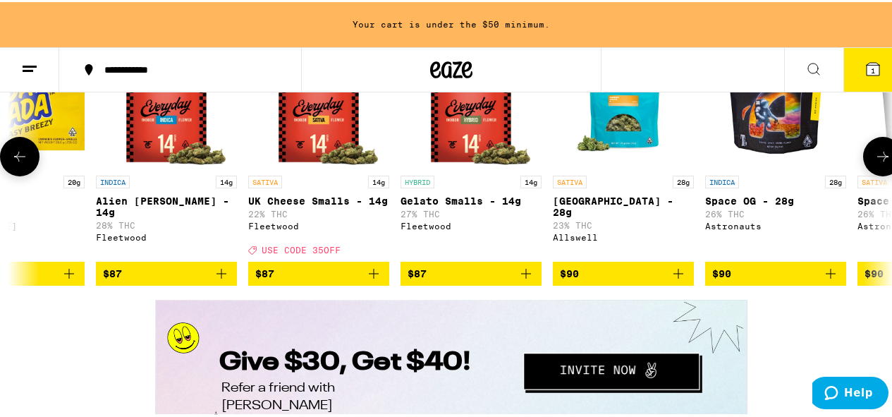
scroll to position [0, 10731]
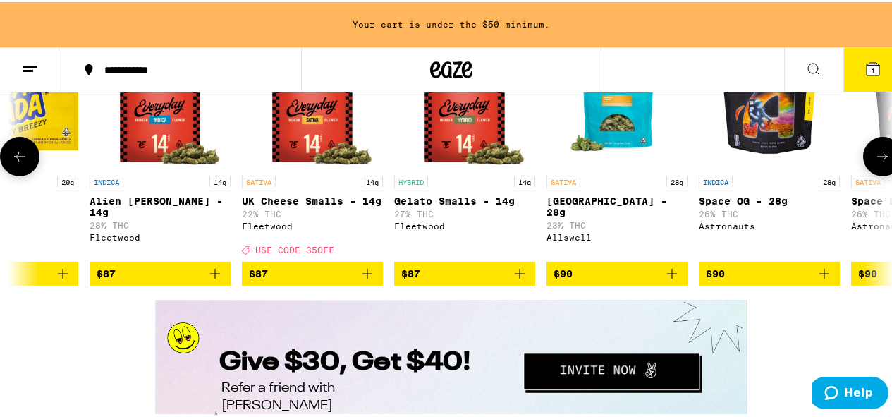
click at [878, 159] on icon at bounding box center [882, 154] width 11 height 10
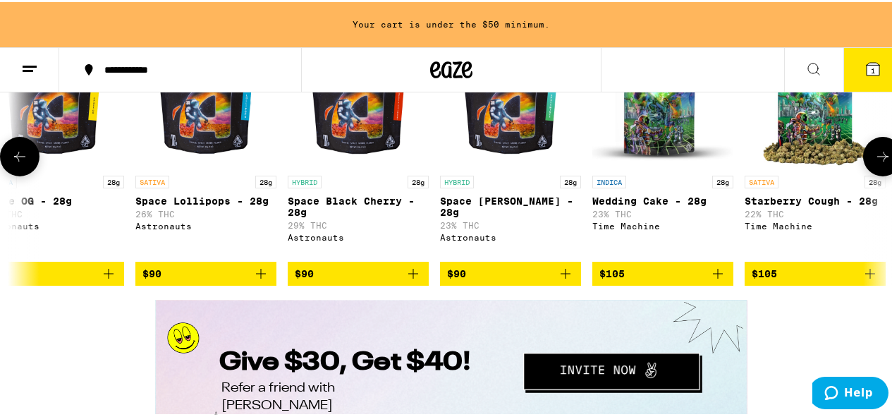
click at [878, 159] on icon at bounding box center [882, 154] width 11 height 10
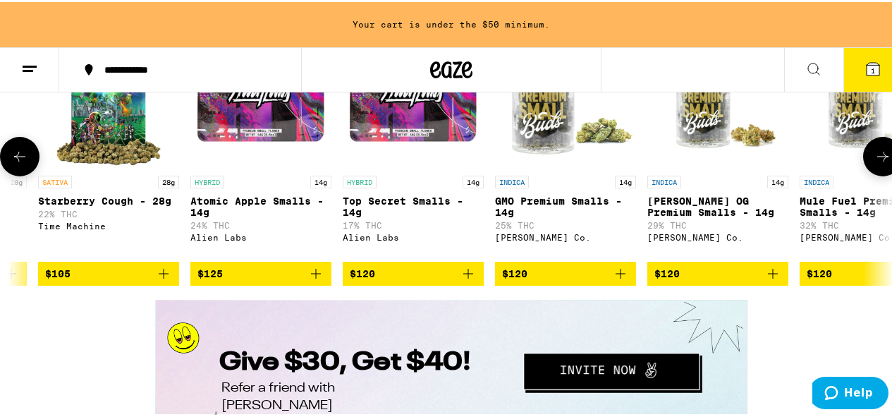
scroll to position [0, 12162]
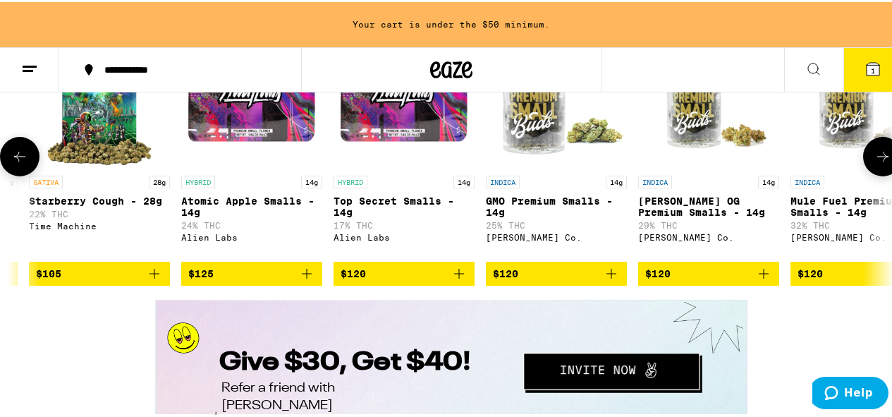
click at [878, 159] on icon at bounding box center [882, 154] width 11 height 10
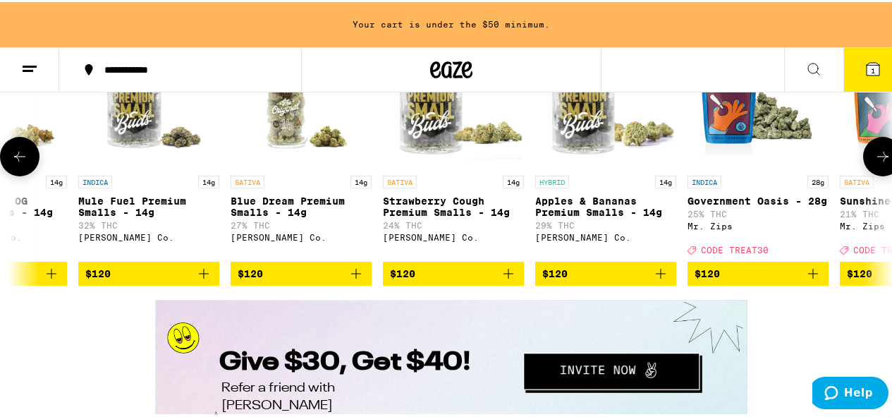
scroll to position [0, 12878]
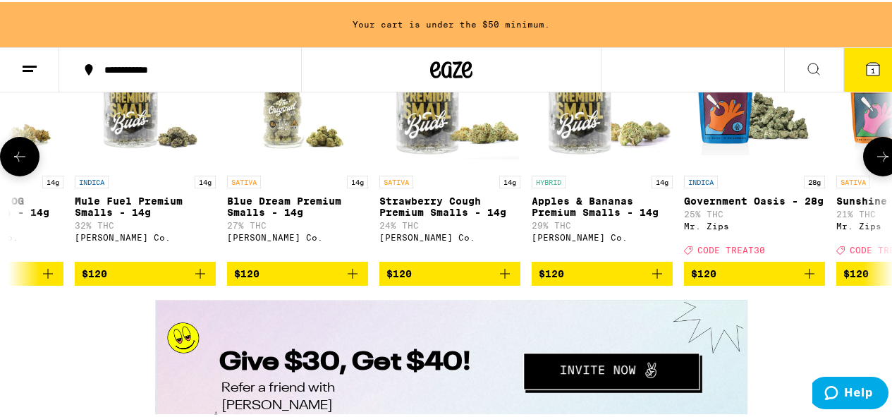
click at [874, 163] on icon at bounding box center [882, 154] width 17 height 17
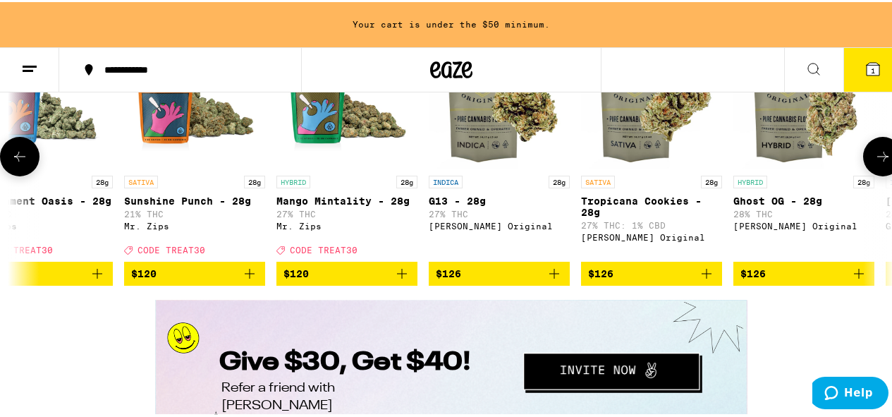
scroll to position [0, 13593]
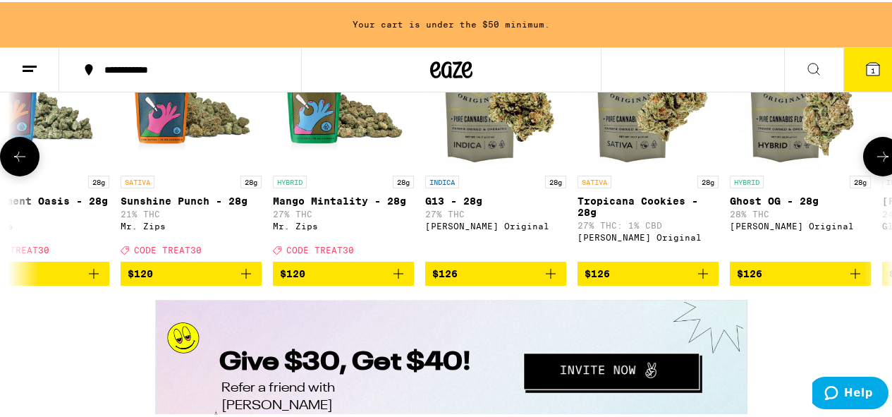
click at [18, 174] on button at bounding box center [19, 154] width 39 height 39
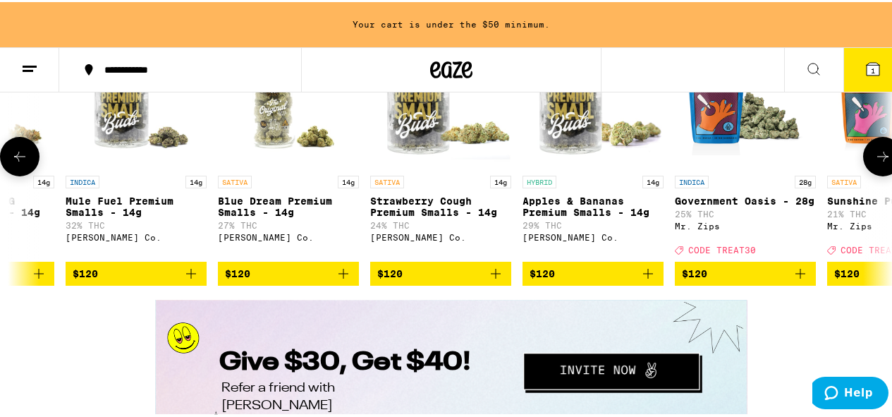
scroll to position [0, 12878]
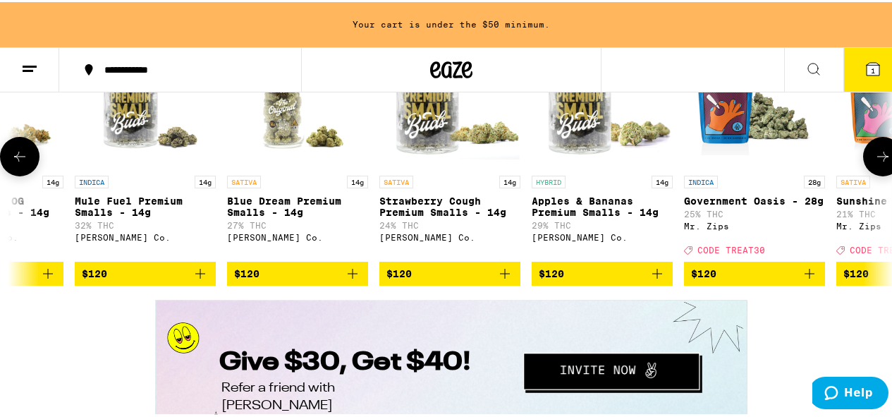
click at [874, 163] on icon at bounding box center [882, 154] width 17 height 17
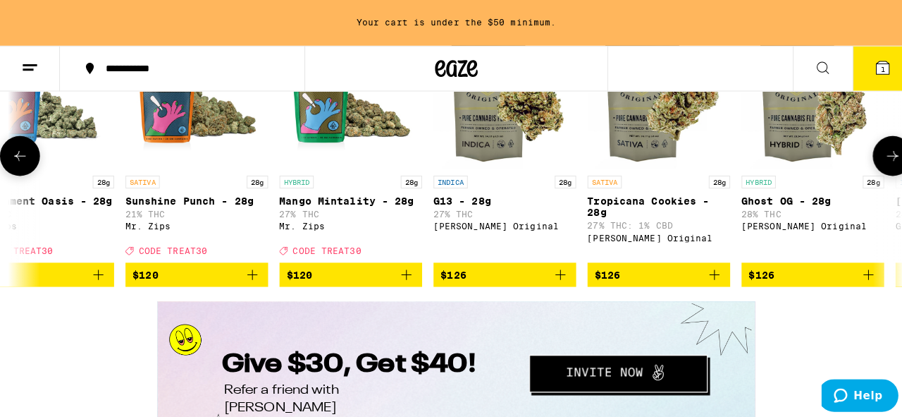
scroll to position [0, 13593]
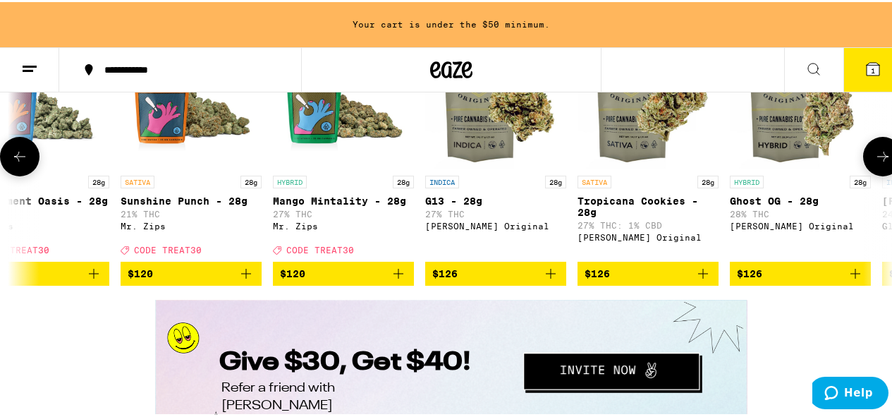
click at [156, 204] on p "Sunshine Punch - 28g" at bounding box center [191, 198] width 141 height 11
click at [858, 79] on button "1" at bounding box center [872, 68] width 59 height 44
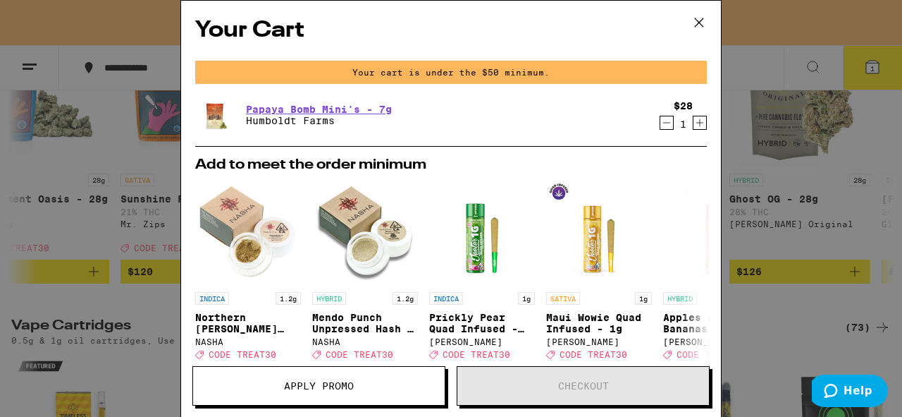
click at [660, 121] on icon "Decrement" at bounding box center [666, 122] width 13 height 17
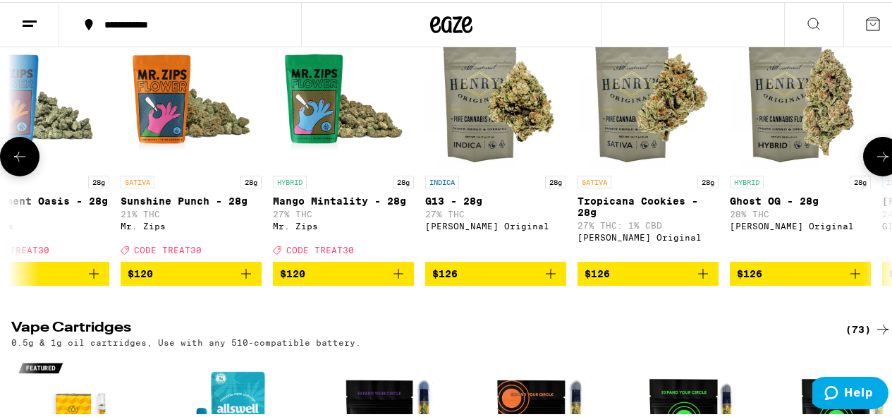
click at [247, 280] on icon "Add to bag" at bounding box center [246, 271] width 17 height 17
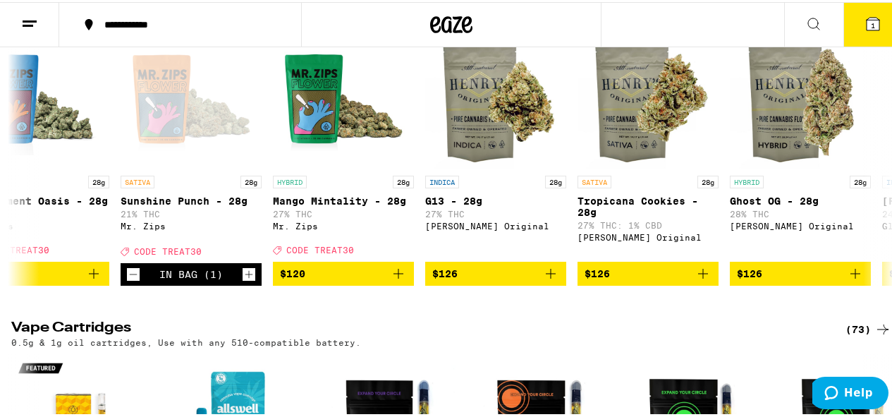
click at [870, 22] on span "1" at bounding box center [872, 23] width 4 height 8
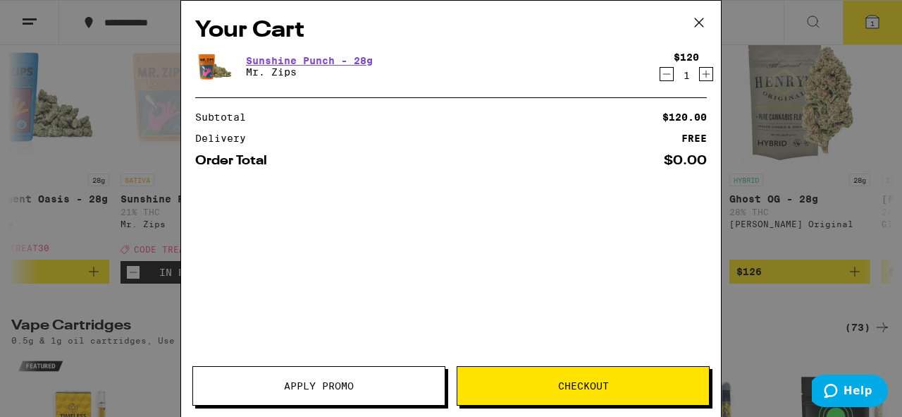
click at [298, 390] on span "Apply Promo" at bounding box center [319, 386] width 70 height 10
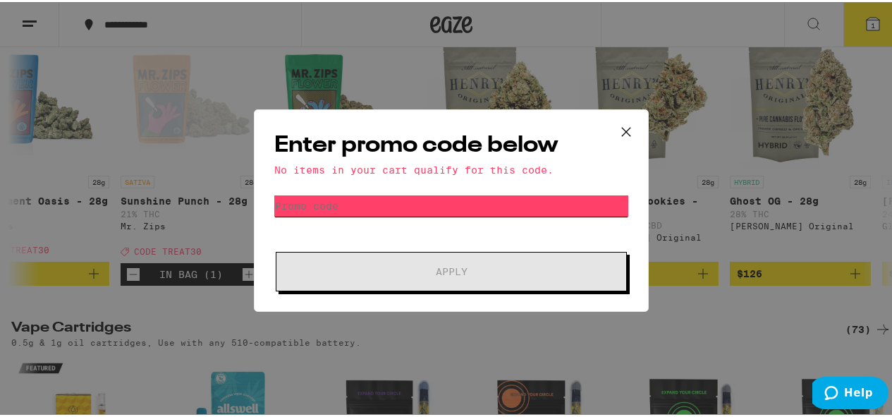
click at [380, 202] on input "Promo Code" at bounding box center [451, 203] width 354 height 21
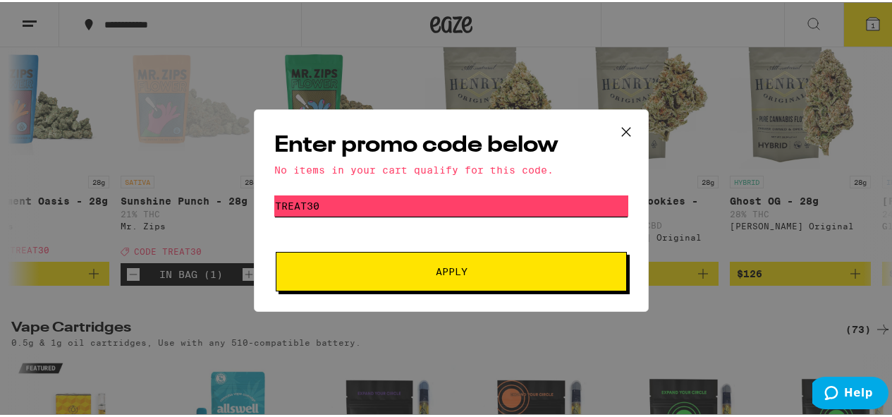
type input "treat30"
click at [276, 250] on button "Apply" at bounding box center [451, 269] width 351 height 39
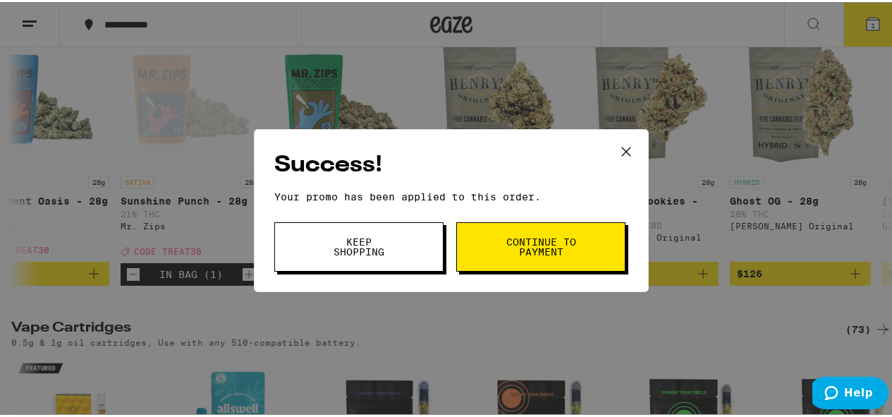
click at [569, 246] on span "Continue to payment" at bounding box center [541, 245] width 72 height 20
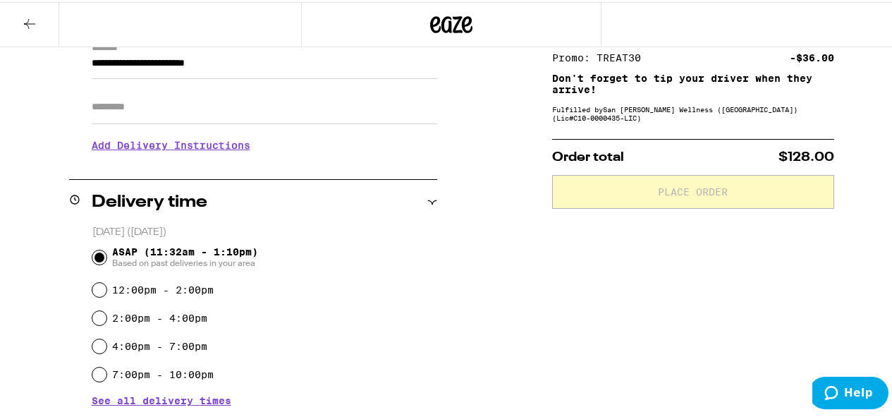
scroll to position [282, 0]
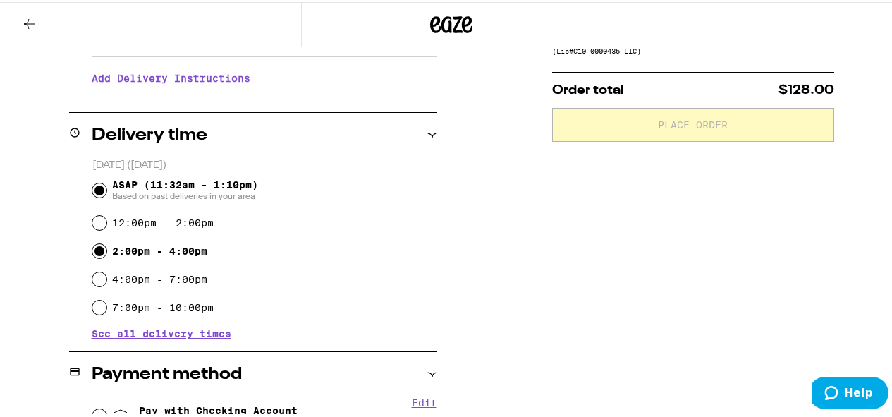
click at [101, 245] on input "2:00pm - 4:00pm" at bounding box center [99, 249] width 14 height 14
radio input "true"
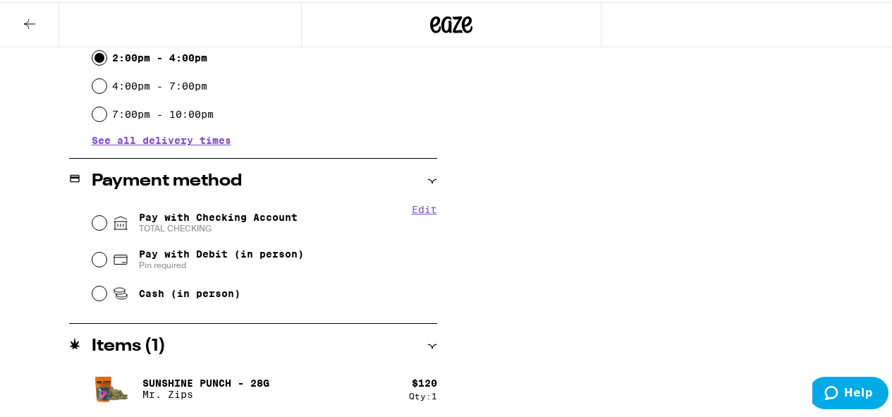
scroll to position [476, 0]
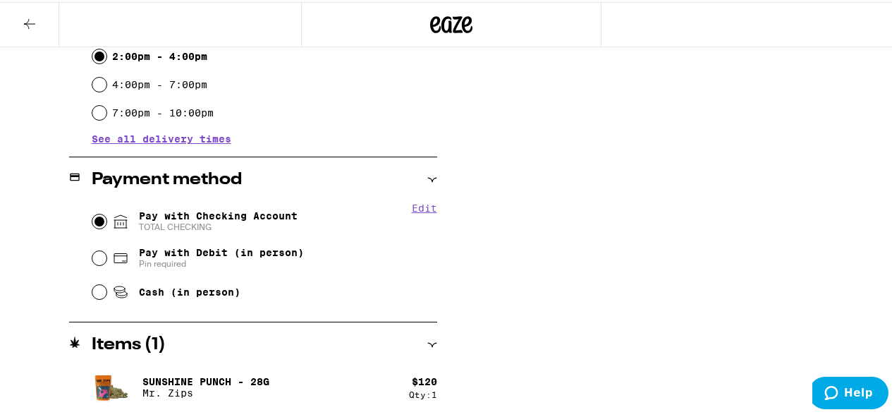
click at [99, 219] on input "Pay with Checking Account TOTAL CHECKING" at bounding box center [99, 219] width 14 height 14
radio input "true"
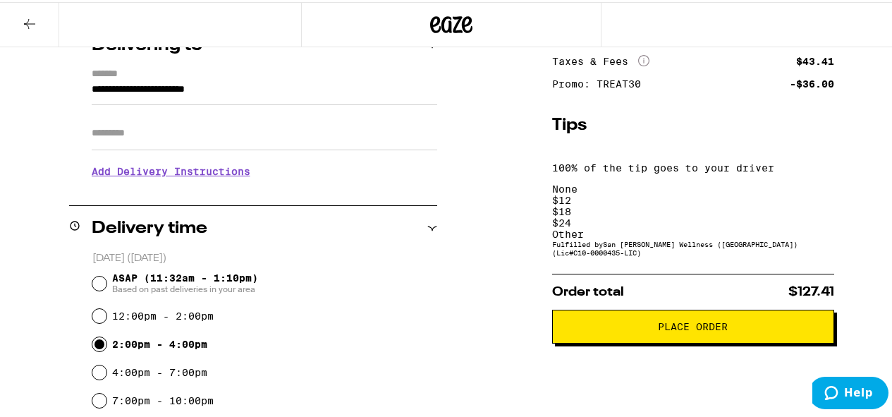
scroll to position [99, 0]
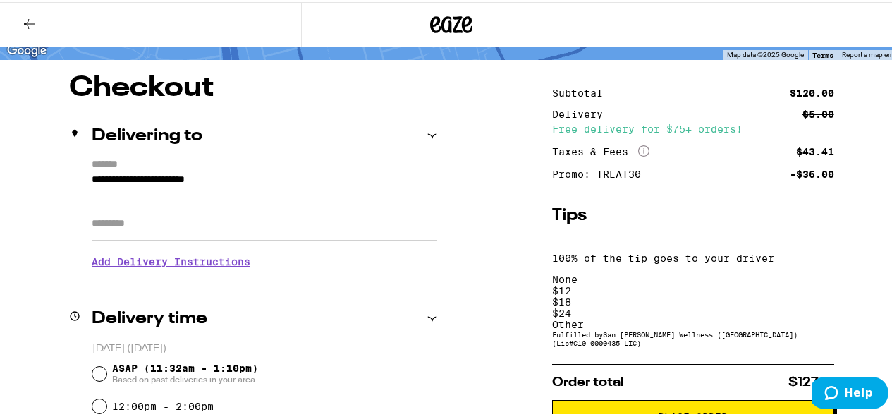
click at [629, 283] on div "$ 12" at bounding box center [693, 288] width 282 height 11
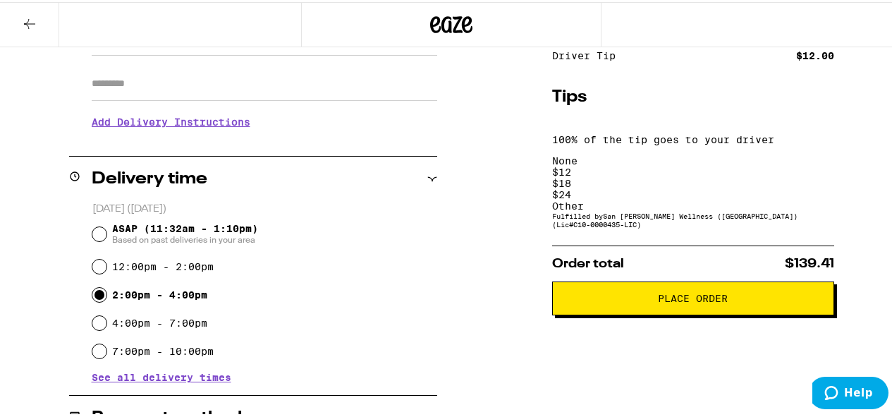
scroll to position [240, 0]
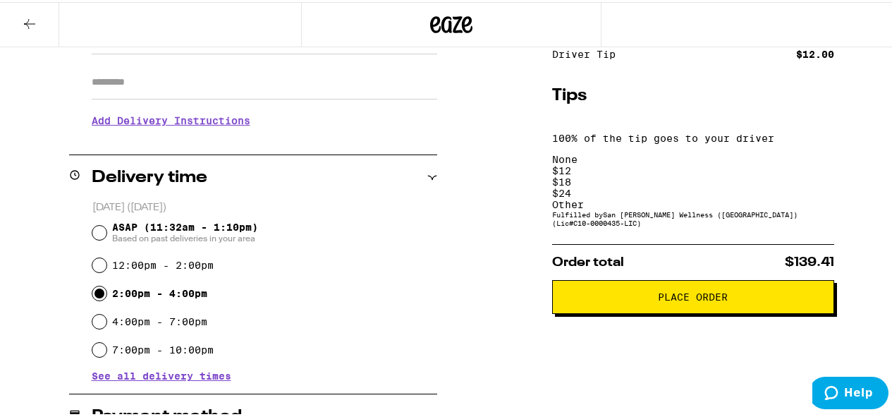
click at [603, 290] on span "Place Order" at bounding box center [693, 295] width 258 height 10
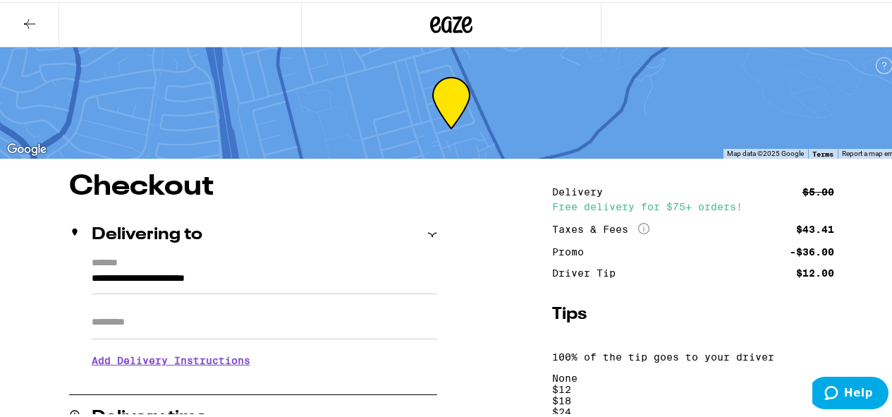
scroll to position [79, 0]
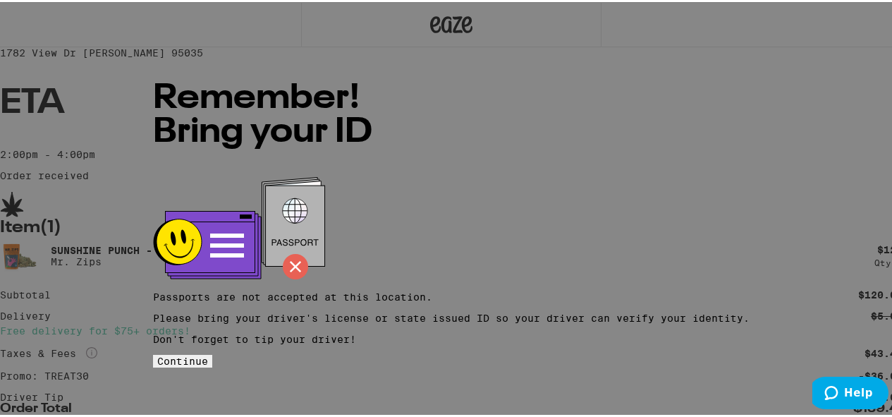
click at [212, 352] on button "Continue" at bounding box center [182, 358] width 59 height 13
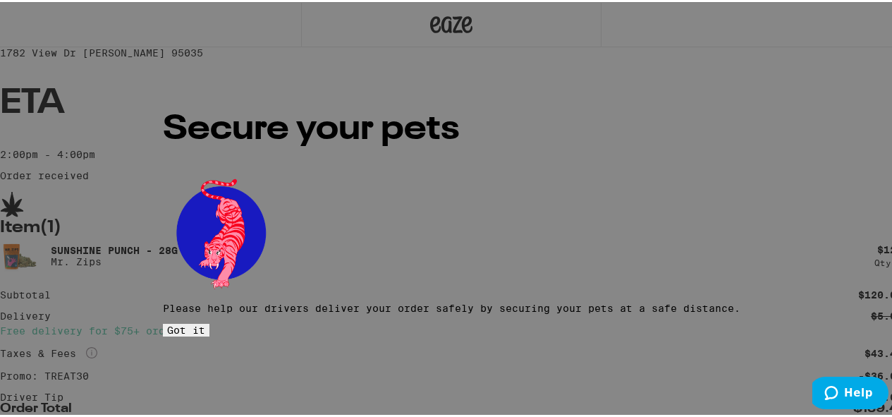
click at [209, 321] on button "Got it" at bounding box center [186, 327] width 47 height 13
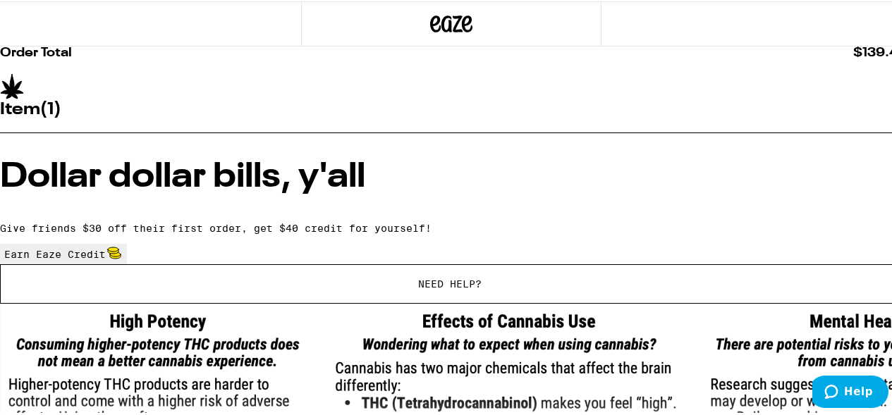
scroll to position [143, 0]
